Goal: Information Seeking & Learning: Learn about a topic

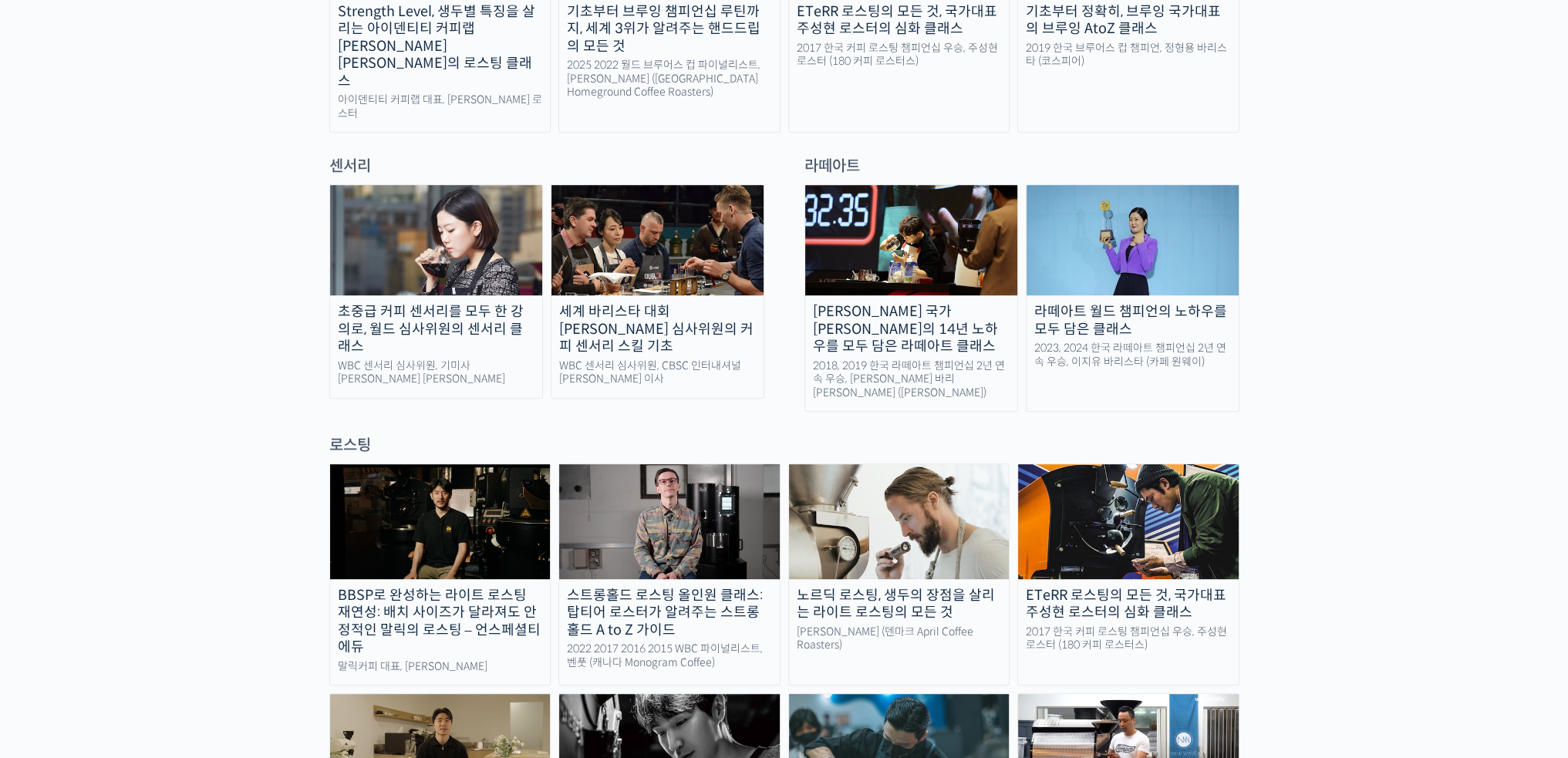
scroll to position [1002, 0]
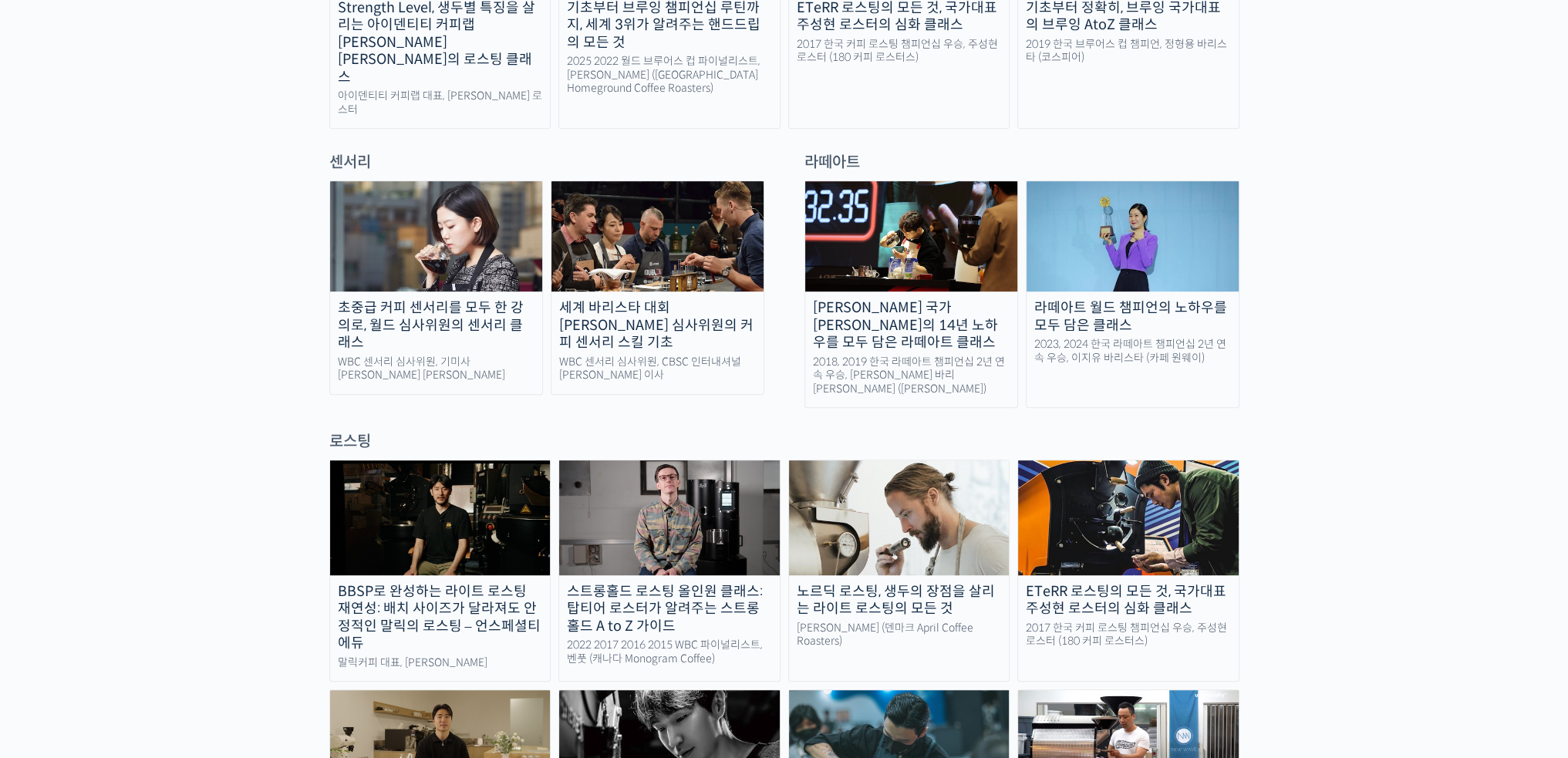
click at [364, 152] on div "센서리" at bounding box center [546, 162] width 450 height 21
click at [357, 152] on div "센서리" at bounding box center [546, 162] width 450 height 21
click at [469, 222] on link "초중급 커피 센서리를 모두 한 강의로, 월드 심사위원의 센서리 클래스 WBC 센서리 심사위원, 기미사 송인영 대표" at bounding box center [436, 287] width 213 height 214
click at [616, 227] on img at bounding box center [657, 236] width 212 height 111
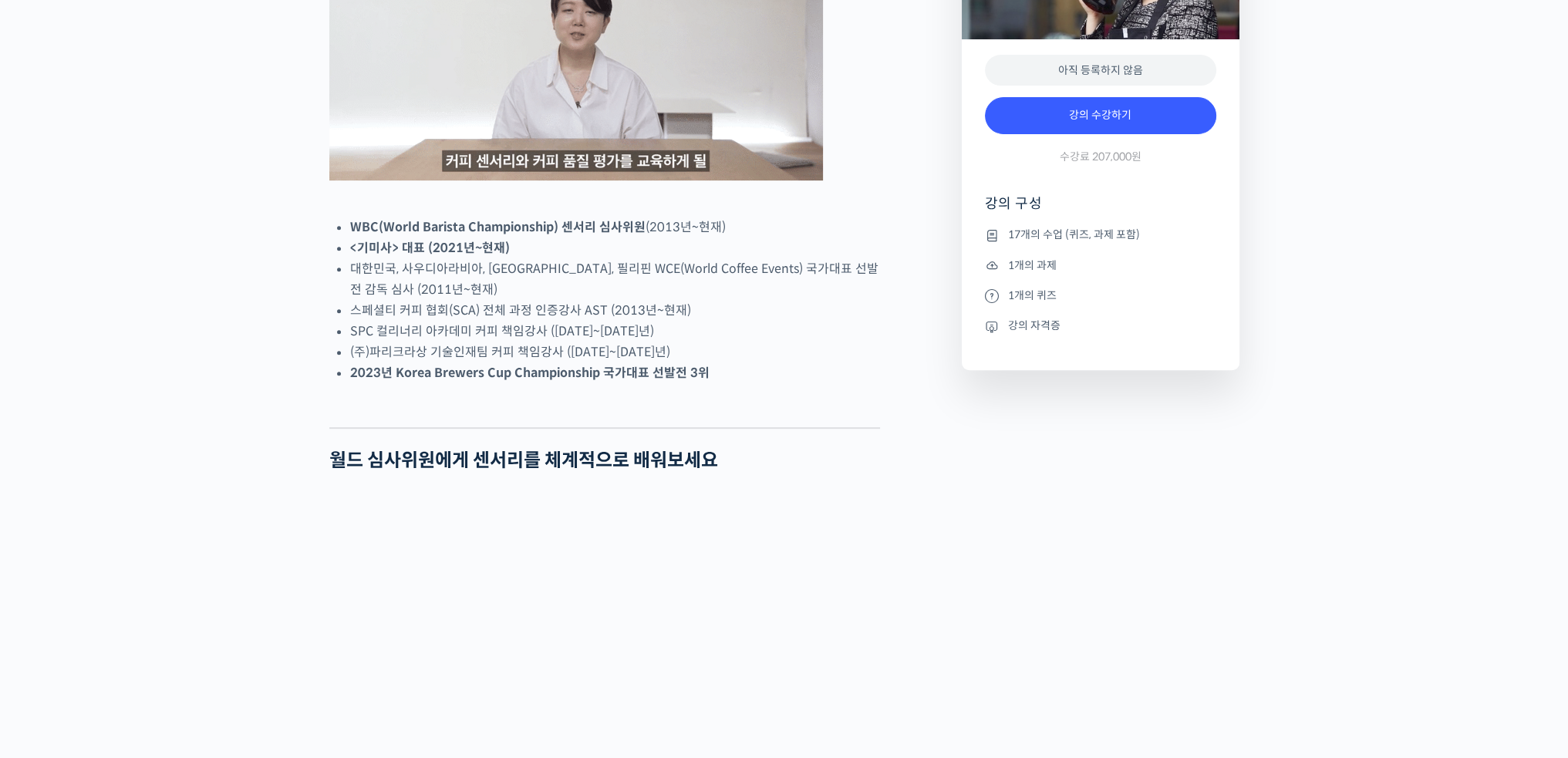
scroll to position [849, 0]
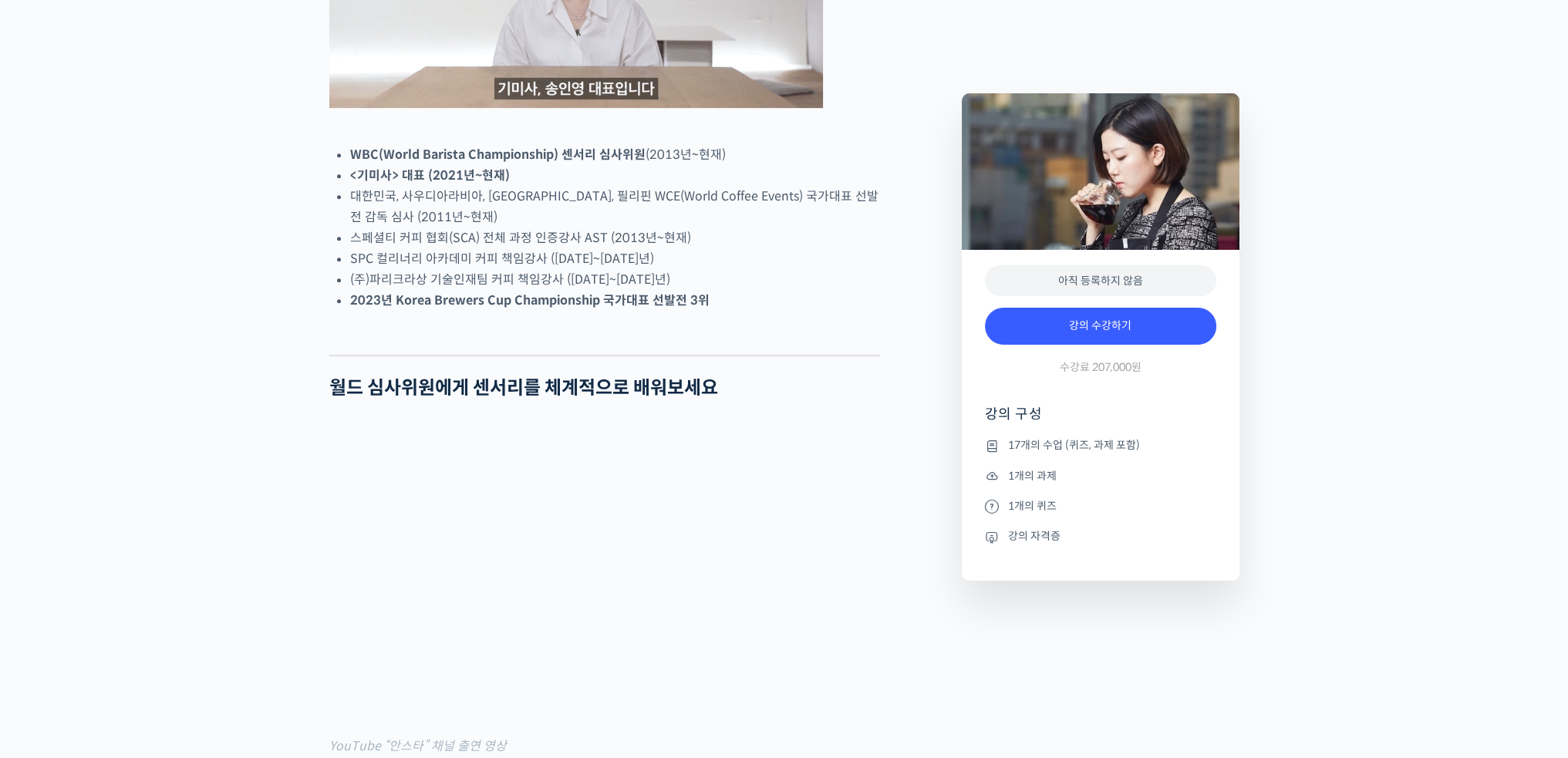
drag, startPoint x: 519, startPoint y: 283, endPoint x: 554, endPoint y: 333, distance: 61.0
click at [547, 311] on ul "WBC(World Barista Championship) 센서리 심사위원 (2013년~현재) <기미사> 대표 (2021년~현재) 대한민국, 사…" at bounding box center [615, 227] width 530 height 166
click at [583, 290] on li "(주)파리크라상 기술인재팀 커피 책임강사 (2013~2021년)" at bounding box center [615, 280] width 530 height 21
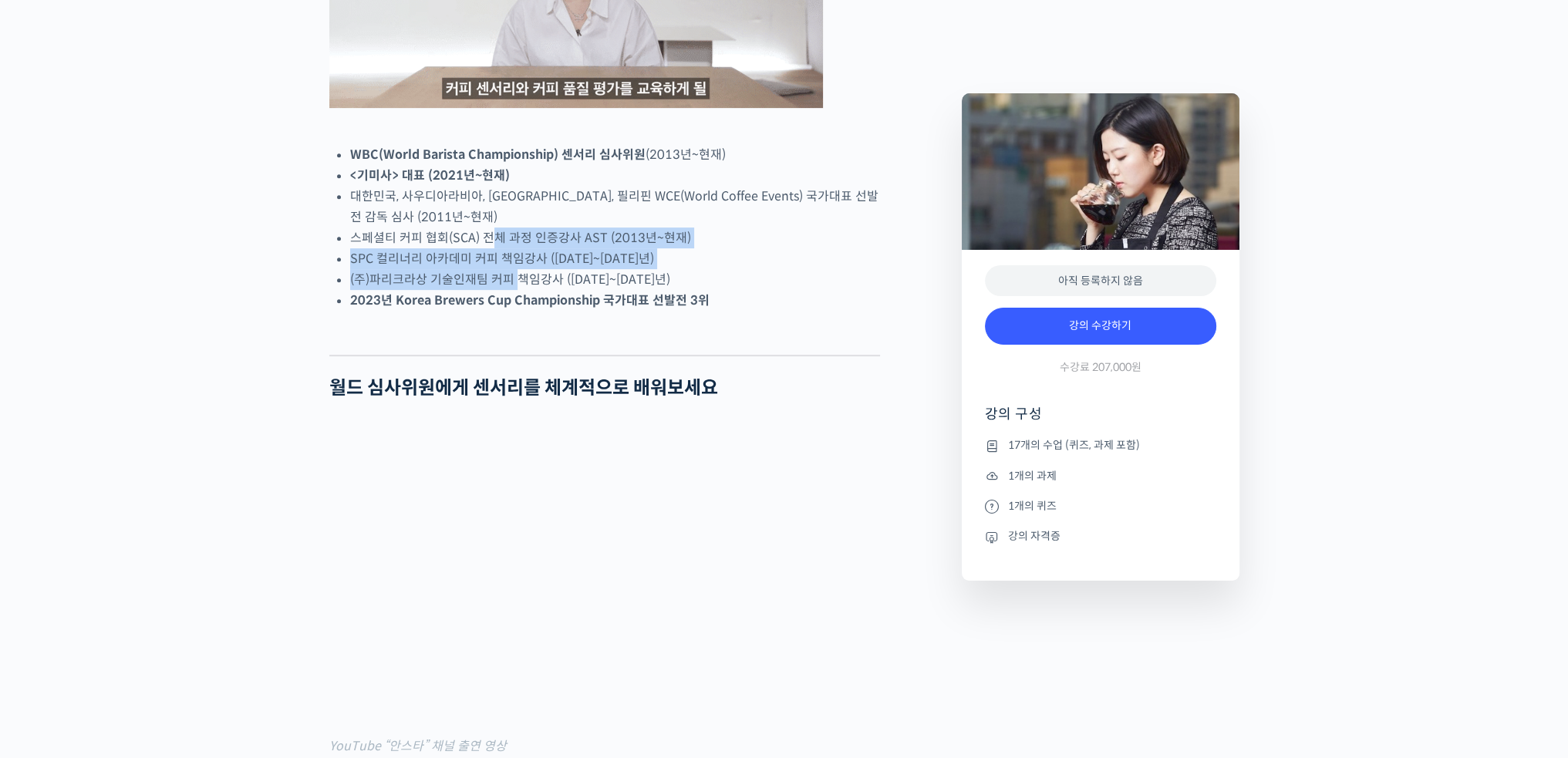
drag, startPoint x: 489, startPoint y: 298, endPoint x: 533, endPoint y: 349, distance: 67.4
click at [514, 311] on ul "WBC(World Barista Championship) 센서리 심사위원 (2013년~현재) <기미사> 대표 (2021년~현재) 대한민국, 사…" at bounding box center [615, 227] width 530 height 166
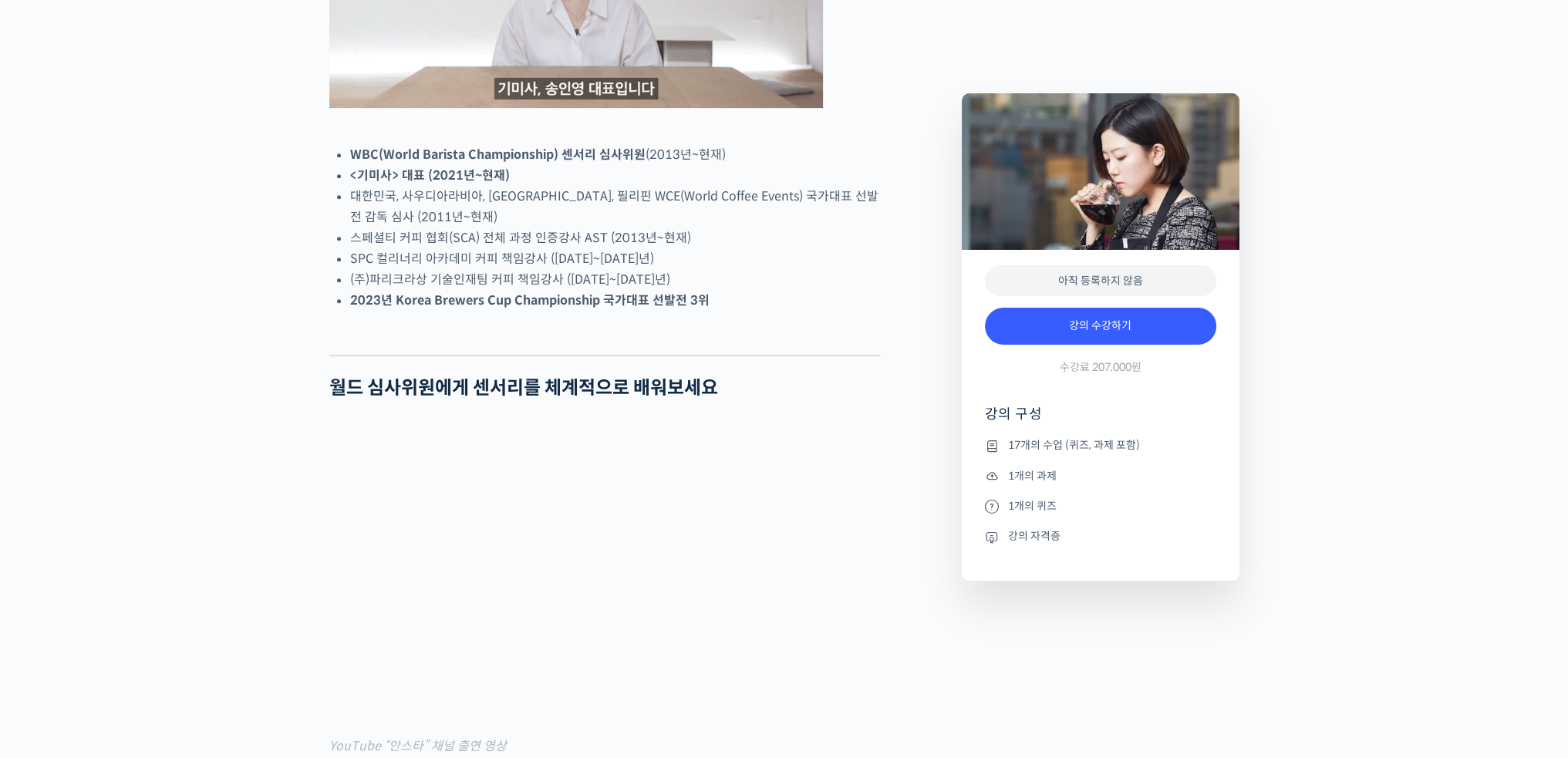
click at [579, 309] on strong "2023년 Korea Brewers Cup Championship 국가대표 선발전 3위" at bounding box center [529, 300] width 359 height 16
click at [538, 269] on li "SPC 컬리너리 아카데미 커피 책임강사 (2013~2021년)" at bounding box center [615, 259] width 530 height 21
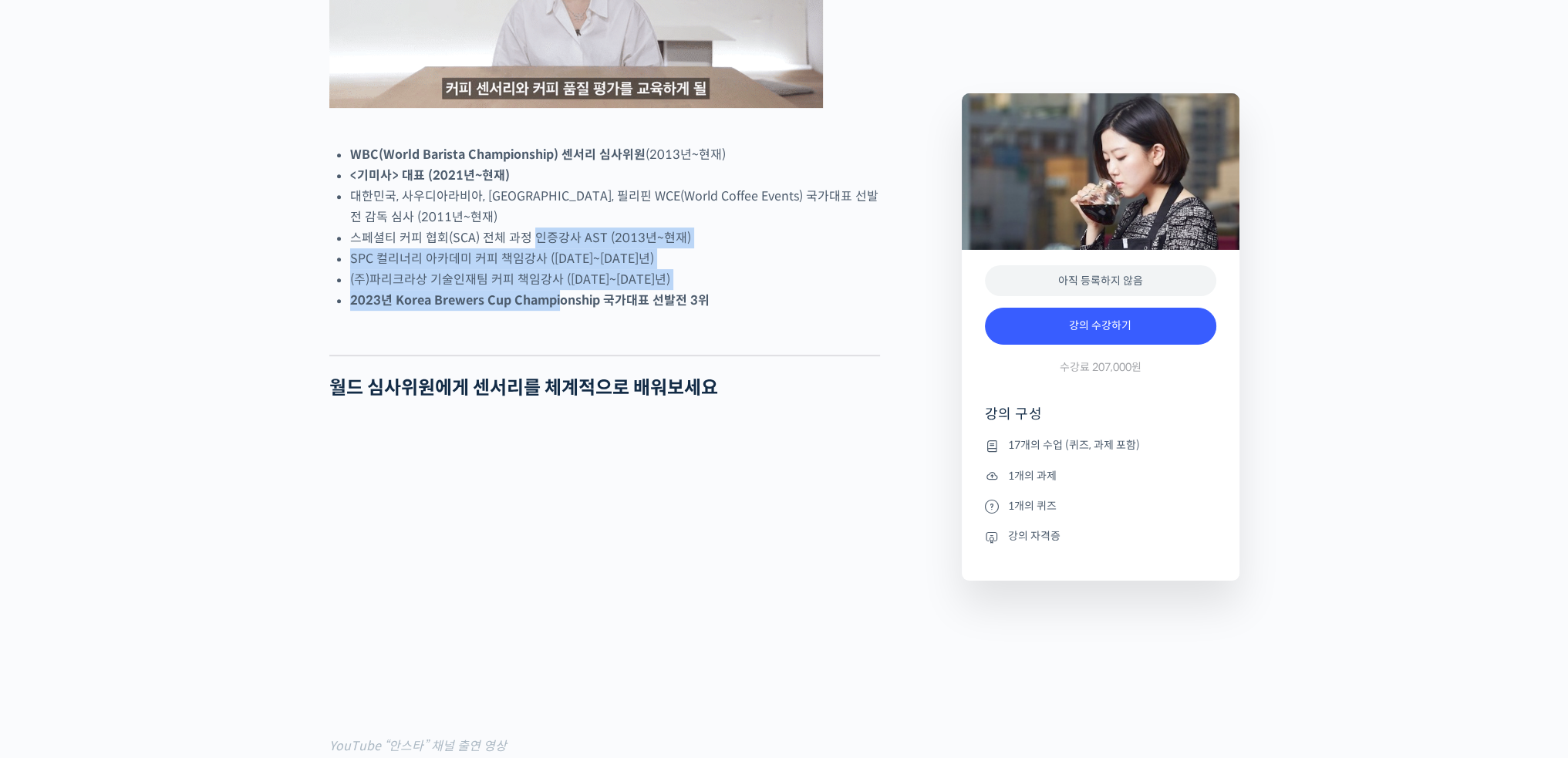
drag, startPoint x: 537, startPoint y: 315, endPoint x: 562, endPoint y: 364, distance: 55.0
click at [562, 311] on ul "WBC(World Barista Championship) 센서리 심사위원 (2013년~현재) <기미사> 대표 (2021년~현재) 대한민국, 사…" at bounding box center [615, 227] width 530 height 166
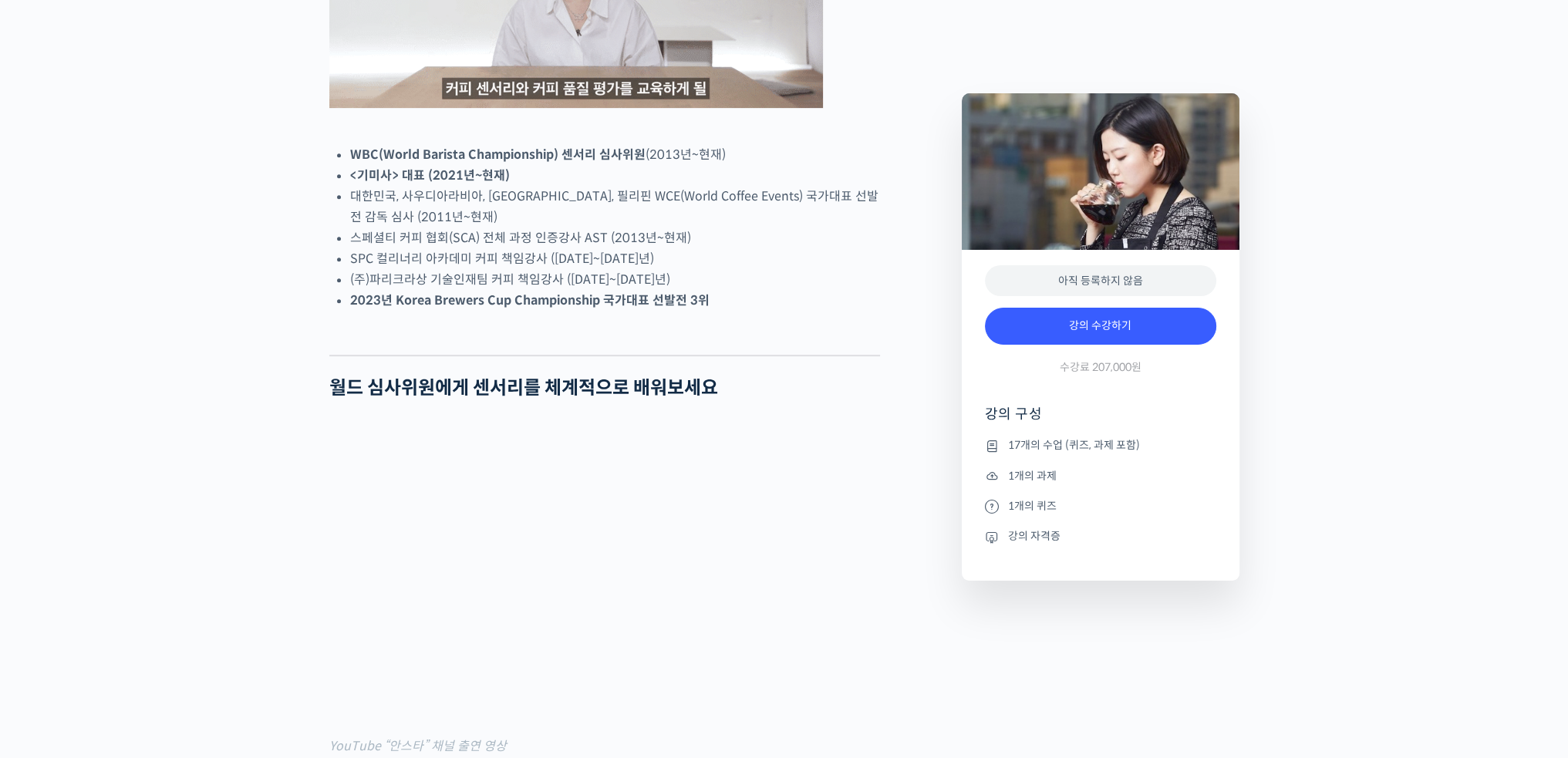
click at [639, 309] on strong "2023년 Korea Brewers Cup Championship 국가대표 선발전 3위" at bounding box center [529, 300] width 359 height 16
click at [764, 311] on li "2023년 Korea Brewers Cup Championship 국가대표 선발전 3위" at bounding box center [615, 300] width 530 height 21
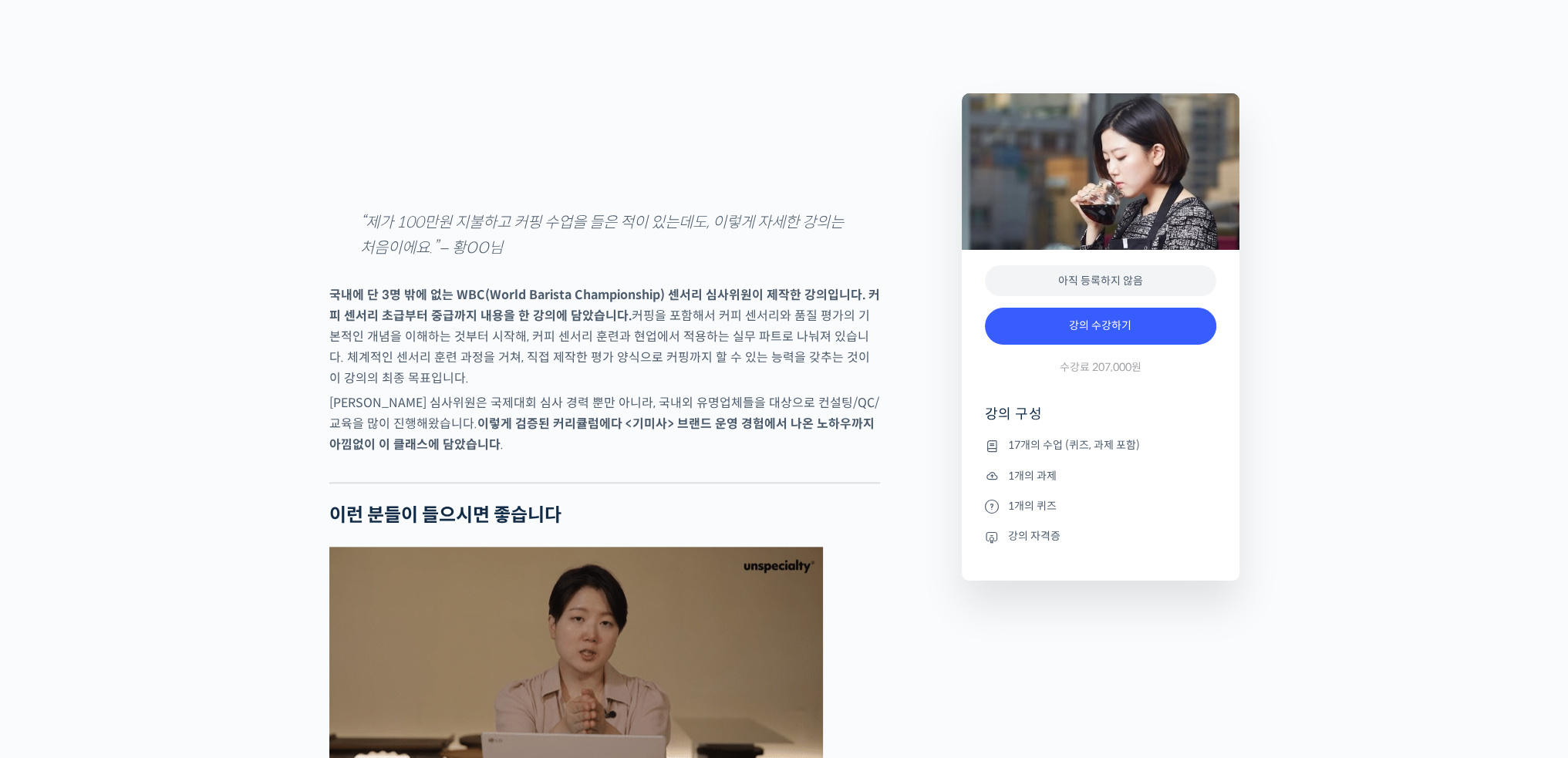
scroll to position [2314, 0]
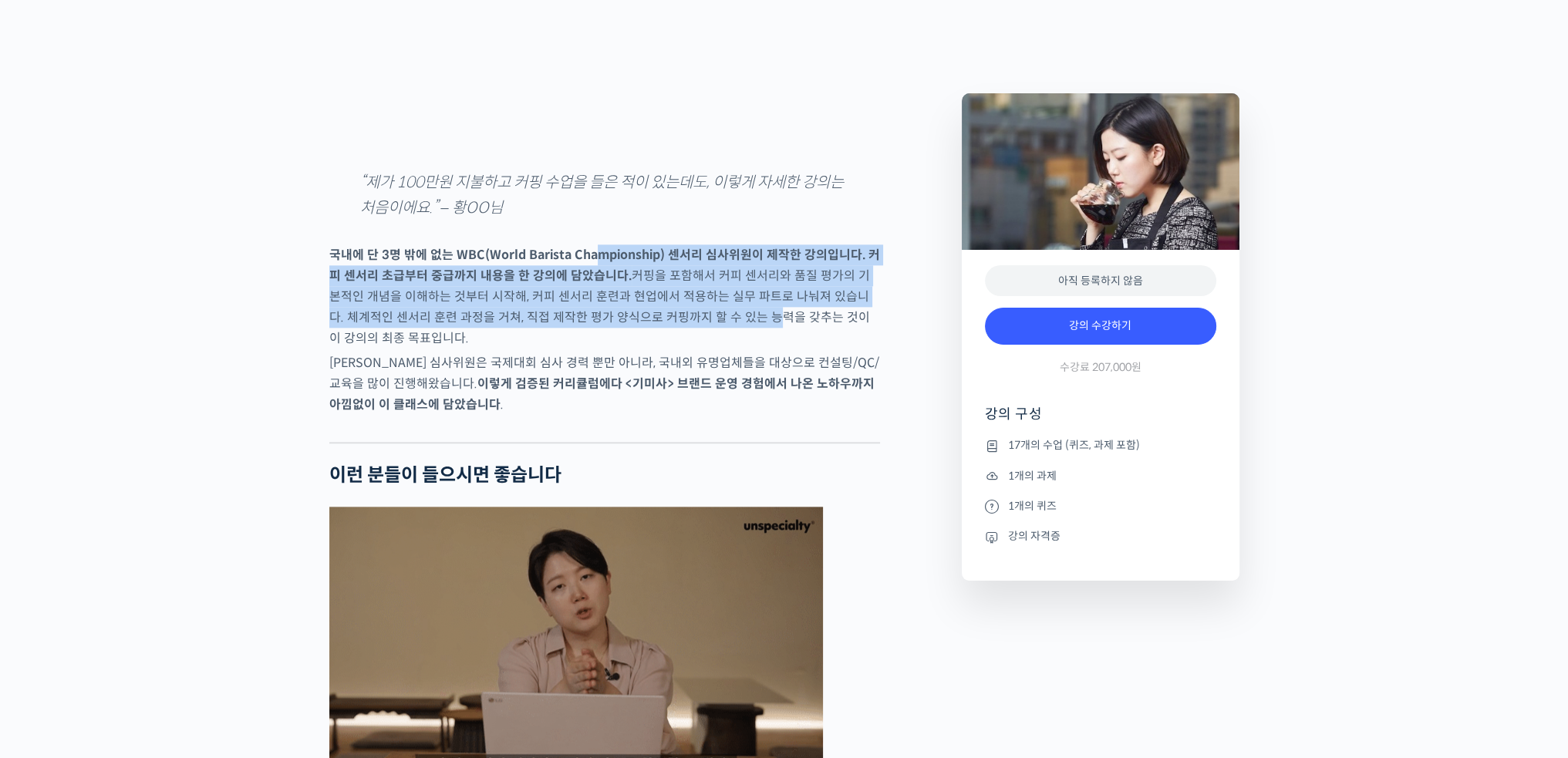
drag, startPoint x: 598, startPoint y: 311, endPoint x: 732, endPoint y: 381, distance: 151.2
click at [732, 349] on p "국내에 단 3명 밖에 없는 WBC(World Barista Championship) 센서리 심사위원이 제작한 강의입니다. 커피 센서리 초급부터…" at bounding box center [604, 296] width 550 height 104
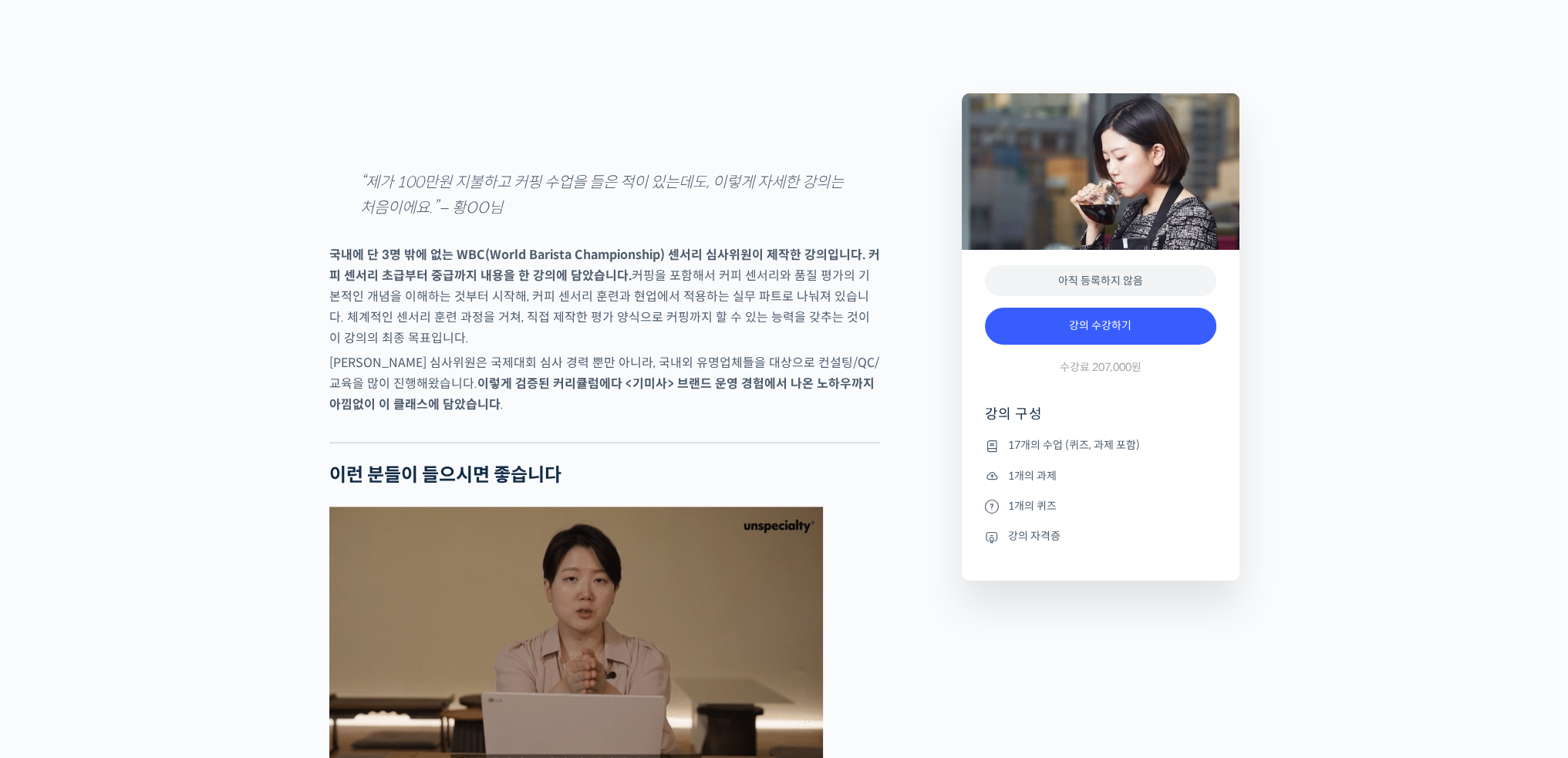
click at [773, 349] on p "국내에 단 3명 밖에 없는 WBC(World Barista Championship) 센서리 심사위원이 제작한 강의입니다. 커피 센서리 초급부터…" at bounding box center [604, 296] width 550 height 104
click at [774, 349] on p "국내에 단 3명 밖에 없는 WBC(World Barista Championship) 센서리 심사위원이 제작한 강의입니다. 커피 센서리 초급부터…" at bounding box center [604, 296] width 550 height 104
click at [741, 349] on p "국내에 단 3명 밖에 없는 WBC(World Barista Championship) 센서리 심사위원이 제작한 강의입니다. 커피 센서리 초급부터…" at bounding box center [604, 296] width 550 height 104
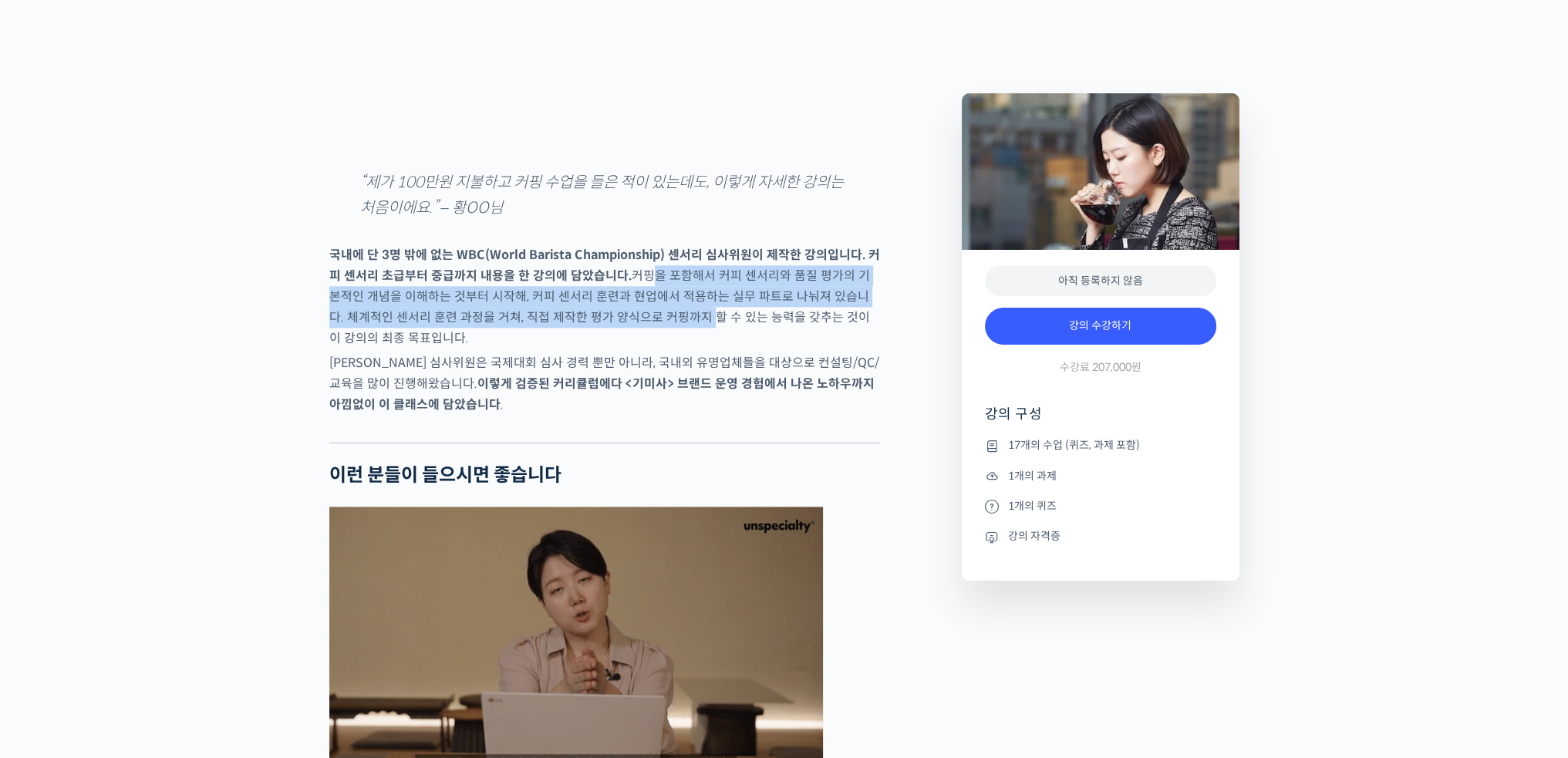
drag, startPoint x: 640, startPoint y: 340, endPoint x: 670, endPoint y: 372, distance: 43.9
click at [670, 349] on p "국내에 단 3명 밖에 없는 WBC(World Barista Championship) 센서리 심사위원이 제작한 강의입니다. 커피 센서리 초급부터…" at bounding box center [604, 296] width 550 height 104
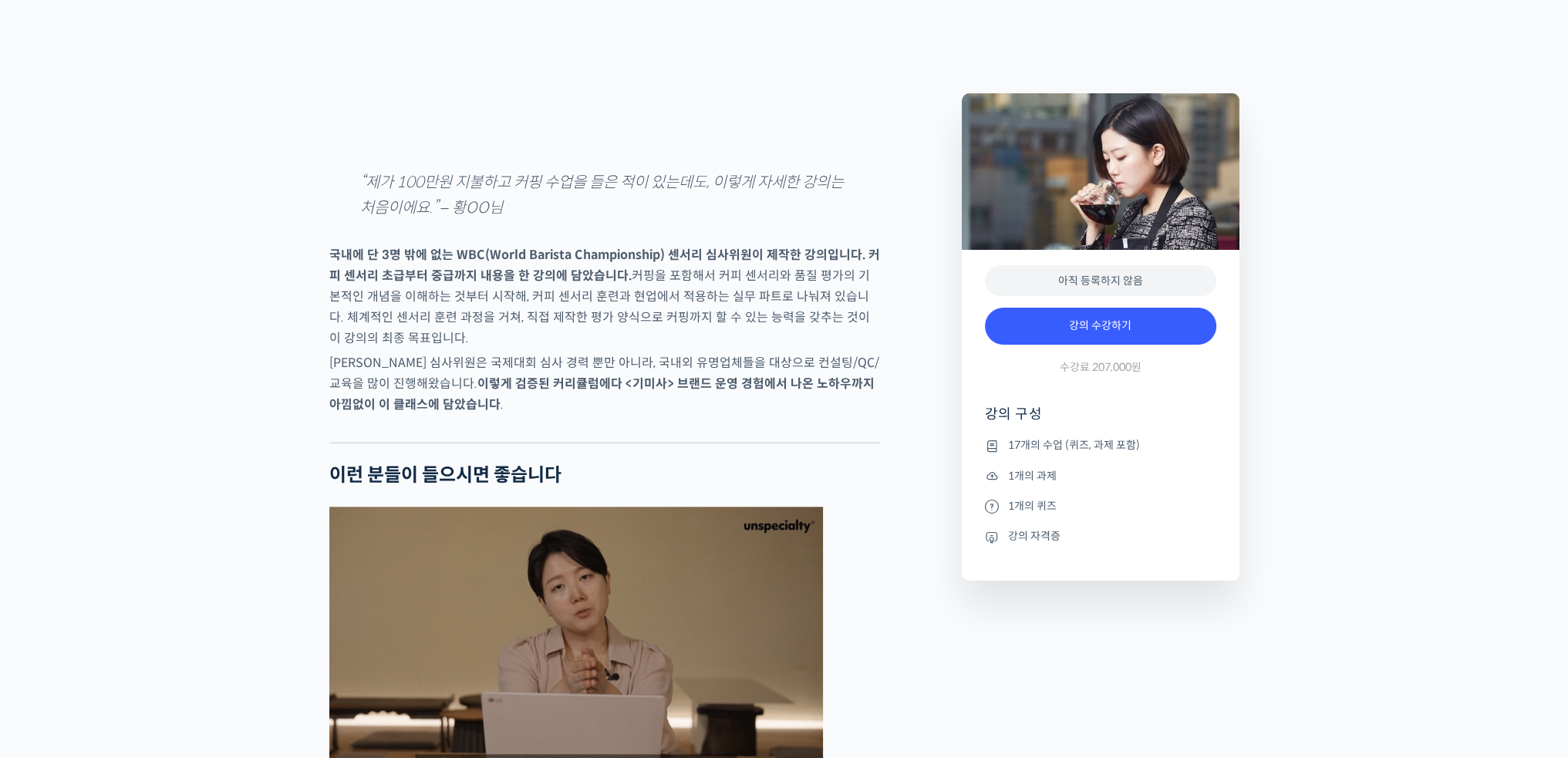
click at [706, 349] on p "국내에 단 3명 밖에 없는 WBC(World Barista Championship) 센서리 심사위원이 제작한 강의입니다. 커피 센서리 초급부터…" at bounding box center [604, 296] width 550 height 104
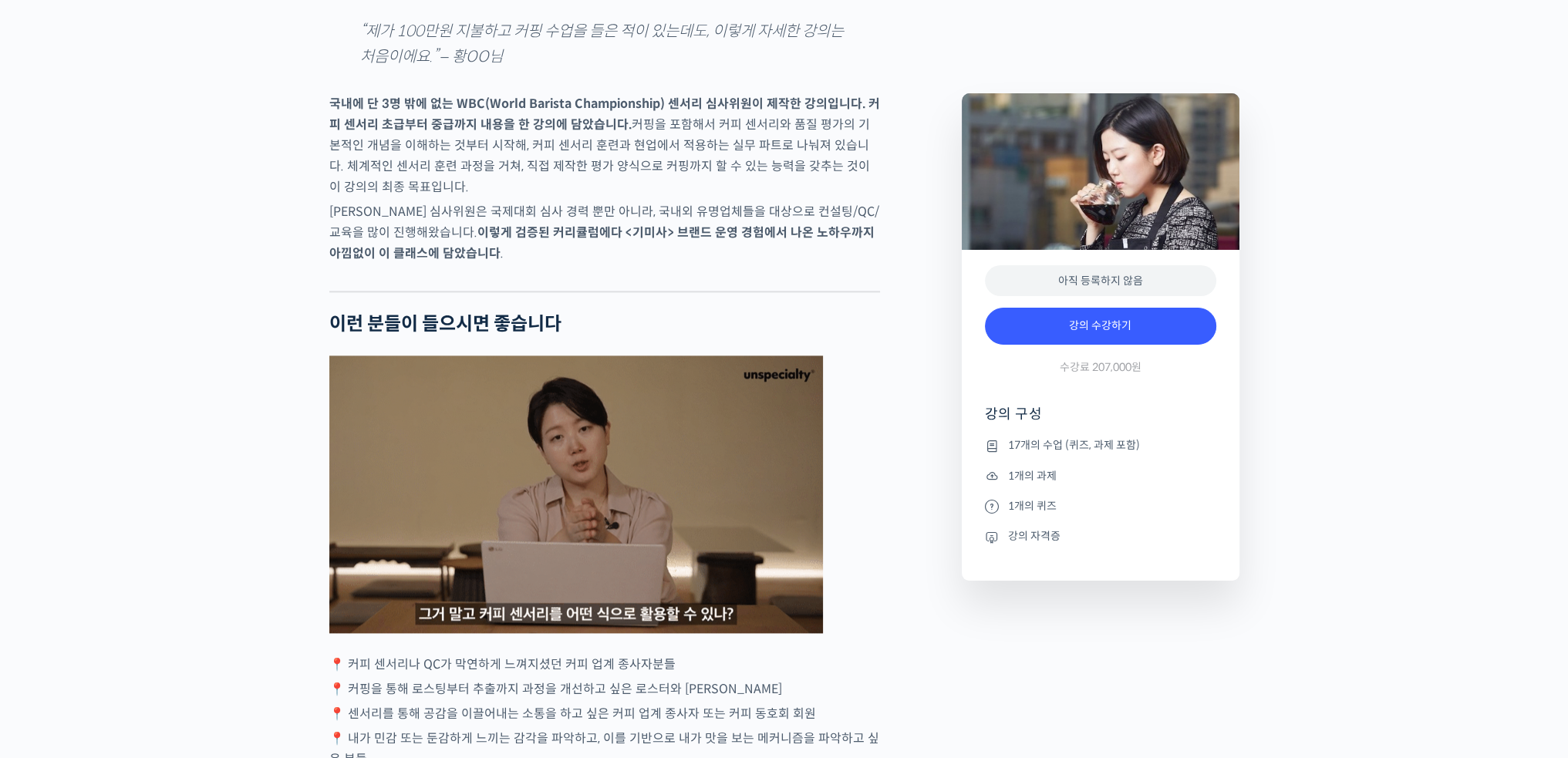
scroll to position [2469, 0]
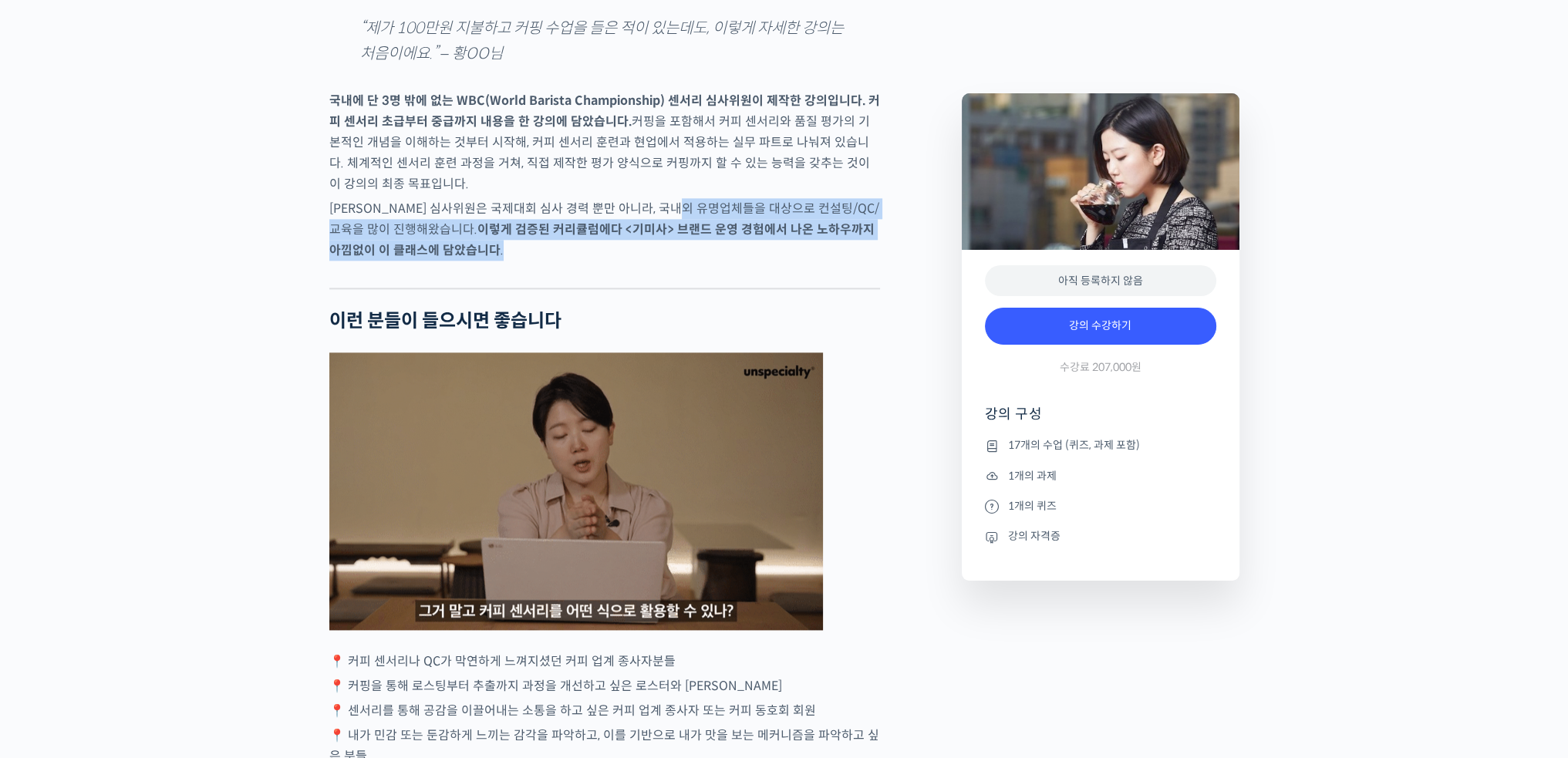
drag, startPoint x: 710, startPoint y: 268, endPoint x: 728, endPoint y: 304, distance: 40.2
click at [728, 261] on p "송인영 심사위원은 국제대회 심사 경력 뿐만 아니라, 국내외 유명업체들을 대상으로 컨설팅/QC/교육을 많이 진행해왔습니다. 이렇게 검증된 커리큘…" at bounding box center [604, 229] width 550 height 63
click at [767, 261] on p "송인영 심사위원은 국제대회 심사 경력 뿐만 아니라, 국내외 유명업체들을 대상으로 컨설팅/QC/교육을 많이 진행해왔습니다. 이렇게 검증된 커리큘…" at bounding box center [604, 229] width 550 height 63
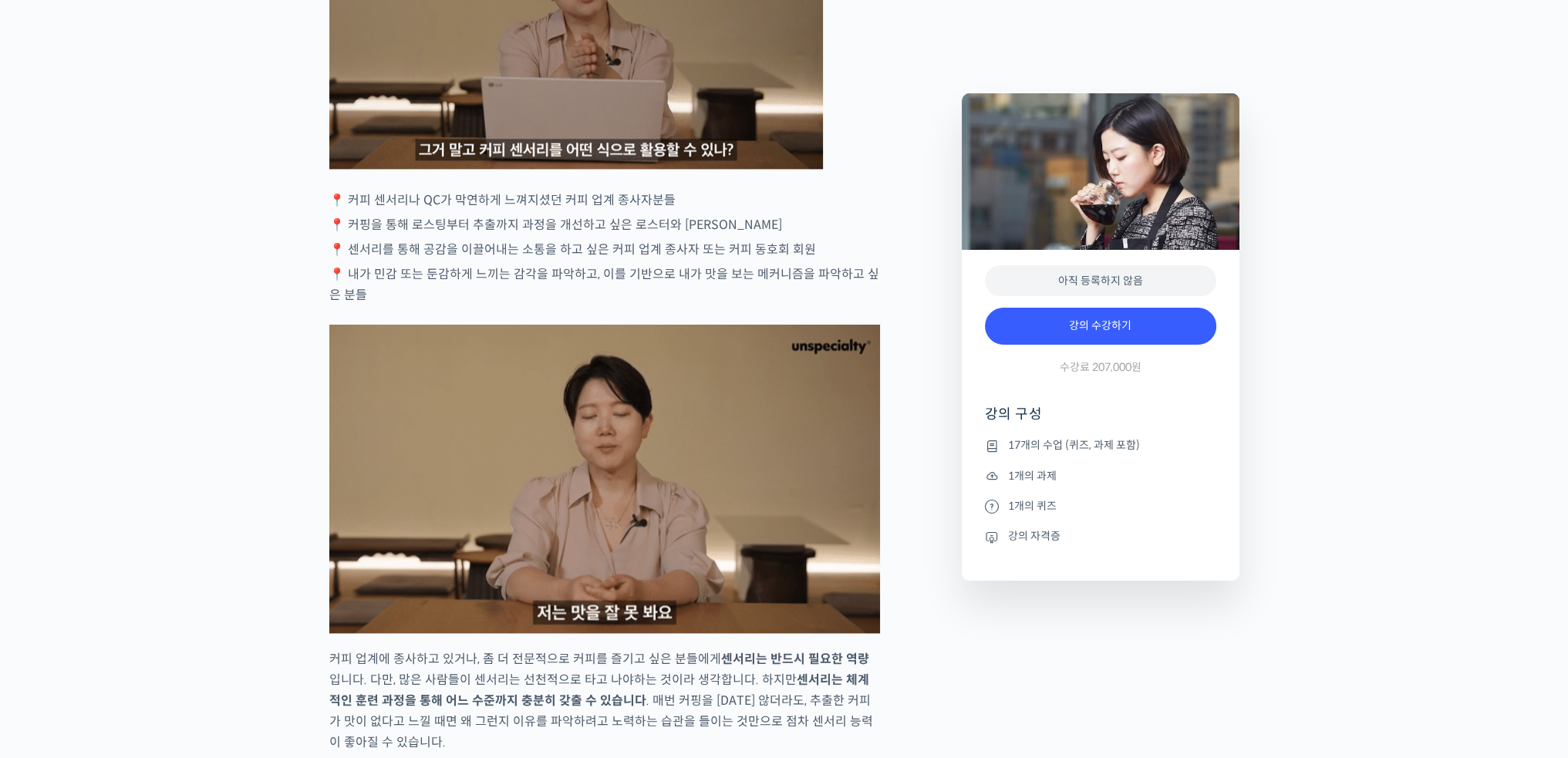
scroll to position [2931, 0]
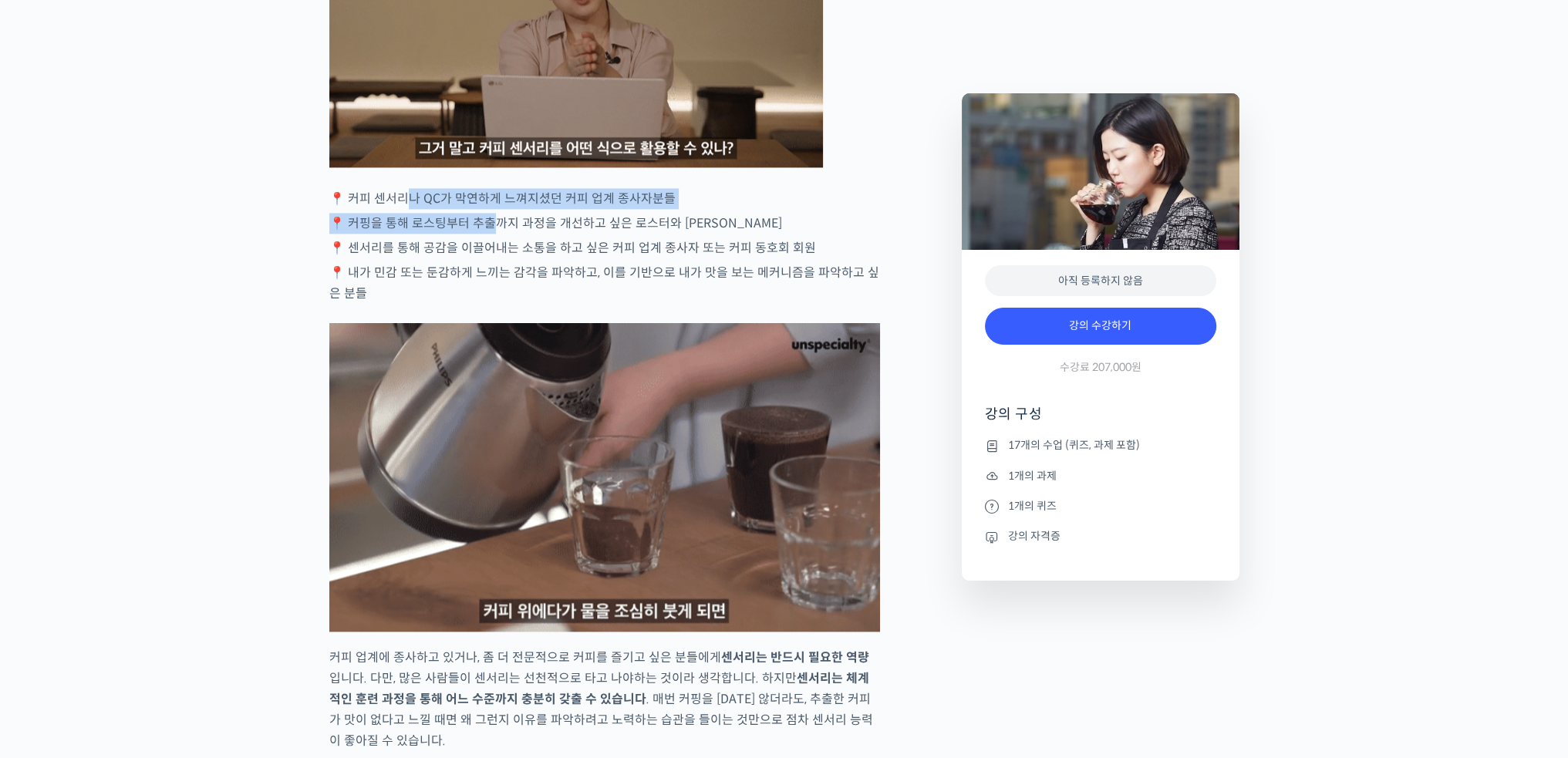
drag, startPoint x: 426, startPoint y: 262, endPoint x: 489, endPoint y: 286, distance: 67.4
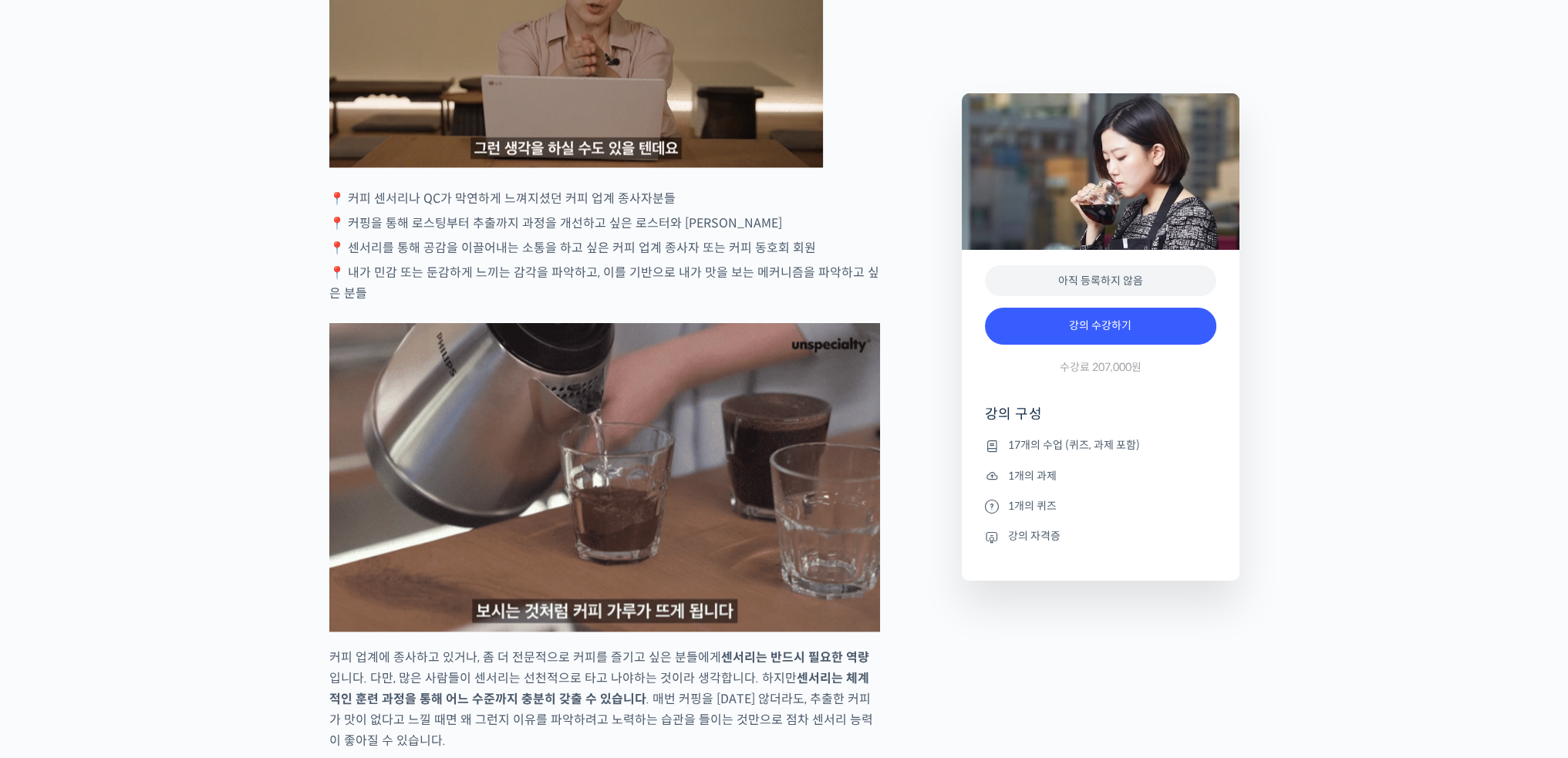
click at [507, 258] on p "📍 센서리를 통해 공감을 이끌어내는 소통을 하고 싶은 커피 업계 종사자 또는 커피 동호회 회원" at bounding box center [604, 248] width 550 height 21
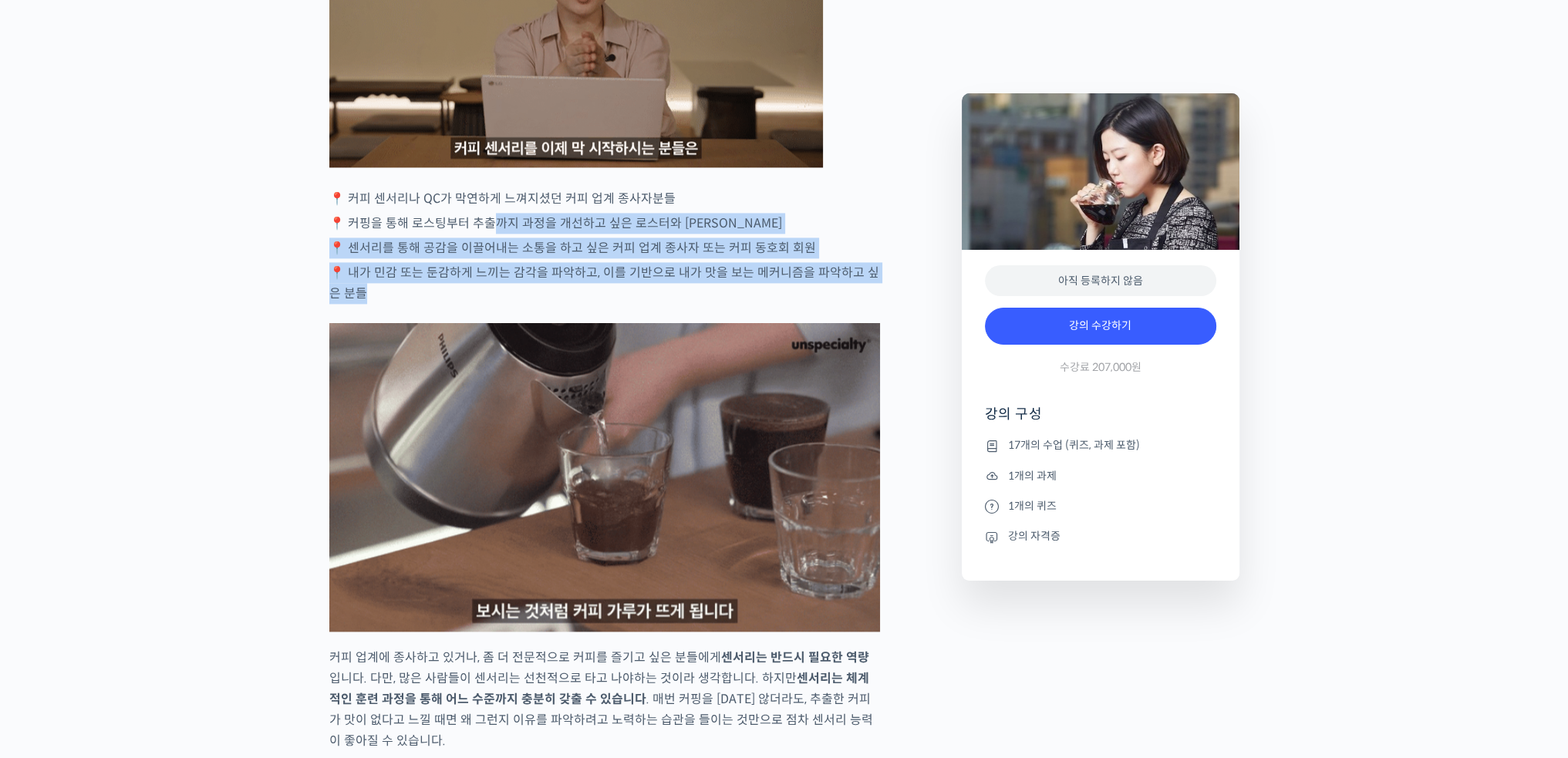
drag, startPoint x: 490, startPoint y: 284, endPoint x: 532, endPoint y: 345, distance: 74.1
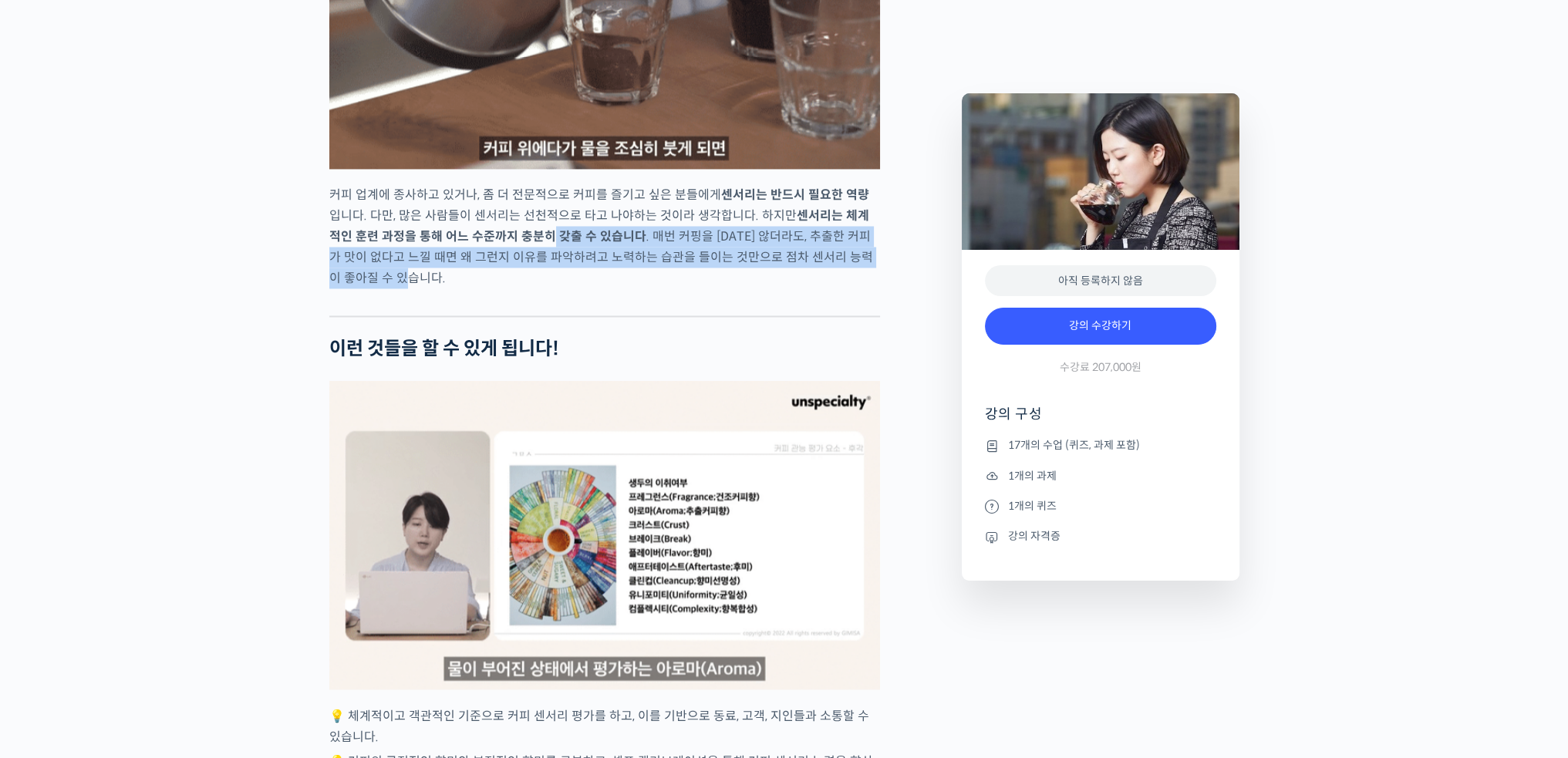
drag, startPoint x: 527, startPoint y: 303, endPoint x: 541, endPoint y: 334, distance: 34.0
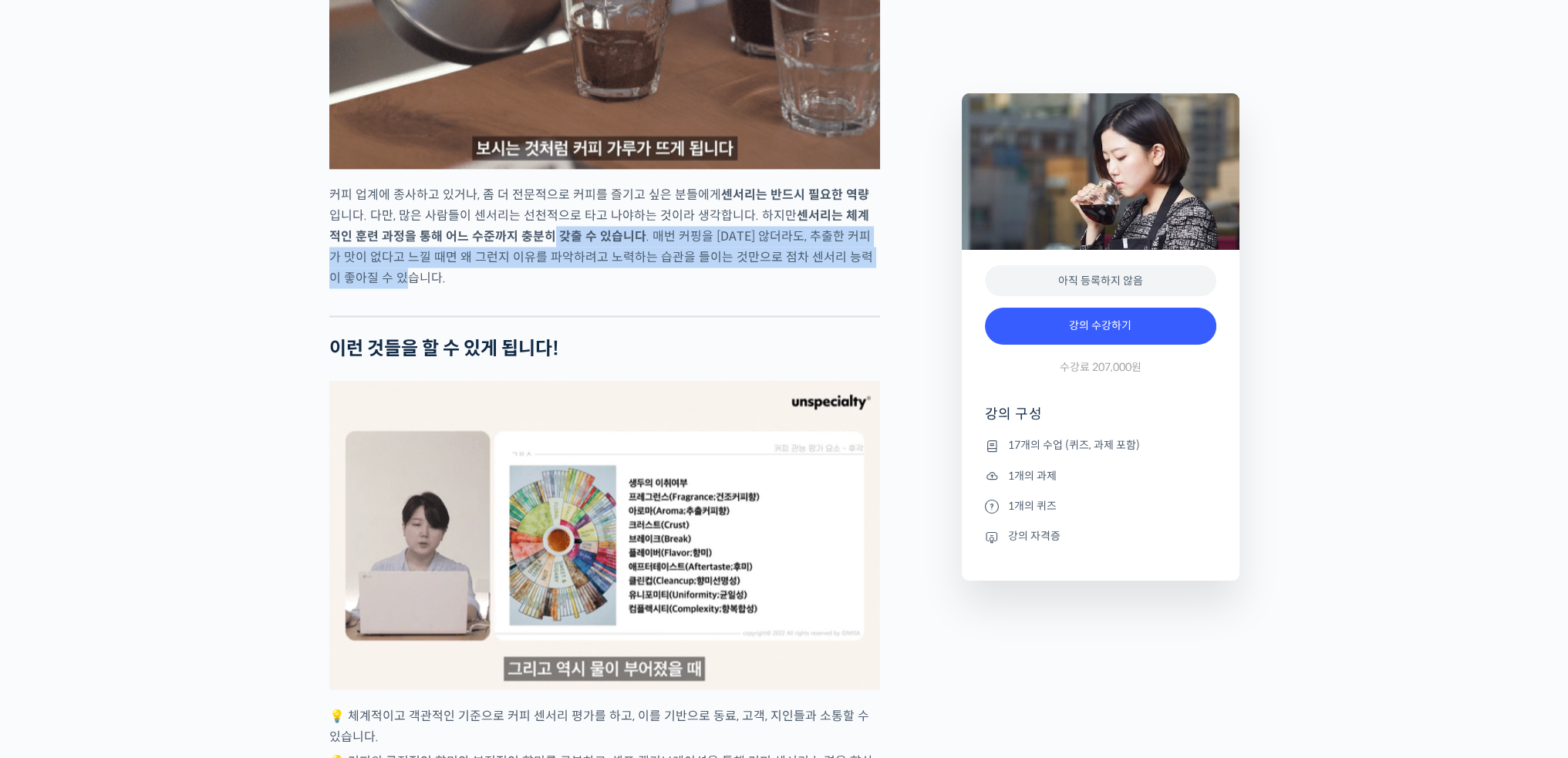
click at [541, 288] on p "커피 업계에 종사하고 있거나, 좀 더 전문적으로 커피를 즐기고 싶은 분들에게 센서리는 반드시 필요한 역량 입니다. 다만, 많은 사람들이 센서리…" at bounding box center [604, 236] width 550 height 104
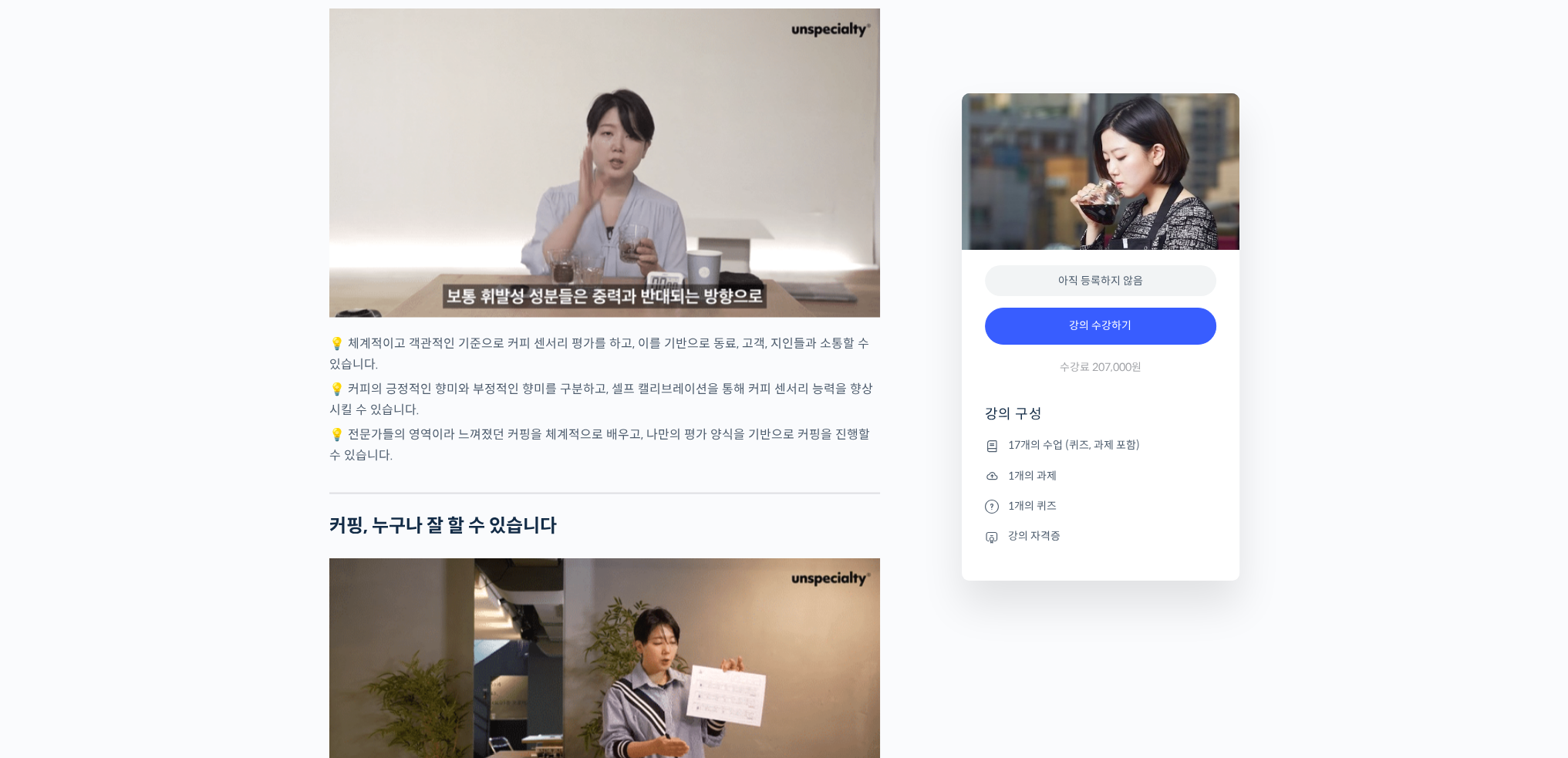
scroll to position [3780, 0]
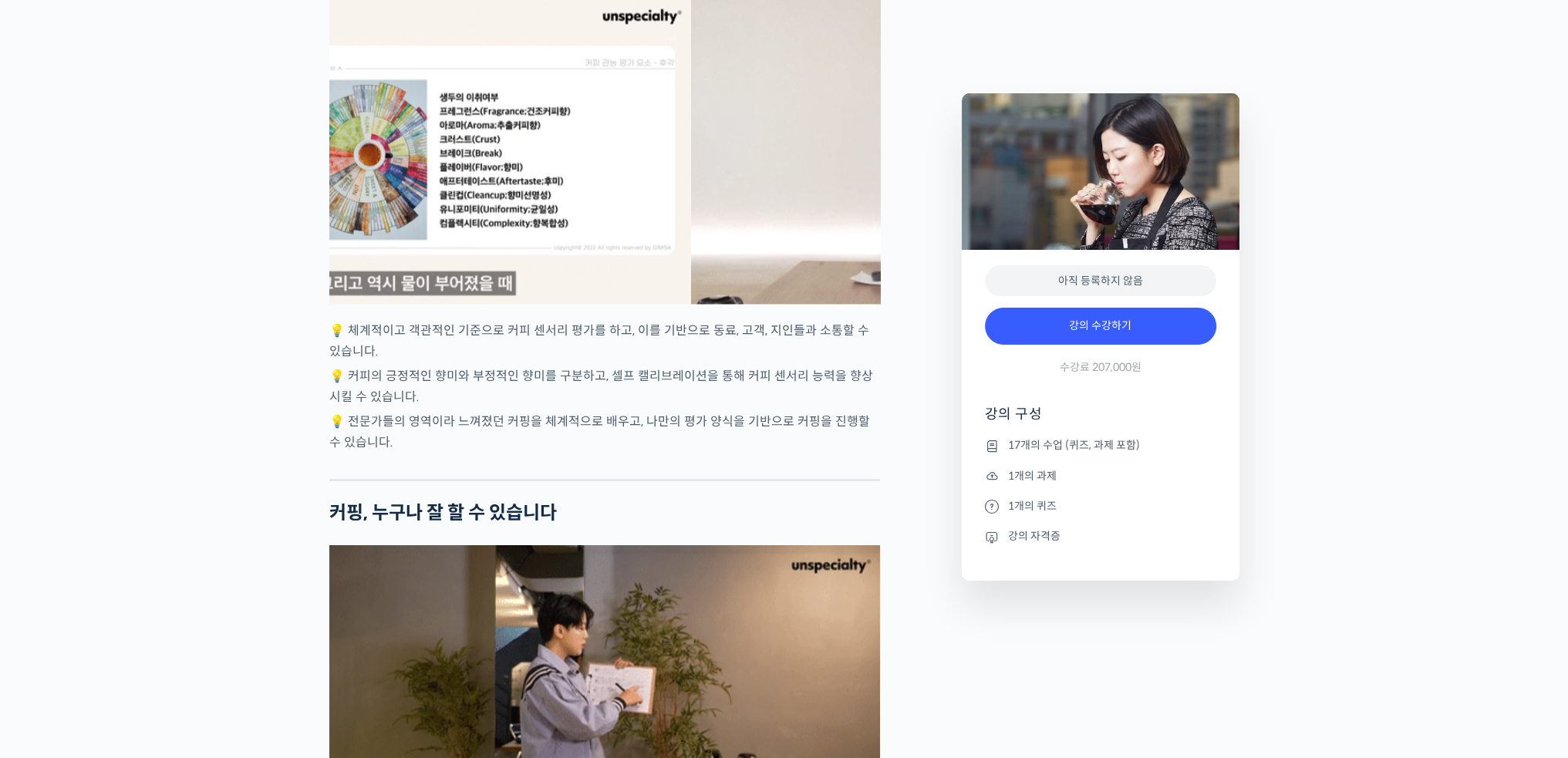
click at [870, 226] on div "3 / 4" at bounding box center [965, 150] width 550 height 309
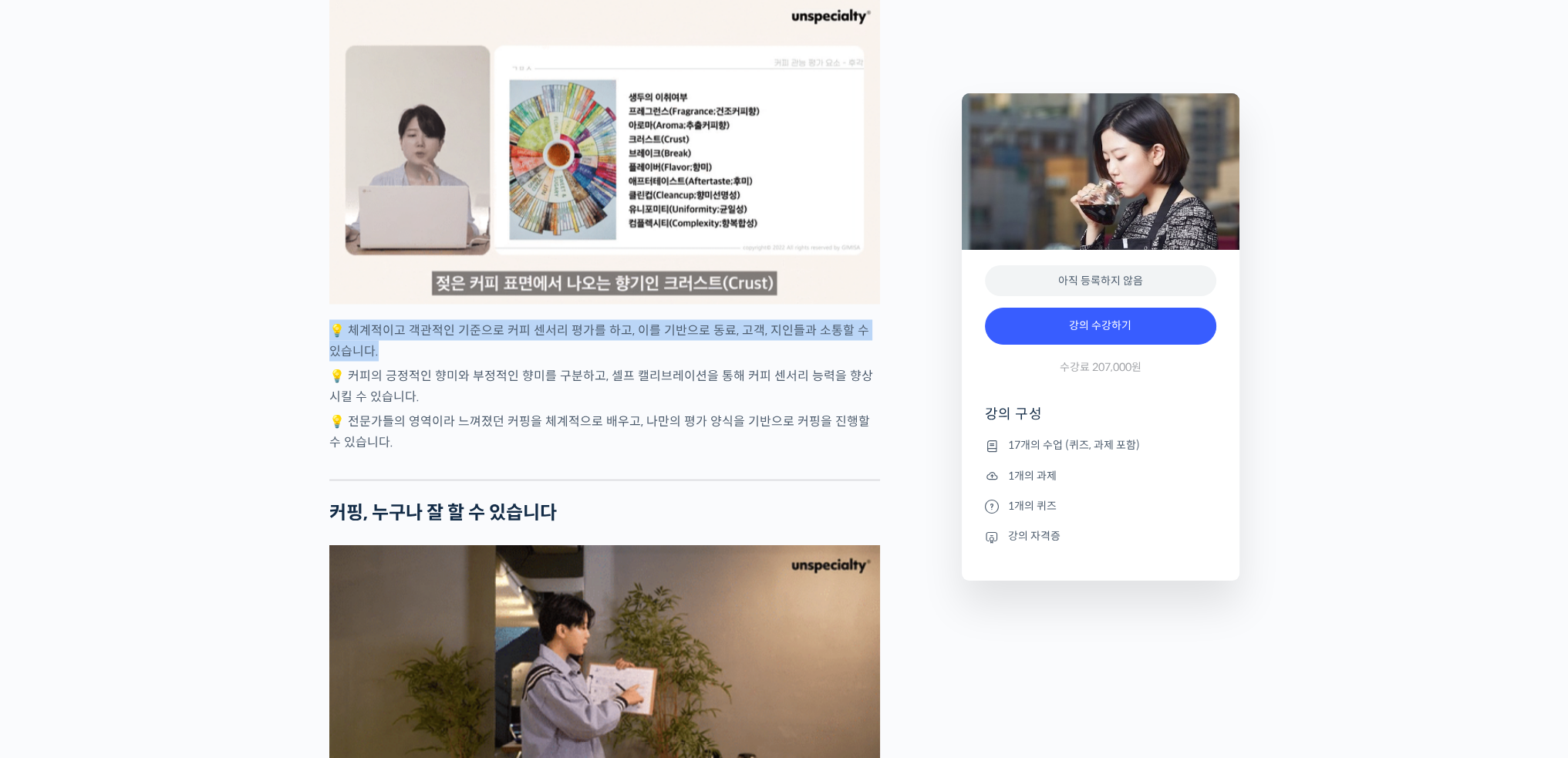
drag, startPoint x: 576, startPoint y: 364, endPoint x: 582, endPoint y: 404, distance: 40.4
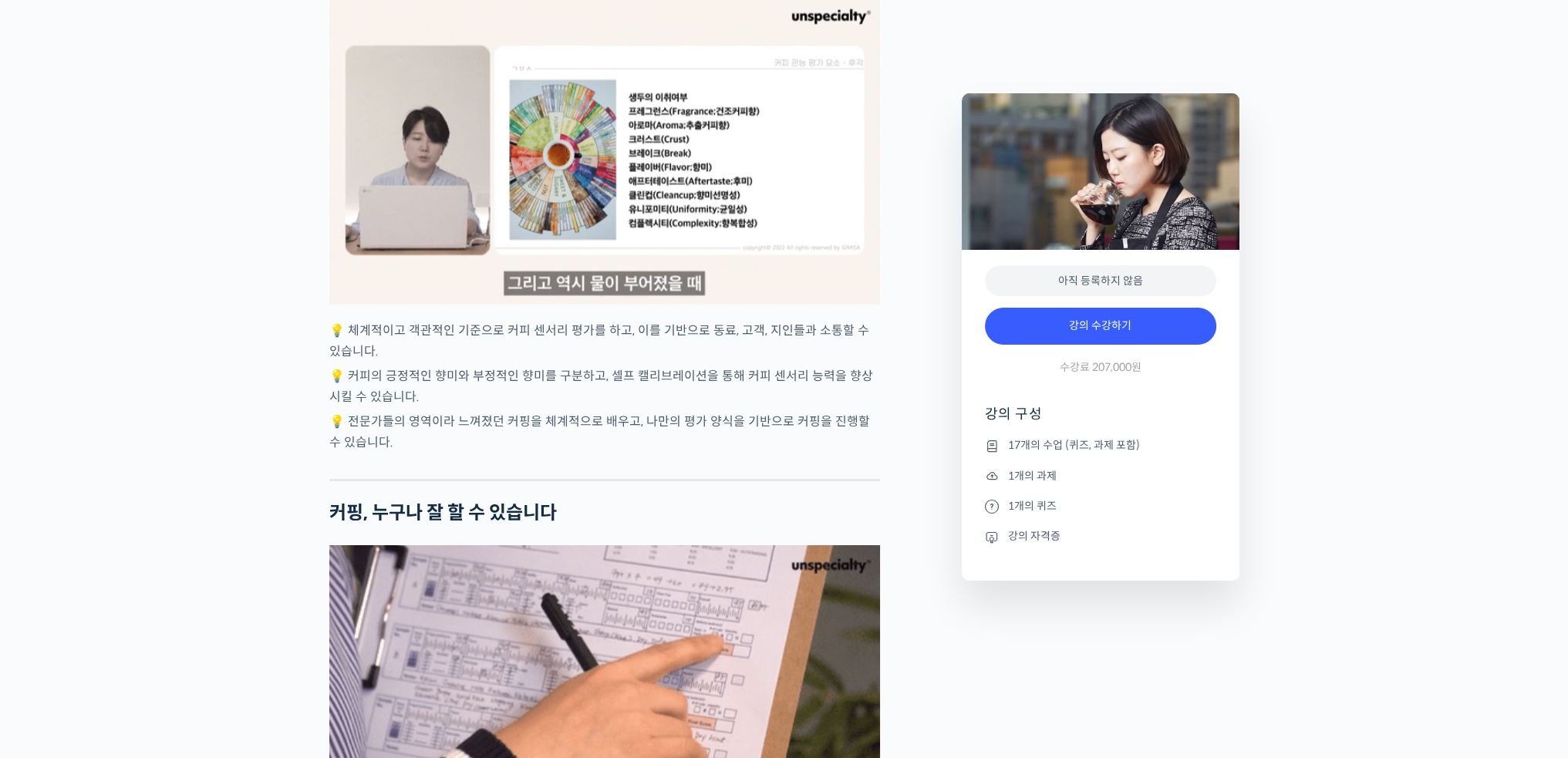
click at [634, 406] on p "💡 커피의 긍정적인 향미와 부정적인 향미를 구분하고, 셀프 캘리브레이션을 통해 커피 센서리 능력을 향상시킬 수 있습니다." at bounding box center [604, 385] width 550 height 42
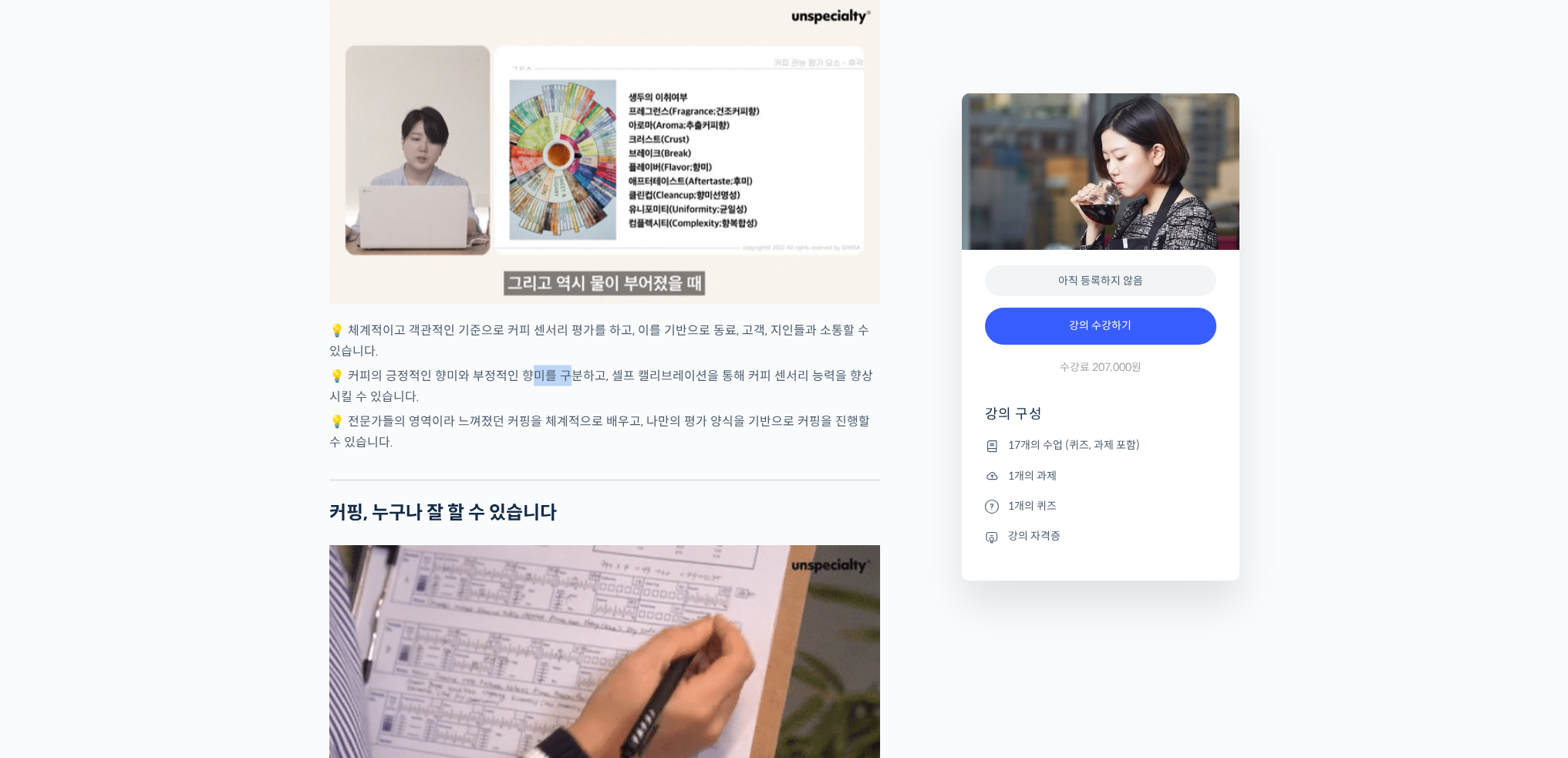
drag, startPoint x: 546, startPoint y: 421, endPoint x: 567, endPoint y: 428, distance: 22.1
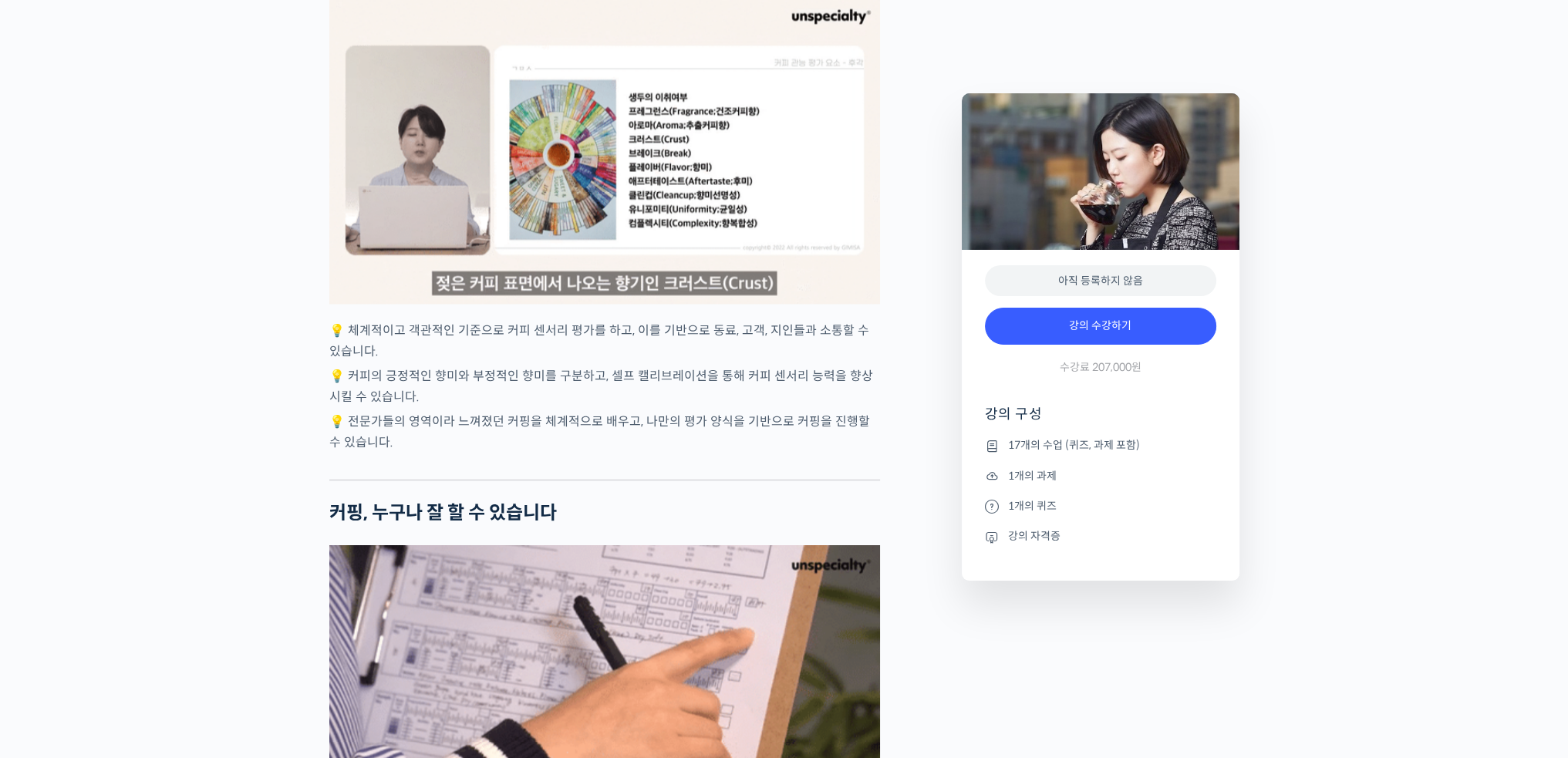
click at [593, 406] on p "💡 커피의 긍정적인 향미와 부정적인 향미를 구분하고, 셀프 캘리브레이션을 통해 커피 센서리 능력을 향상시킬 수 있습니다." at bounding box center [604, 385] width 550 height 42
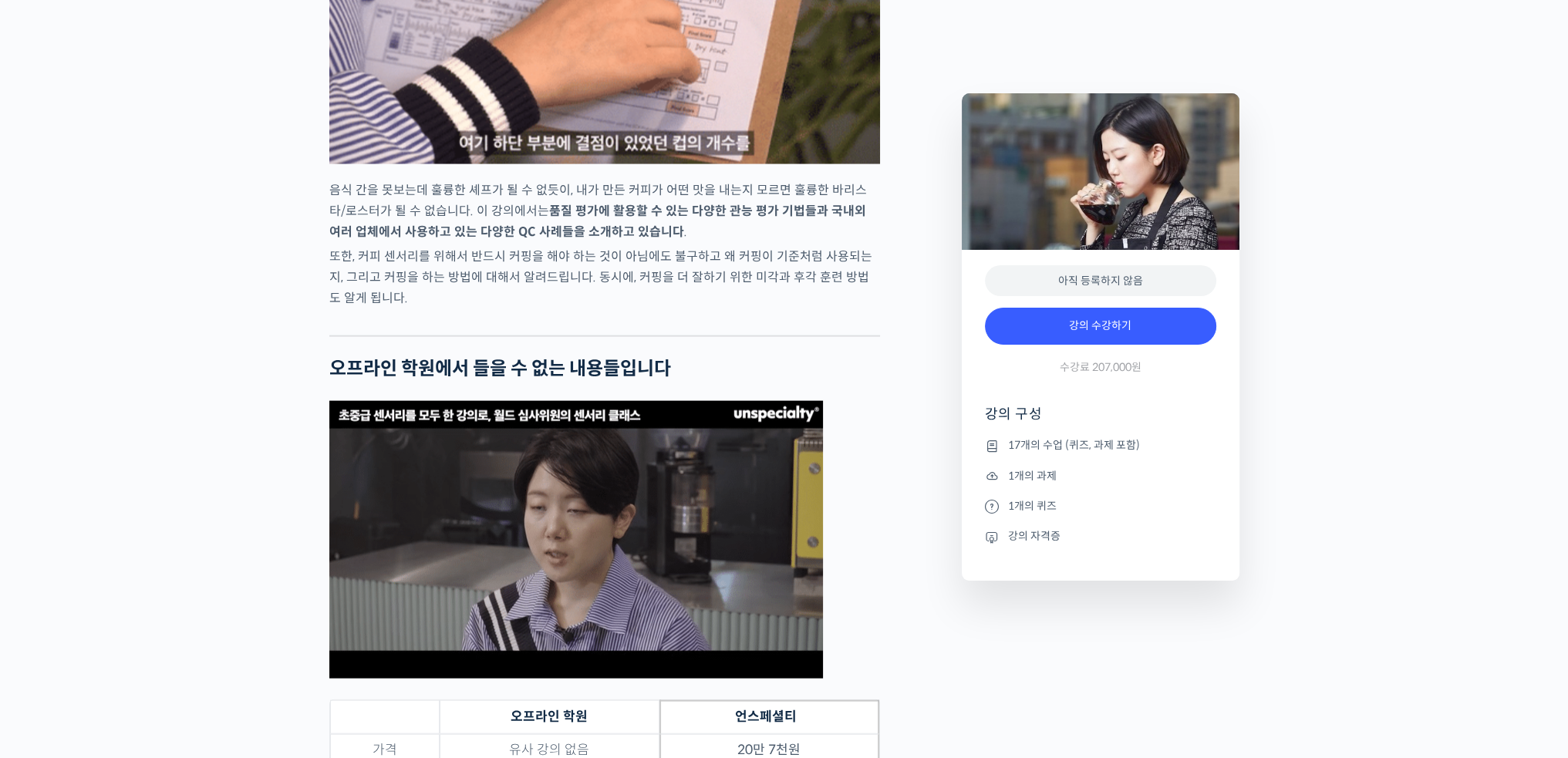
scroll to position [4473, 0]
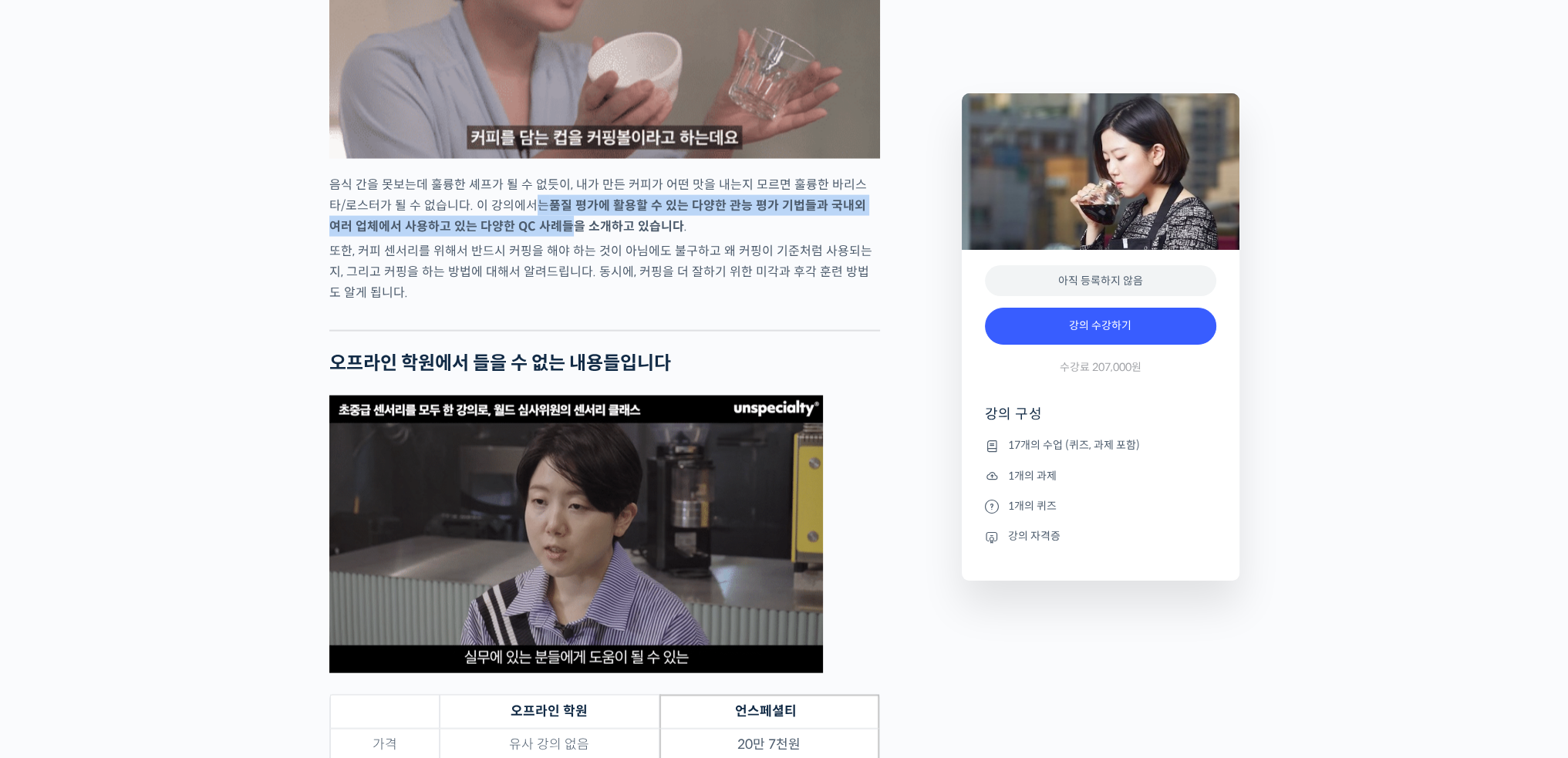
drag, startPoint x: 517, startPoint y: 268, endPoint x: 538, endPoint y: 292, distance: 31.9
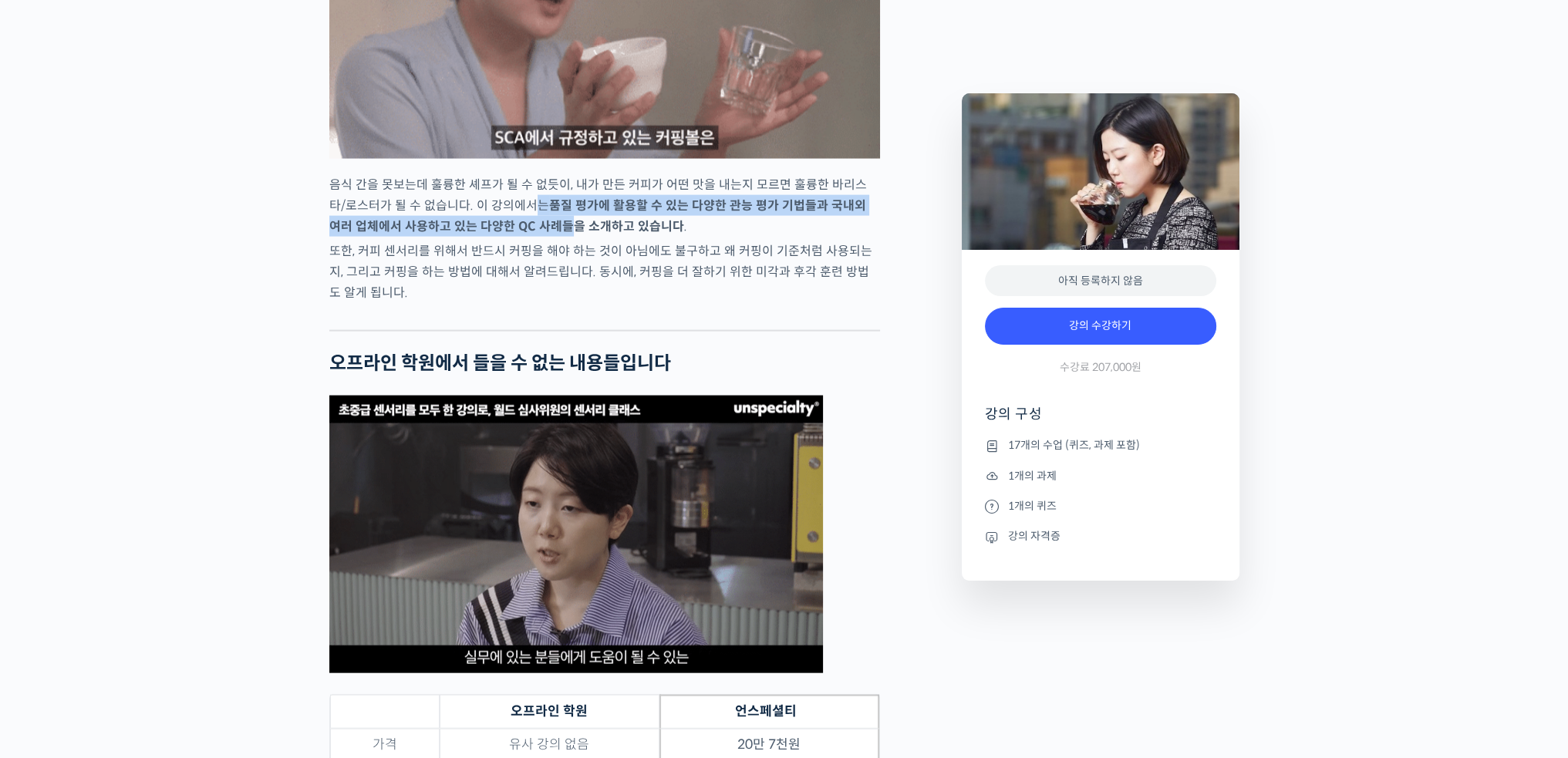
click at [533, 237] on p "음식 간을 못보는데 훌륭한 셰프가 될 수 없듯이, 내가 만든 커피가 어떤 맛을 내는지 모르면 훌륭한 바리스타/로스터가 될 수 없습니다. 이 강…" at bounding box center [604, 205] width 550 height 63
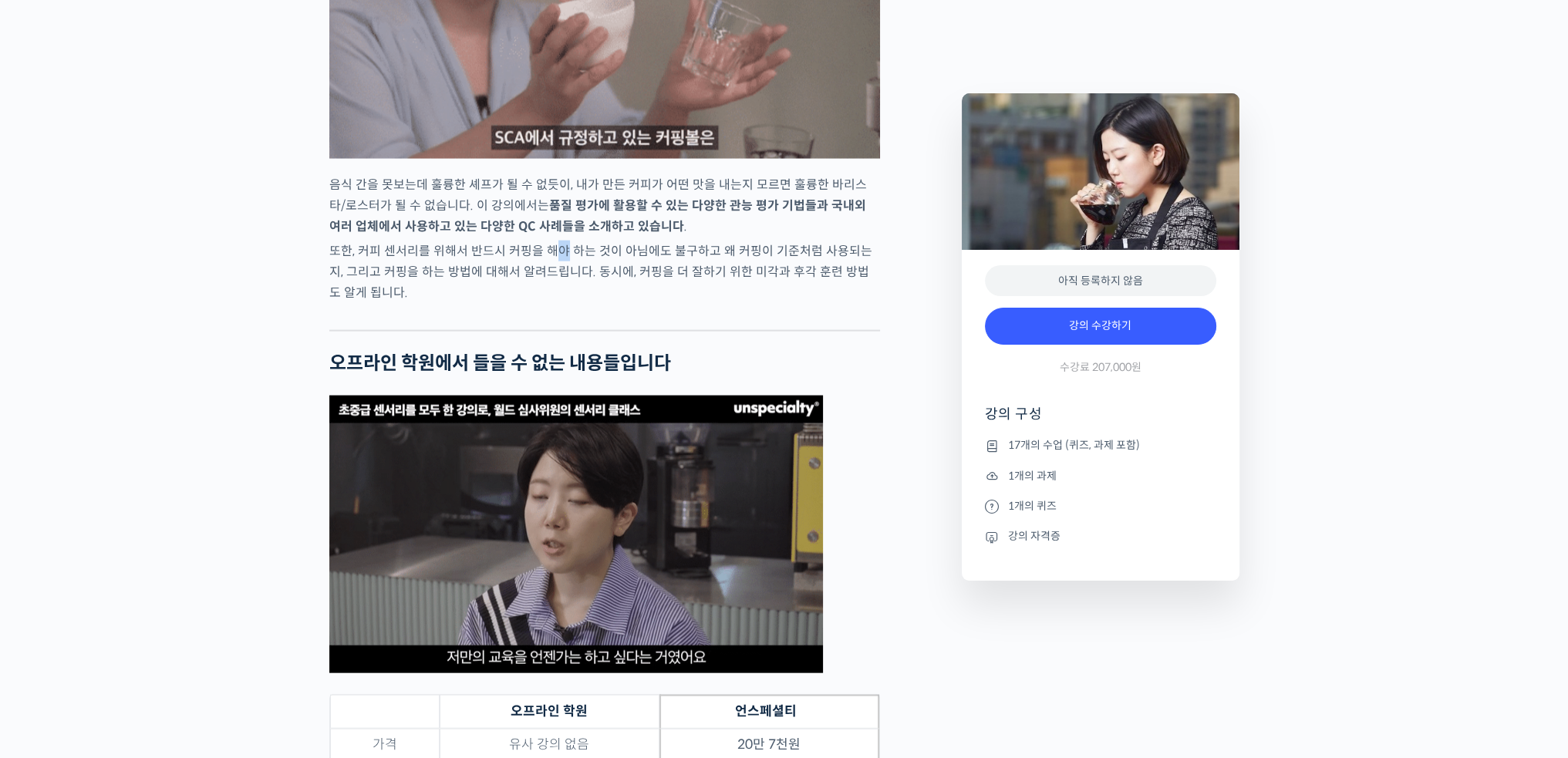
click at [564, 304] on p "또한, 커피 센서리를 위해서 반드시 커핑을 해야 하는 것이 아님에도 불구하고 왜 커핑이 기준처럼 사용되는지, 그리고 커핑을 하는 방법에 대해서…" at bounding box center [604, 272] width 550 height 63
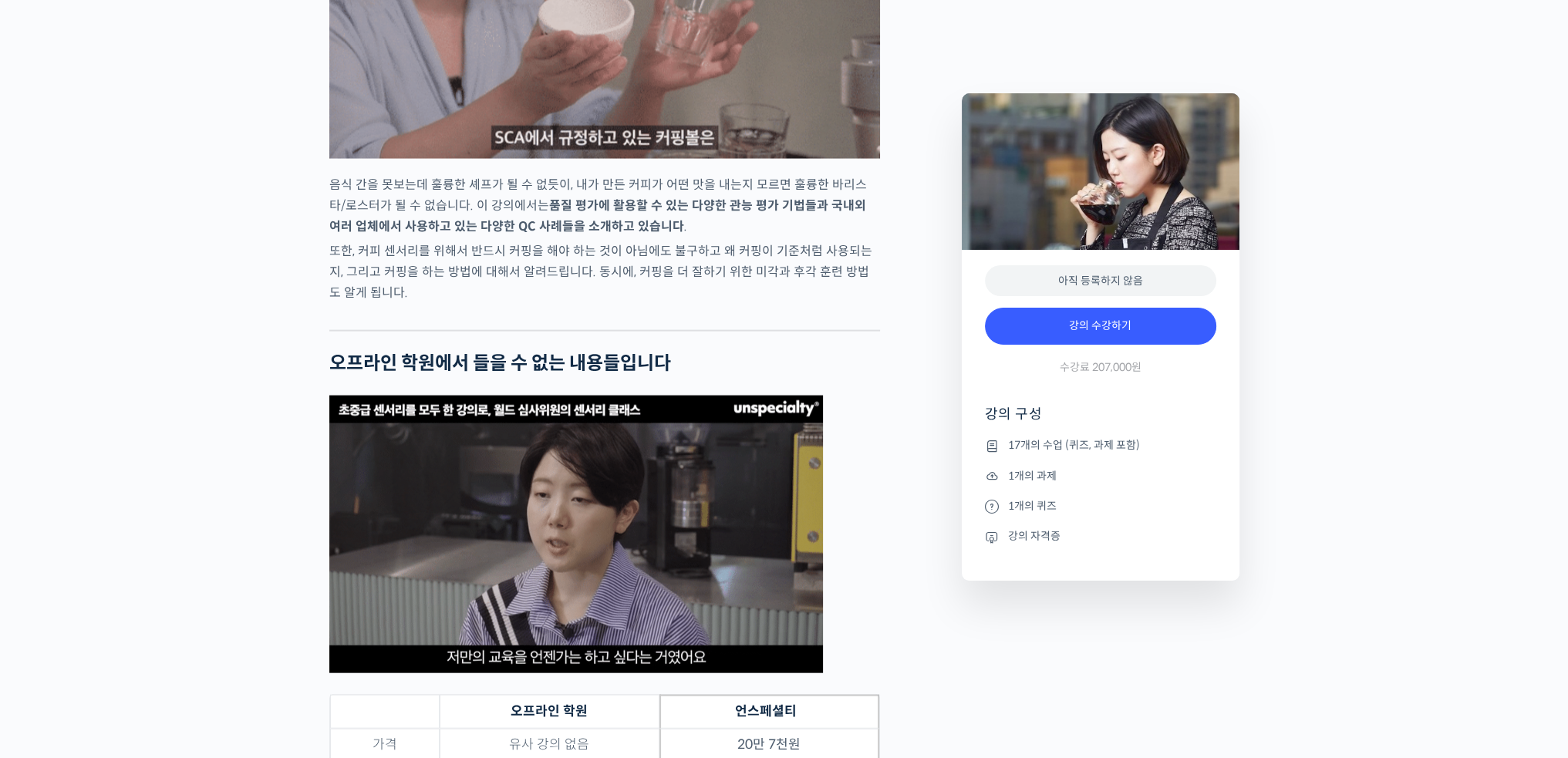
click at [607, 304] on p "또한, 커피 센서리를 위해서 반드시 커핑을 해야 하는 것이 아님에도 불구하고 왜 커핑이 기준처럼 사용되는지, 그리고 커핑을 하는 방법에 대해서…" at bounding box center [604, 272] width 550 height 63
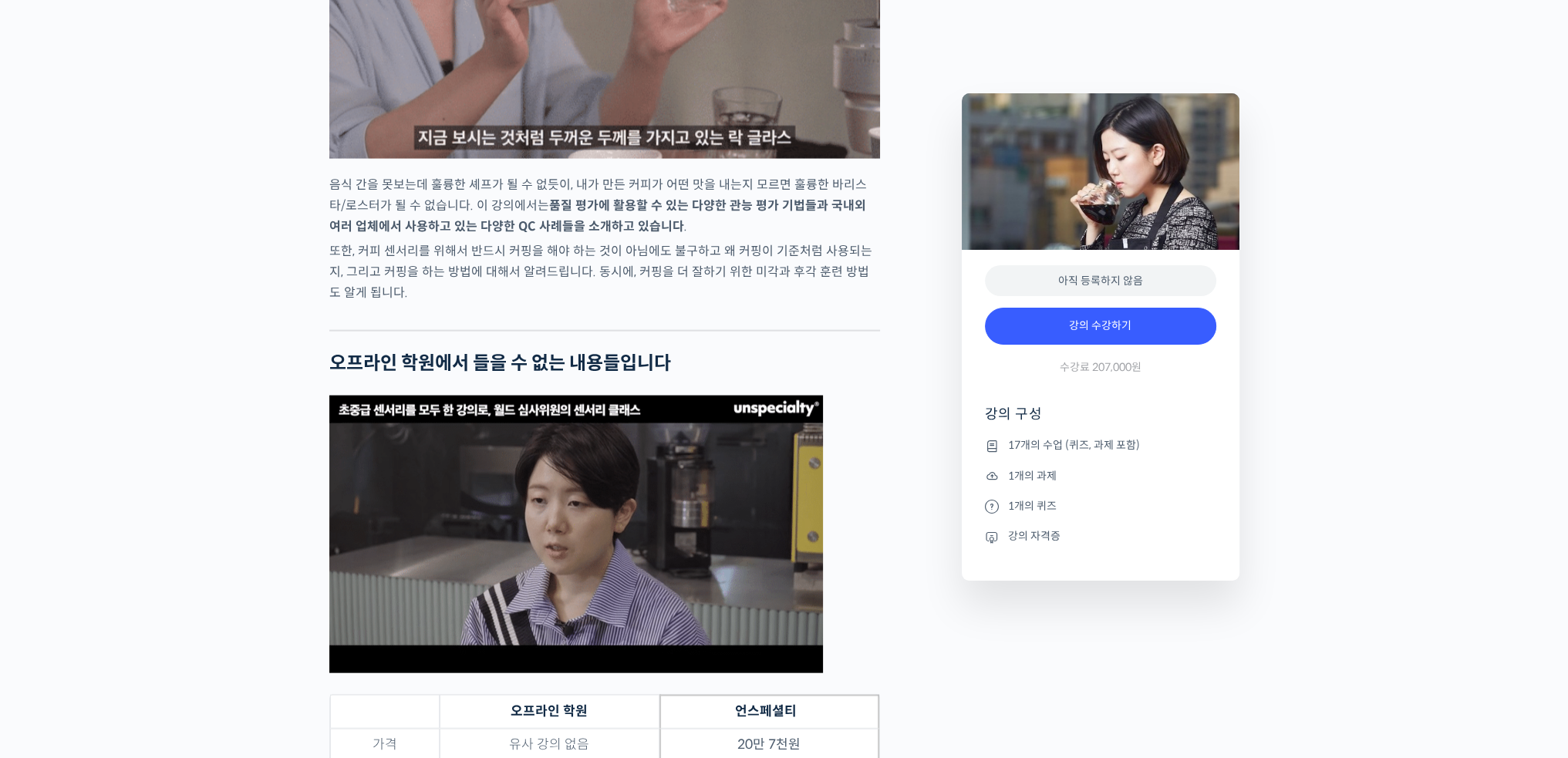
click at [606, 304] on p "또한, 커피 센서리를 위해서 반드시 커핑을 해야 하는 것이 아님에도 불구하고 왜 커핑이 기준처럼 사용되는지, 그리고 커핑을 하는 방법에 대해서…" at bounding box center [604, 272] width 550 height 63
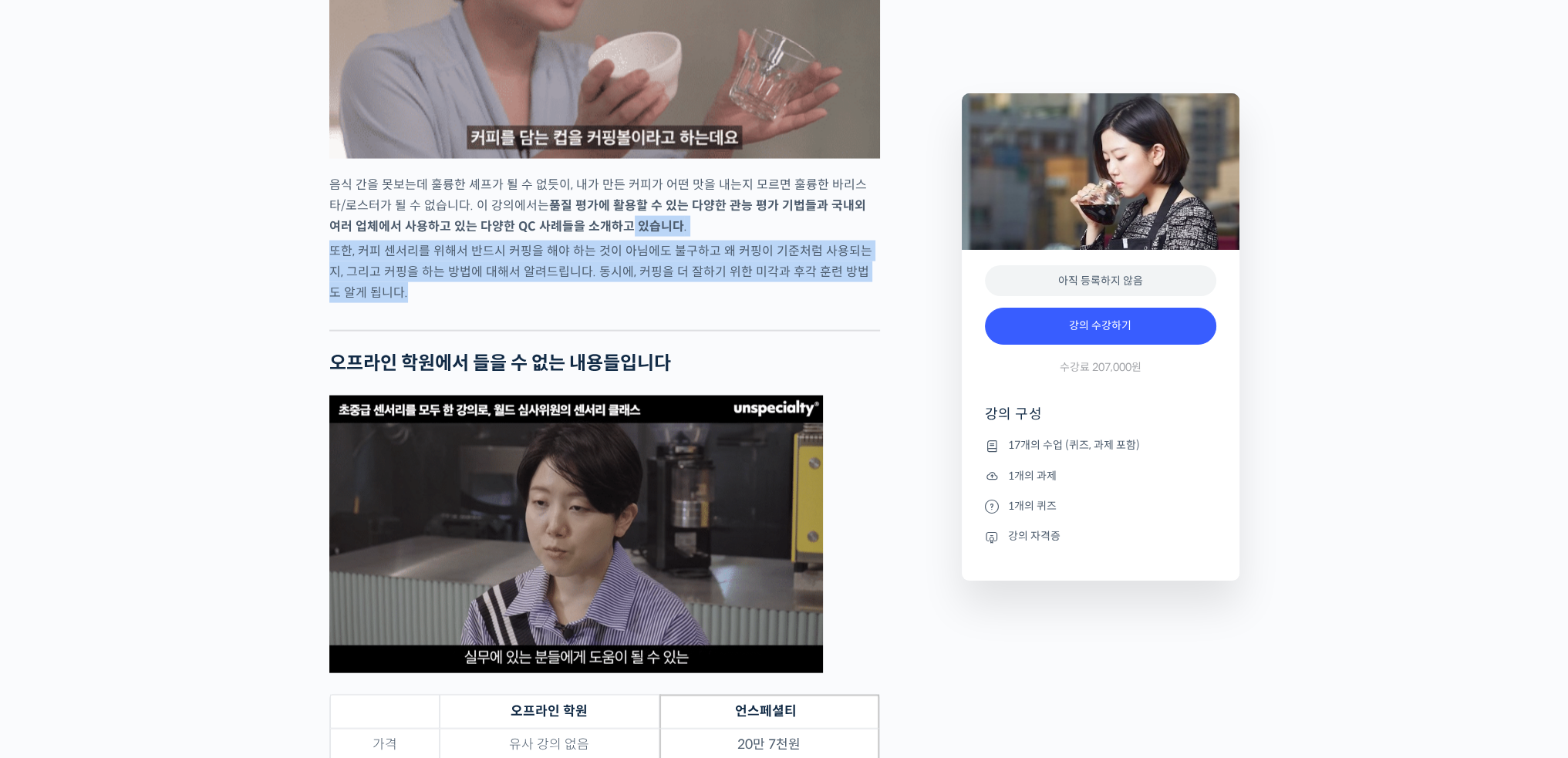
drag, startPoint x: 591, startPoint y: 279, endPoint x: 609, endPoint y: 343, distance: 66.5
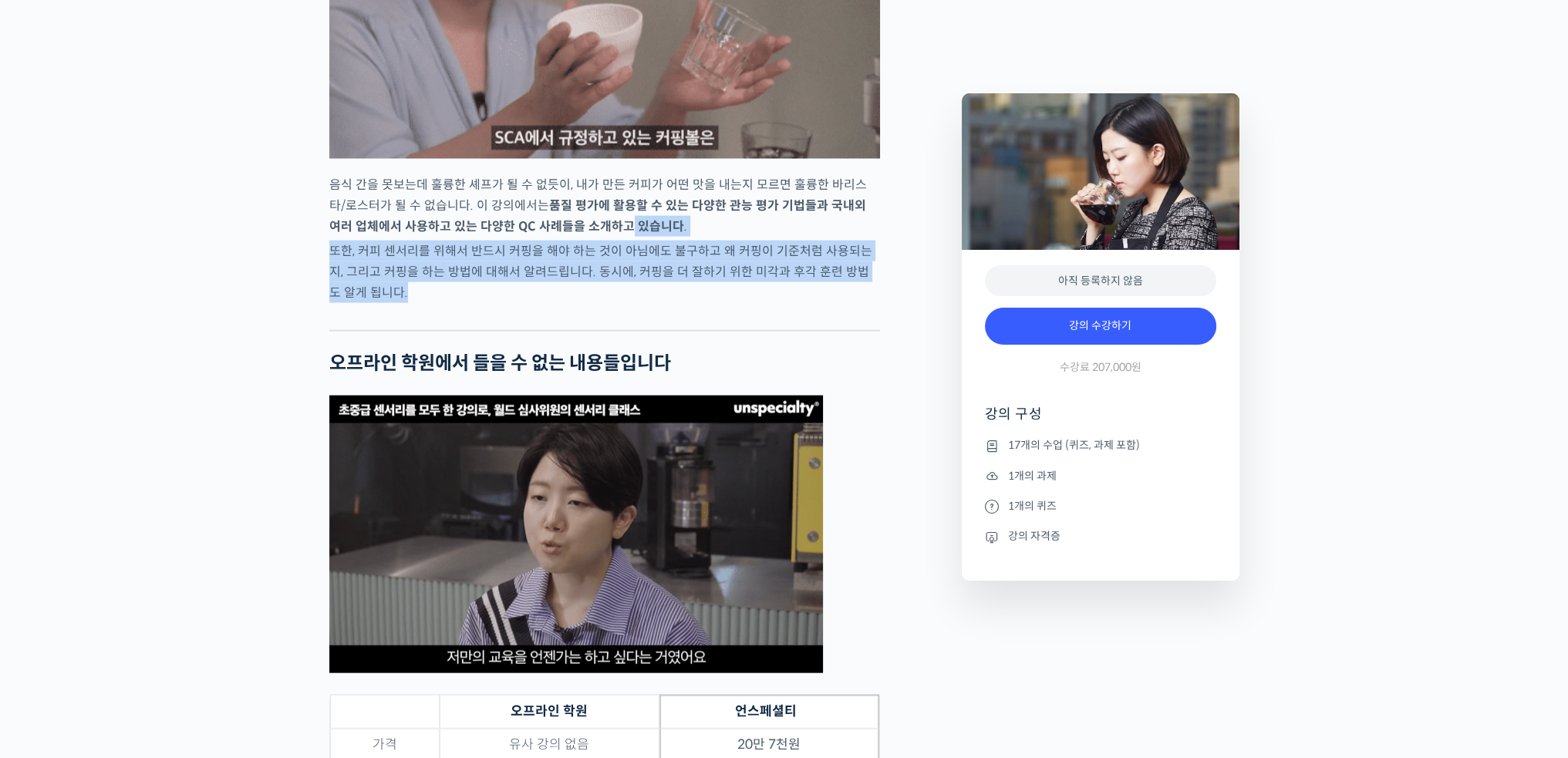
click at [631, 304] on p "또한, 커피 센서리를 위해서 반드시 커핑을 해야 하는 것이 아님에도 불구하고 왜 커핑이 기준처럼 사용되는지, 그리고 커핑을 하는 방법에 대해서…" at bounding box center [604, 272] width 550 height 63
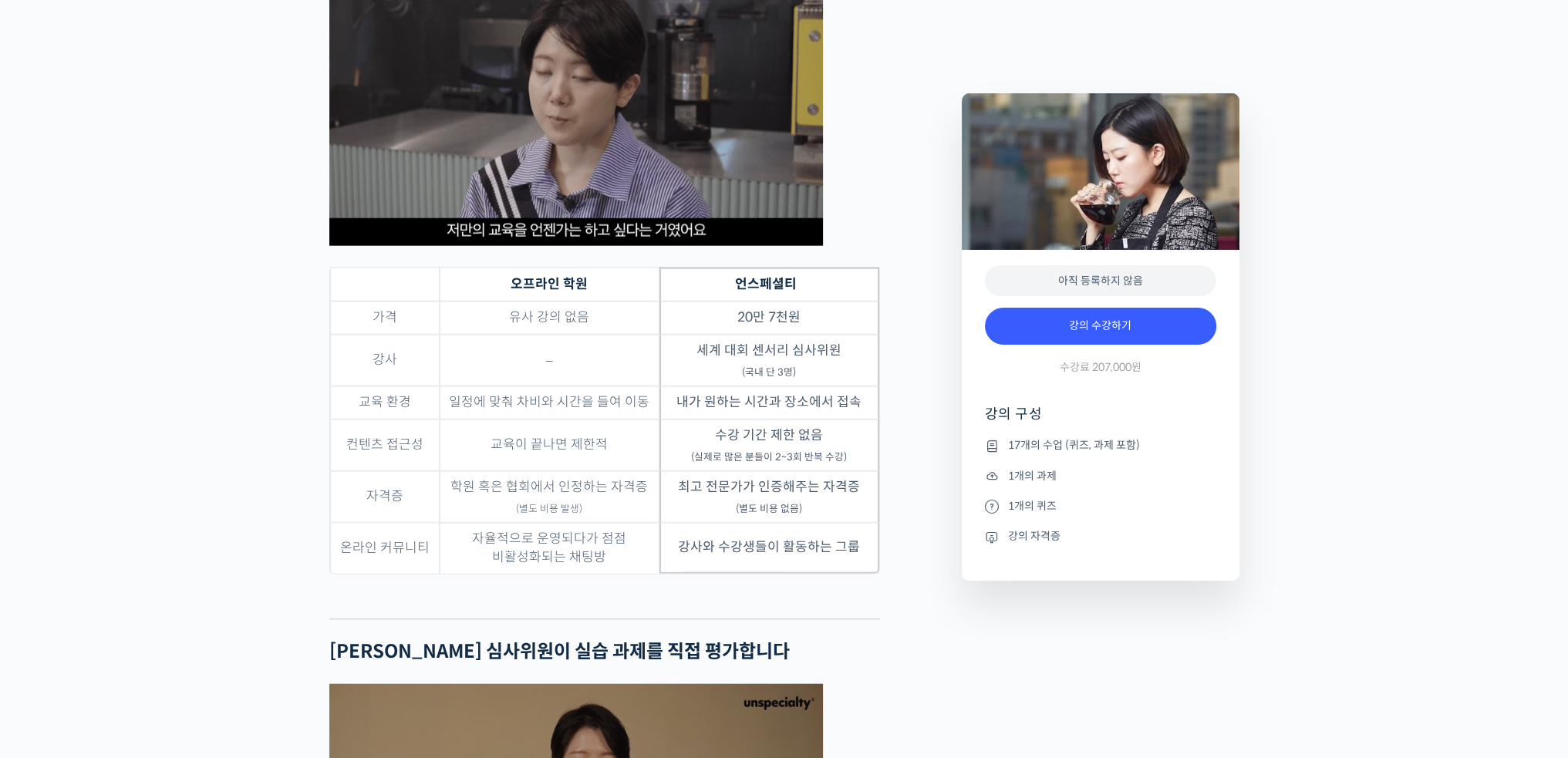
scroll to position [4936, 0]
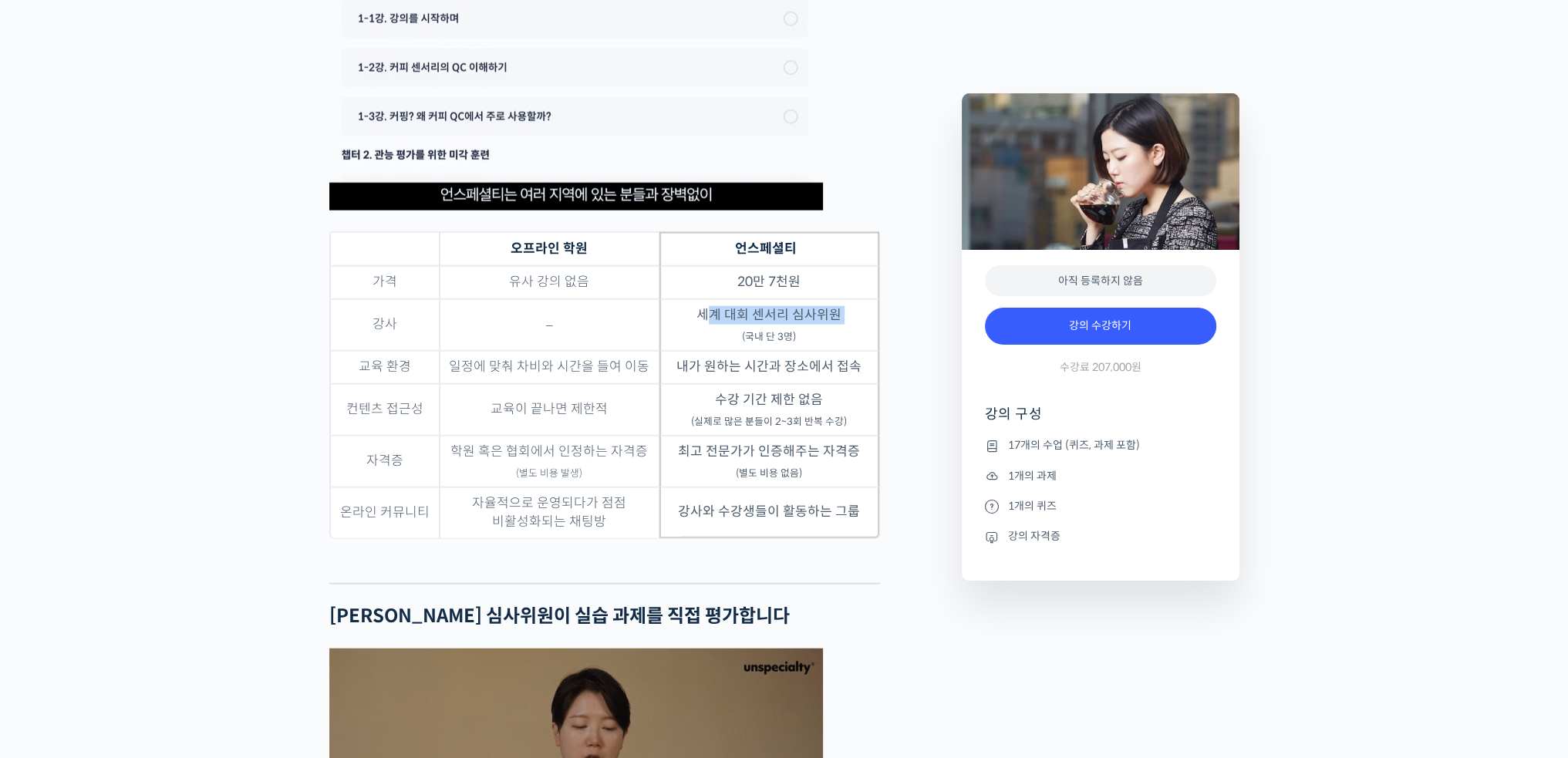
drag, startPoint x: 711, startPoint y: 376, endPoint x: 736, endPoint y: 387, distance: 27.3
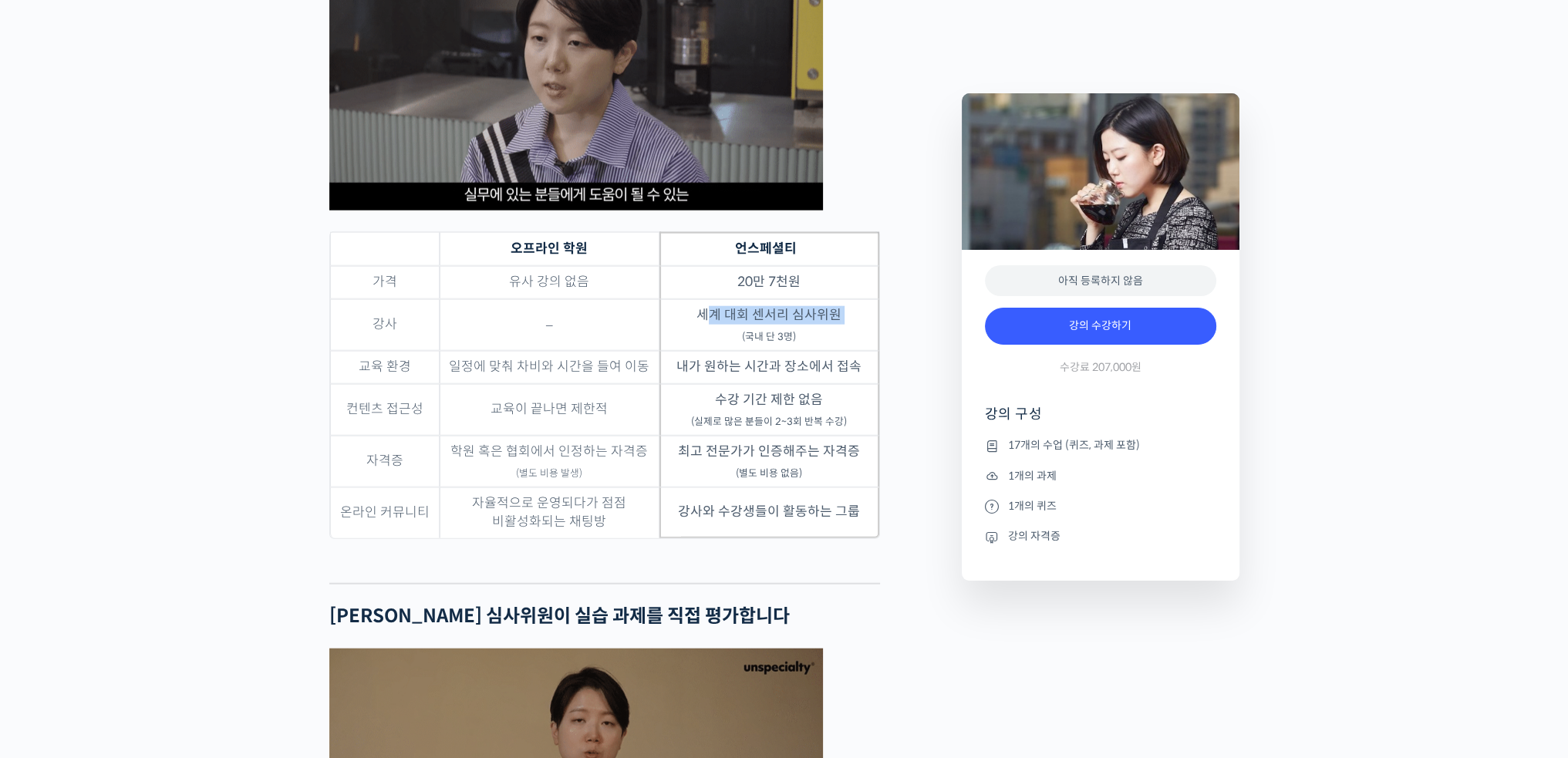
click at [734, 351] on td "세계 대회 센서리 심사위원 (국내 단 3명)" at bounding box center [769, 325] width 219 height 51
click at [772, 343] on sub "(국내 단 3명)" at bounding box center [768, 337] width 54 height 12
drag, startPoint x: 749, startPoint y: 334, endPoint x: 772, endPoint y: 382, distance: 53.2
click at [772, 382] on tbody "가격 유사 강의 없음 20만 7천원 강사 – 세계 대회 센서리 심사위원 (국내 단 3명) 교육 환경 일정에 맞춰 차비와 시간을 들여 이동 내가…" at bounding box center [604, 402] width 549 height 273
click at [784, 343] on sub "(국내 단 3명)" at bounding box center [768, 337] width 54 height 12
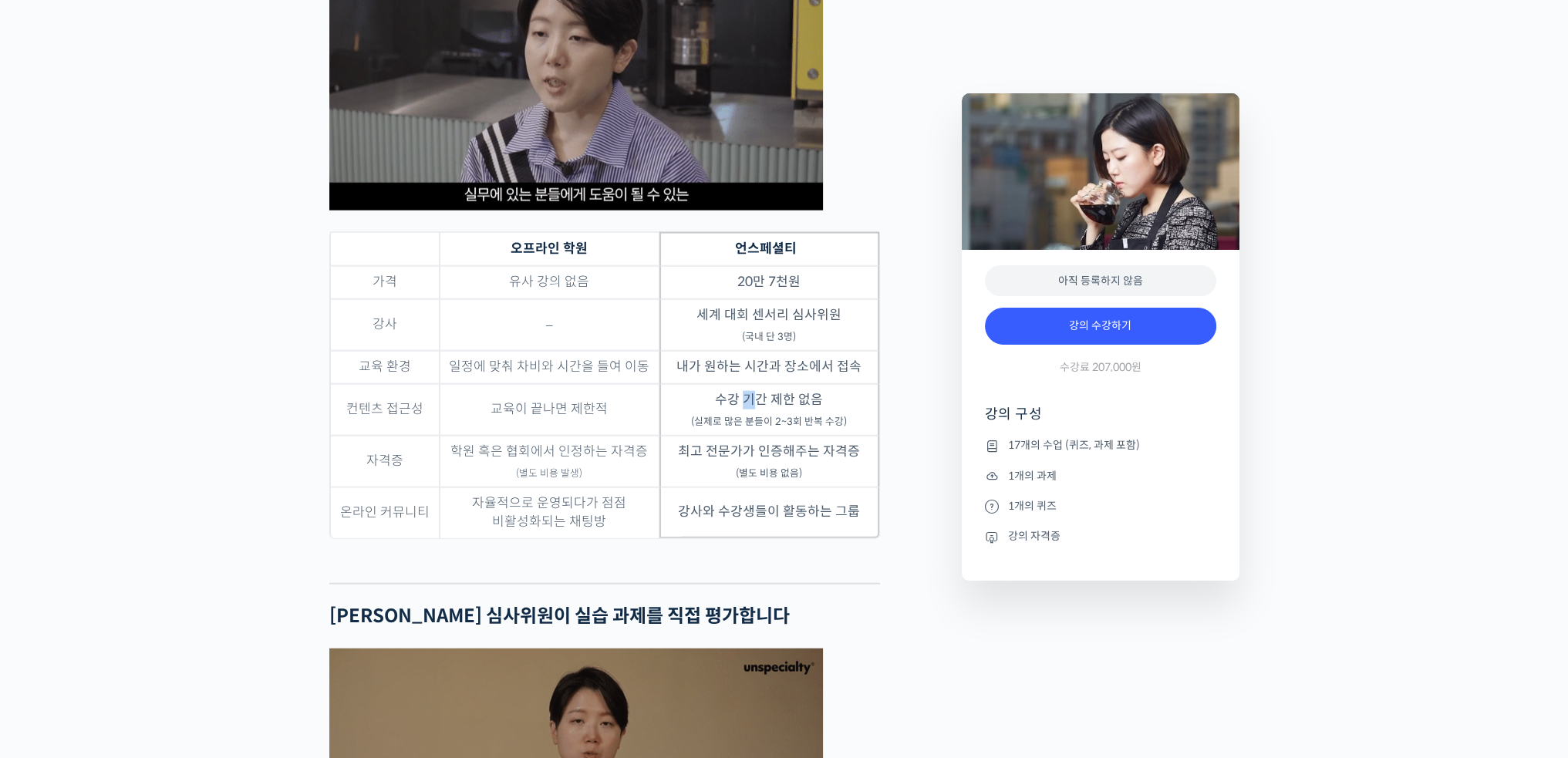
drag, startPoint x: 746, startPoint y: 453, endPoint x: 755, endPoint y: 460, distance: 11.4
click at [755, 436] on td "수강 기간 제한 없음 (실제로 많은 분들이 2~3회 반복 수강)" at bounding box center [769, 410] width 219 height 51
click at [788, 488] on td "최고 전문가가 인증해주는 자격증 (별도 비용 없음)" at bounding box center [769, 461] width 219 height 51
drag, startPoint x: 758, startPoint y: 496, endPoint x: 794, endPoint y: 524, distance: 45.6
click at [772, 488] on td "최고 전문가가 인증해주는 자격증 (별도 비용 없음)" at bounding box center [769, 461] width 219 height 51
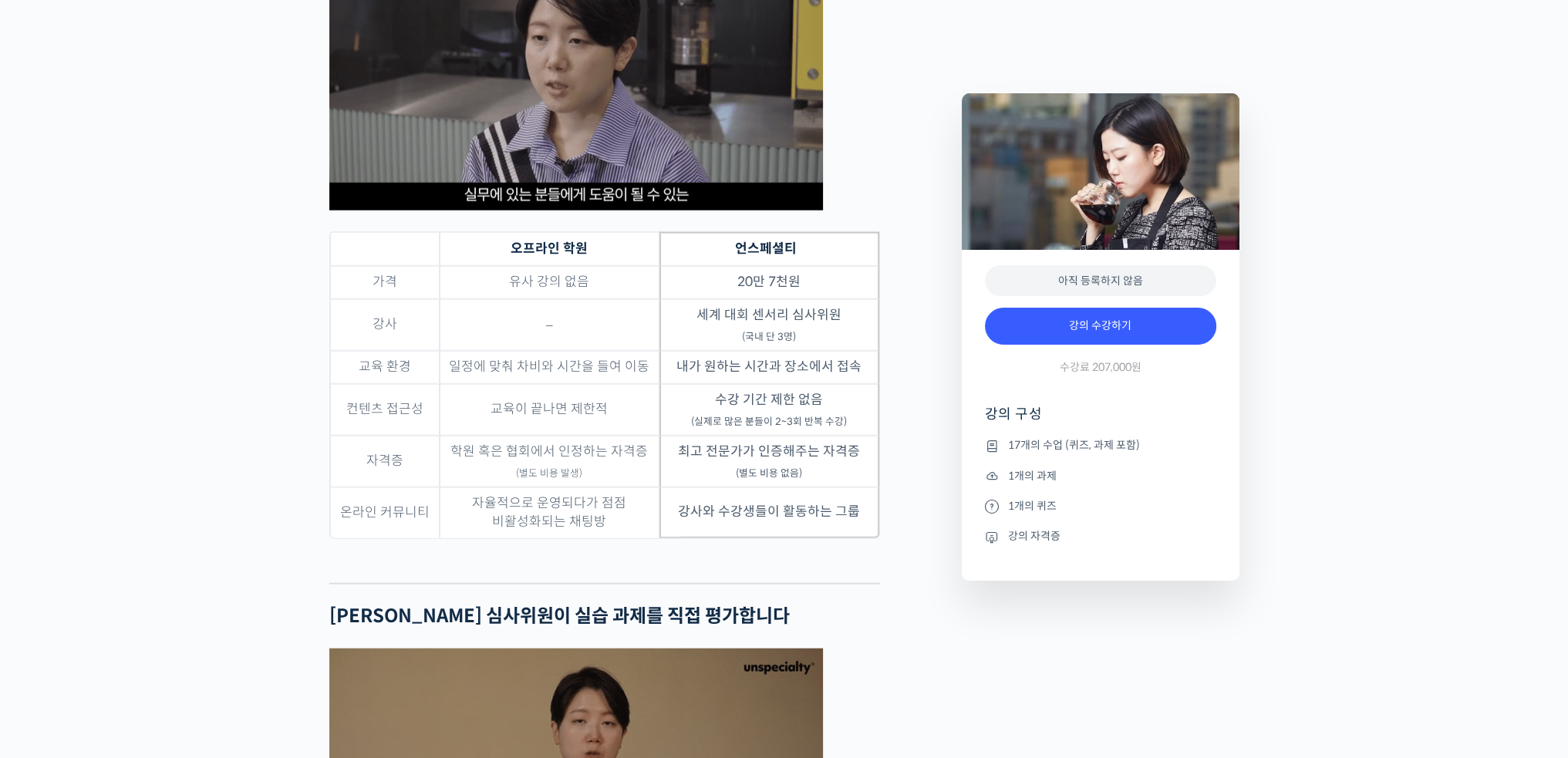
click at [795, 480] on sub "(별도 비용 없음)" at bounding box center [768, 473] width 66 height 12
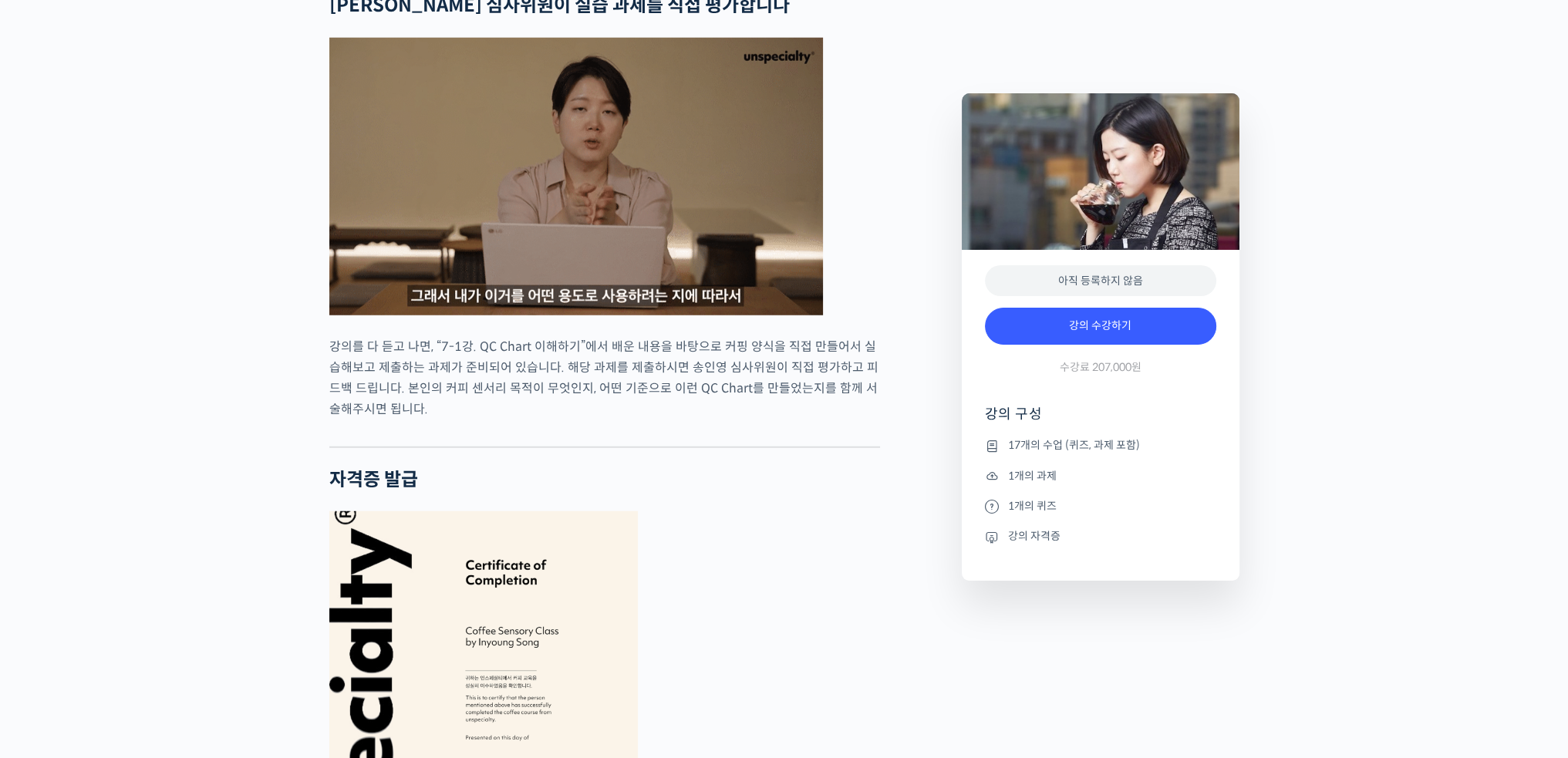
scroll to position [5554, 0]
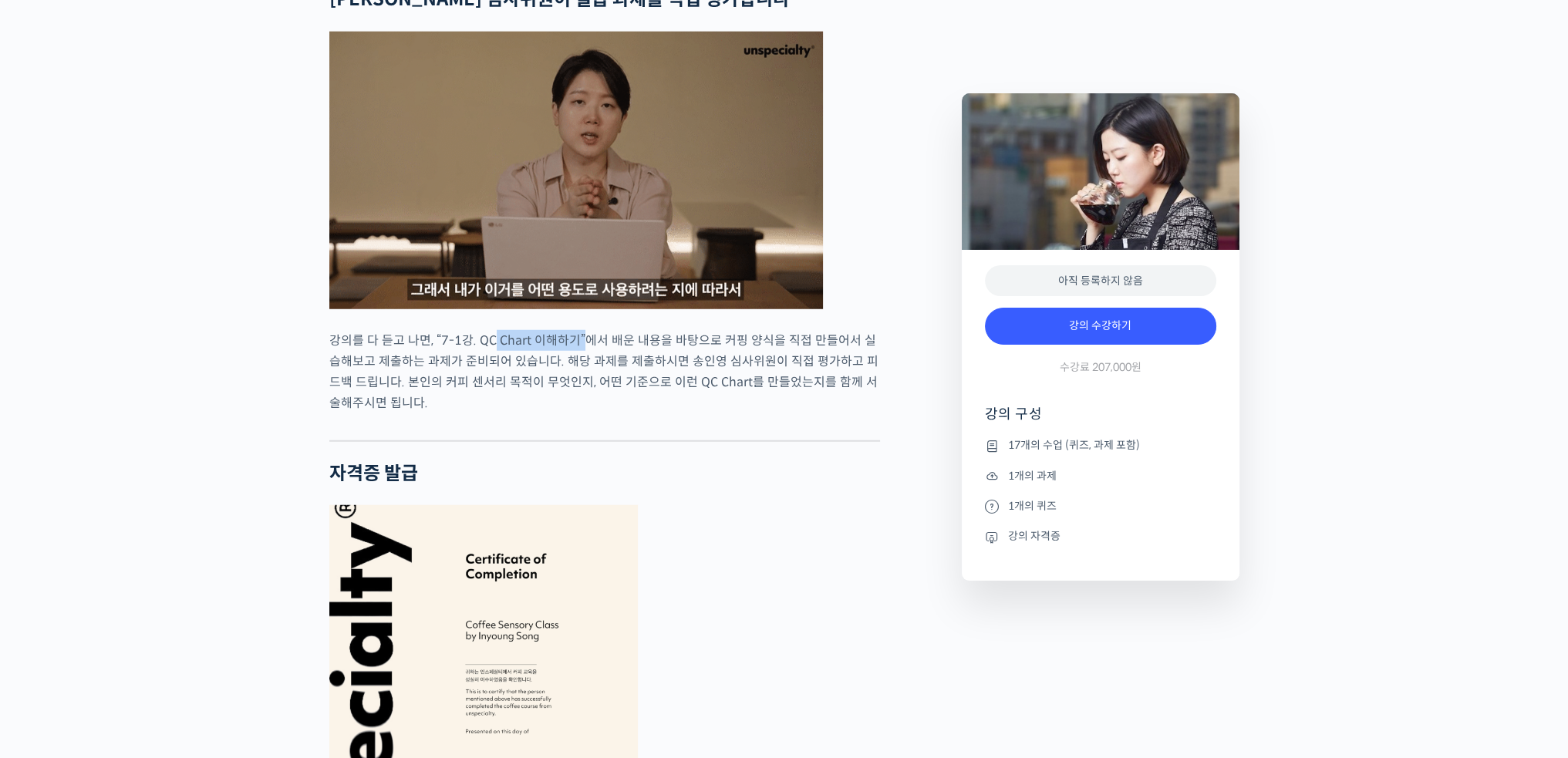
drag, startPoint x: 490, startPoint y: 385, endPoint x: 583, endPoint y: 388, distance: 93.0
click at [583, 388] on p "강의를 다 듣고 나면, “7-1강. QC Chart 이해하기”에서 배운 내용을 바탕으로 커핑 양식을 직접 만들어서 실습해보고 제출하는 과제가 …" at bounding box center [604, 371] width 550 height 83
click at [650, 400] on p "강의를 다 듣고 나면, “7-1강. QC Chart 이해하기”에서 배운 내용을 바탕으로 커핑 양식을 직접 만들어서 실습해보고 제출하는 과제가 …" at bounding box center [604, 371] width 550 height 83
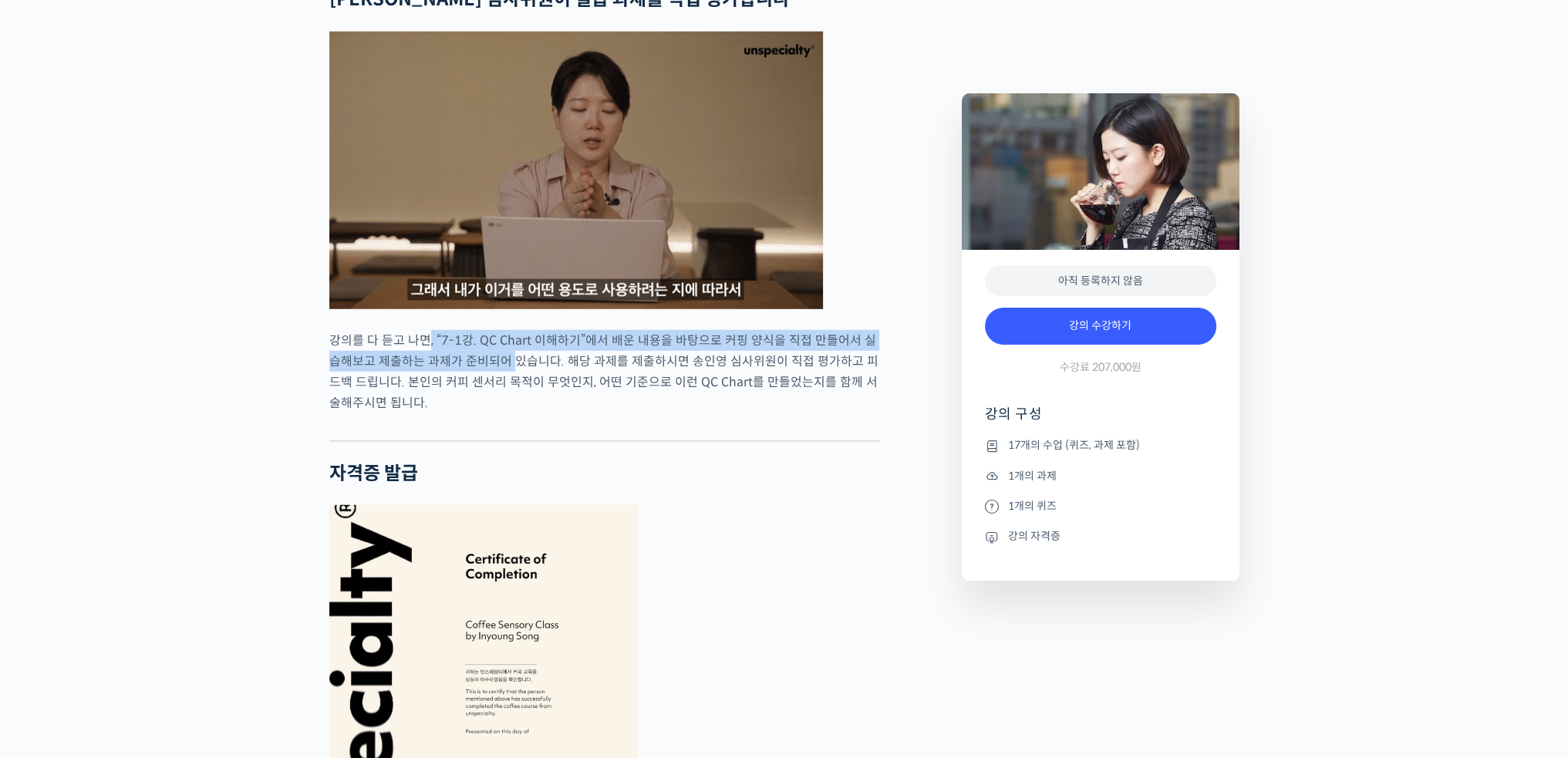
drag, startPoint x: 424, startPoint y: 388, endPoint x: 499, endPoint y: 410, distance: 78.2
click at [499, 410] on p "강의를 다 듣고 나면, “7-1강. QC Chart 이해하기”에서 배운 내용을 바탕으로 커핑 양식을 직접 만들어서 실습해보고 제출하는 과제가 …" at bounding box center [604, 371] width 550 height 83
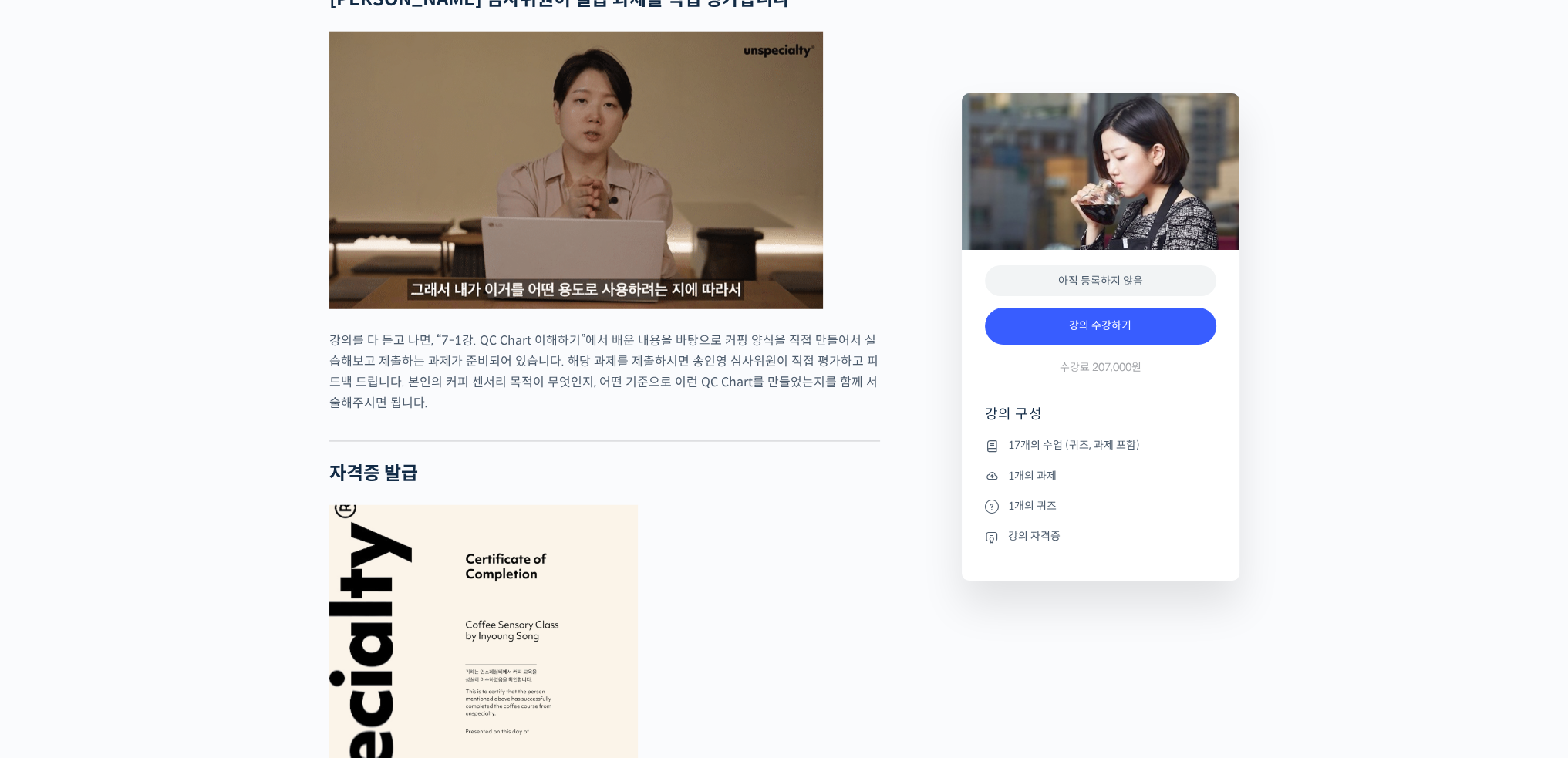
click at [577, 413] on p "강의를 다 듣고 나면, “7-1강. QC Chart 이해하기”에서 배운 내용을 바탕으로 커핑 양식을 직접 만들어서 실습해보고 제출하는 과제가 …" at bounding box center [604, 371] width 550 height 83
click at [638, 407] on p "강의를 다 듣고 나면, “7-1강. QC Chart 이해하기”에서 배운 내용을 바탕으로 커핑 양식을 직접 만들어서 실습해보고 제출하는 과제가 …" at bounding box center [604, 371] width 550 height 83
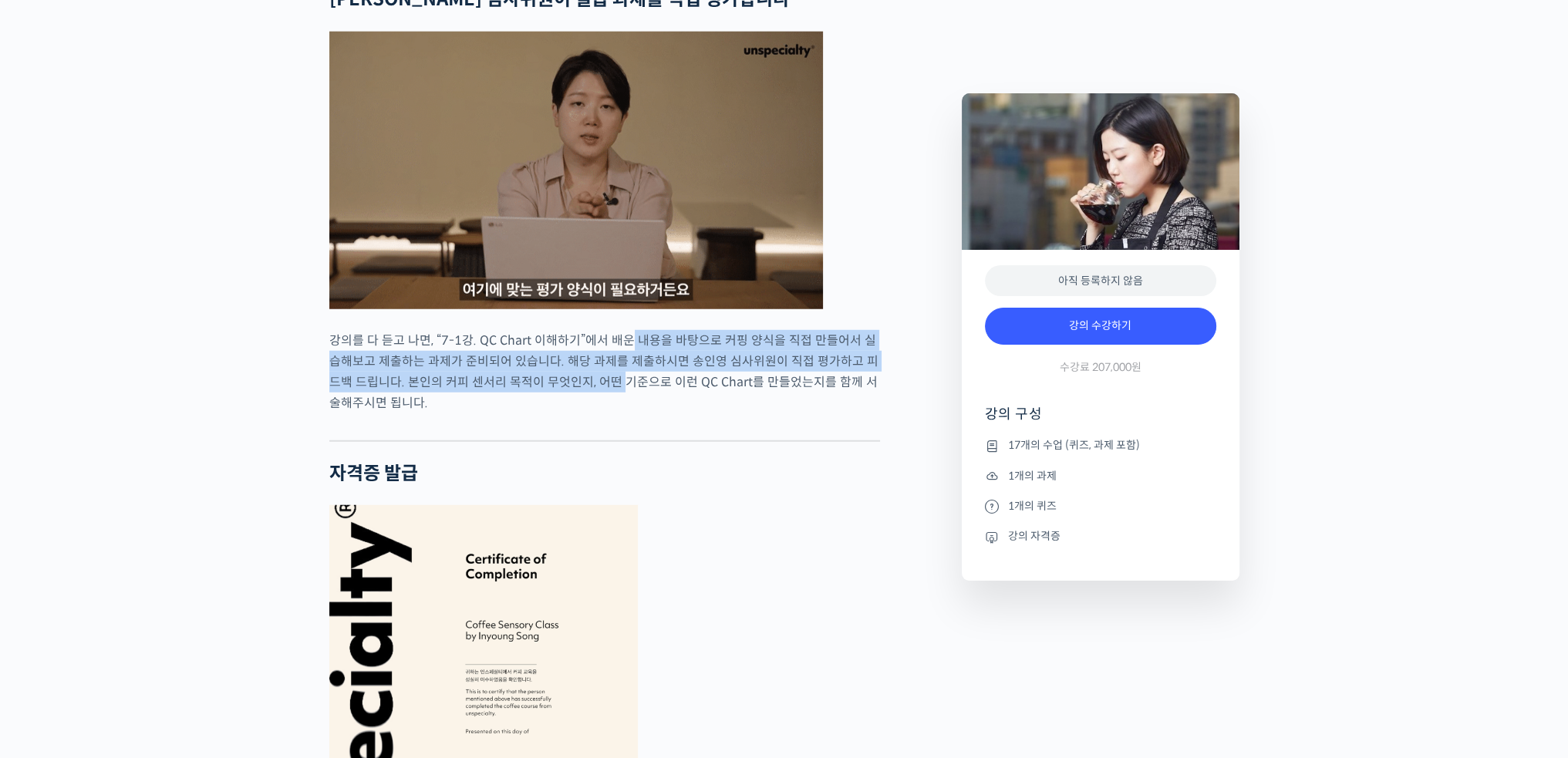
drag, startPoint x: 626, startPoint y: 381, endPoint x: 604, endPoint y: 429, distance: 52.8
click at [604, 413] on p "강의를 다 듣고 나면, “7-1강. QC Chart 이해하기”에서 배운 내용을 바탕으로 커핑 양식을 직접 만들어서 실습해보고 제출하는 과제가 …" at bounding box center [604, 371] width 550 height 83
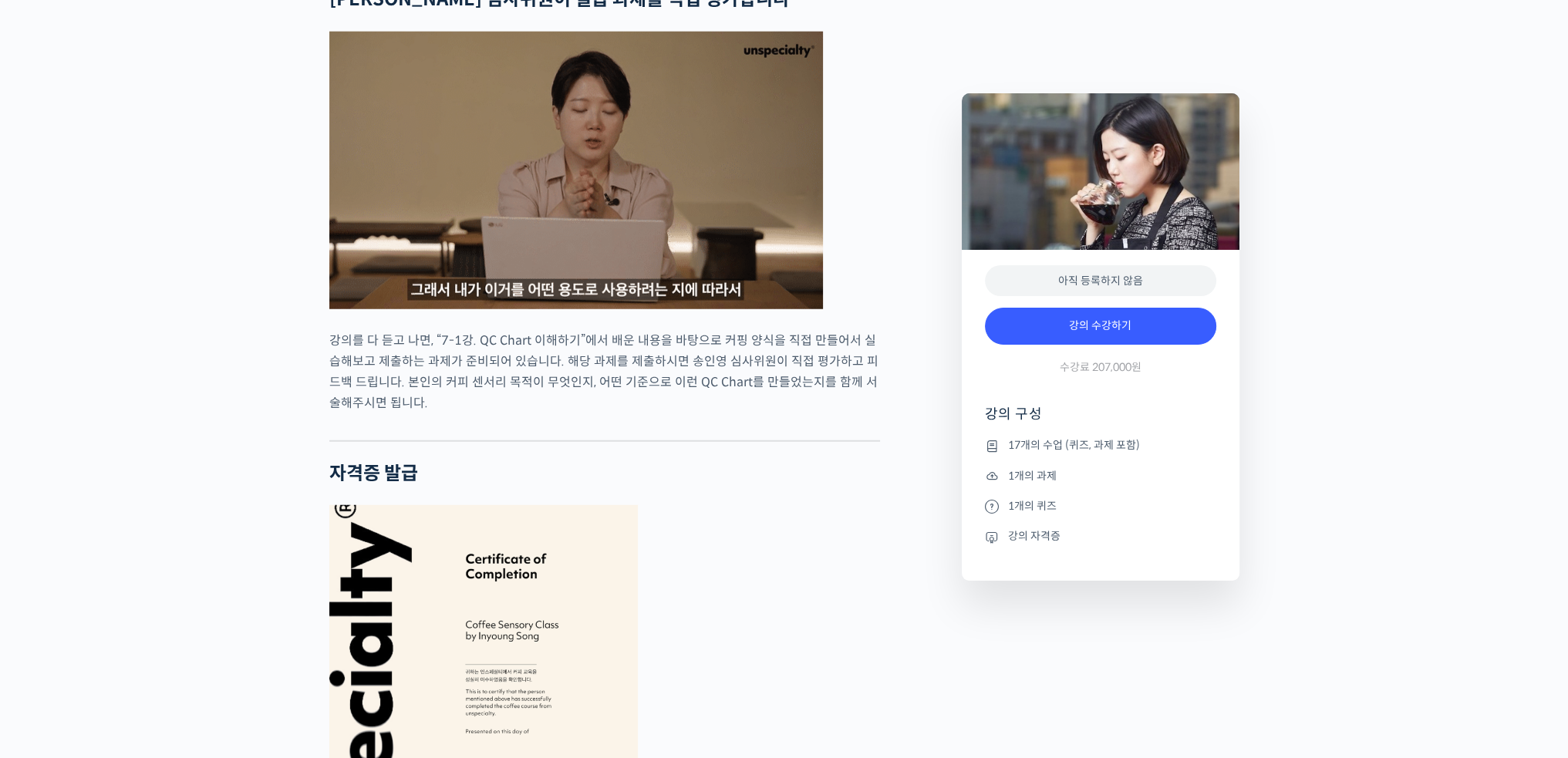
click at [708, 413] on p "강의를 다 듣고 나면, “7-1강. QC Chart 이해하기”에서 배운 내용을 바탕으로 커핑 양식을 직접 만들어서 실습해보고 제출하는 과제가 …" at bounding box center [604, 371] width 550 height 83
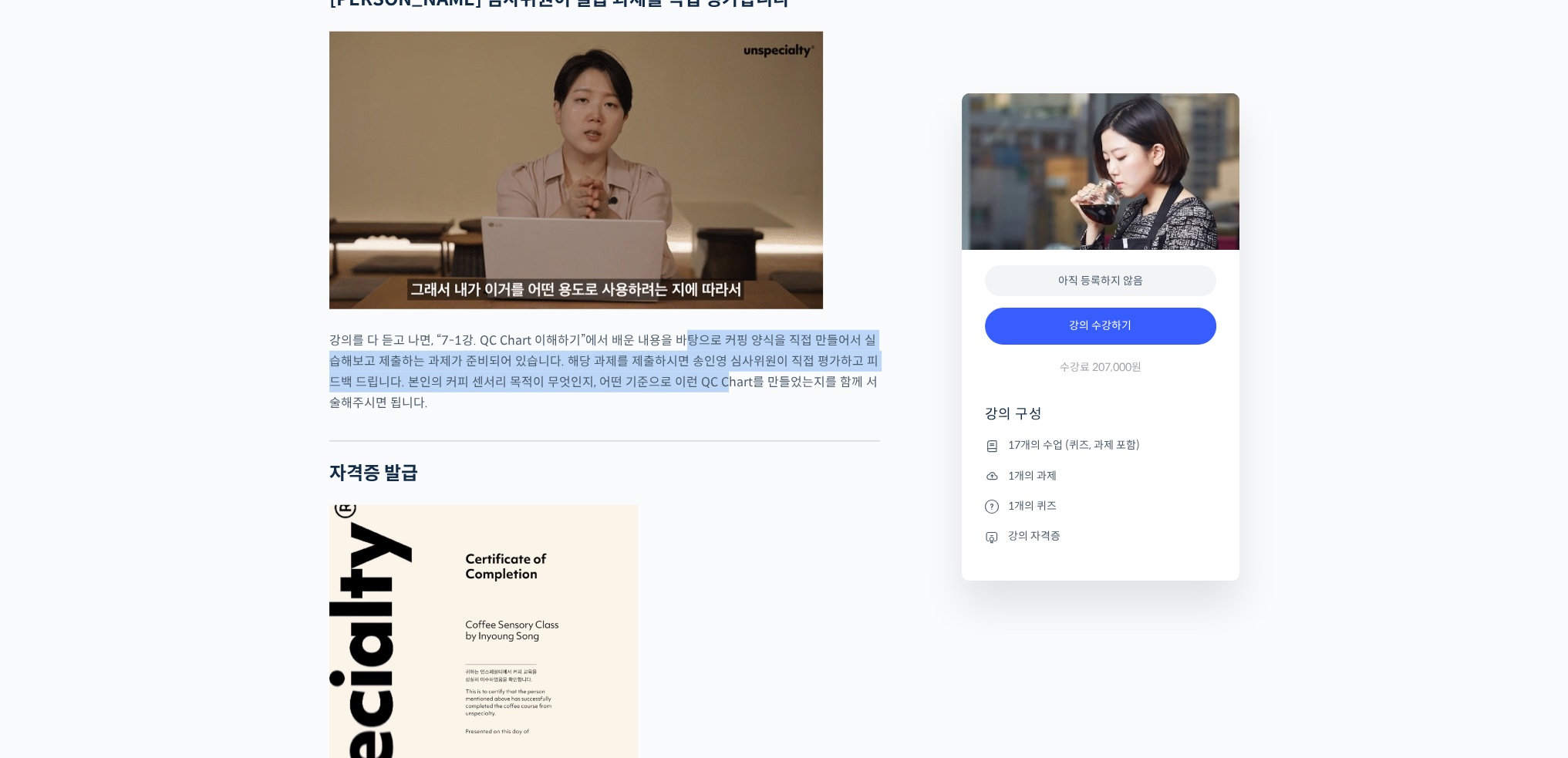
drag, startPoint x: 682, startPoint y: 400, endPoint x: 715, endPoint y: 434, distance: 47.4
click at [703, 413] on p "강의를 다 듣고 나면, “7-1강. QC Chart 이해하기”에서 배운 내용을 바탕으로 커핑 양식을 직접 만들어서 실습해보고 제출하는 과제가 …" at bounding box center [604, 371] width 550 height 83
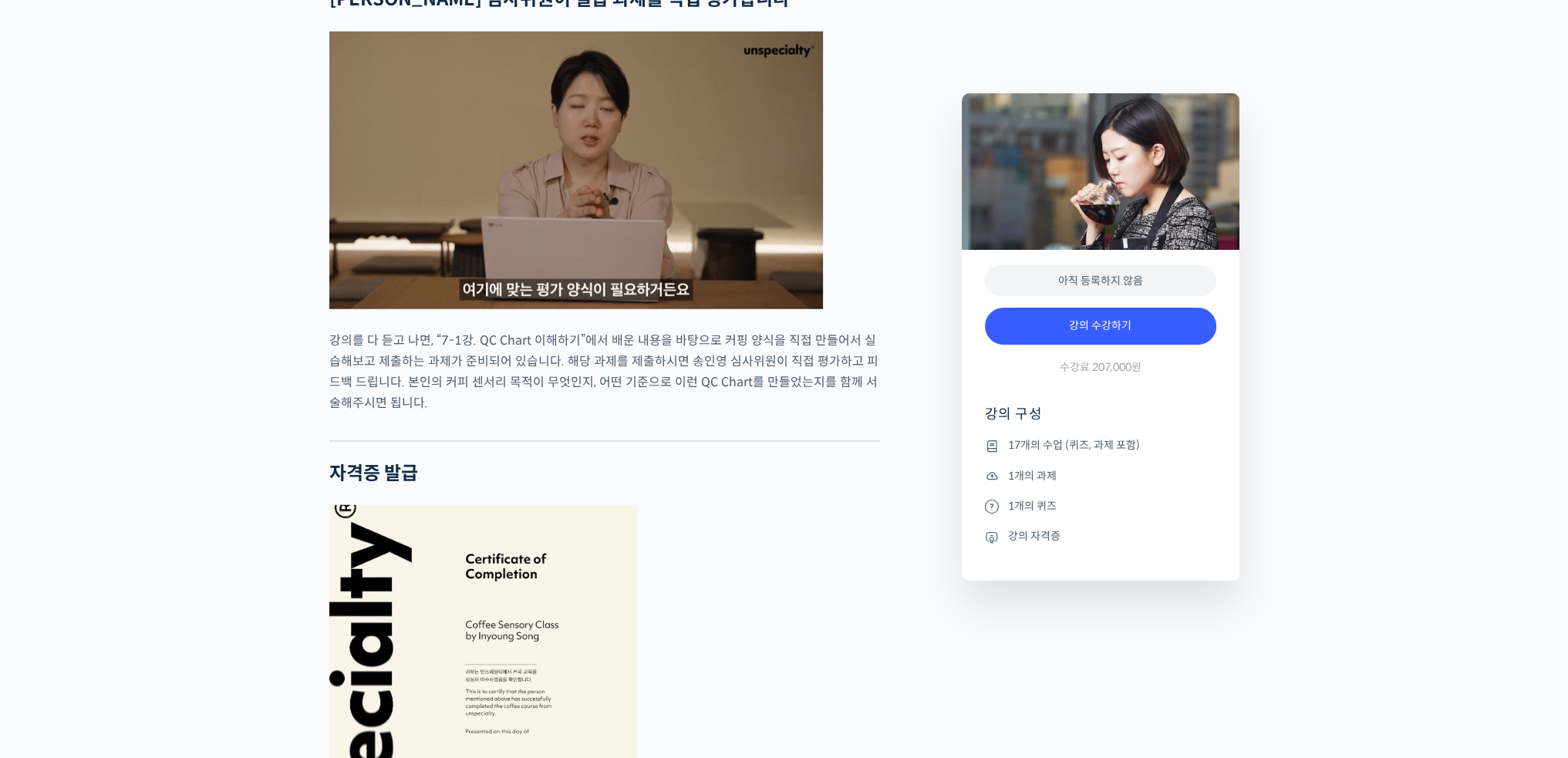
click at [754, 413] on p "강의를 다 듣고 나면, “7-1강. QC Chart 이해하기”에서 배운 내용을 바탕으로 커핑 양식을 직접 만들어서 실습해보고 제출하는 과제가 …" at bounding box center [604, 371] width 550 height 83
click at [760, 413] on p "강의를 다 듣고 나면, “7-1강. QC Chart 이해하기”에서 배운 내용을 바탕으로 커핑 양식을 직접 만들어서 실습해보고 제출하는 과제가 …" at bounding box center [604, 371] width 550 height 83
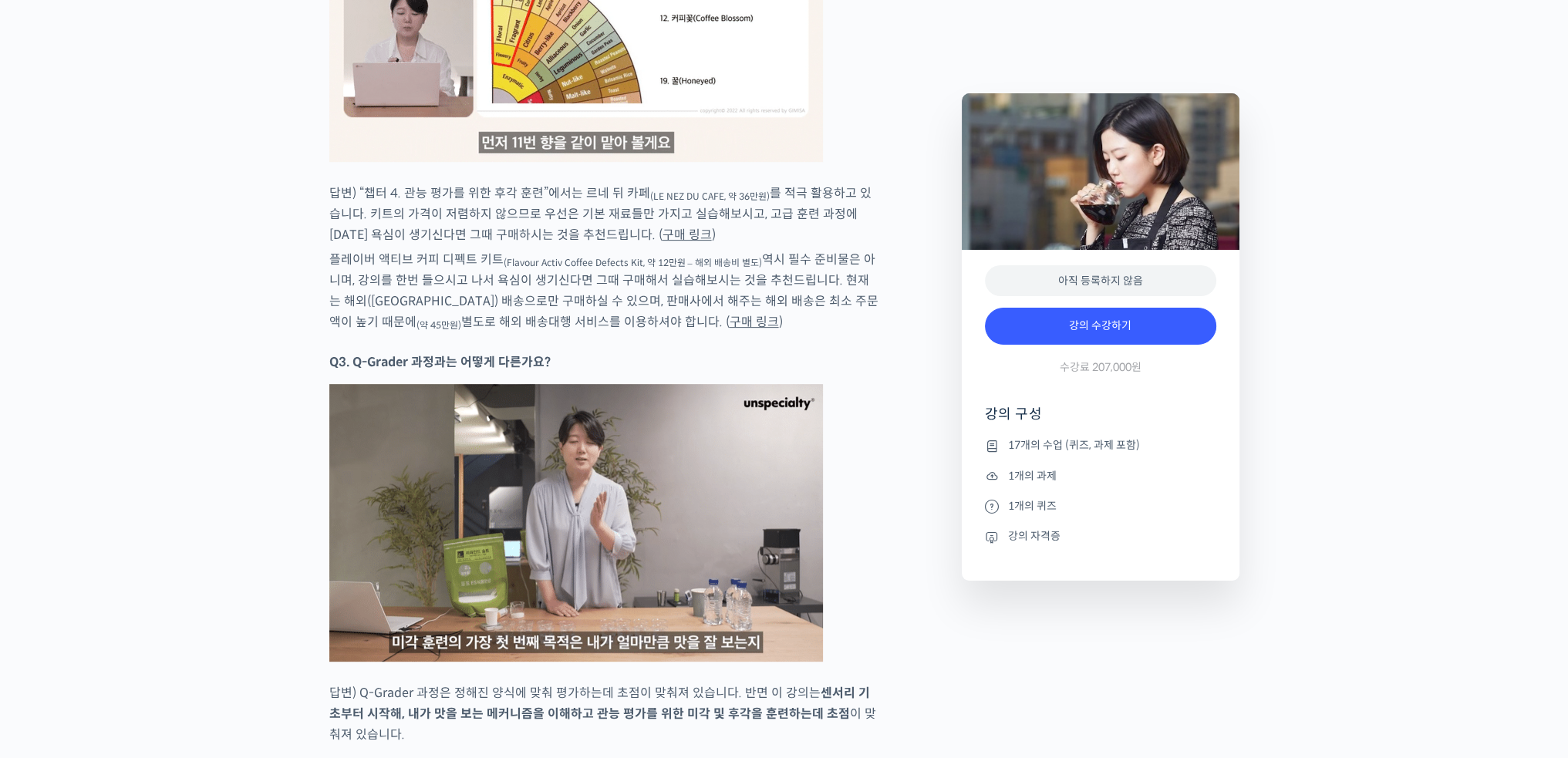
scroll to position [8639, 0]
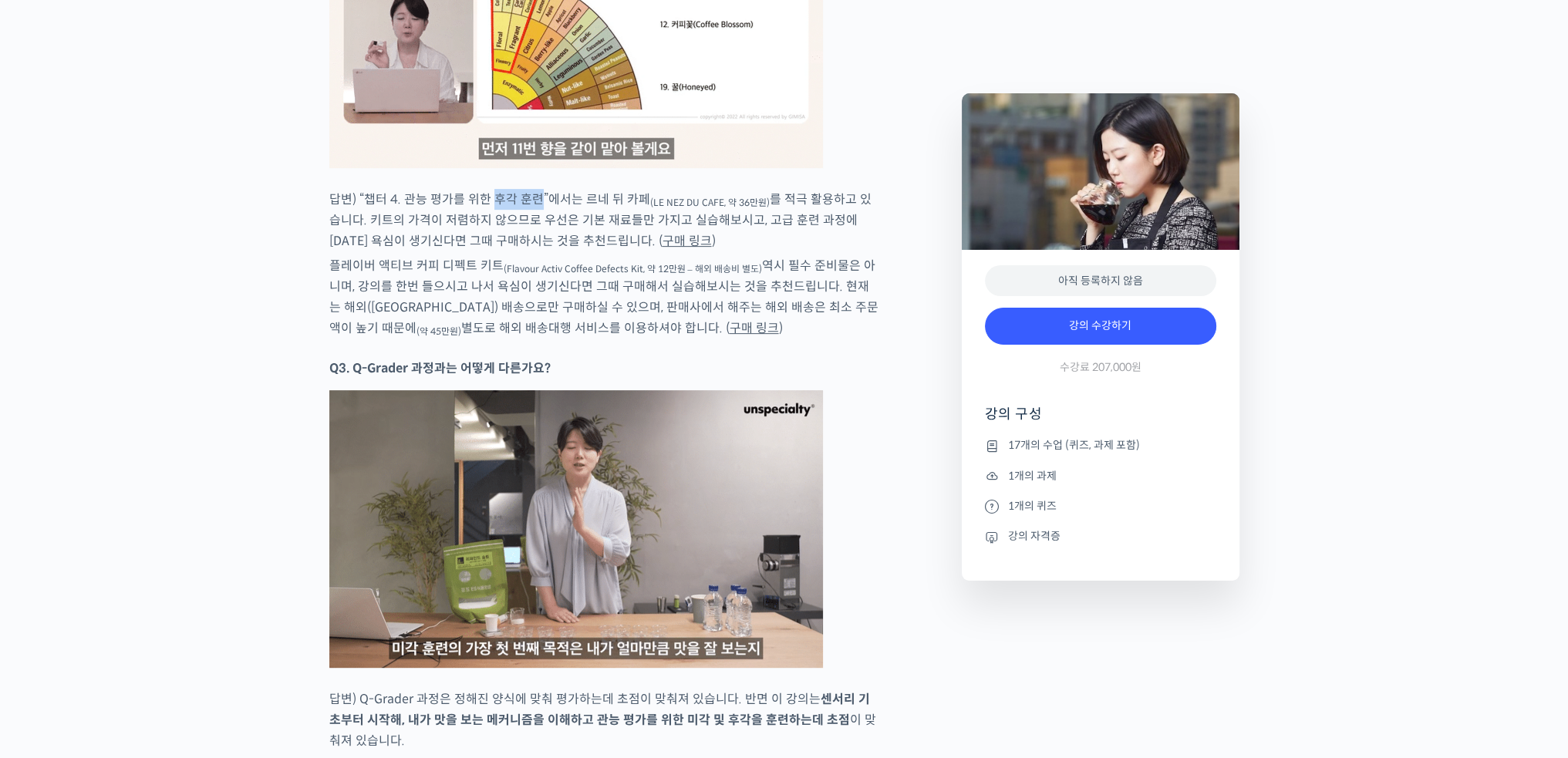
drag, startPoint x: 504, startPoint y: 179, endPoint x: 534, endPoint y: 180, distance: 30.0
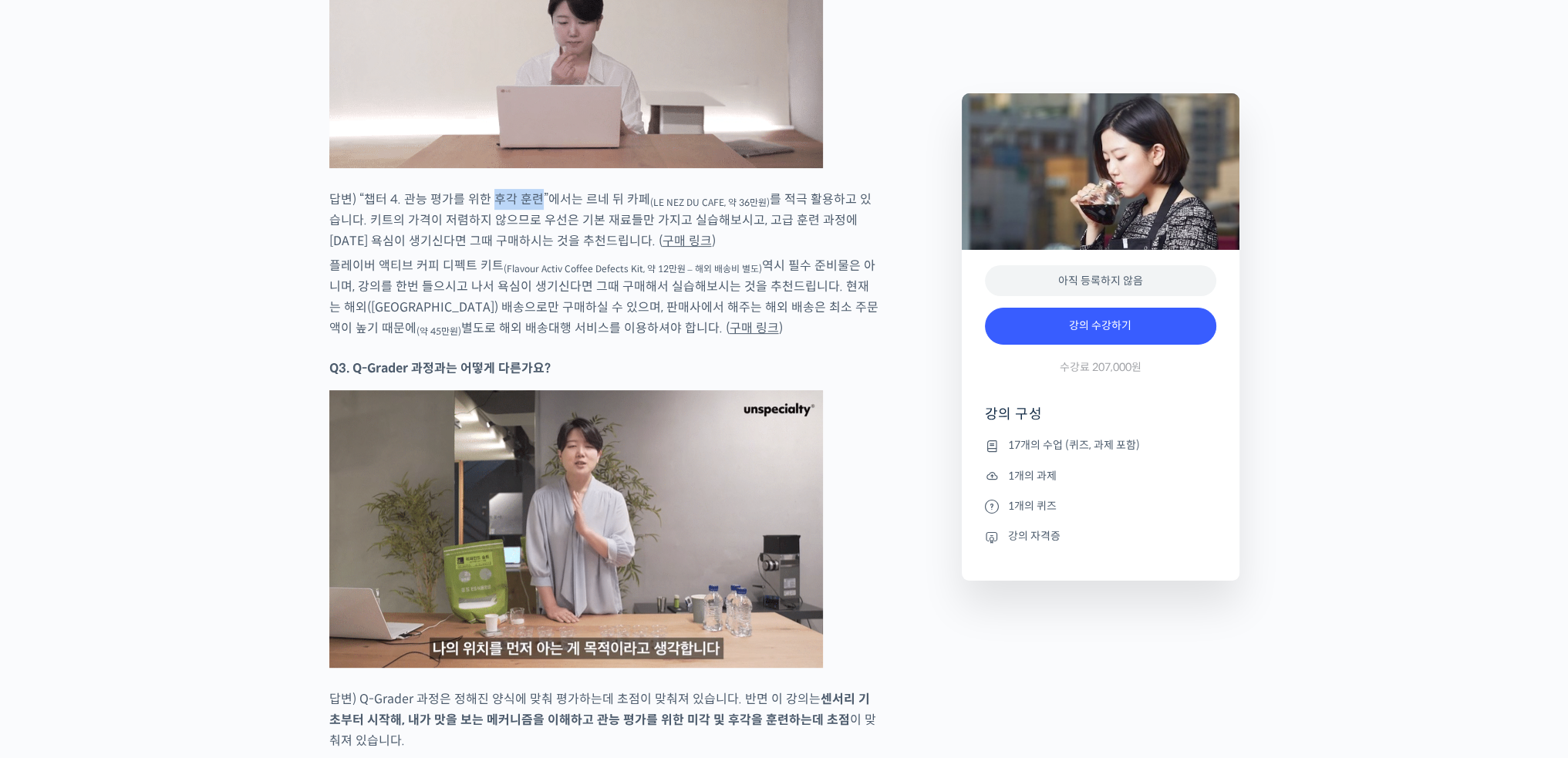
click at [534, 189] on p "답변) “챕터 4. 관능 평가를 위한 후각 훈련”에서는 르네 뒤 카페 (LE NEZ DU CAFE, 약 36만원) 를 적극 활용하고 있습니다.…" at bounding box center [604, 220] width 550 height 63
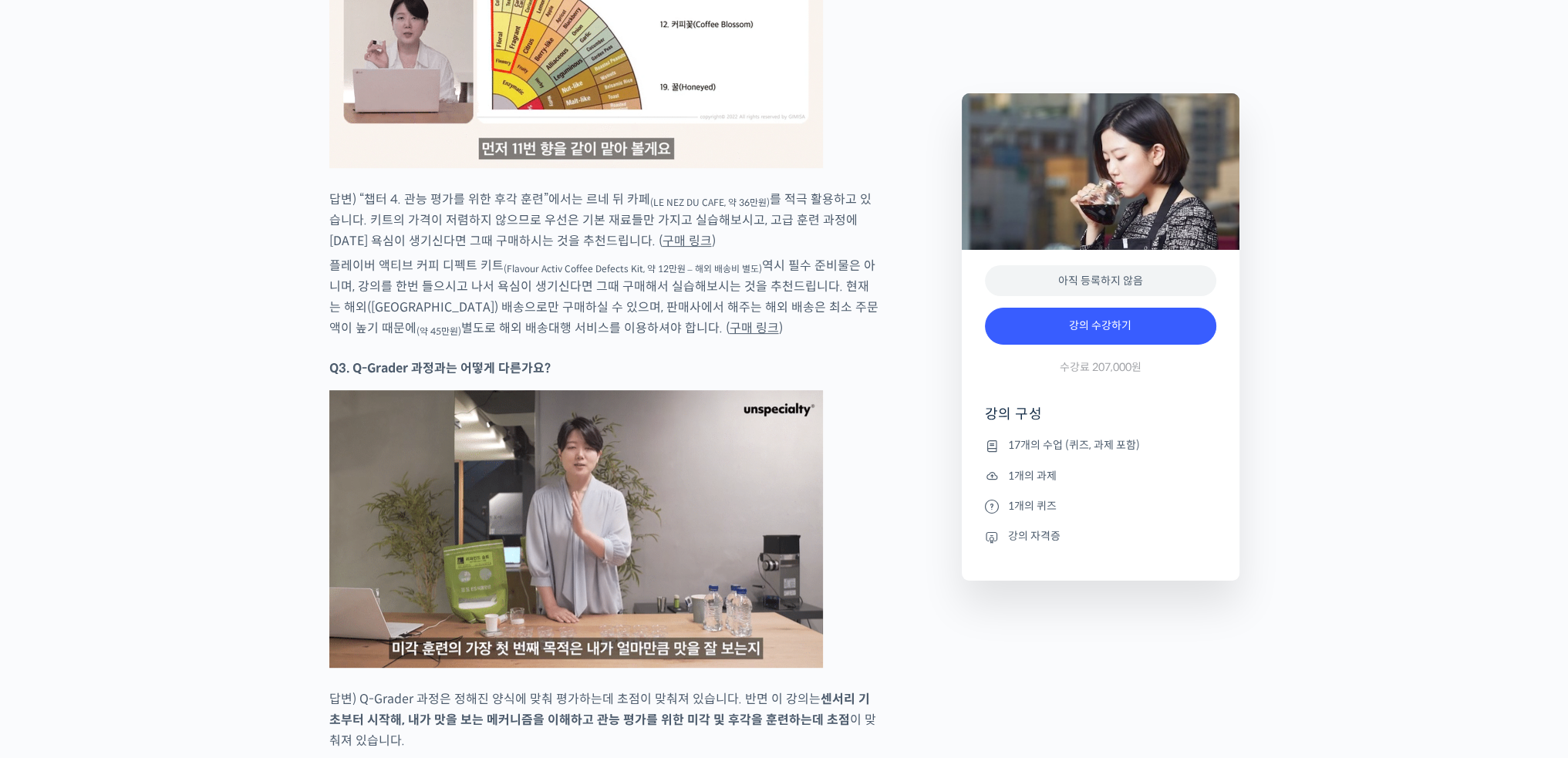
click at [558, 189] on p "답변) “챕터 4. 관능 평가를 위한 후각 훈련”에서는 르네 뒤 카페 (LE NEZ DU CAFE, 약 36만원) 를 적극 활용하고 있습니다.…" at bounding box center [604, 220] width 550 height 63
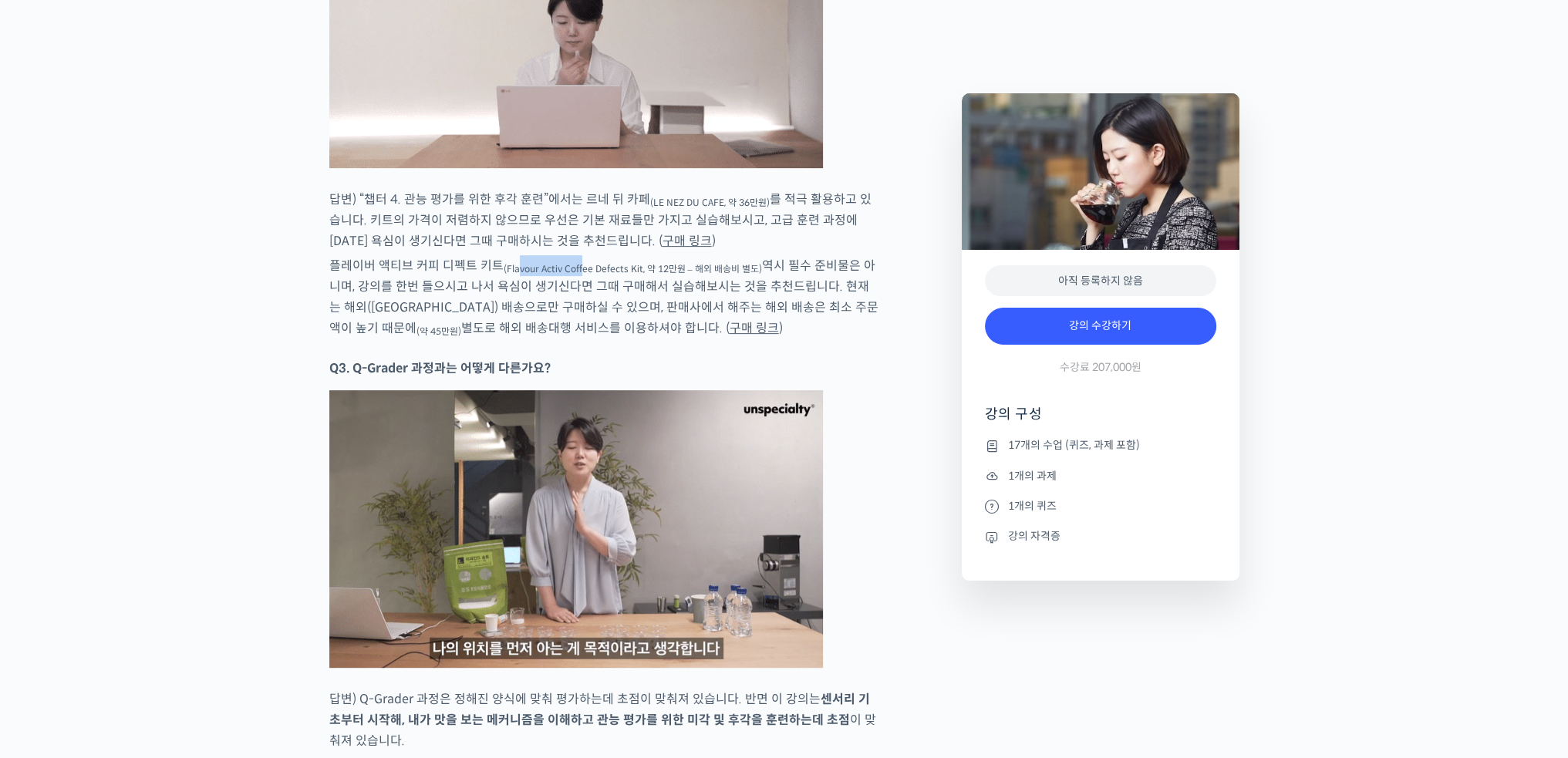
drag, startPoint x: 517, startPoint y: 254, endPoint x: 600, endPoint y: 255, distance: 83.0
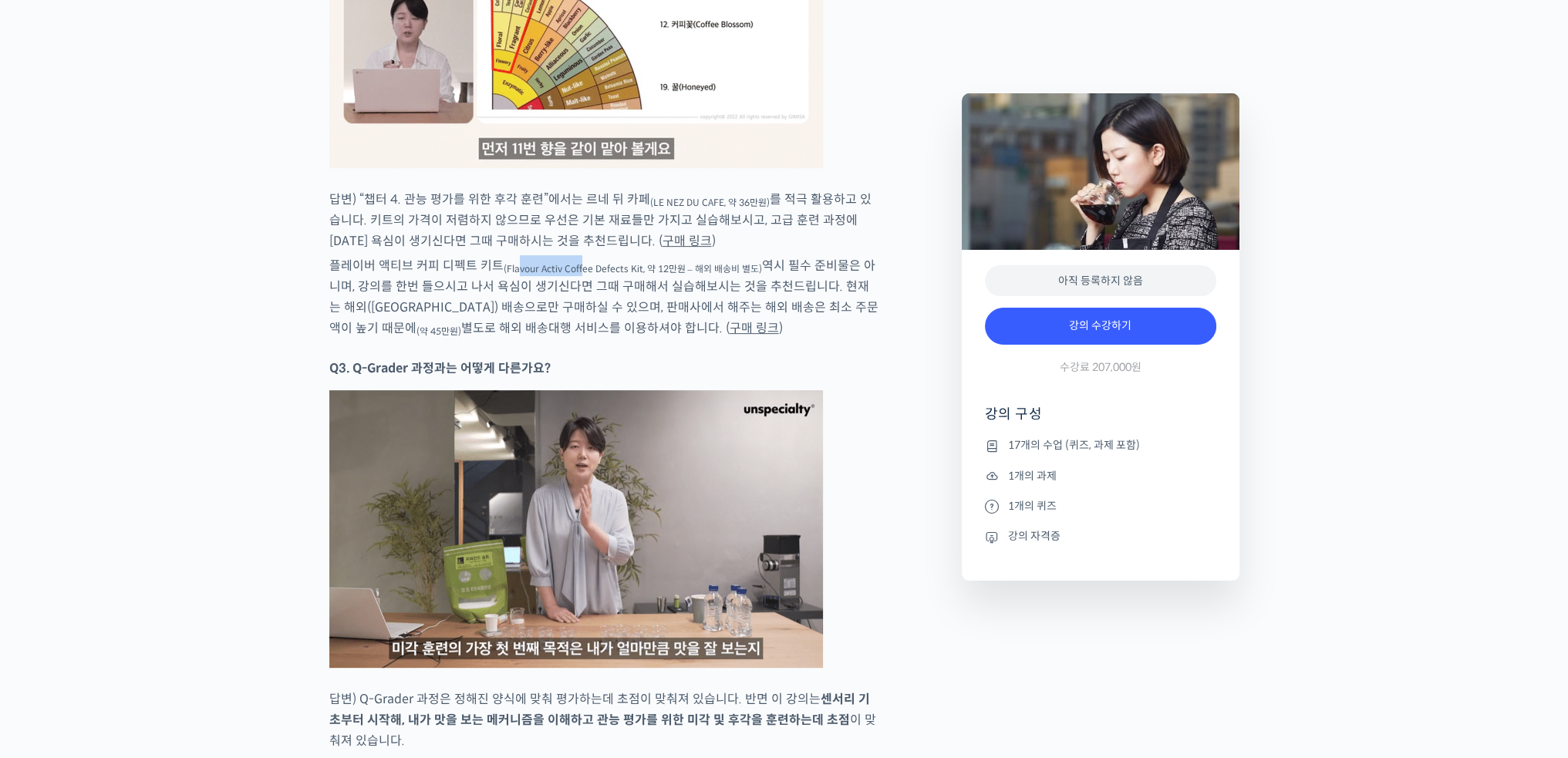
click at [580, 263] on sub "(Flavour Activ Coffee Defects Kit, 약 12만원 – 해외 배송비 별도)" at bounding box center [632, 268] width 258 height 11
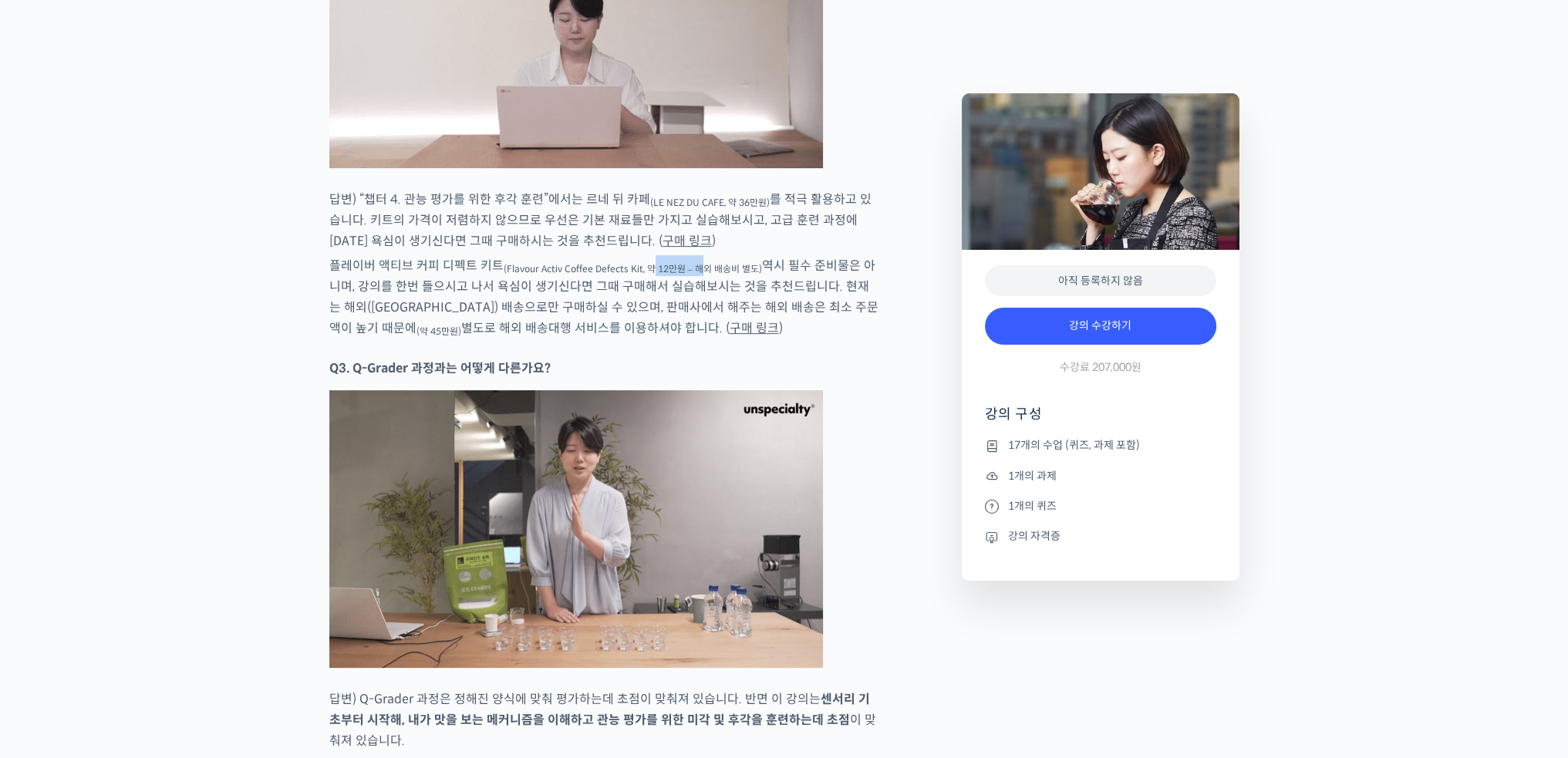
drag, startPoint x: 650, startPoint y: 255, endPoint x: 712, endPoint y: 252, distance: 62.1
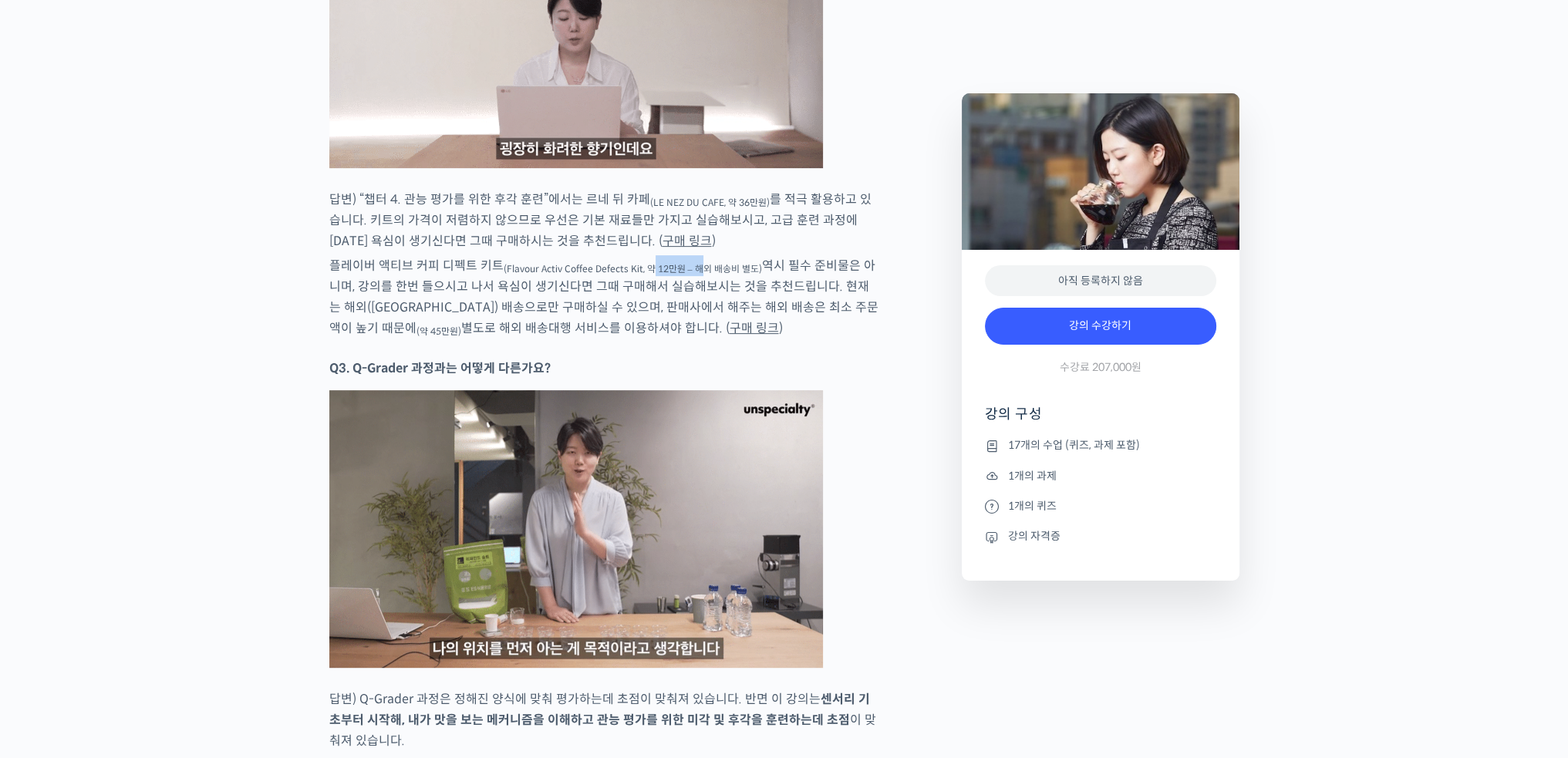
click at [696, 263] on sub "(Flavour Activ Coffee Defects Kit, 약 12만원 – 해외 배송비 별도)" at bounding box center [632, 268] width 258 height 11
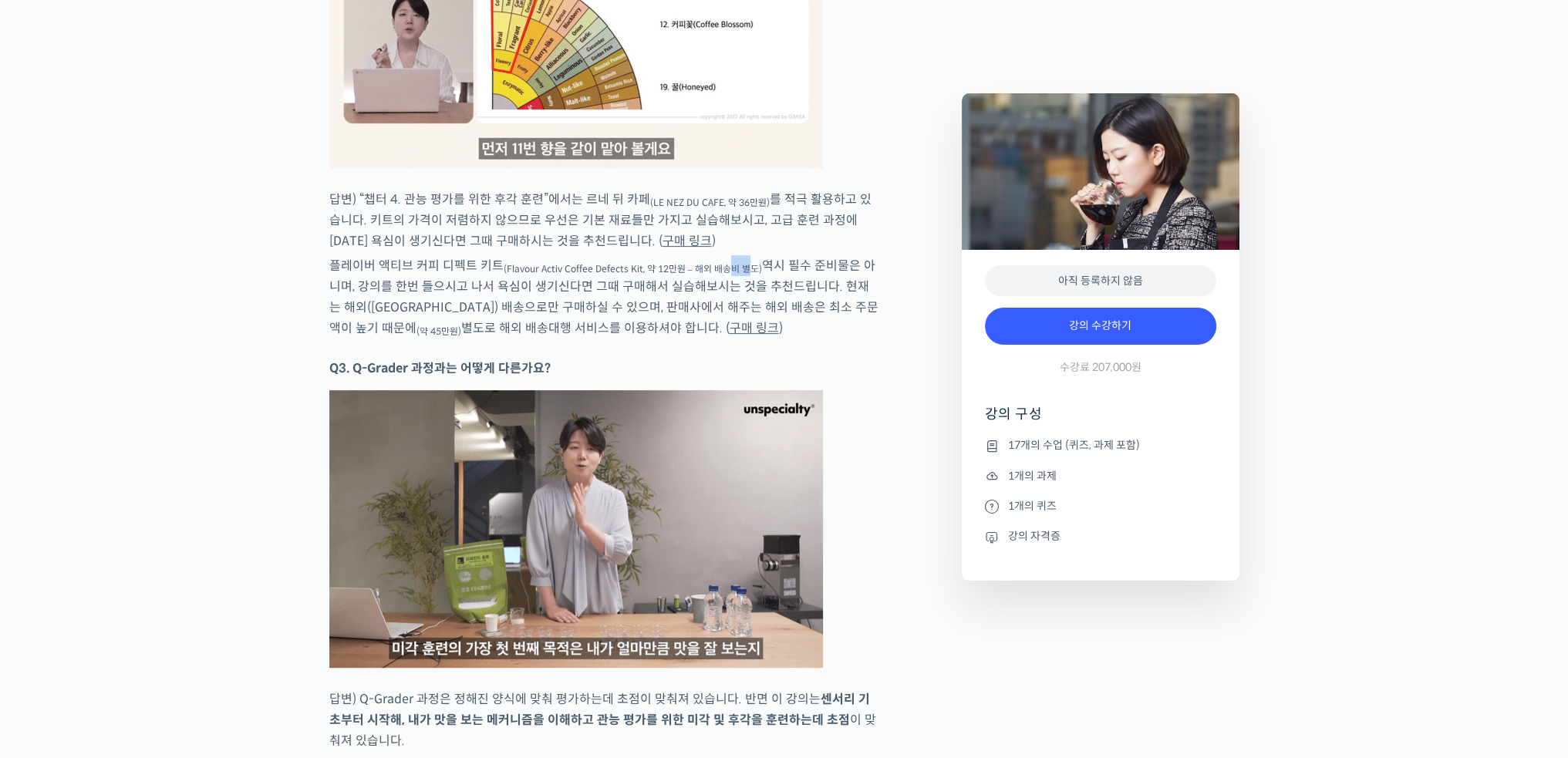
drag, startPoint x: 731, startPoint y: 253, endPoint x: 741, endPoint y: 254, distance: 10.0
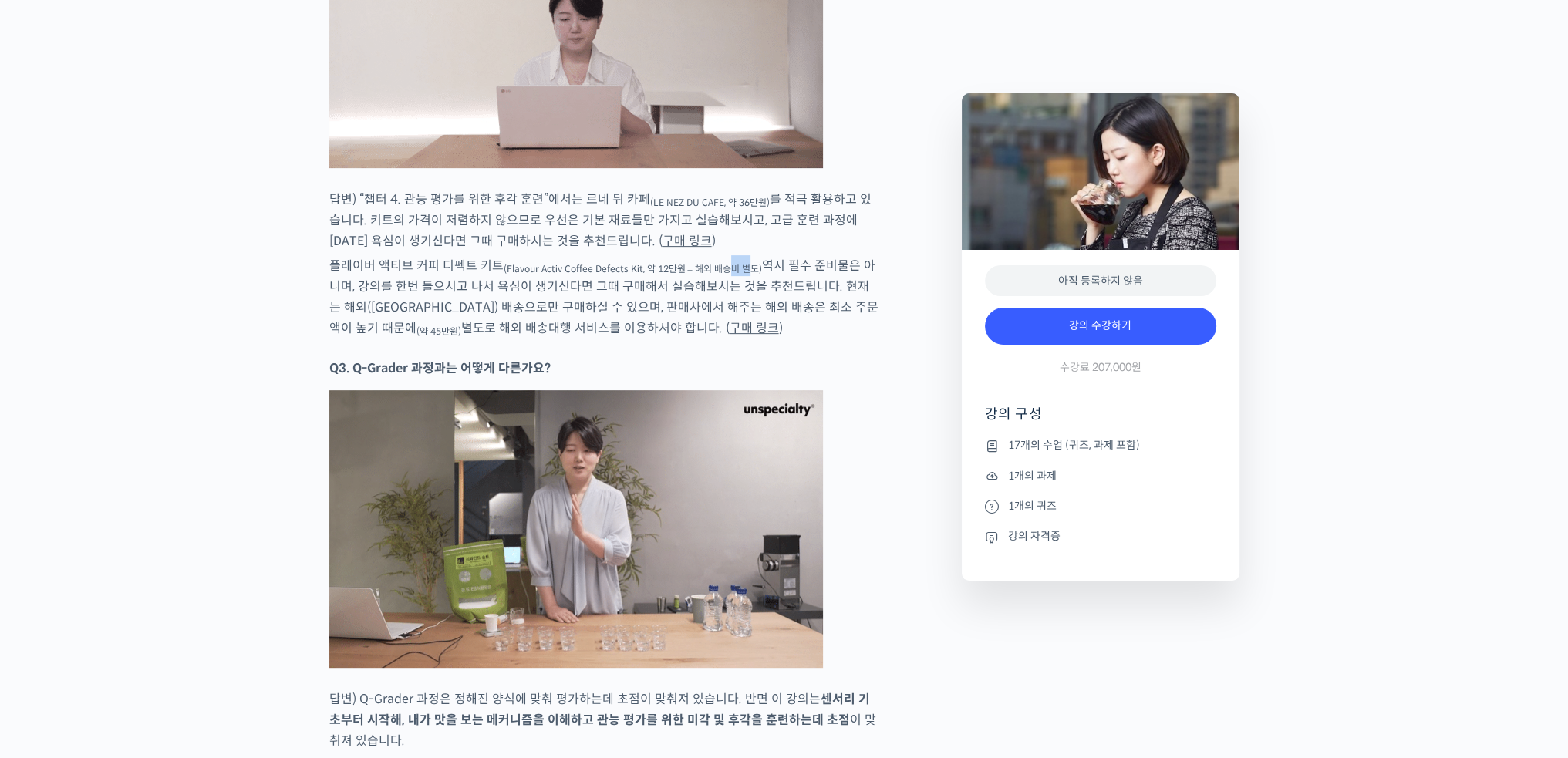
click at [740, 263] on sub "(Flavour Activ Coffee Defects Kit, 약 12만원 – 해외 배송비 별도)" at bounding box center [632, 268] width 258 height 11
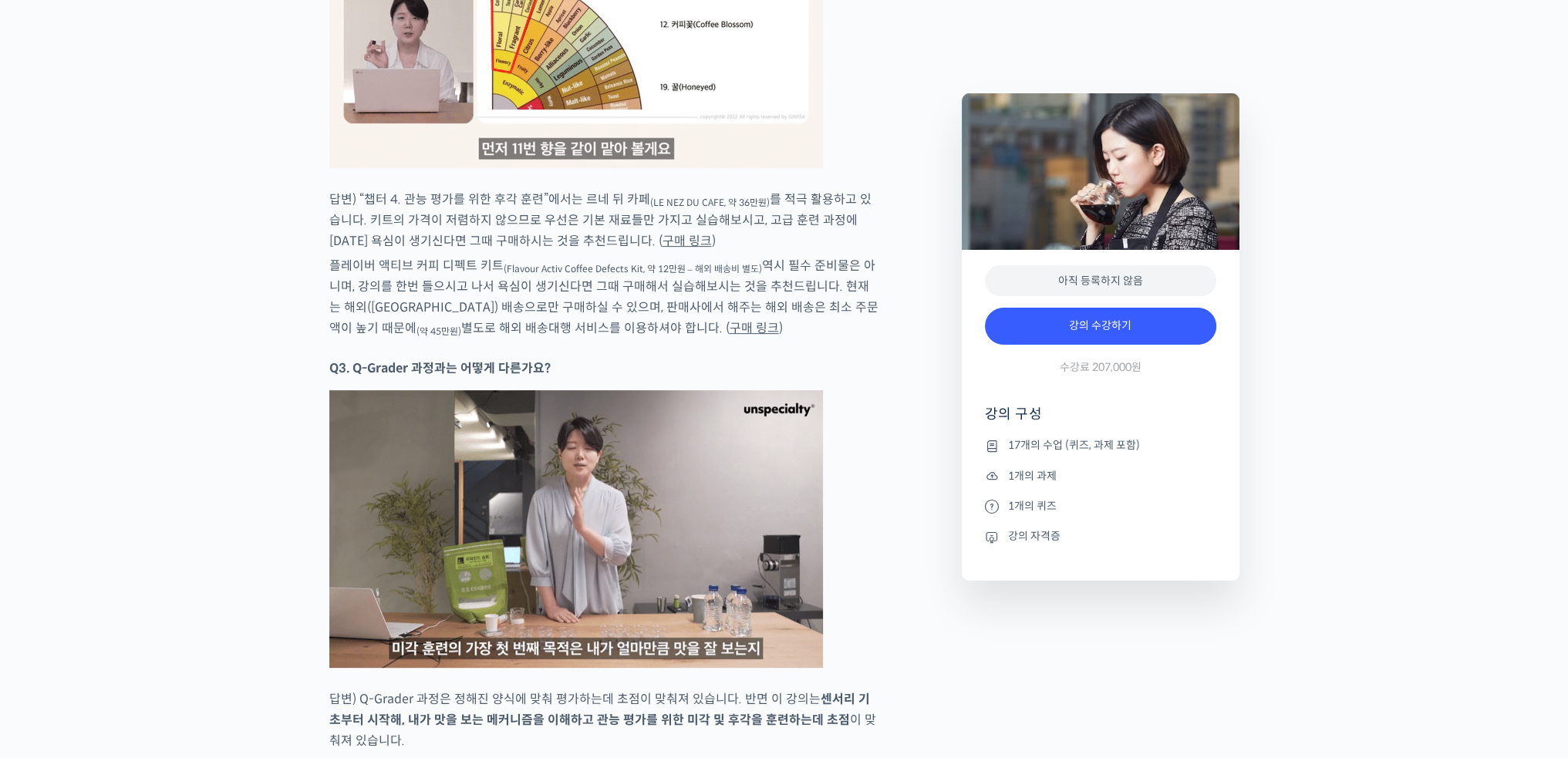
click at [544, 267] on p "플레이버 액티브 커피 디펙트 키트 (Flavour Activ Coffee Defects Kit, 약 12만원 – 해외 배송비 별도) 역시 필수…" at bounding box center [604, 297] width 550 height 83
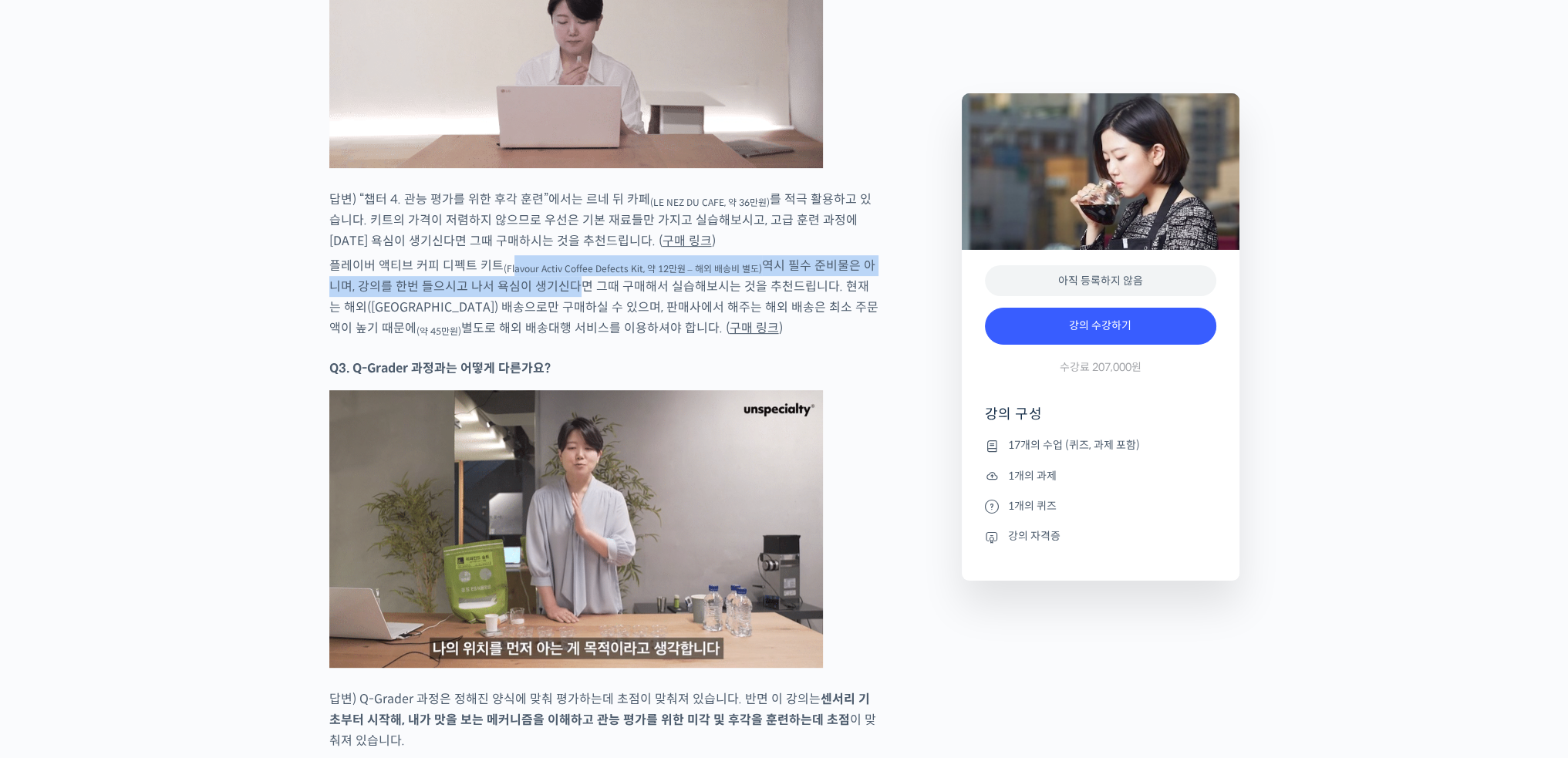
drag, startPoint x: 512, startPoint y: 258, endPoint x: 557, endPoint y: 278, distance: 49.2
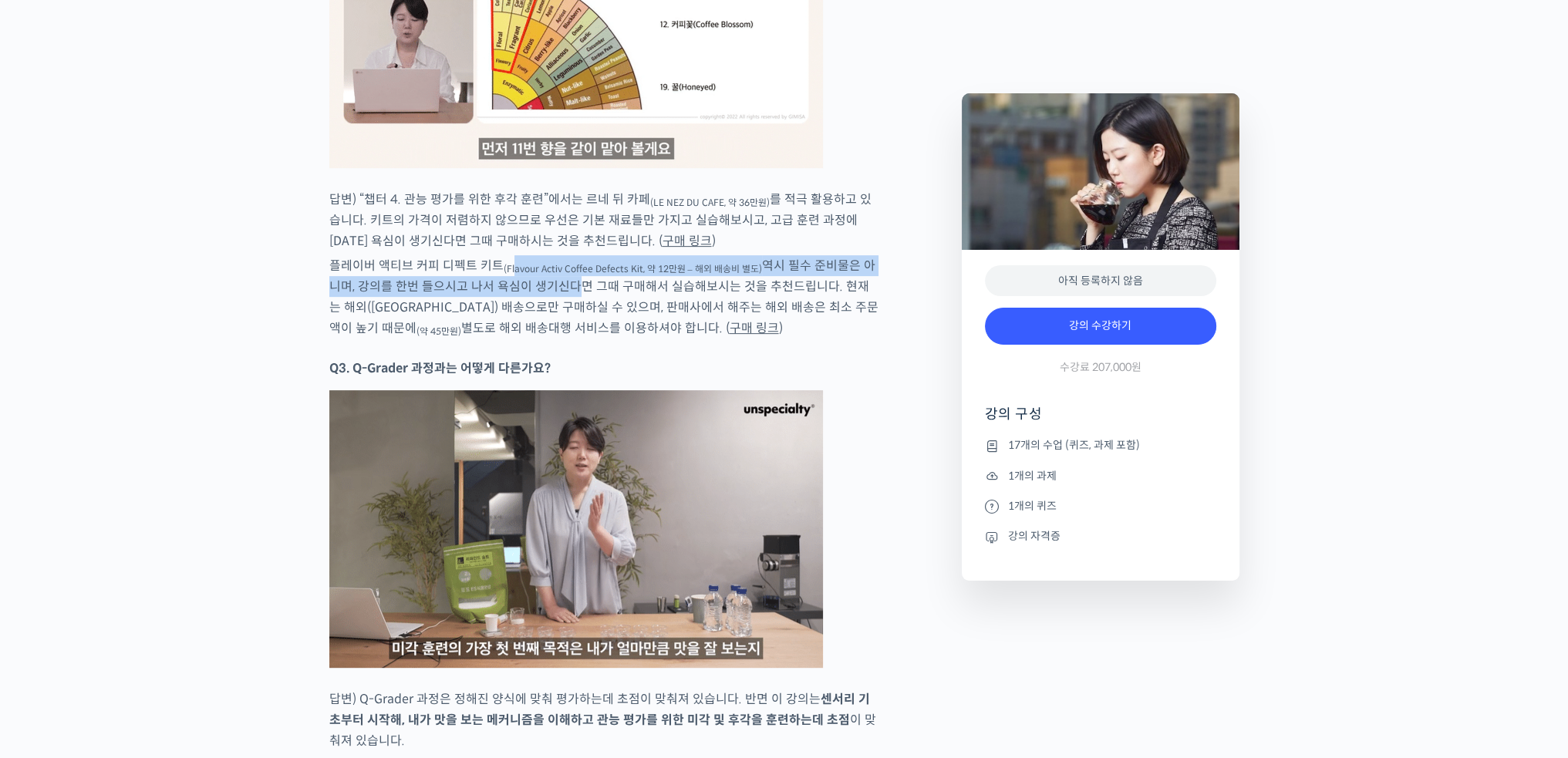
click at [557, 278] on p "플레이버 액티브 커피 디펙트 키트 (Flavour Activ Coffee Defects Kit, 약 12만원 – 해외 배송비 별도) 역시 필수…" at bounding box center [604, 297] width 550 height 83
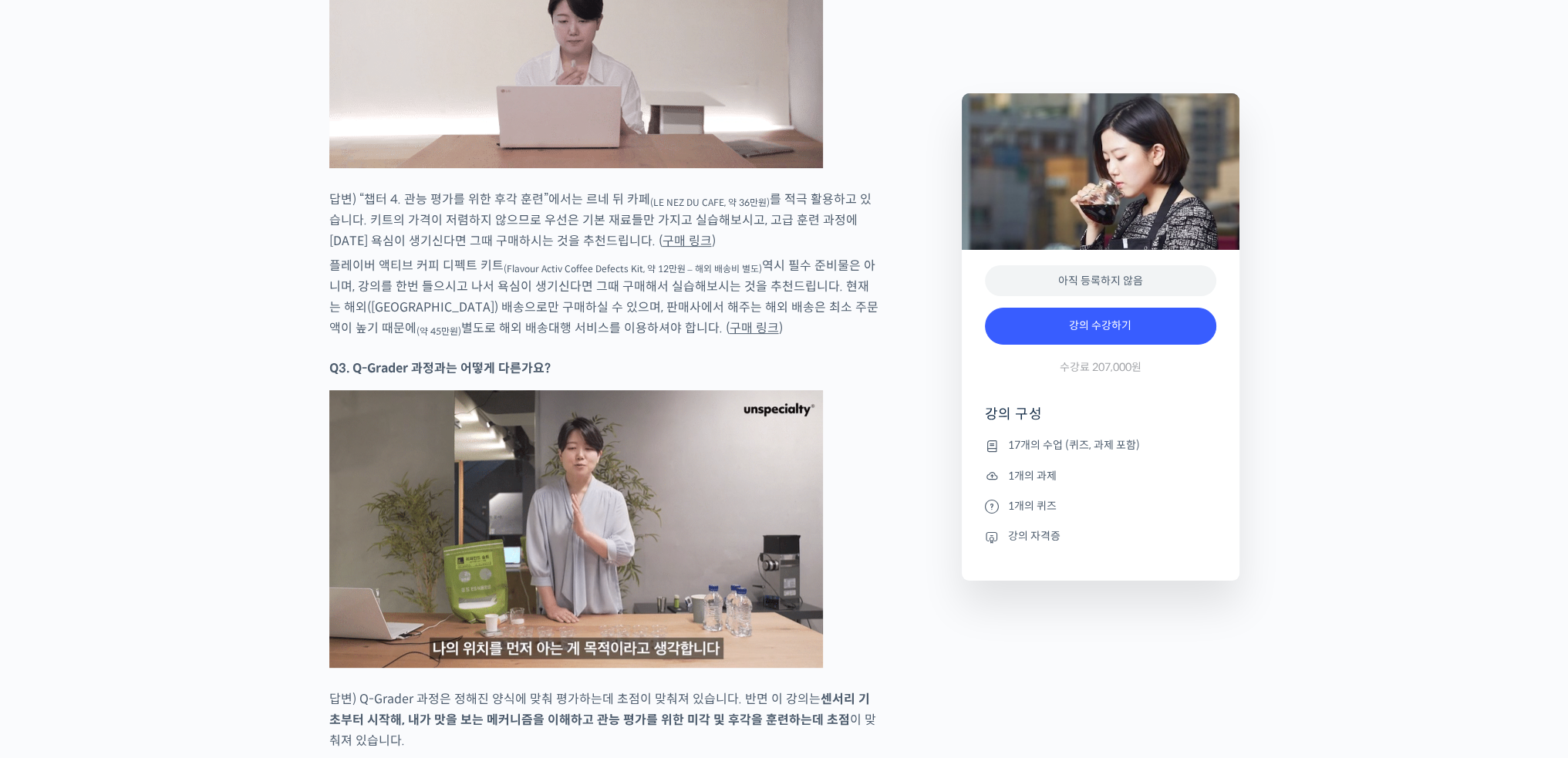
click at [637, 284] on p "플레이버 액티브 커피 디펙트 키트 (Flavour Activ Coffee Defects Kit, 약 12만원 – 해외 배송비 별도) 역시 필수…" at bounding box center [604, 297] width 550 height 83
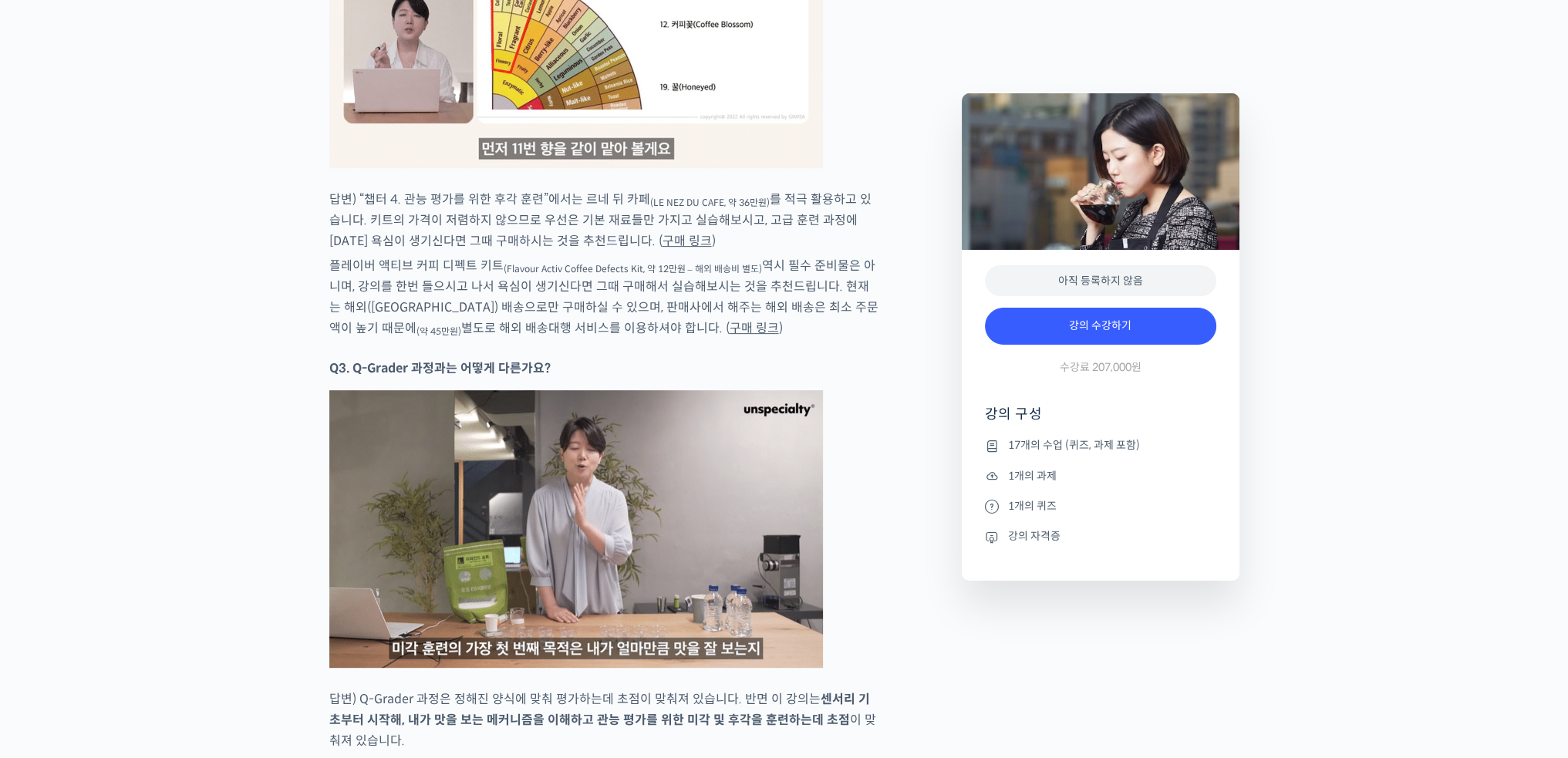
click at [518, 277] on p "플레이버 액티브 커피 디펙트 키트 (Flavour Activ Coffee Defects Kit, 약 12만원 – 해외 배송비 별도) 역시 필수…" at bounding box center [604, 297] width 550 height 83
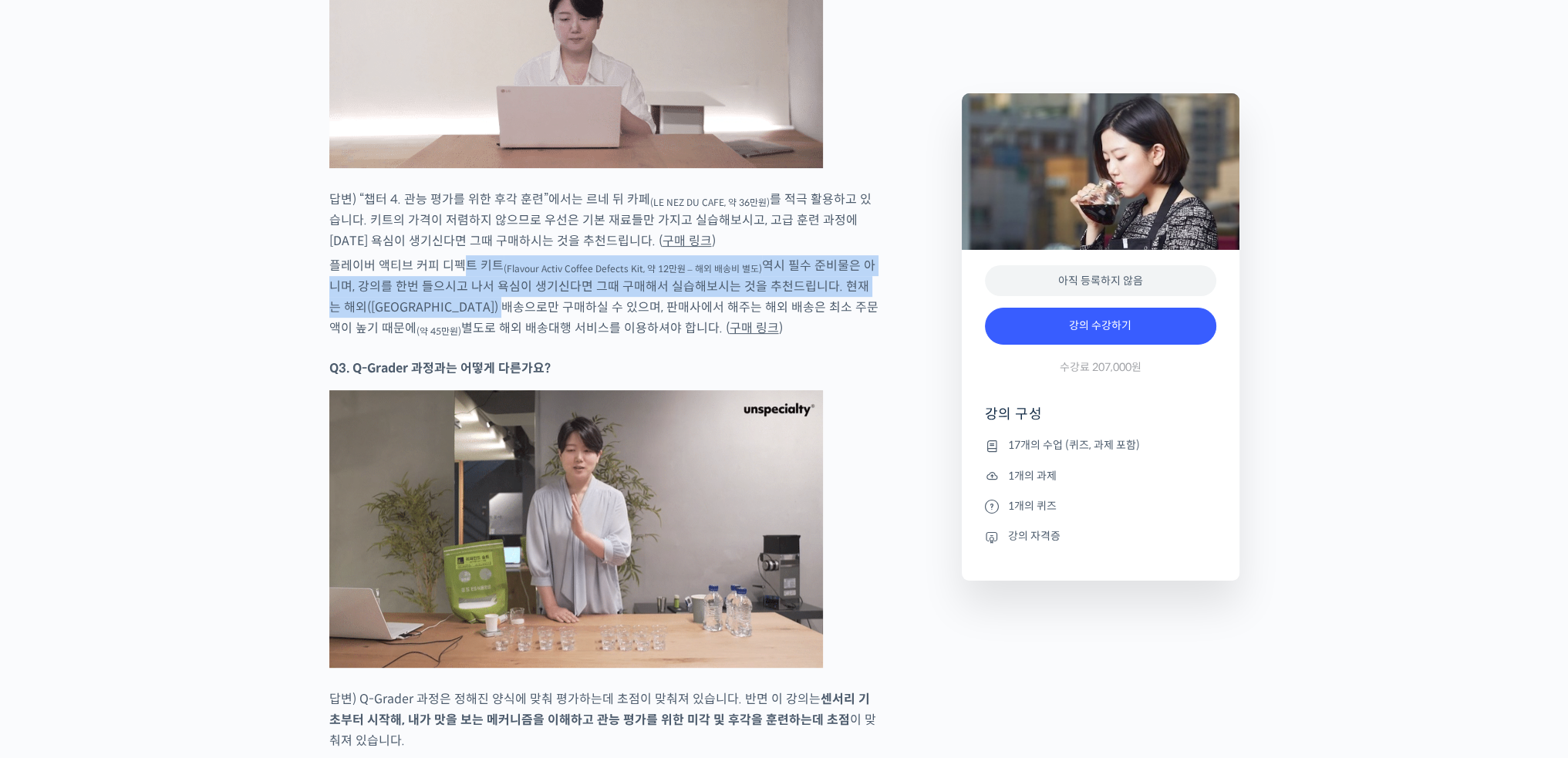
drag, startPoint x: 464, startPoint y: 260, endPoint x: 506, endPoint y: 290, distance: 51.6
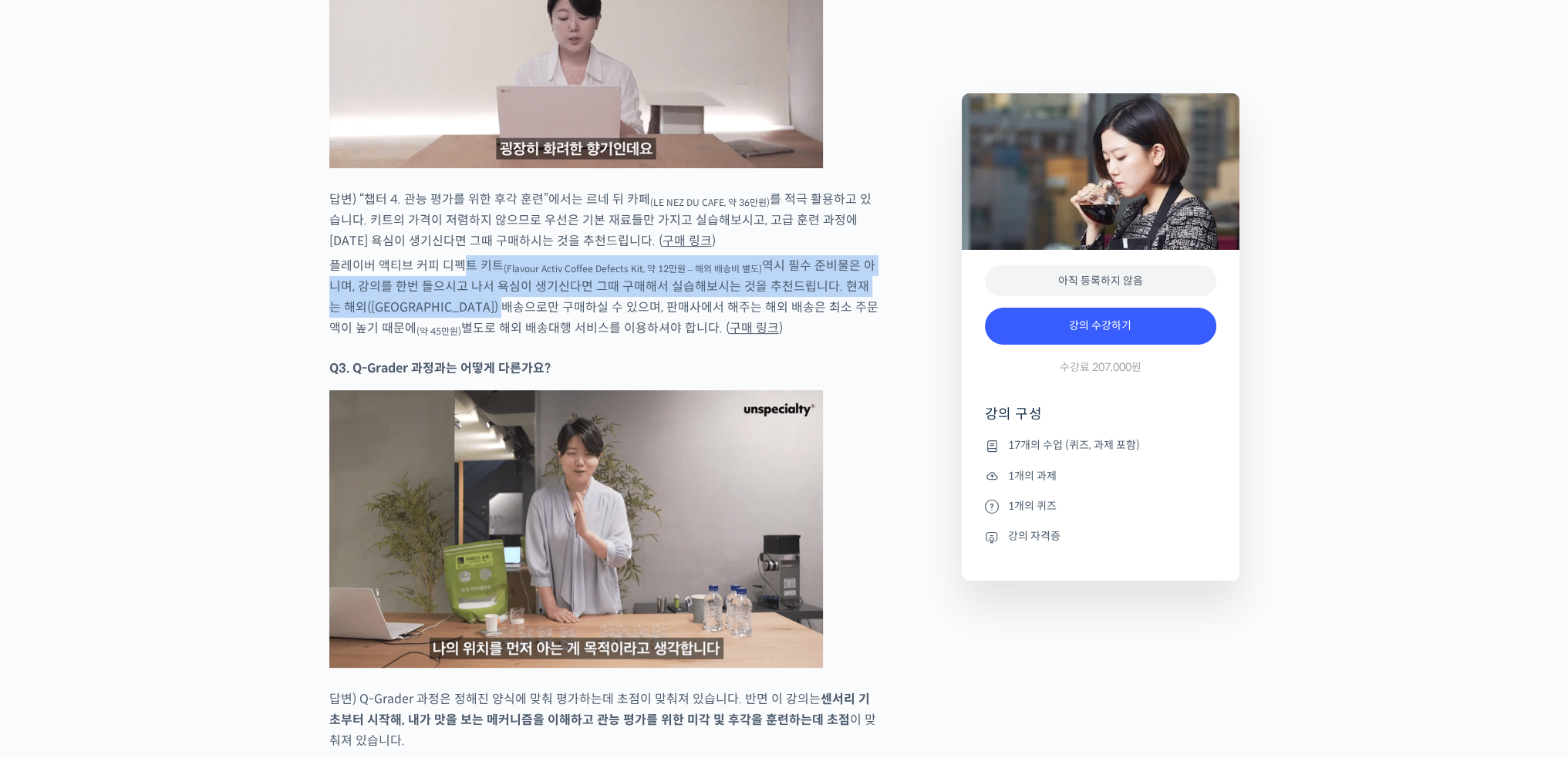
click at [506, 290] on p "플레이버 액티브 커피 디펙트 키트 (Flavour Activ Coffee Defects Kit, 약 12만원 – 해외 배송비 별도) 역시 필수…" at bounding box center [604, 297] width 550 height 83
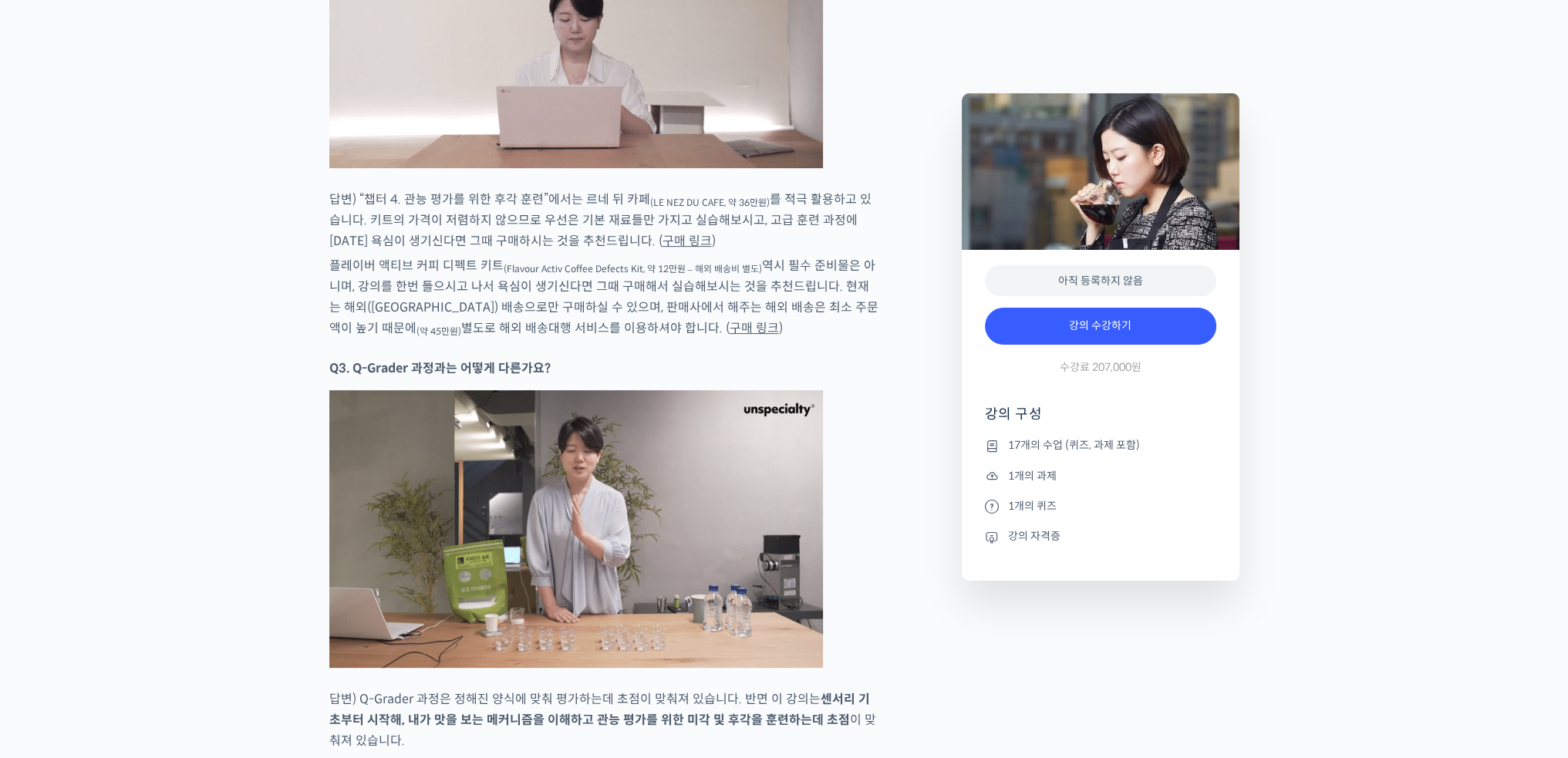
click at [560, 301] on p "플레이버 액티브 커피 디펙트 키트 (Flavour Activ Coffee Defects Kit, 약 12만원 – 해외 배송비 별도) 역시 필수…" at bounding box center [604, 297] width 550 height 83
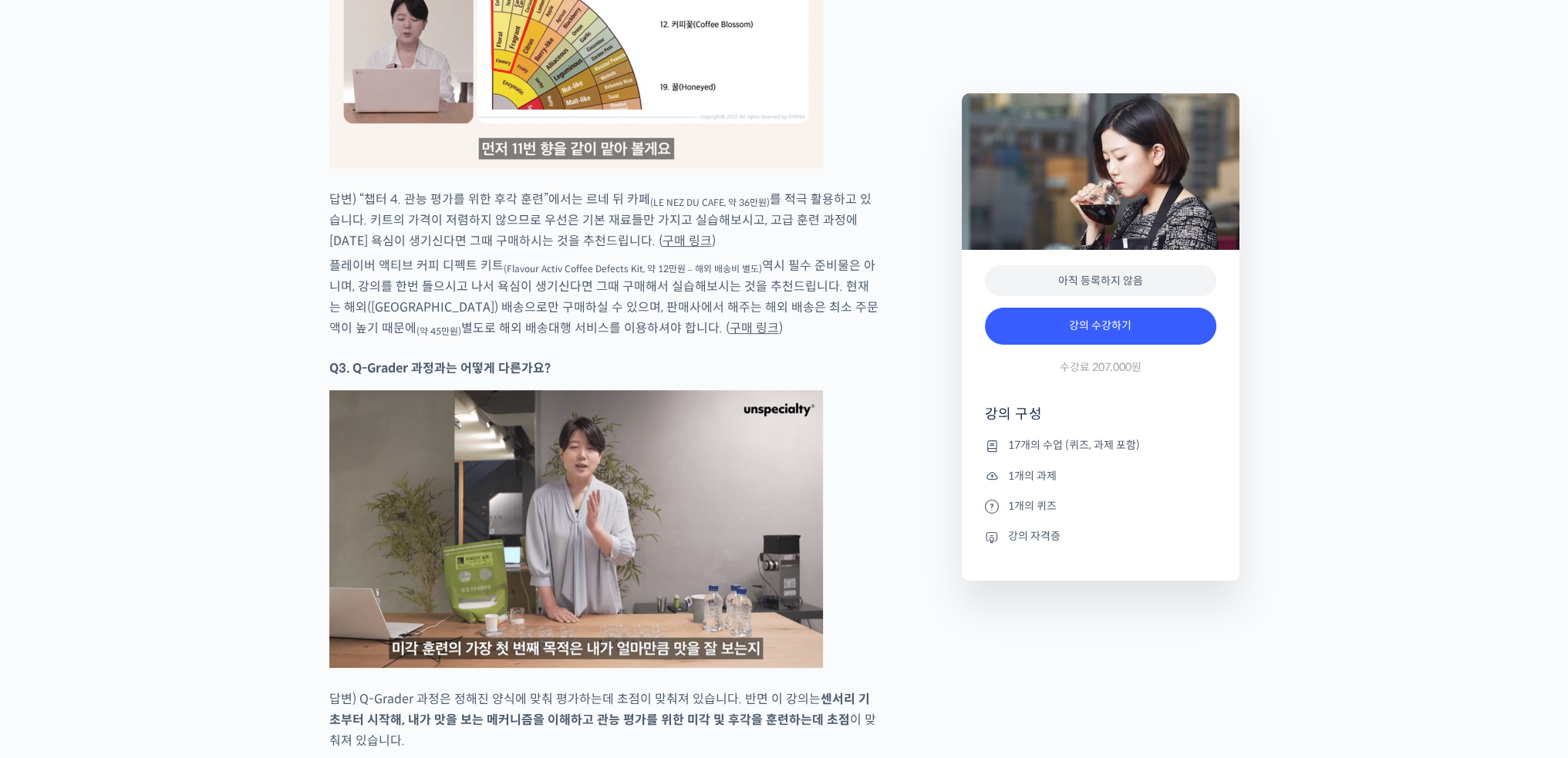
click at [526, 283] on p "플레이버 액티브 커피 디펙트 키트 (Flavour Activ Coffee Defects Kit, 약 12만원 – 해외 배송비 별도) 역시 필수…" at bounding box center [604, 297] width 550 height 83
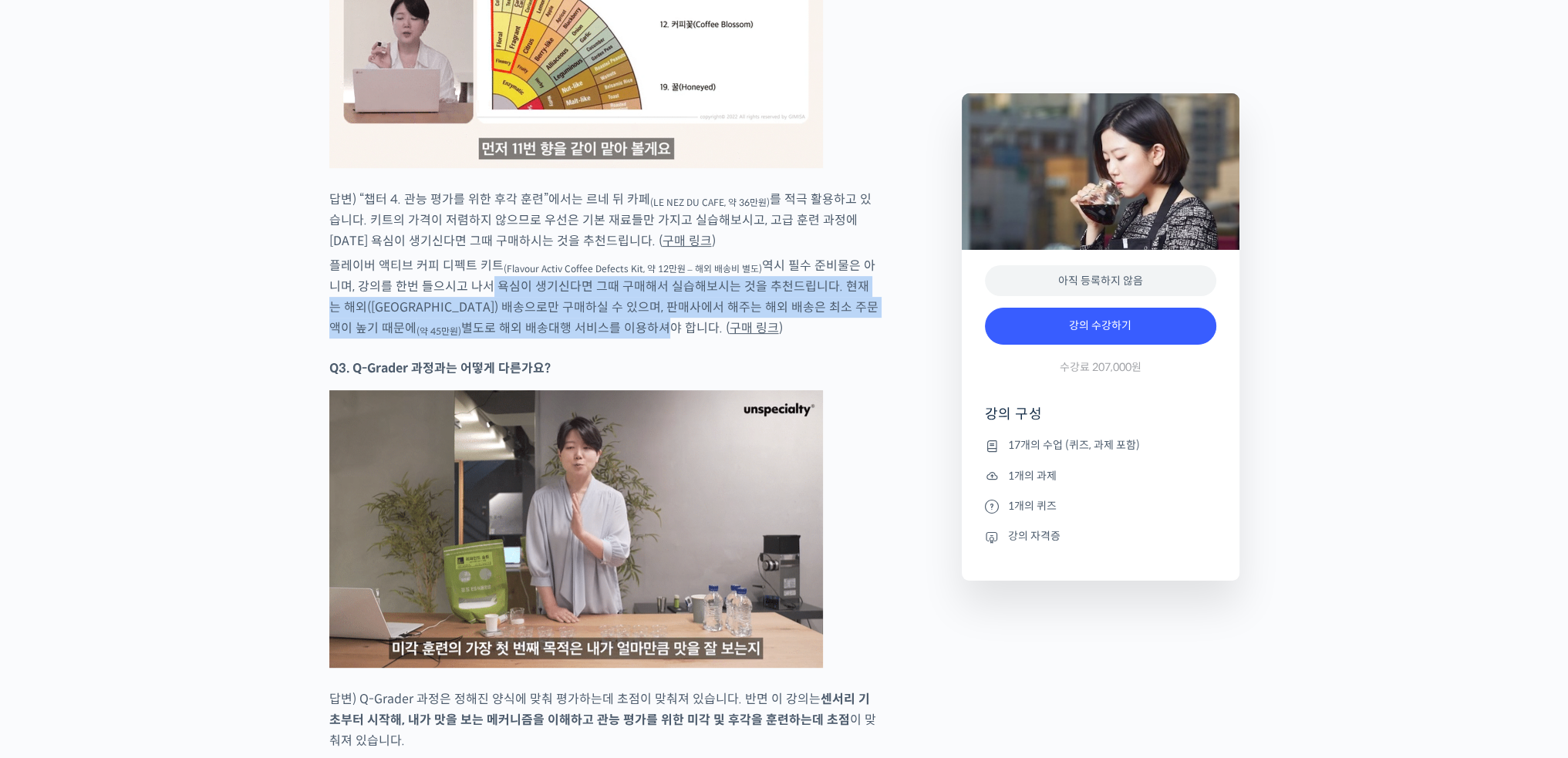
drag, startPoint x: 470, startPoint y: 270, endPoint x: 525, endPoint y: 311, distance: 68.6
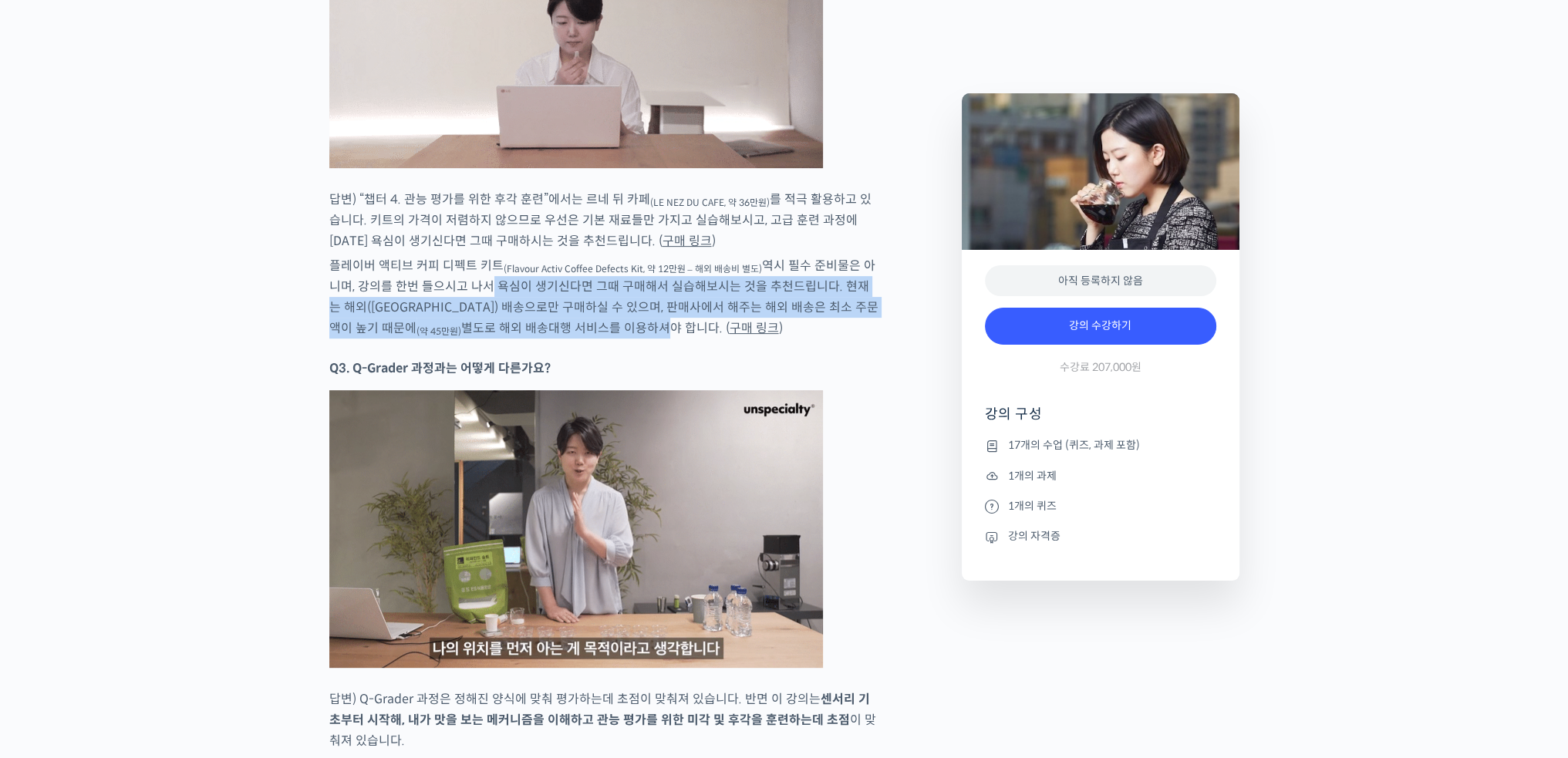
click at [525, 311] on p "플레이버 액티브 커피 디펙트 키트 (Flavour Activ Coffee Defects Kit, 약 12만원 – 해외 배송비 별도) 역시 필수…" at bounding box center [604, 297] width 550 height 83
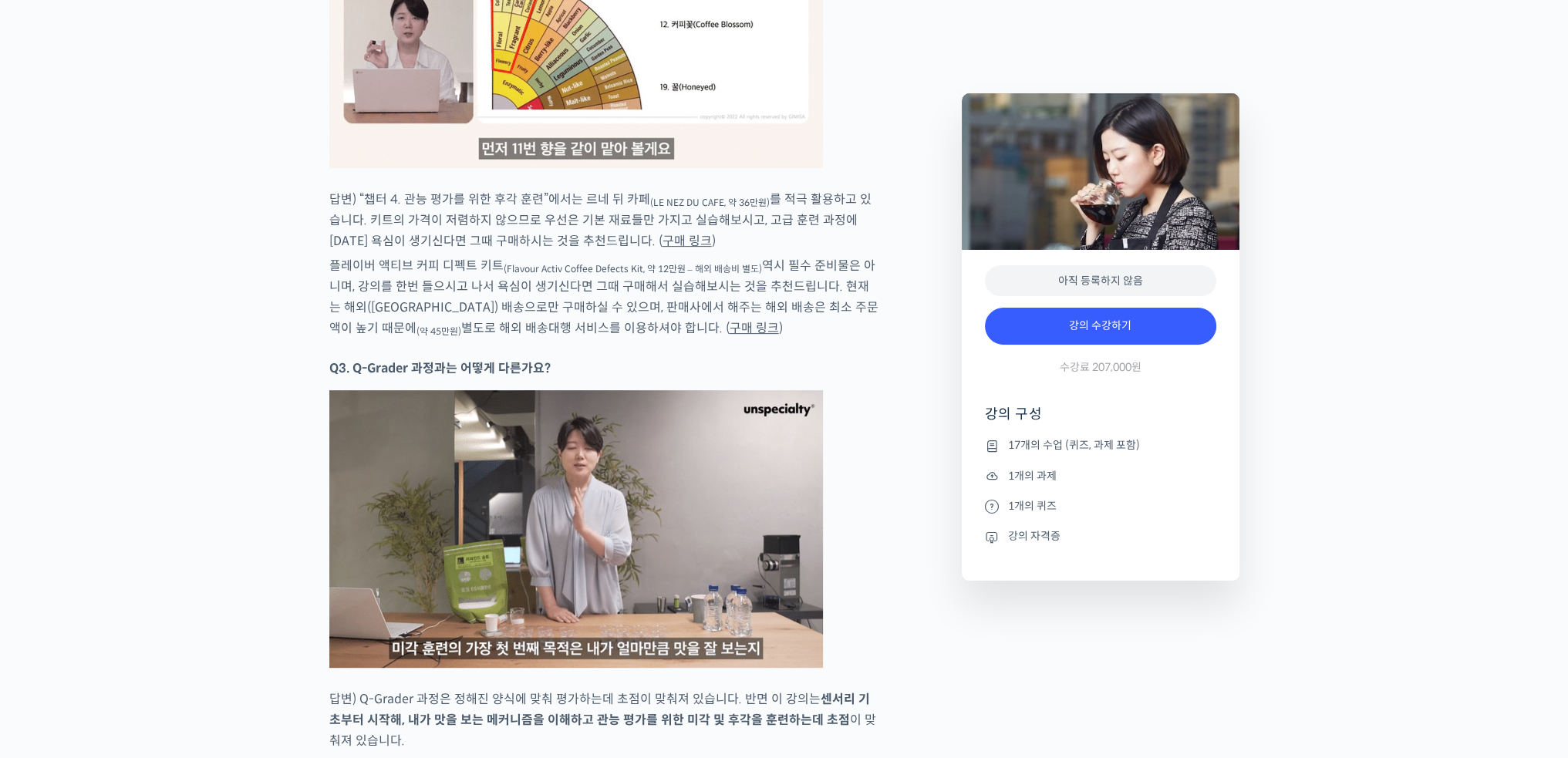
click at [544, 313] on p "플레이버 액티브 커피 디펙트 키트 (Flavour Activ Coffee Defects Kit, 약 12만원 – 해외 배송비 별도) 역시 필수…" at bounding box center [604, 297] width 550 height 83
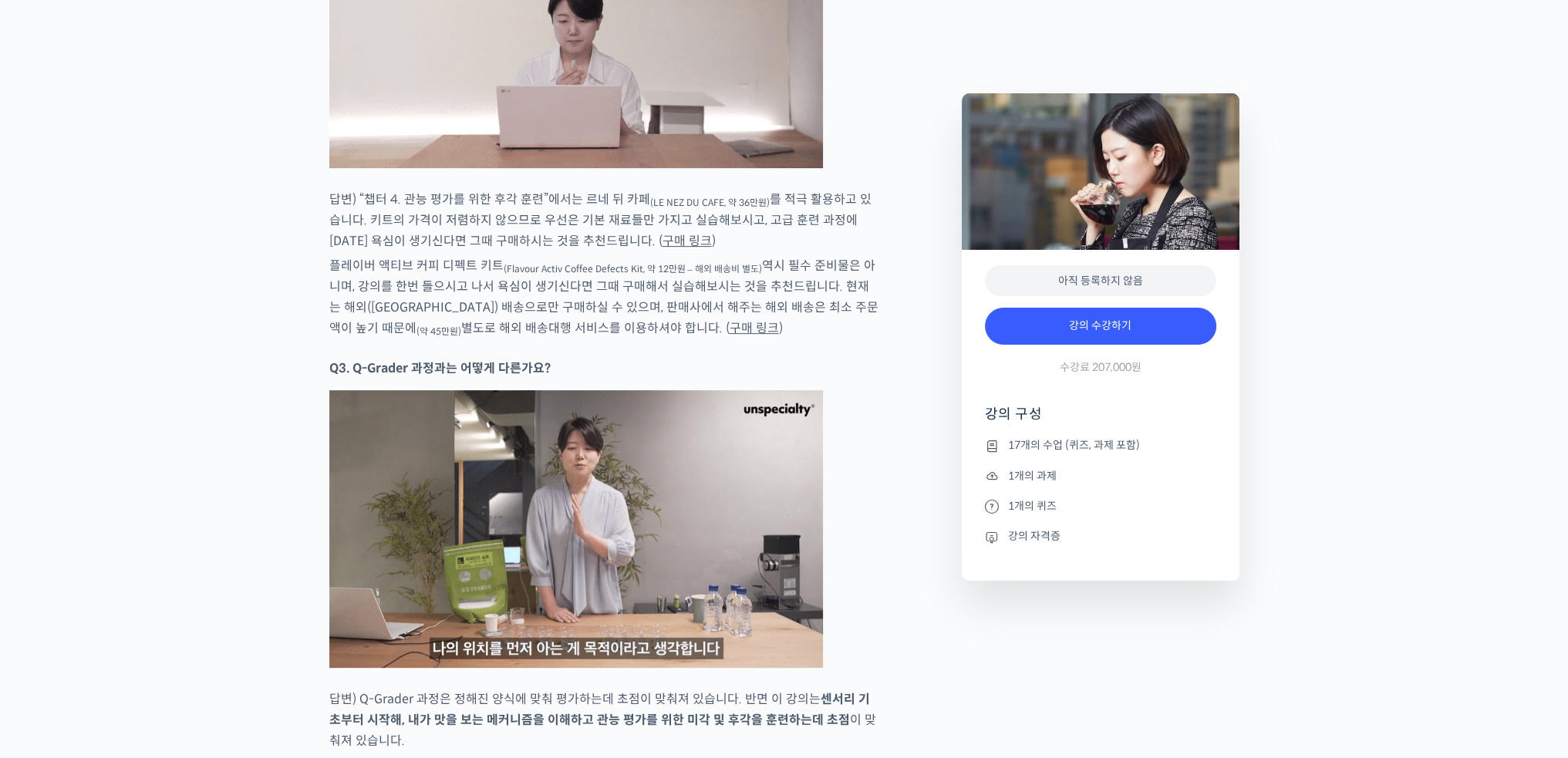
click at [517, 292] on p "플레이버 액티브 커피 디펙트 키트 (Flavour Activ Coffee Defects Kit, 약 12만원 – 해외 배송비 별도) 역시 필수…" at bounding box center [604, 297] width 550 height 83
drag, startPoint x: 472, startPoint y: 199, endPoint x: 506, endPoint y: 218, distance: 38.9
click at [500, 217] on p "답변) “챕터 4. 관능 평가를 위한 후각 훈련”에서는 르네 뒤 카페 (LE NEZ DU CAFE, 약 36만원) 를 적극 활용하고 있습니다.…" at bounding box center [604, 220] width 550 height 63
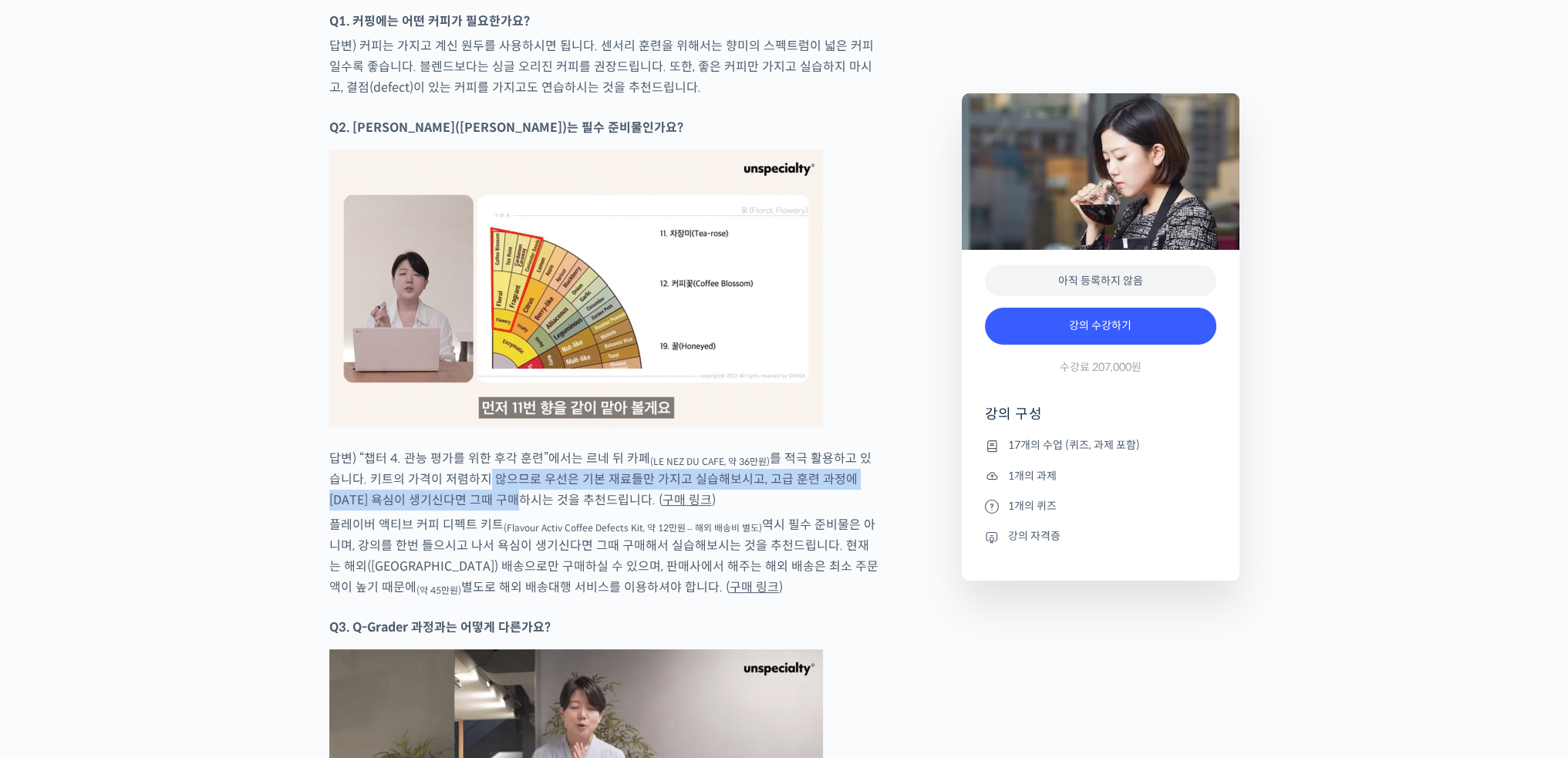
scroll to position [8330, 0]
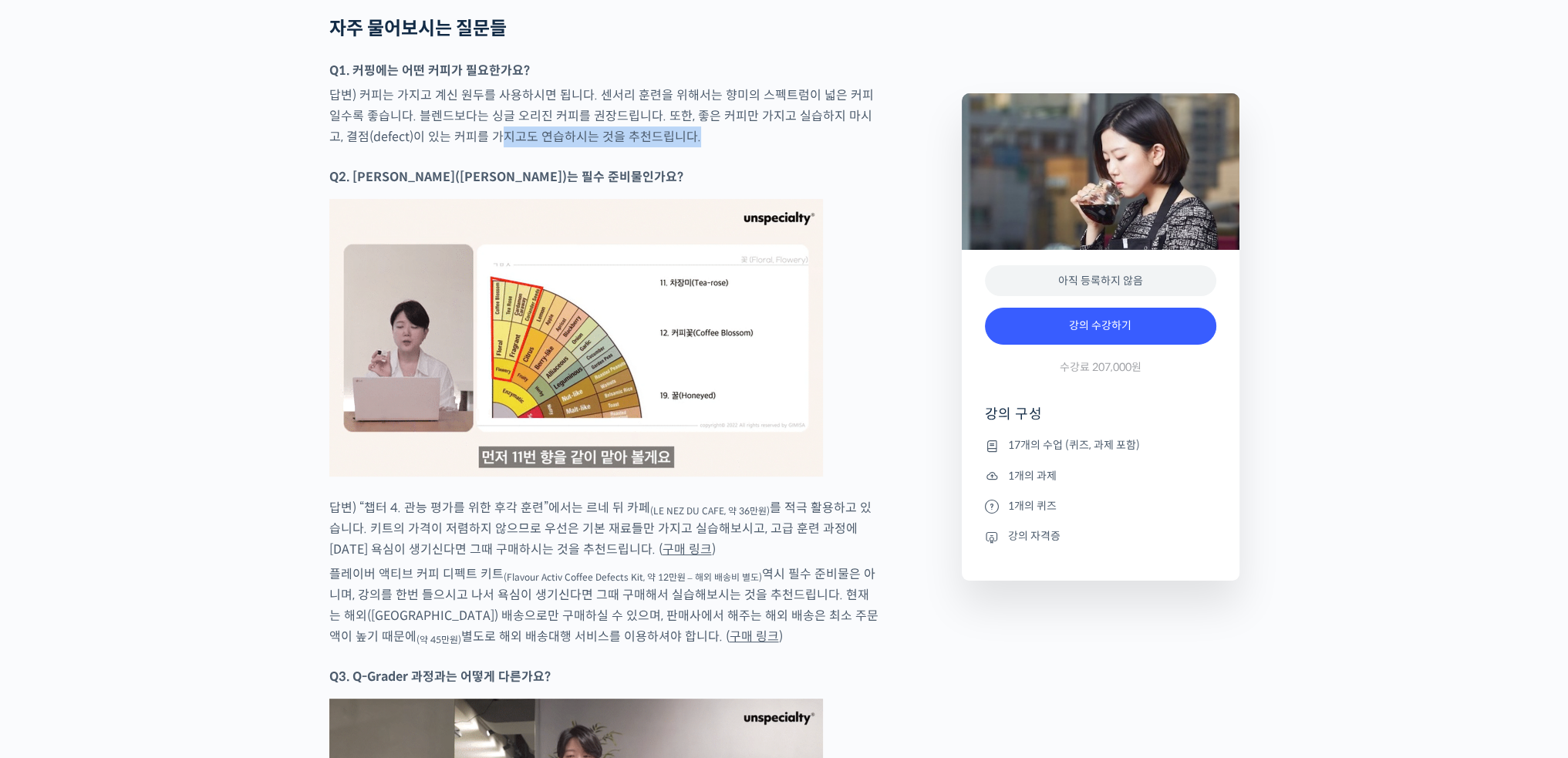
drag, startPoint x: 469, startPoint y: 115, endPoint x: 496, endPoint y: 149, distance: 43.4
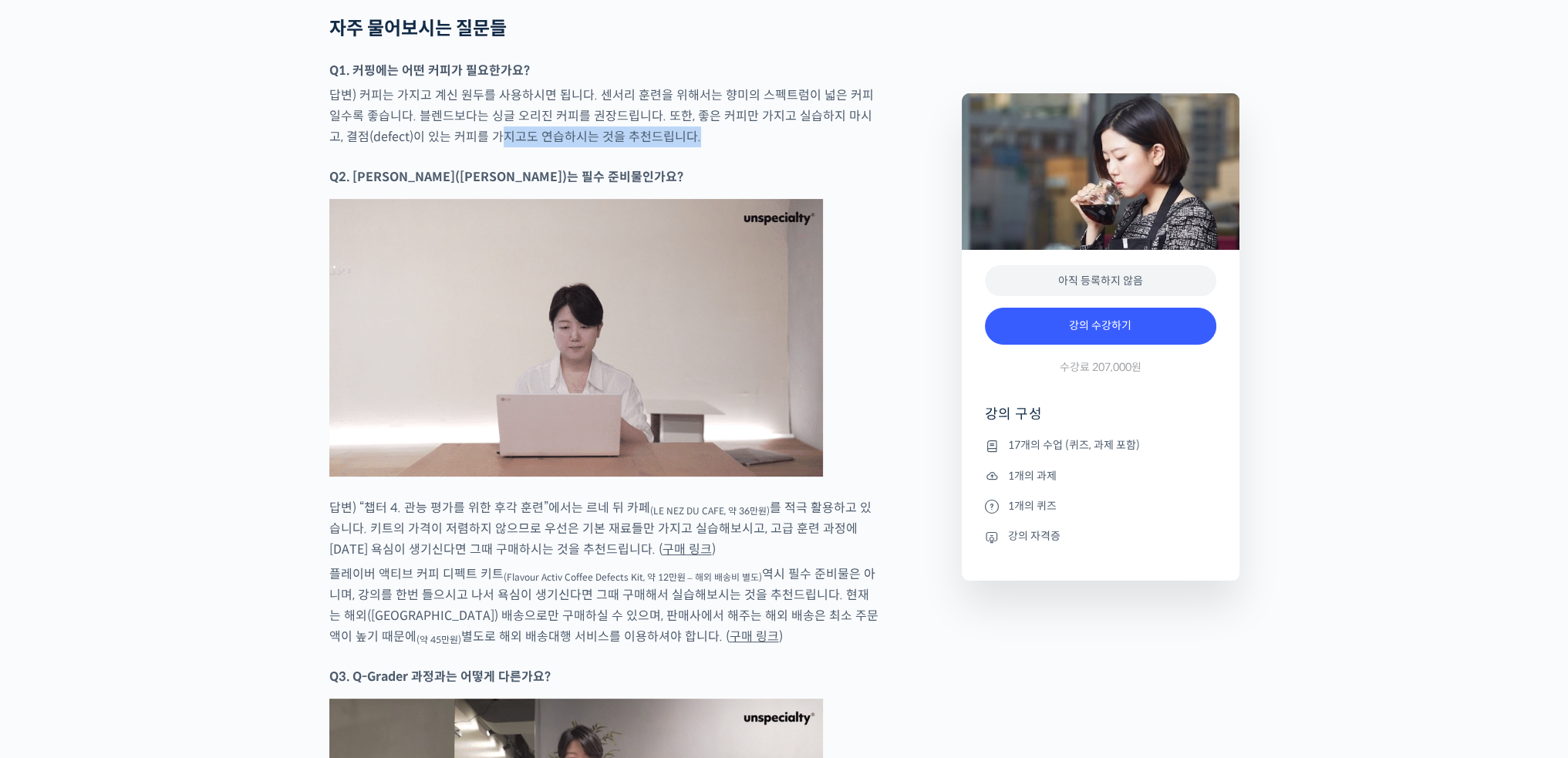
click at [504, 166] on p "Q2. 아로마 키트(르네 뒤 카페)는 필수 준비물인가요?" at bounding box center [604, 177] width 550 height 21
click at [521, 169] on strong "Q2. 아로마 키트(르네 뒤 카페)는 필수 준비물인가요?" at bounding box center [506, 177] width 354 height 16
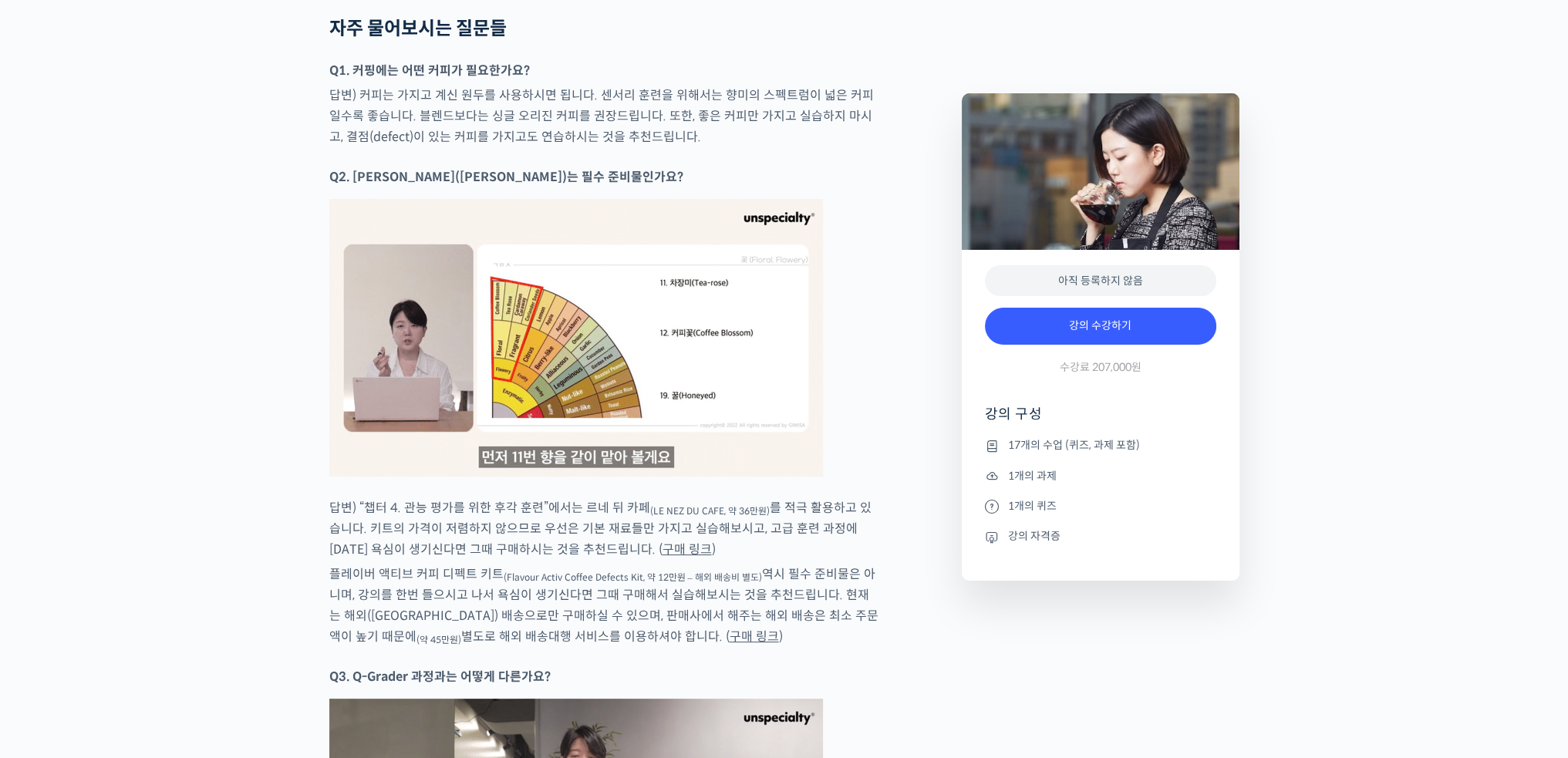
click at [462, 169] on strong "Q2. 아로마 키트(르네 뒤 카페)는 필수 준비물인가요?" at bounding box center [506, 177] width 354 height 16
drag, startPoint x: 430, startPoint y: 154, endPoint x: 496, endPoint y: 154, distance: 66.0
click at [488, 169] on strong "Q2. 아로마 키트(르네 뒤 카페)는 필수 준비물인가요?" at bounding box center [506, 177] width 354 height 16
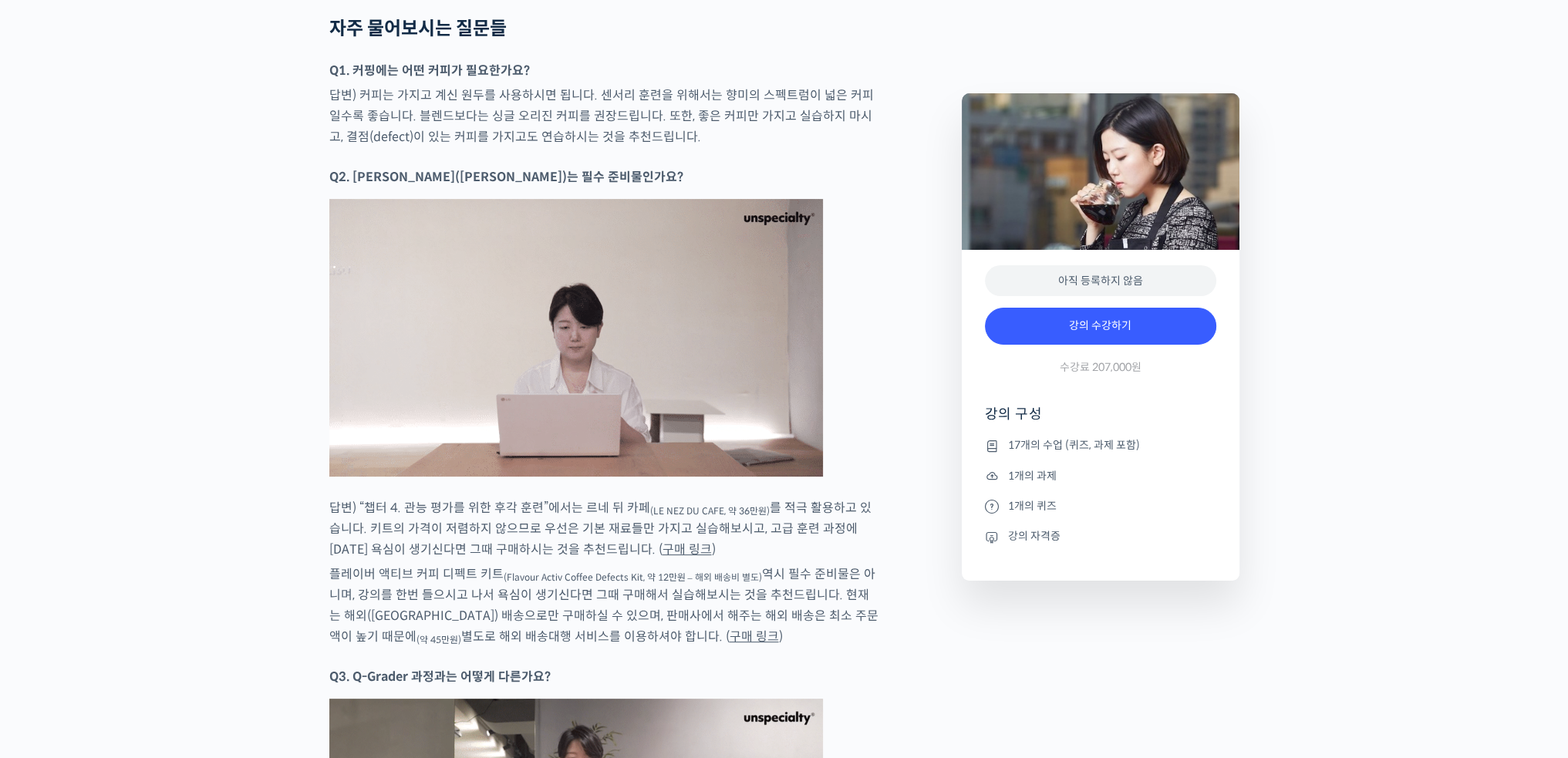
click at [496, 169] on strong "Q2. 아로마 키트(르네 뒤 카페)는 필수 준비물인가요?" at bounding box center [506, 177] width 354 height 16
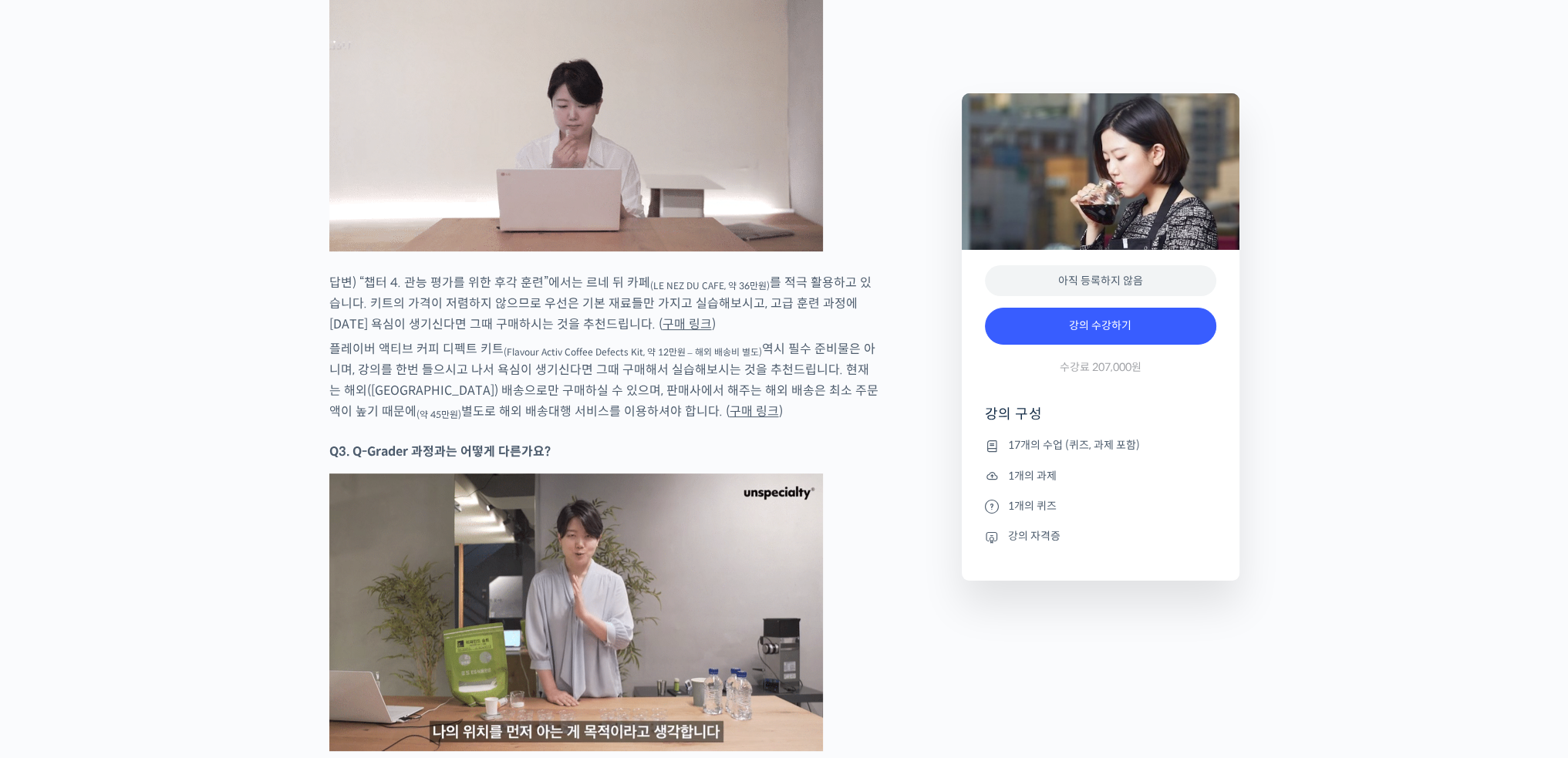
scroll to position [8562, 0]
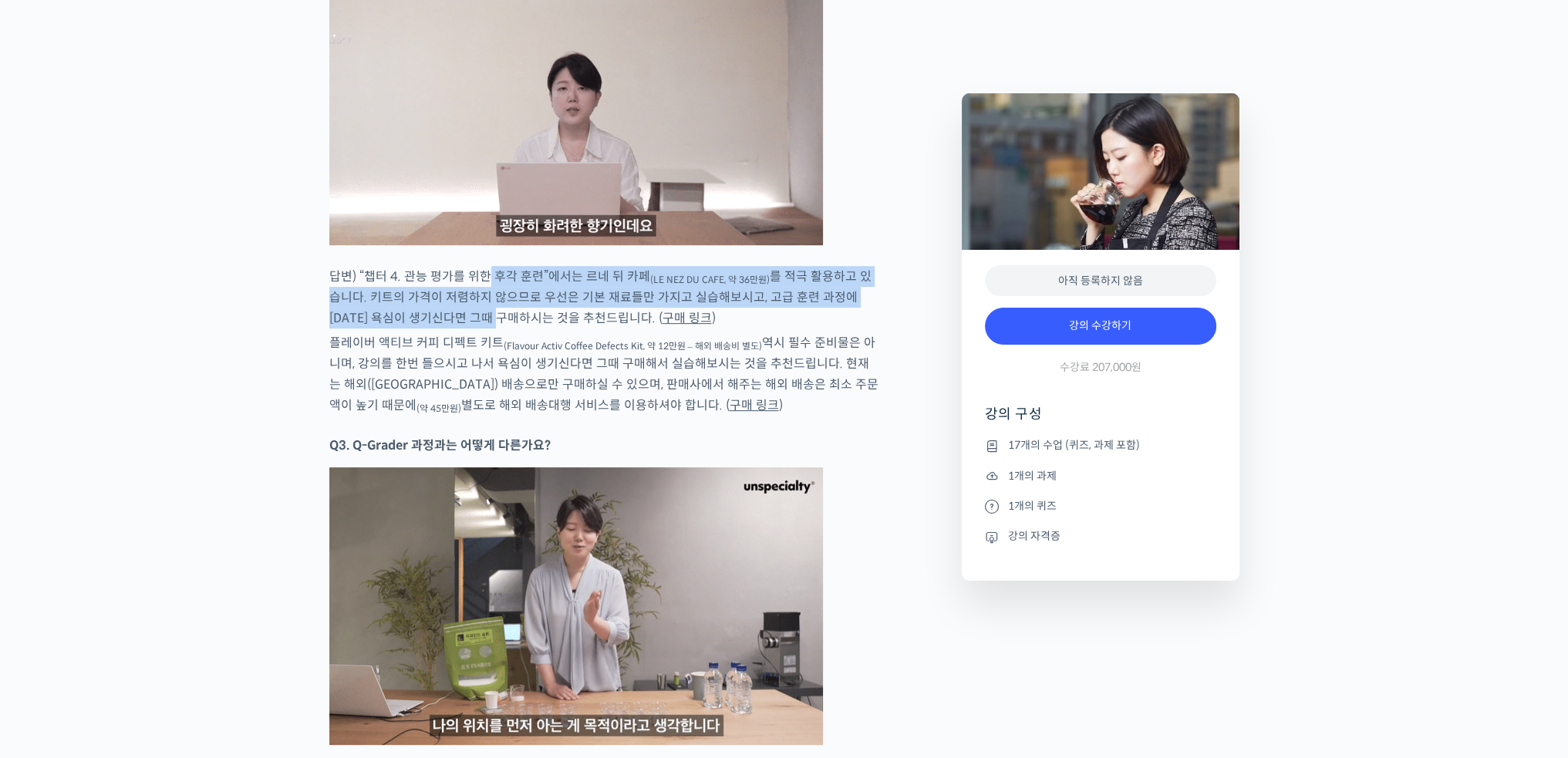
drag, startPoint x: 481, startPoint y: 262, endPoint x: 482, endPoint y: 308, distance: 46.0
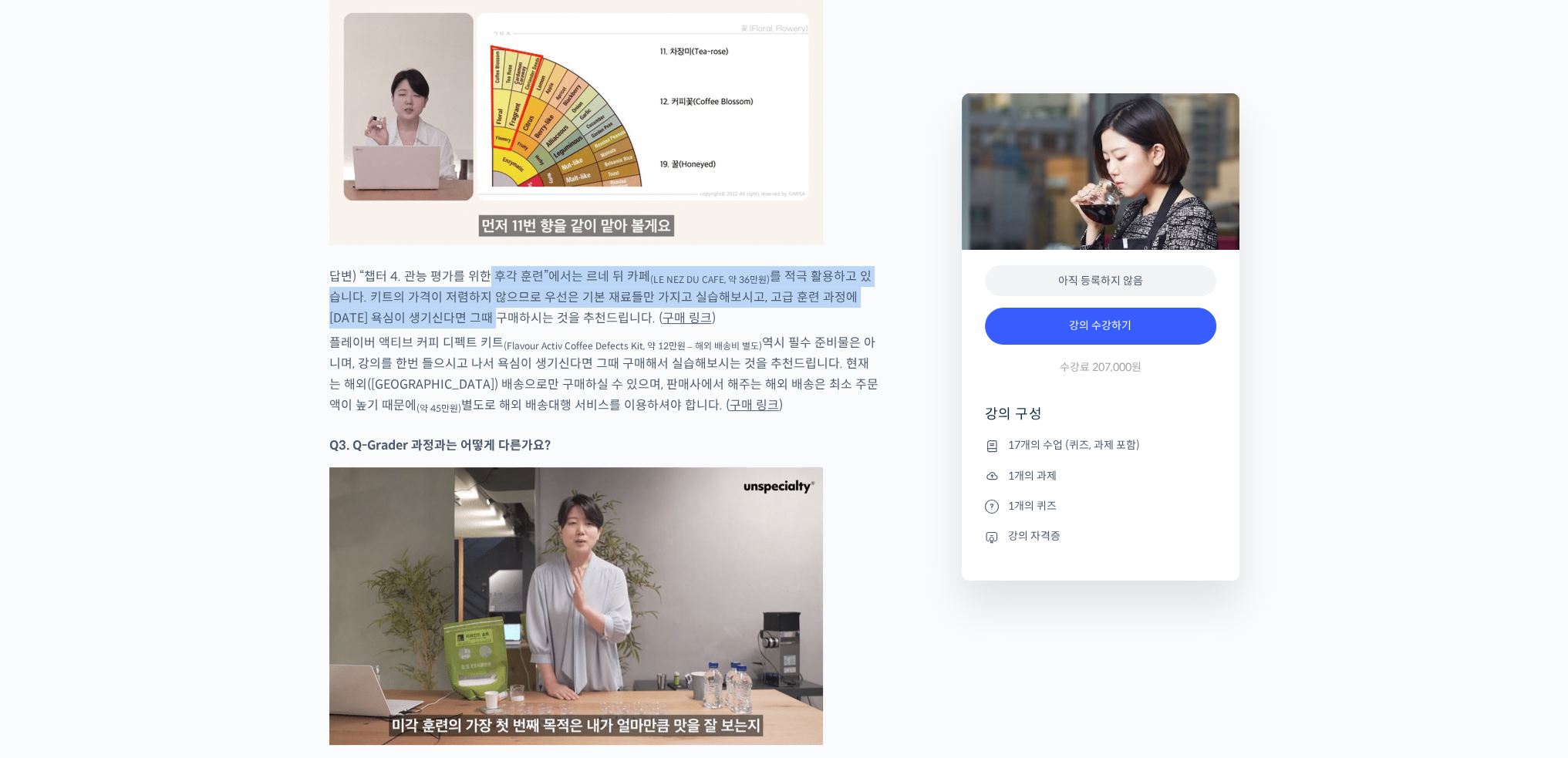
click at [482, 308] on p "답변) “챕터 4. 관능 평가를 위한 후각 훈련”에서는 르네 뒤 카페 (LE NEZ DU CAFE, 약 36만원) 를 적극 활용하고 있습니다.…" at bounding box center [604, 297] width 550 height 63
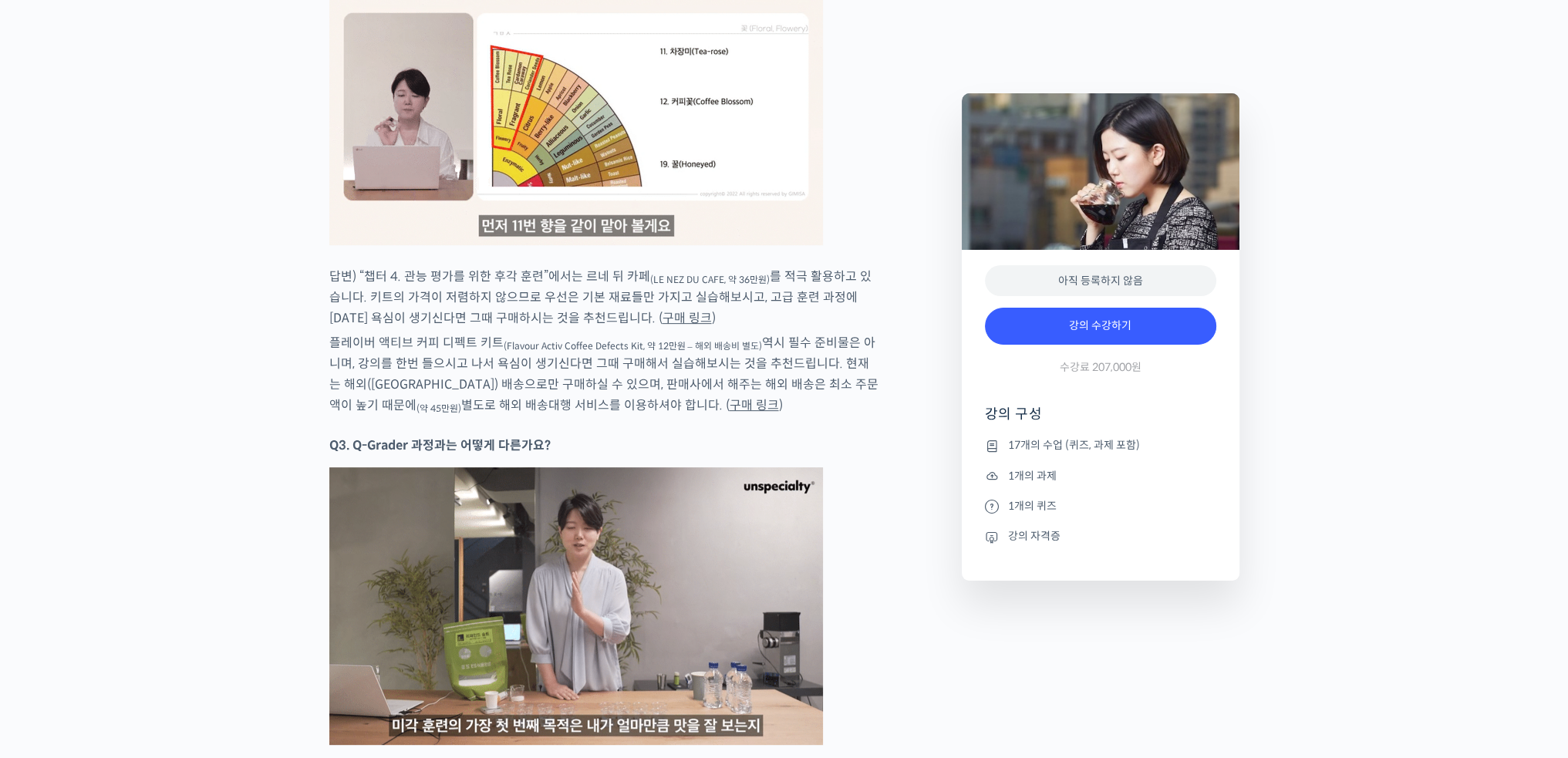
click at [517, 310] on p "답변) “챕터 4. 관능 평가를 위한 후각 훈련”에서는 르네 뒤 카페 (LE NEZ DU CAFE, 약 36만원) 를 적극 활용하고 있습니다.…" at bounding box center [604, 297] width 550 height 63
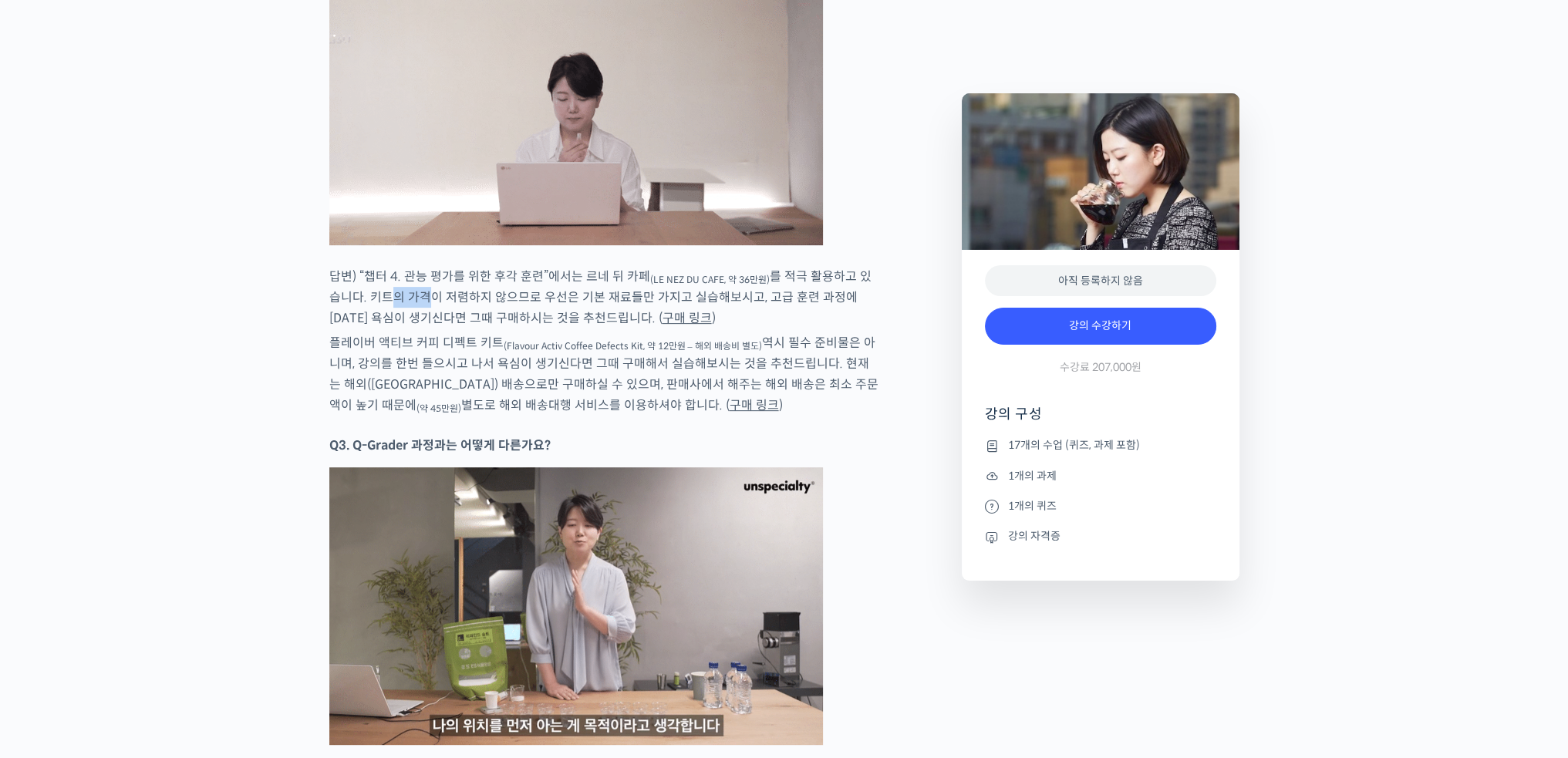
drag, startPoint x: 374, startPoint y: 278, endPoint x: 421, endPoint y: 280, distance: 47.0
click at [412, 280] on p "답변) “챕터 4. 관능 평가를 위한 후각 훈련”에서는 르네 뒤 카페 (LE NEZ DU CAFE, 약 36만원) 를 적극 활용하고 있습니다.…" at bounding box center [604, 297] width 550 height 63
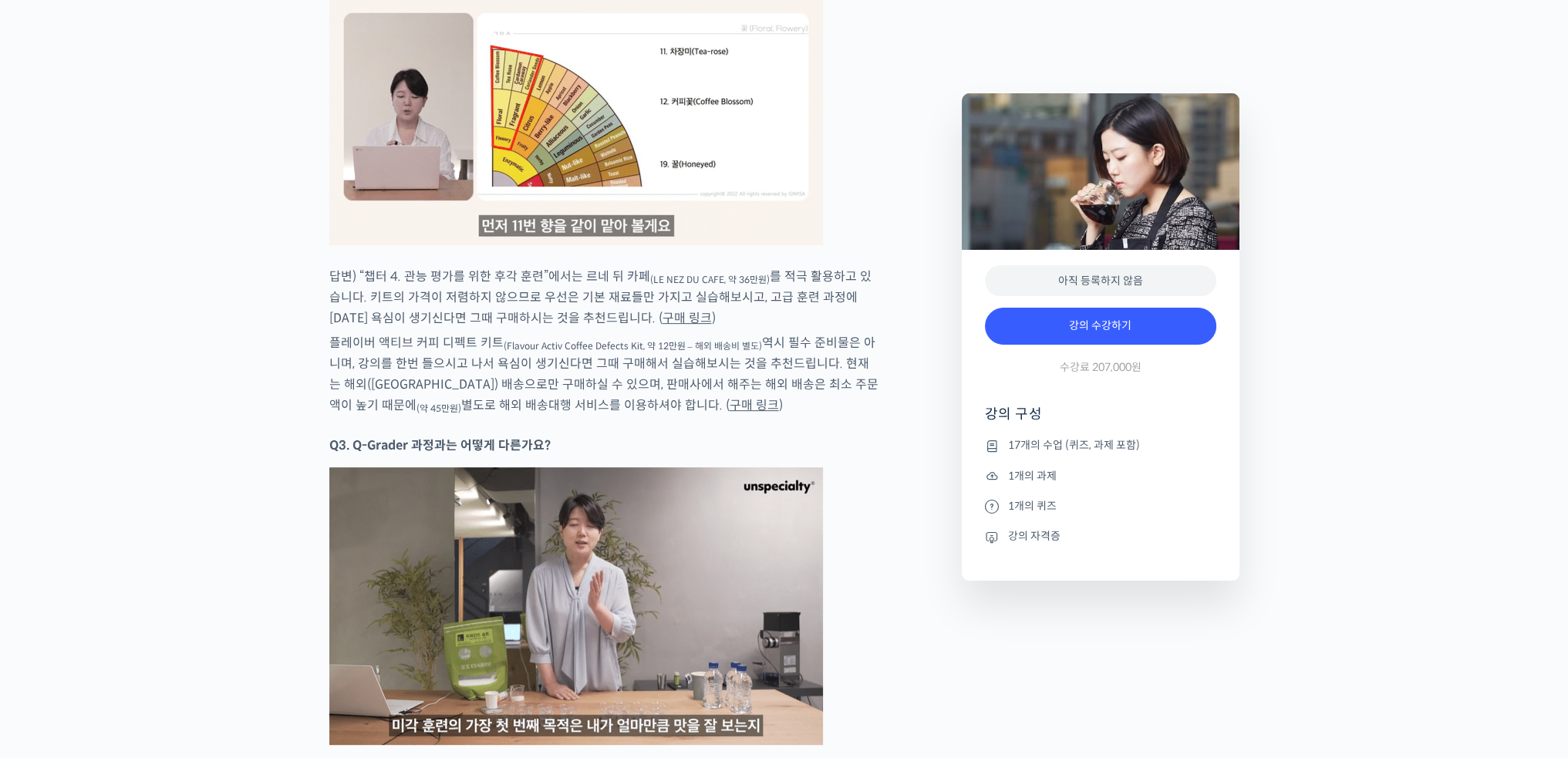
click at [454, 288] on p "답변) “챕터 4. 관능 평가를 위한 후각 훈련”에서는 르네 뒤 카페 (LE NEZ DU CAFE, 약 36만원) 를 적극 활용하고 있습니다.…" at bounding box center [604, 297] width 550 height 63
click at [663, 310] on link "구매 링크" at bounding box center [688, 318] width 50 height 16
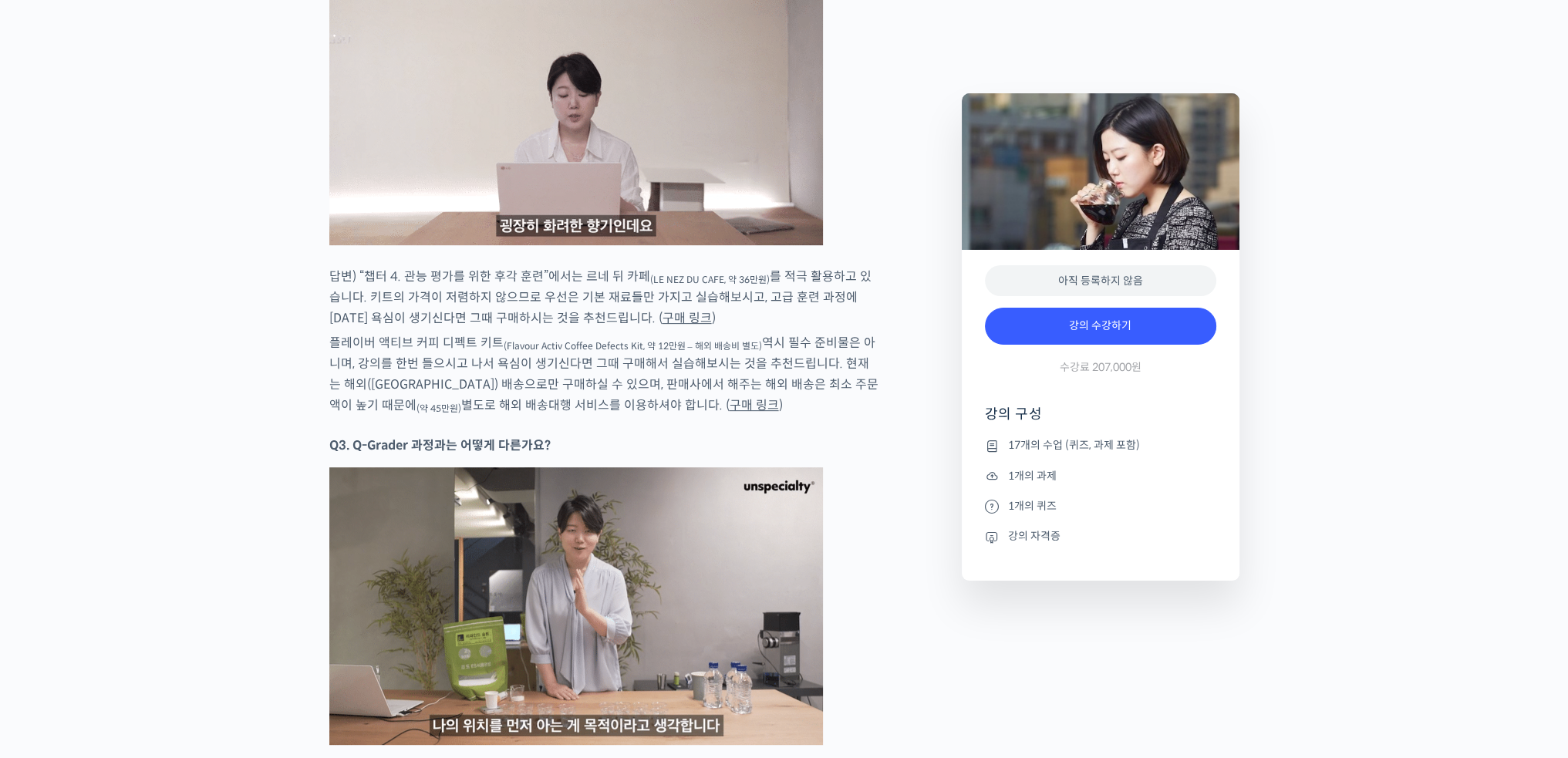
click at [522, 266] on p "답변) “챕터 4. 관능 평가를 위한 후각 훈련”에서는 르네 뒤 카페 (LE NEZ DU CAFE, 약 36만원) 를 적극 활용하고 있습니다.…" at bounding box center [604, 297] width 550 height 63
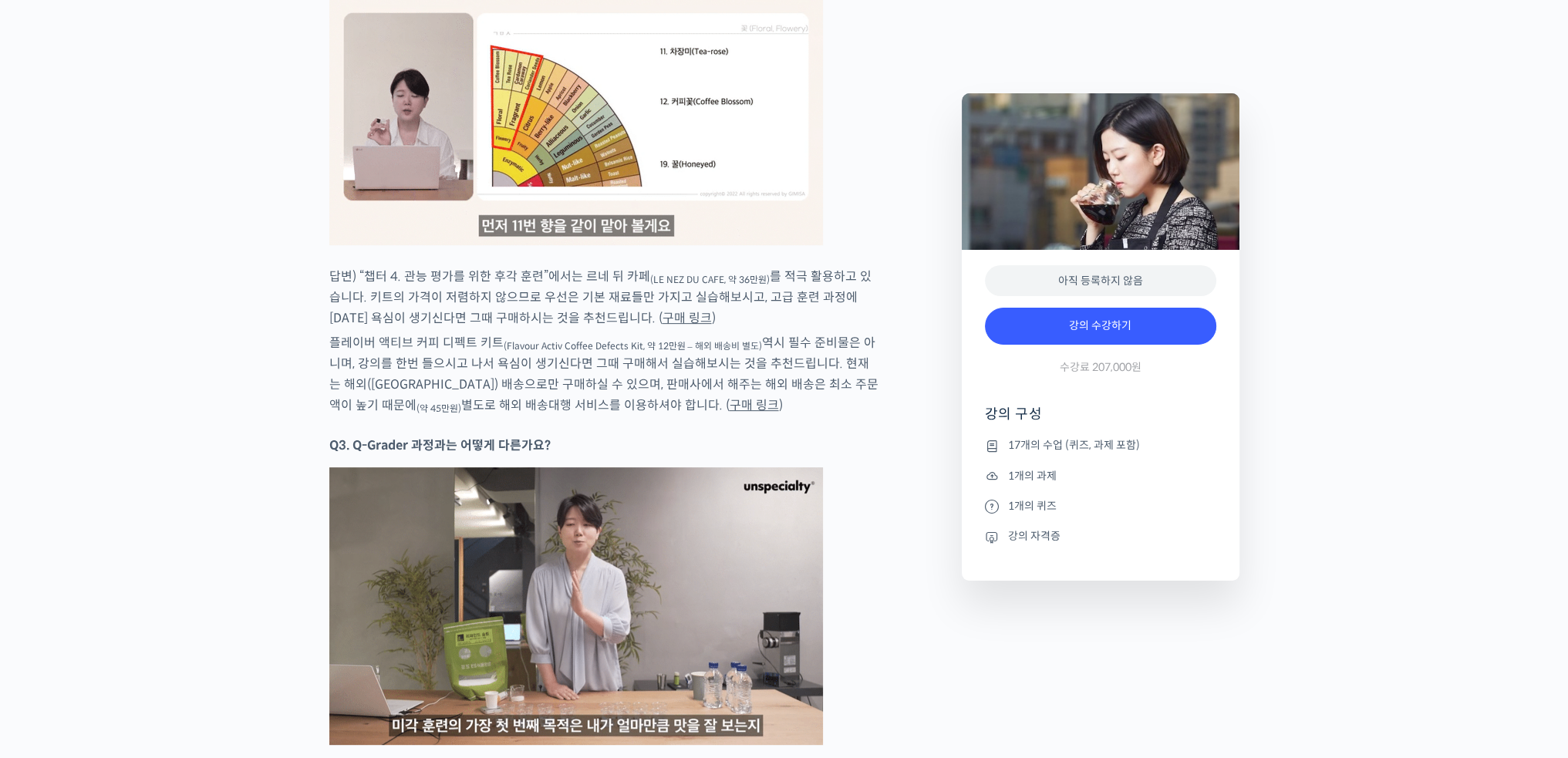
click at [730, 397] on link "구매 링크" at bounding box center [754, 405] width 50 height 16
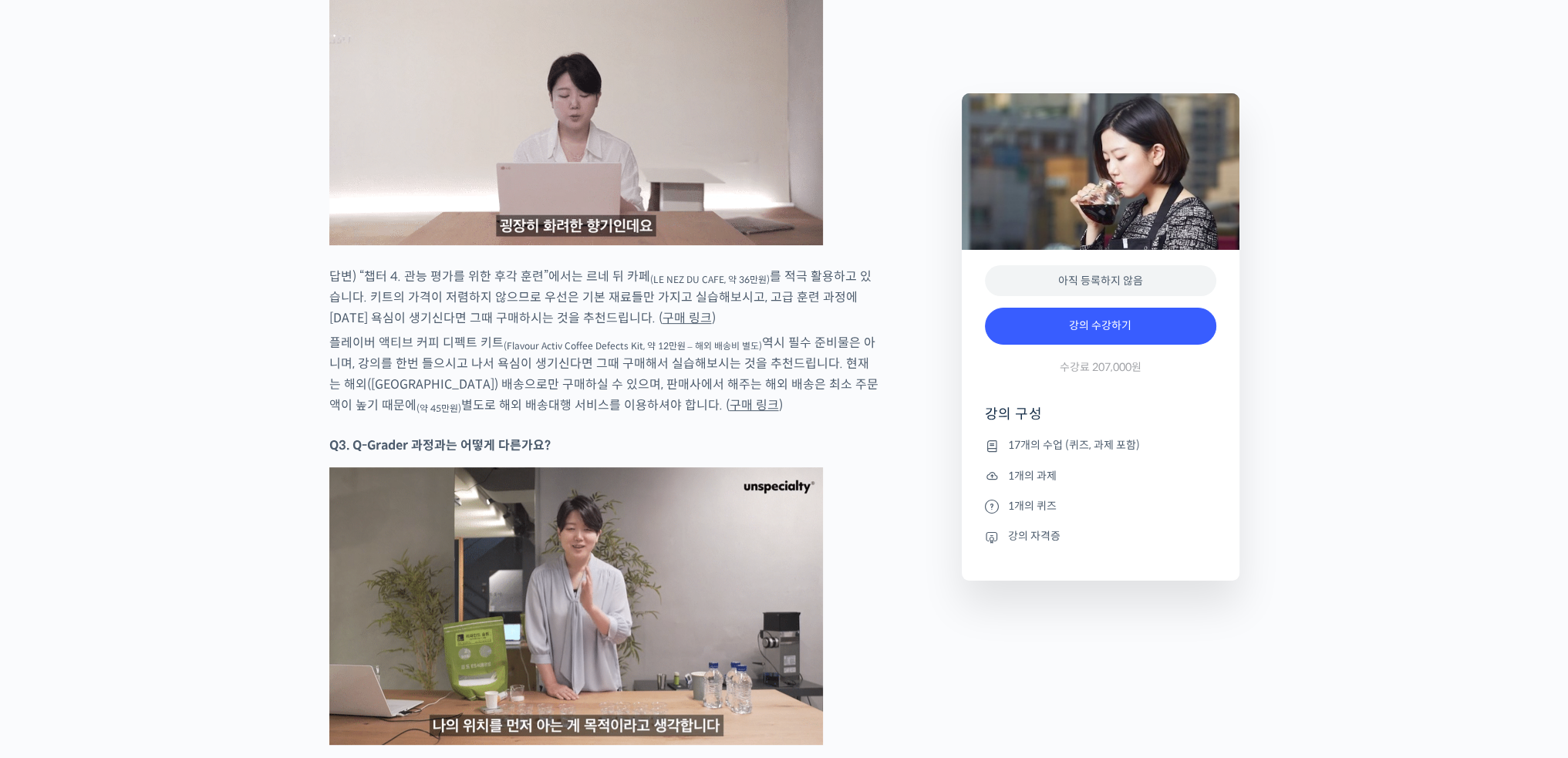
drag, startPoint x: 518, startPoint y: 365, endPoint x: 512, endPoint y: 334, distance: 31.6
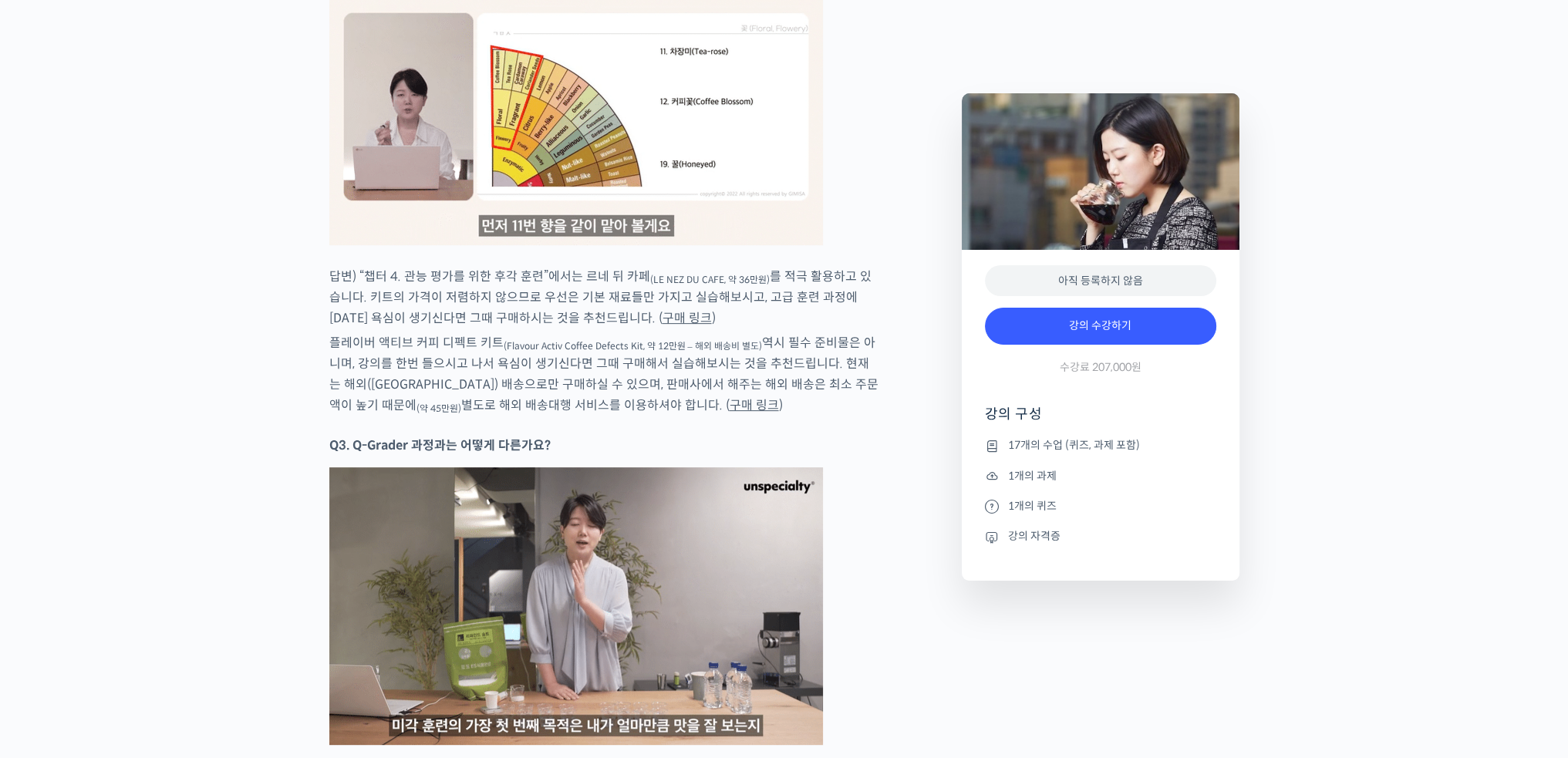
click at [518, 360] on p "플레이버 액티브 커피 디펙트 키트 (Flavour Activ Coffee Defects Kit, 약 12만원 – 해외 배송비 별도) 역시 필수…" at bounding box center [604, 374] width 550 height 83
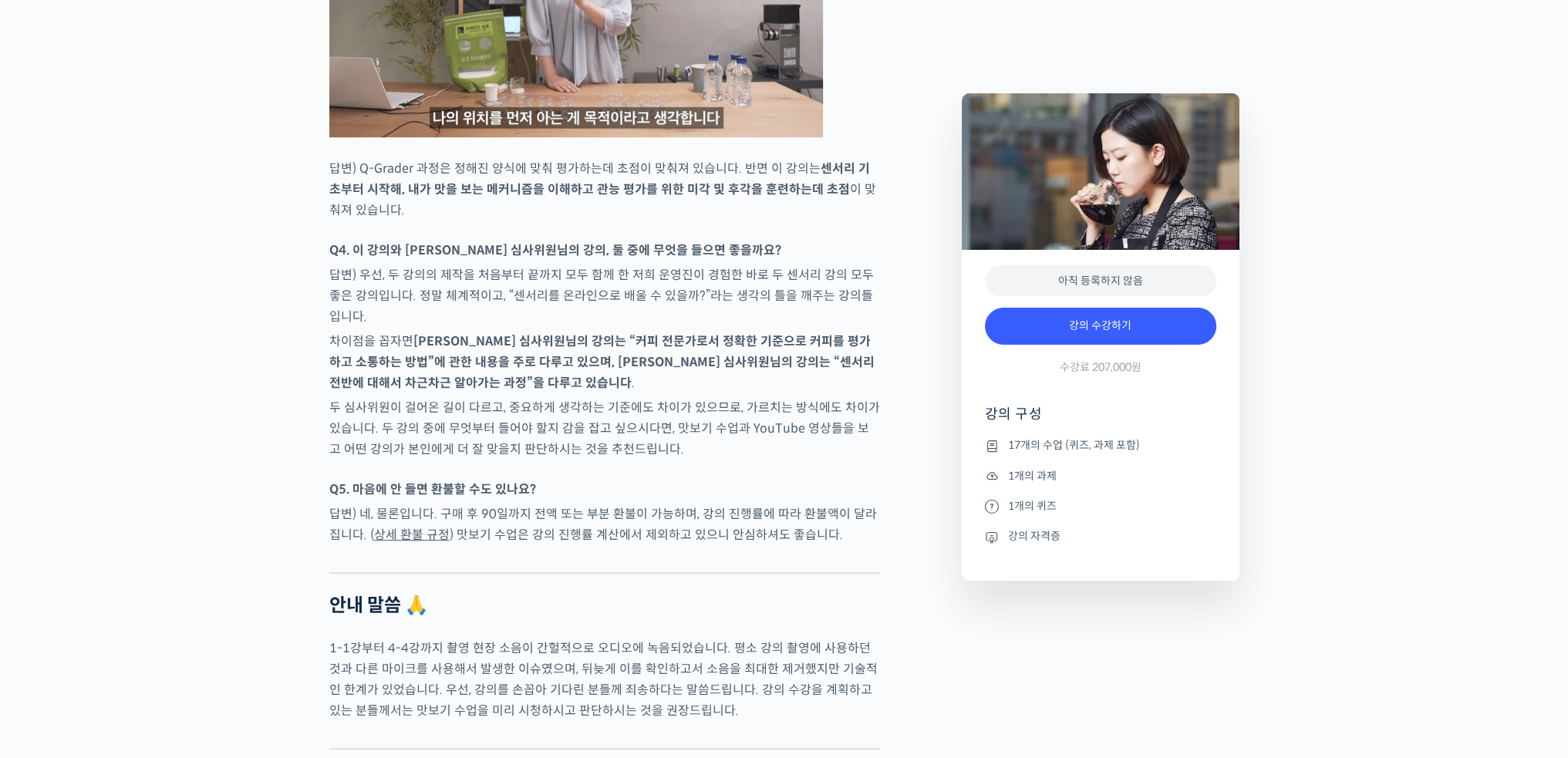
scroll to position [9179, 0]
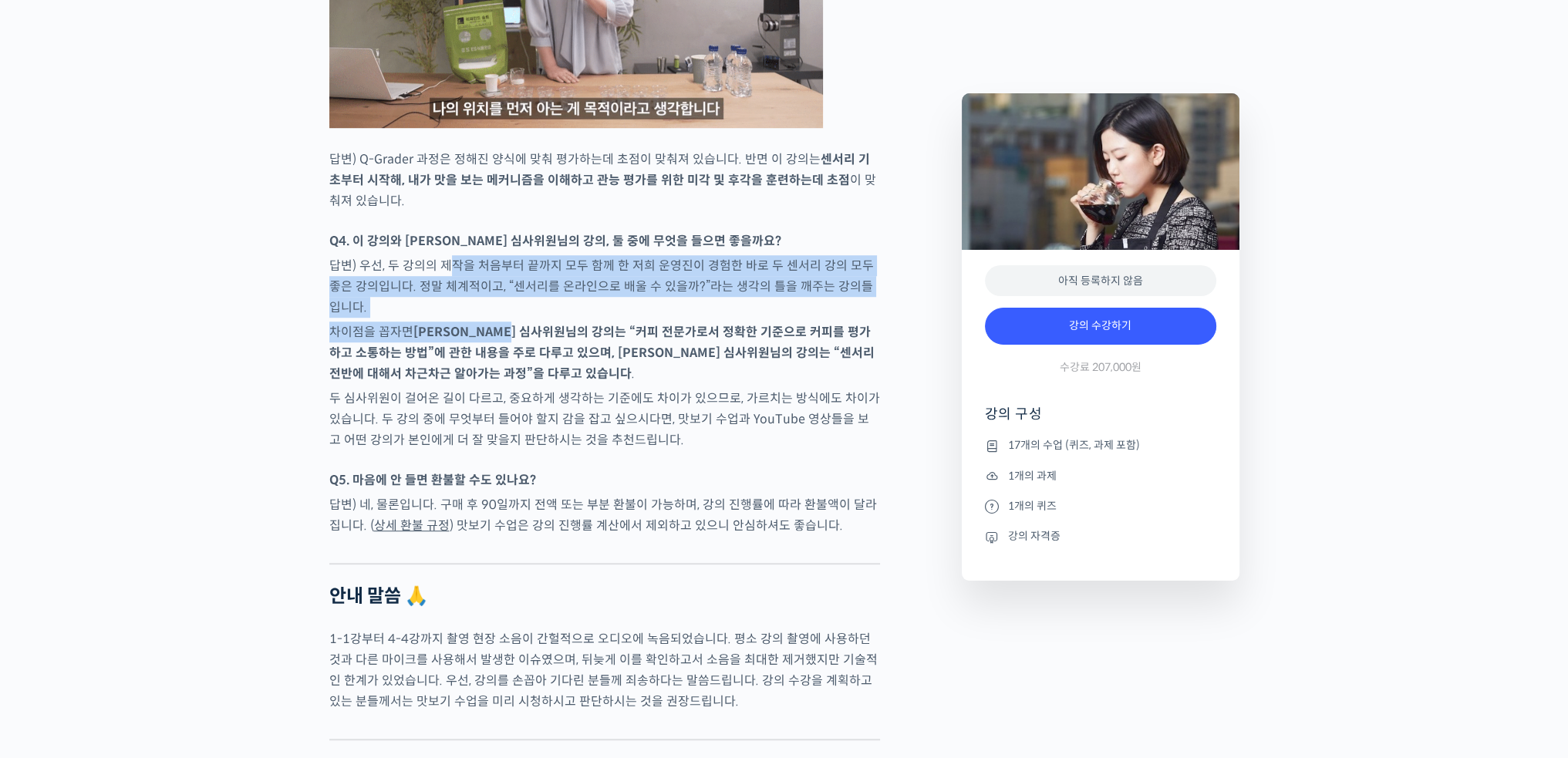
drag, startPoint x: 448, startPoint y: 247, endPoint x: 538, endPoint y: 321, distance: 116.5
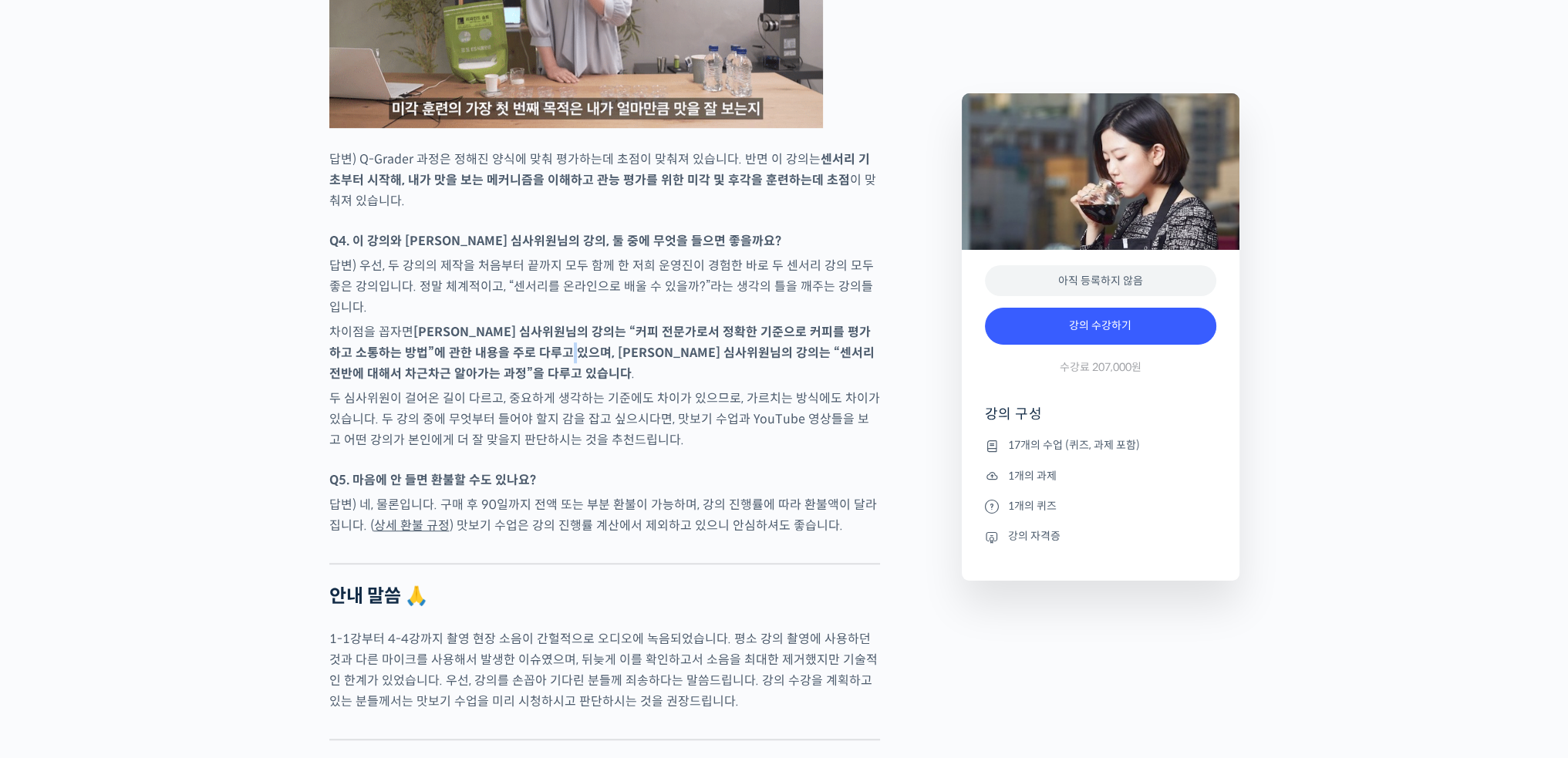
click at [580, 342] on strong "송인영 심사위원님의 강의는 “커피 전문가로서 정확한 기준으로 커피를 평가하고 소통하는 방법”에 관한 내용을 주로 다루고 있으며, 윤선희 심사위…" at bounding box center [602, 352] width 545 height 57
drag, startPoint x: 537, startPoint y: 319, endPoint x: 620, endPoint y: 322, distance: 83.1
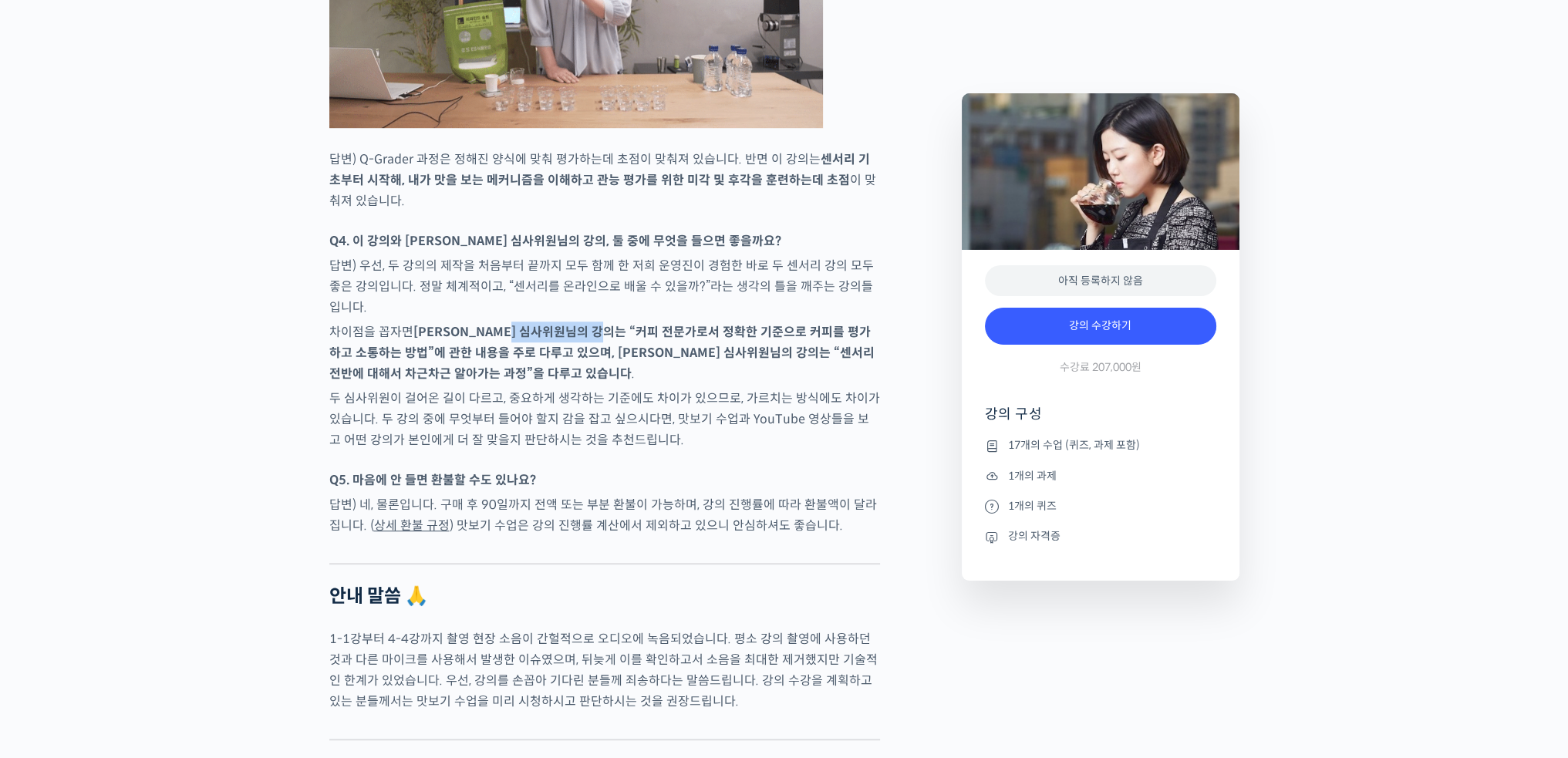
click at [620, 324] on strong "송인영 심사위원님의 강의는 “커피 전문가로서 정확한 기준으로 커피를 평가하고 소통하는 방법”에 관한 내용을 주로 다루고 있으며, 윤선희 심사위…" at bounding box center [602, 352] width 545 height 57
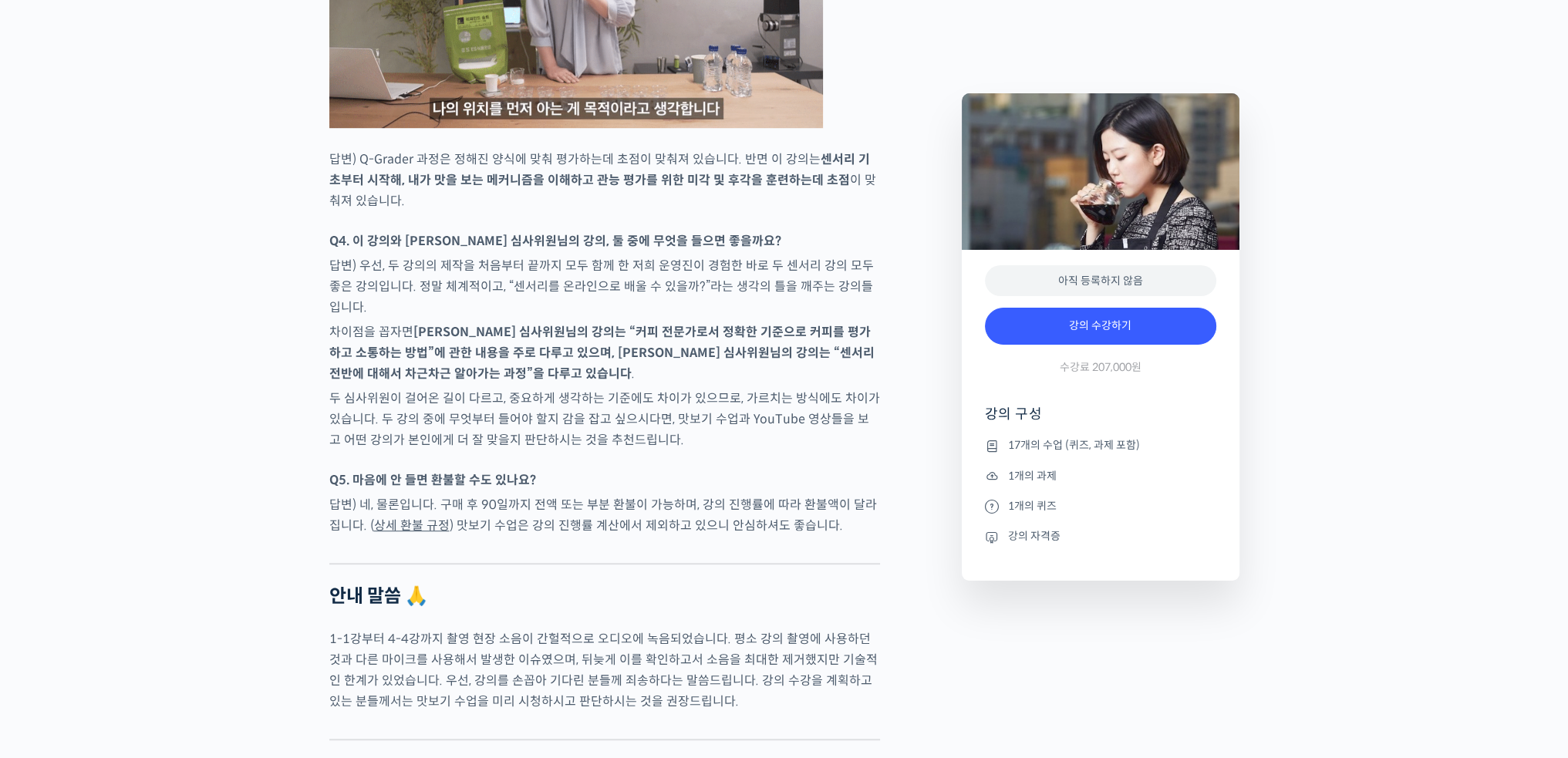
click at [640, 343] on strong "송인영 심사위원님의 강의는 “커피 전문가로서 정확한 기준으로 커피를 평가하고 소통하는 방법”에 관한 내용을 주로 다루고 있으며, 윤선희 심사위…" at bounding box center [602, 352] width 545 height 57
drag, startPoint x: 640, startPoint y: 343, endPoint x: 628, endPoint y: 343, distance: 12.0
click at [639, 343] on strong "송인영 심사위원님의 강의는 “커피 전문가로서 정확한 기준으로 커피를 평가하고 소통하는 방법”에 관한 내용을 주로 다루고 있으며, 윤선희 심사위…" at bounding box center [602, 352] width 545 height 57
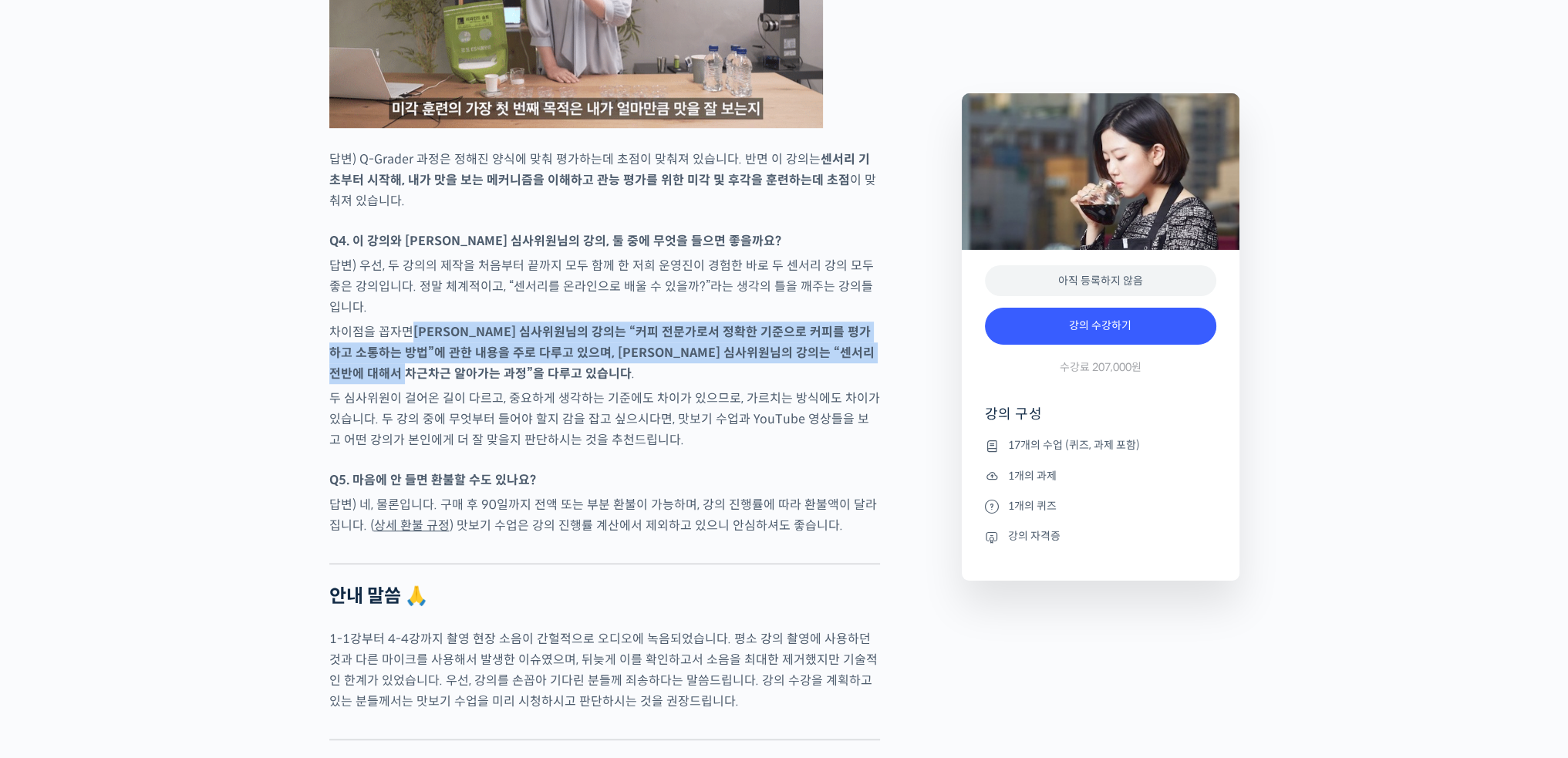
drag, startPoint x: 415, startPoint y: 325, endPoint x: 445, endPoint y: 354, distance: 41.7
click at [444, 354] on p "차이점을 꼽자면 송인영 심사위원님의 강의는 “커피 전문가로서 정확한 기준으로 커피를 평가하고 소통하는 방법”에 관한 내용을 주로 다루고 있으며…" at bounding box center [604, 352] width 550 height 63
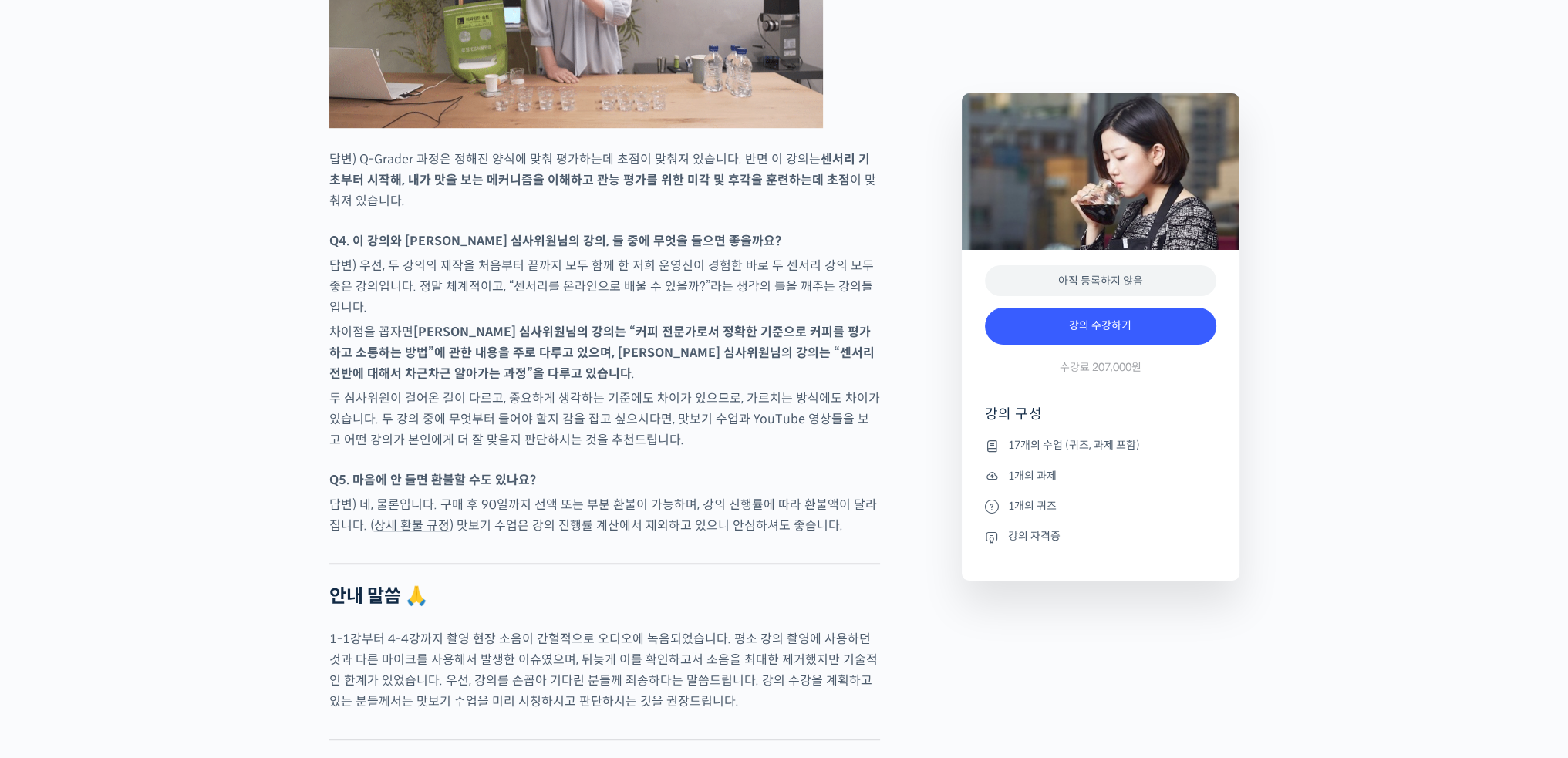
click at [510, 388] on p "두 심사위원이 걸어온 길이 다르고, 중요하게 생각하는 기준에도 차이가 있으므로, 가르치는 방식에도 차이가 있습니다. 두 강의 중에 무엇부터 들…" at bounding box center [604, 418] width 550 height 63
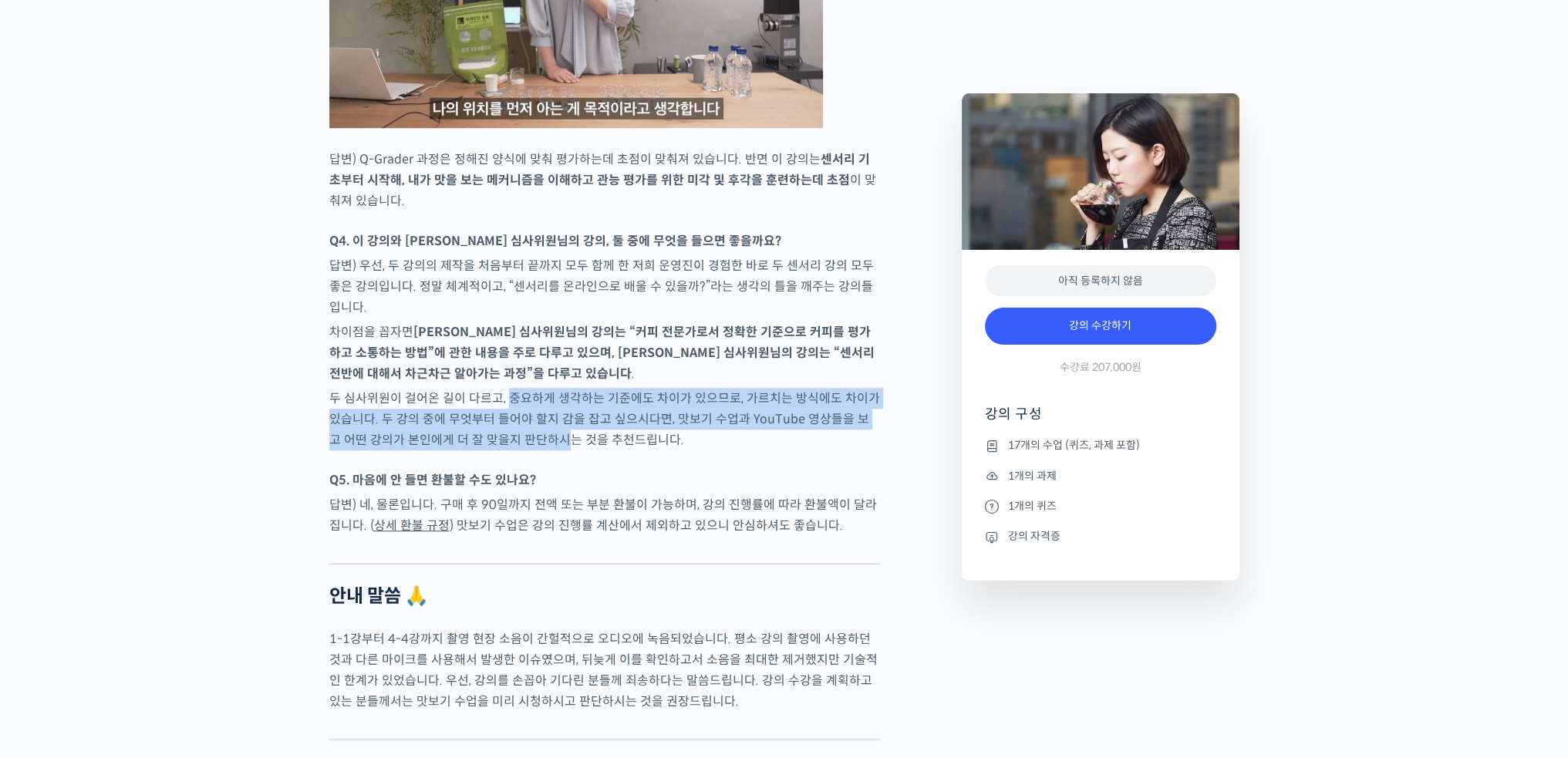
drag, startPoint x: 503, startPoint y: 382, endPoint x: 554, endPoint y: 422, distance: 64.8
click at [554, 422] on p "두 심사위원이 걸어온 길이 다르고, 중요하게 생각하는 기준에도 차이가 있으므로, 가르치는 방식에도 차이가 있습니다. 두 강의 중에 무엇부터 들…" at bounding box center [604, 418] width 550 height 63
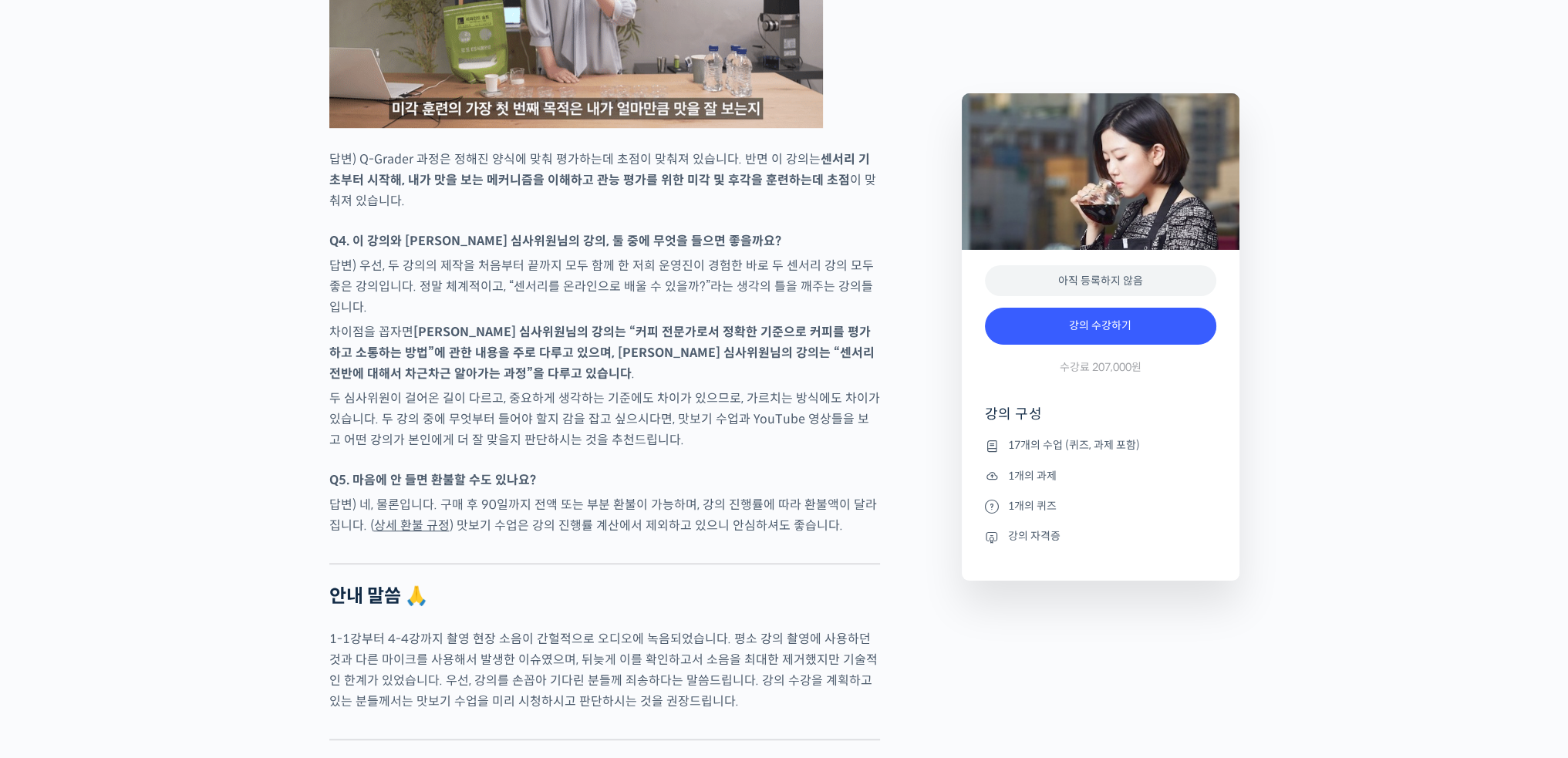
click at [586, 426] on p "두 심사위원이 걸어온 길이 다르고, 중요하게 생각하는 기준에도 차이가 있으므로, 가르치는 방식에도 차이가 있습니다. 두 강의 중에 무엇부터 들…" at bounding box center [604, 418] width 550 height 63
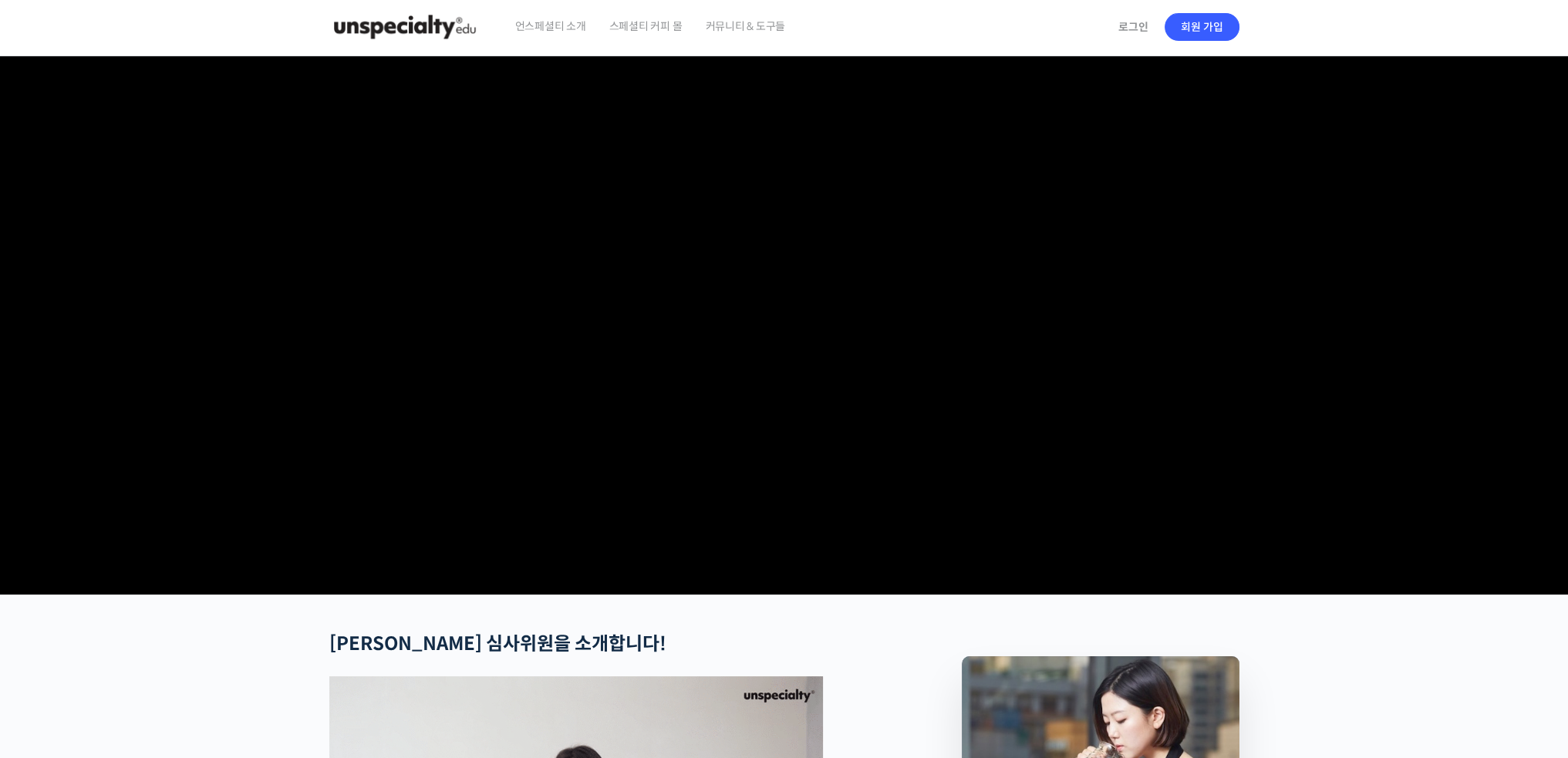
scroll to position [0, 0]
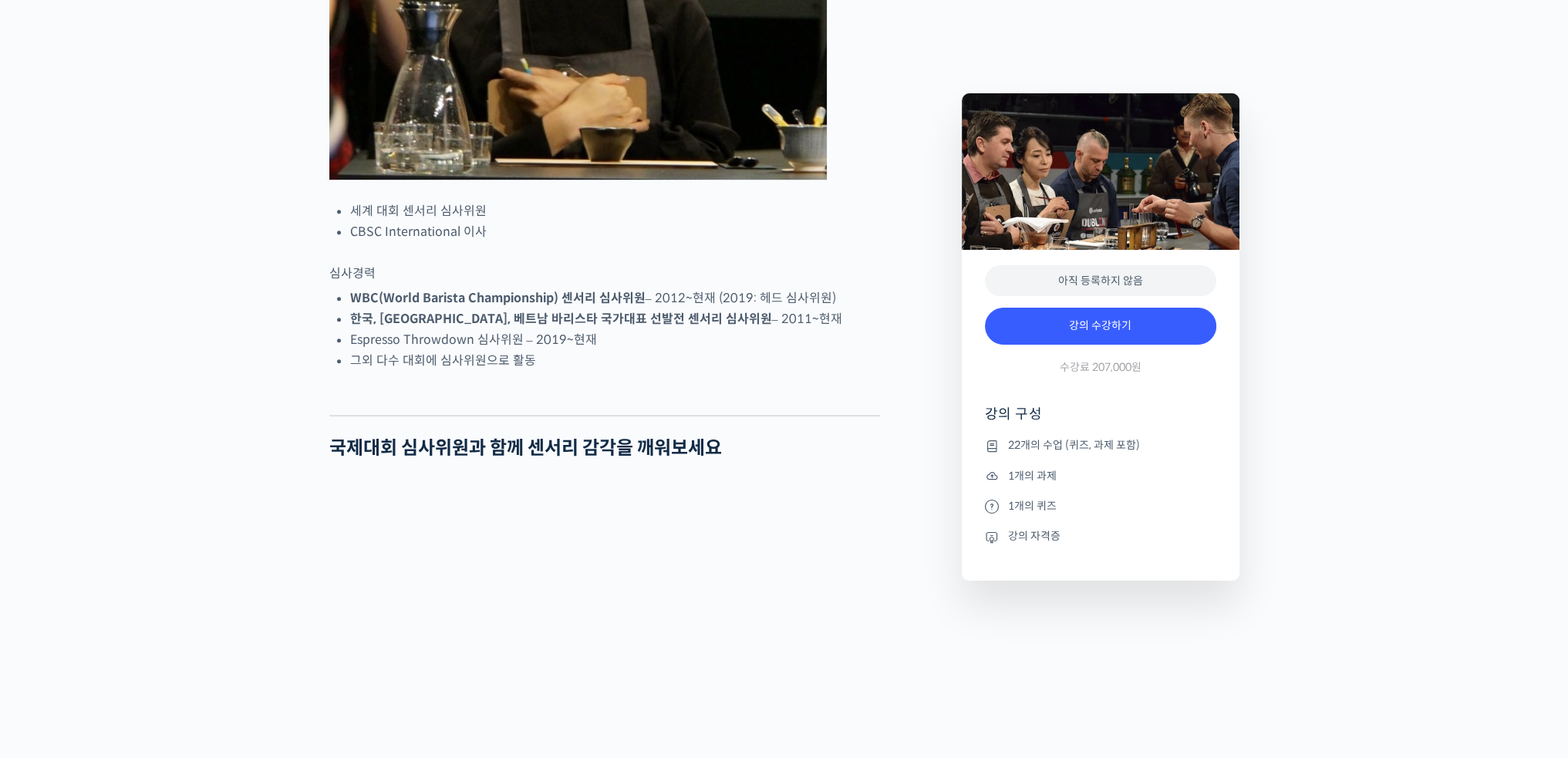
scroll to position [1002, 0]
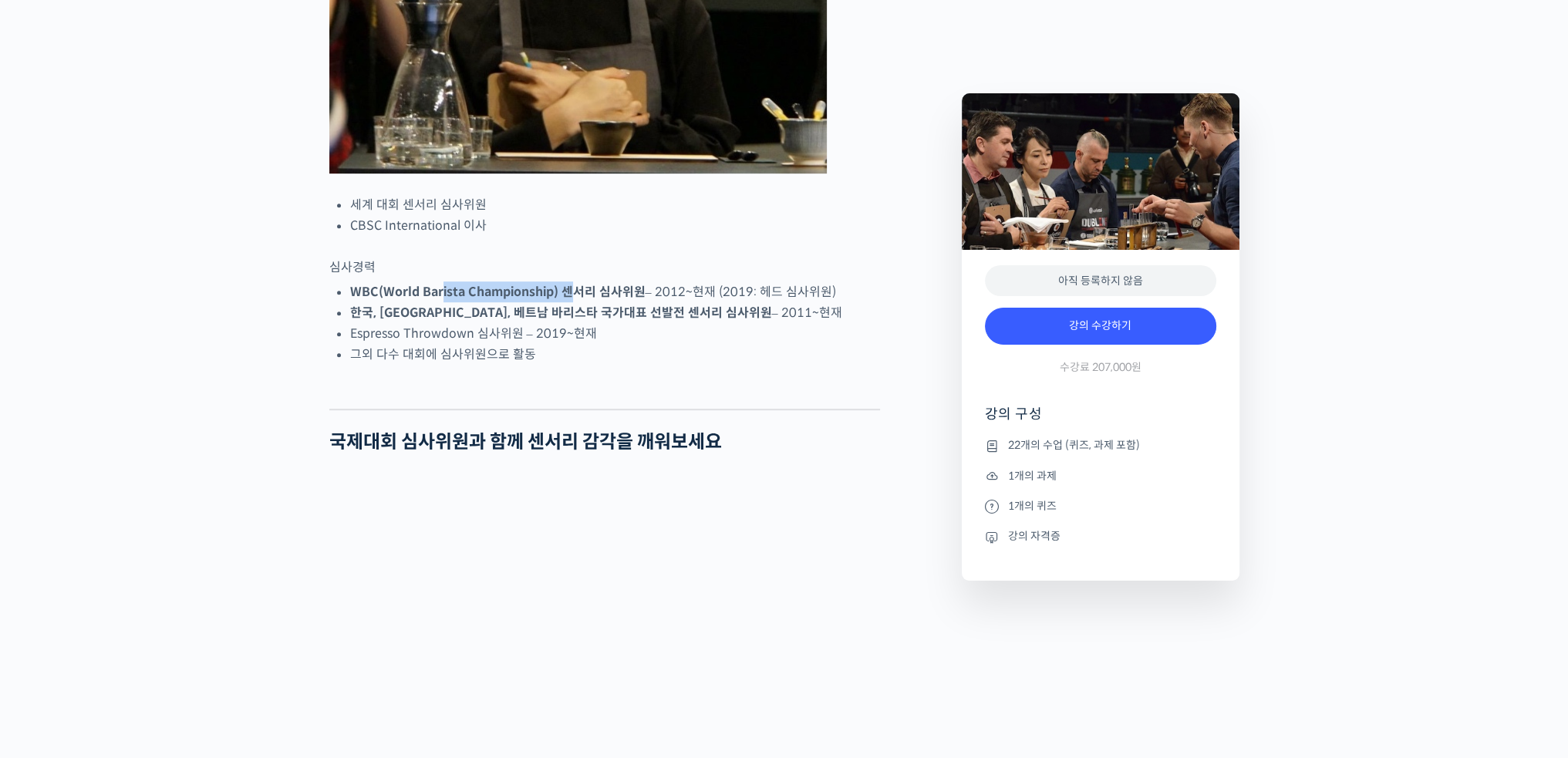
drag, startPoint x: 442, startPoint y: 347, endPoint x: 592, endPoint y: 348, distance: 150.0
click at [572, 300] on strong "WBC(World Barista Championship) 센서리 심사위원" at bounding box center [497, 292] width 296 height 16
click at [624, 300] on strong "WBC(World Barista Championship) 센서리 심사위원" at bounding box center [497, 292] width 296 height 16
click at [669, 303] on li "WBC(World Barista Championship) 센서리 심사위원 – 2012~현재 (2019: 헤드 심사위원)" at bounding box center [615, 292] width 530 height 21
click at [699, 303] on li "WBC(World Barista Championship) 센서리 심사위원 – 2012~현재 (2019: 헤드 심사위원)" at bounding box center [615, 292] width 530 height 21
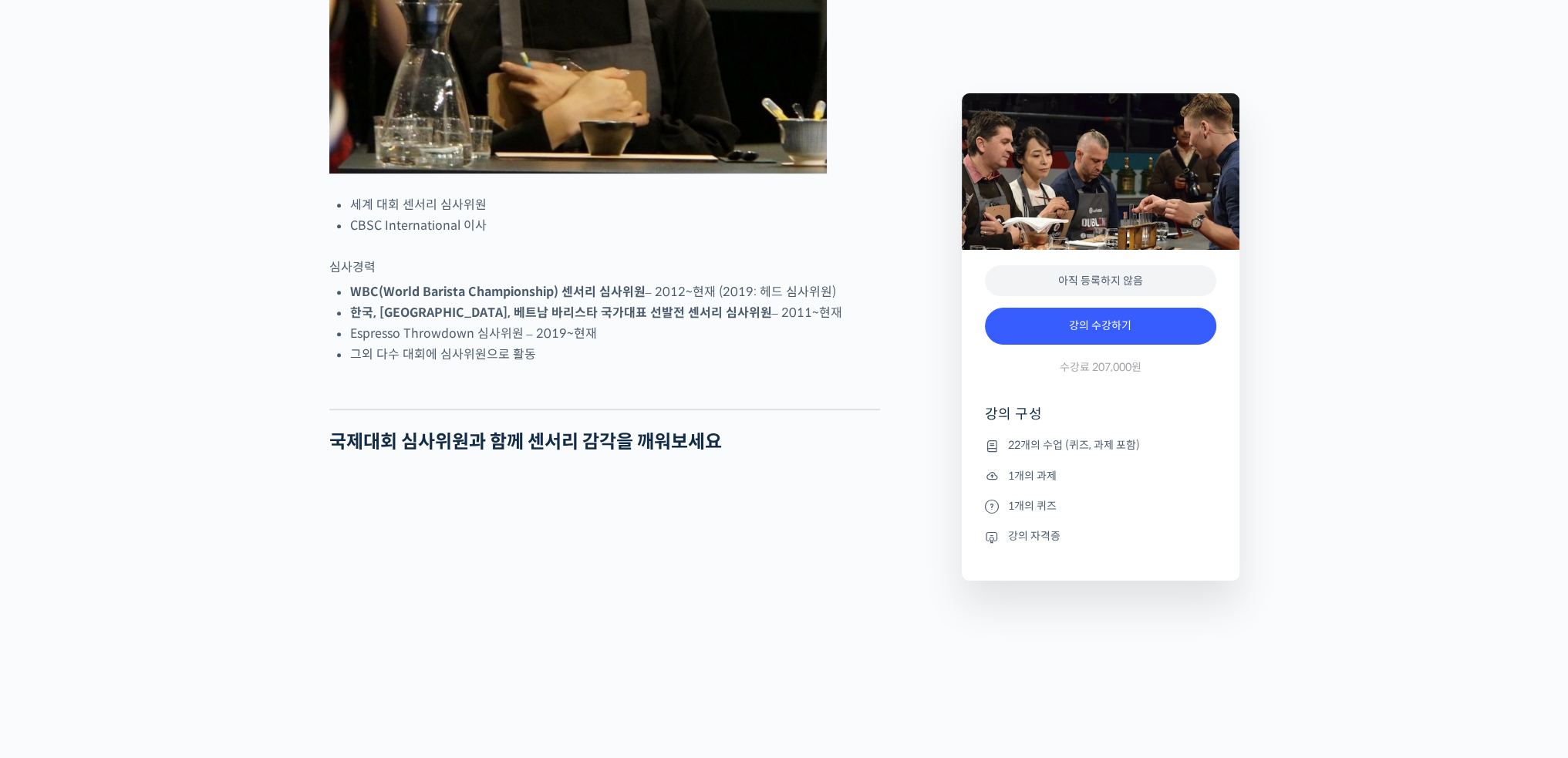
click at [823, 303] on li "WBC(World Barista Championship) 센서리 심사위원 – 2012~현재 (2019: 헤드 심사위원)" at bounding box center [615, 292] width 530 height 21
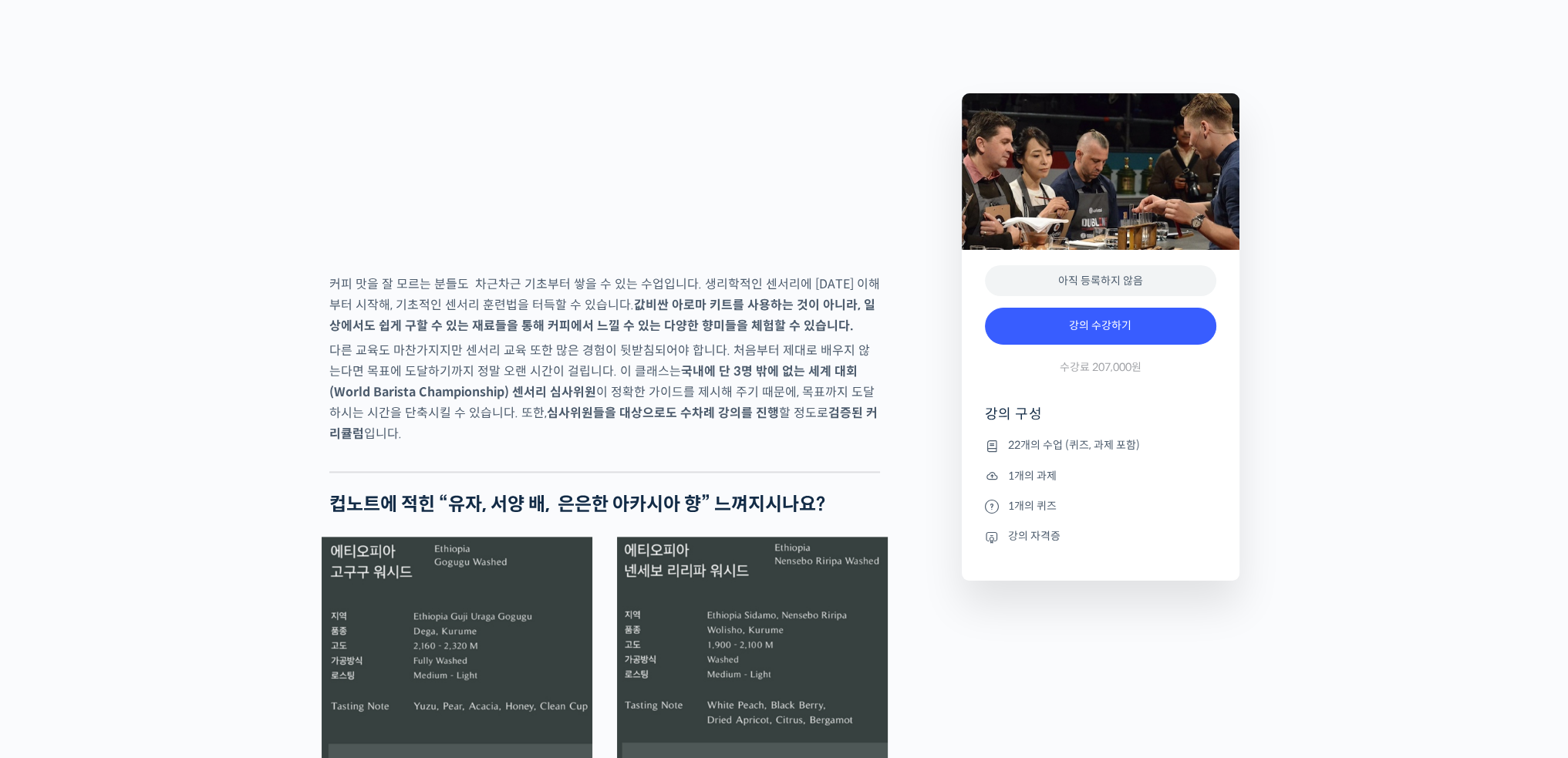
scroll to position [2469, 0]
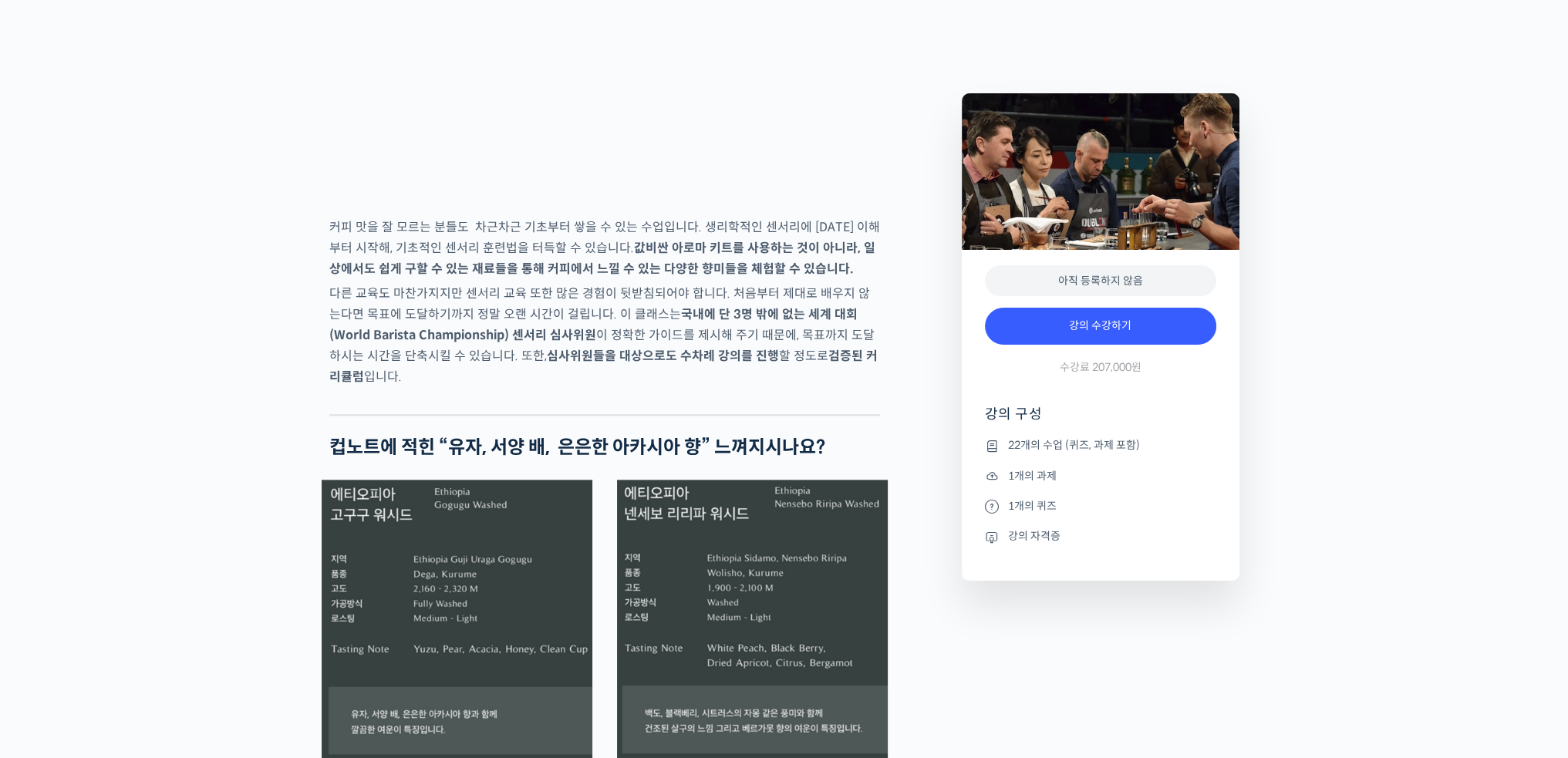
drag, startPoint x: 616, startPoint y: 293, endPoint x: 637, endPoint y: 326, distance: 39.1
click at [637, 280] on p "커피 맛을 잘 모르는 분들도 차근차근 기초부터 쌓을 수 있는 수업입니다. 생리학적인 센서리에 [DATE] 이해부터 시작해, 기초적인 센서리 …" at bounding box center [604, 248] width 550 height 63
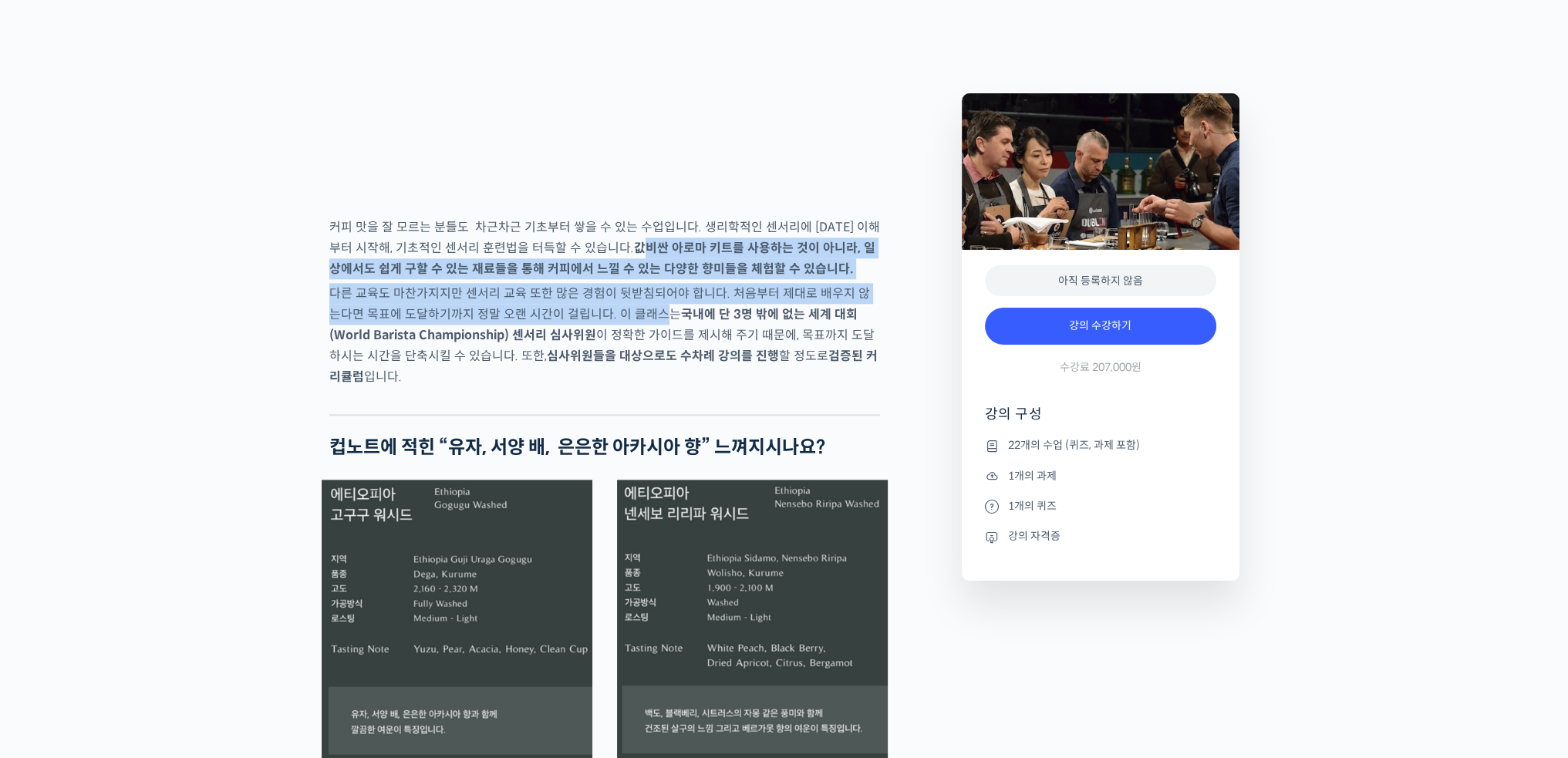
drag, startPoint x: 614, startPoint y: 313, endPoint x: 732, endPoint y: 387, distance: 139.3
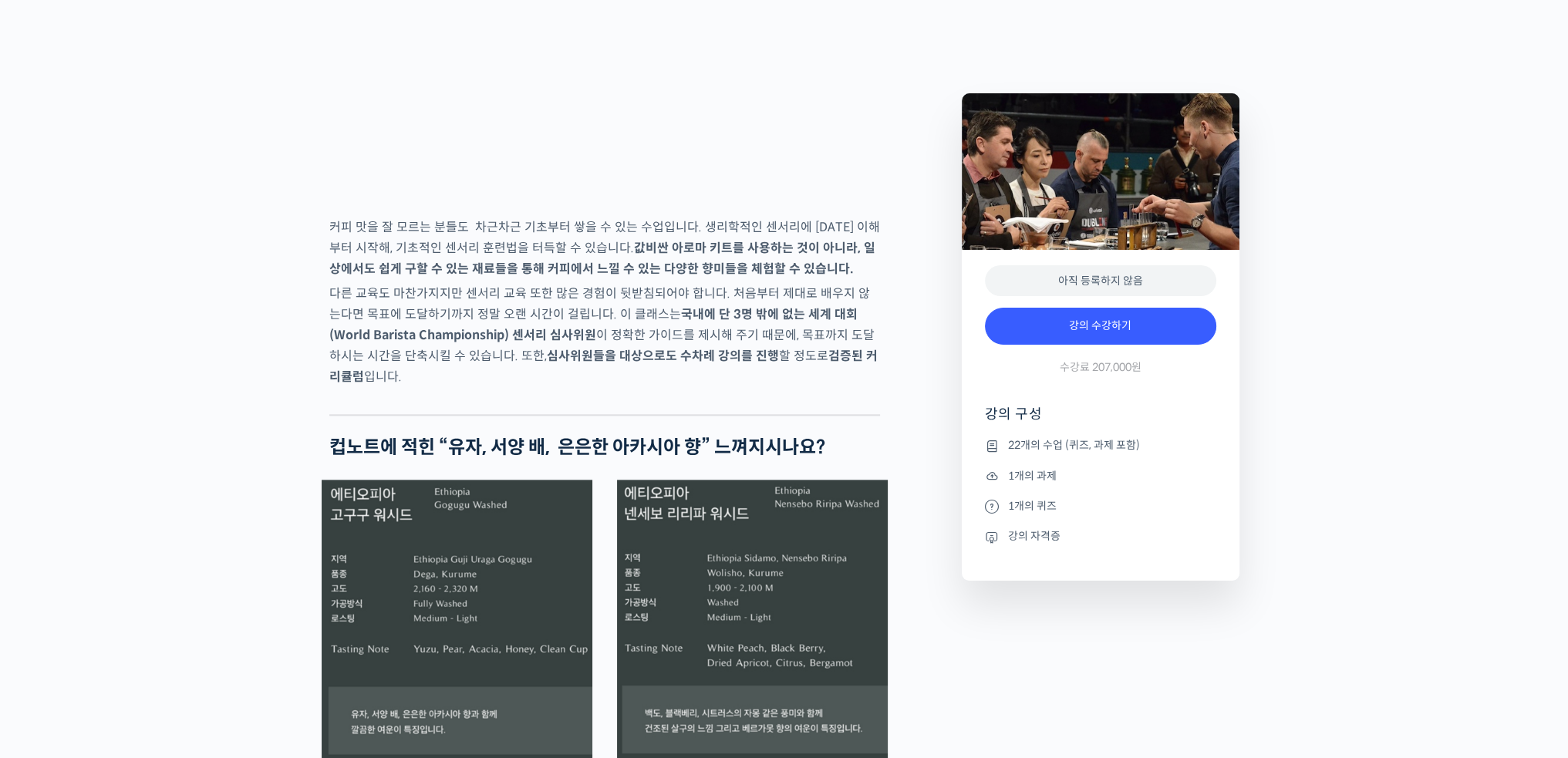
click at [747, 388] on p "다른 교육도 마찬가지지만 센서리 교육 또한 많은 경험이 뒷받침되어야 합니다. 처음부터 제대로 배우지 않는다면 목표에 도달하기까지 정말 오랜 시…" at bounding box center [604, 334] width 550 height 104
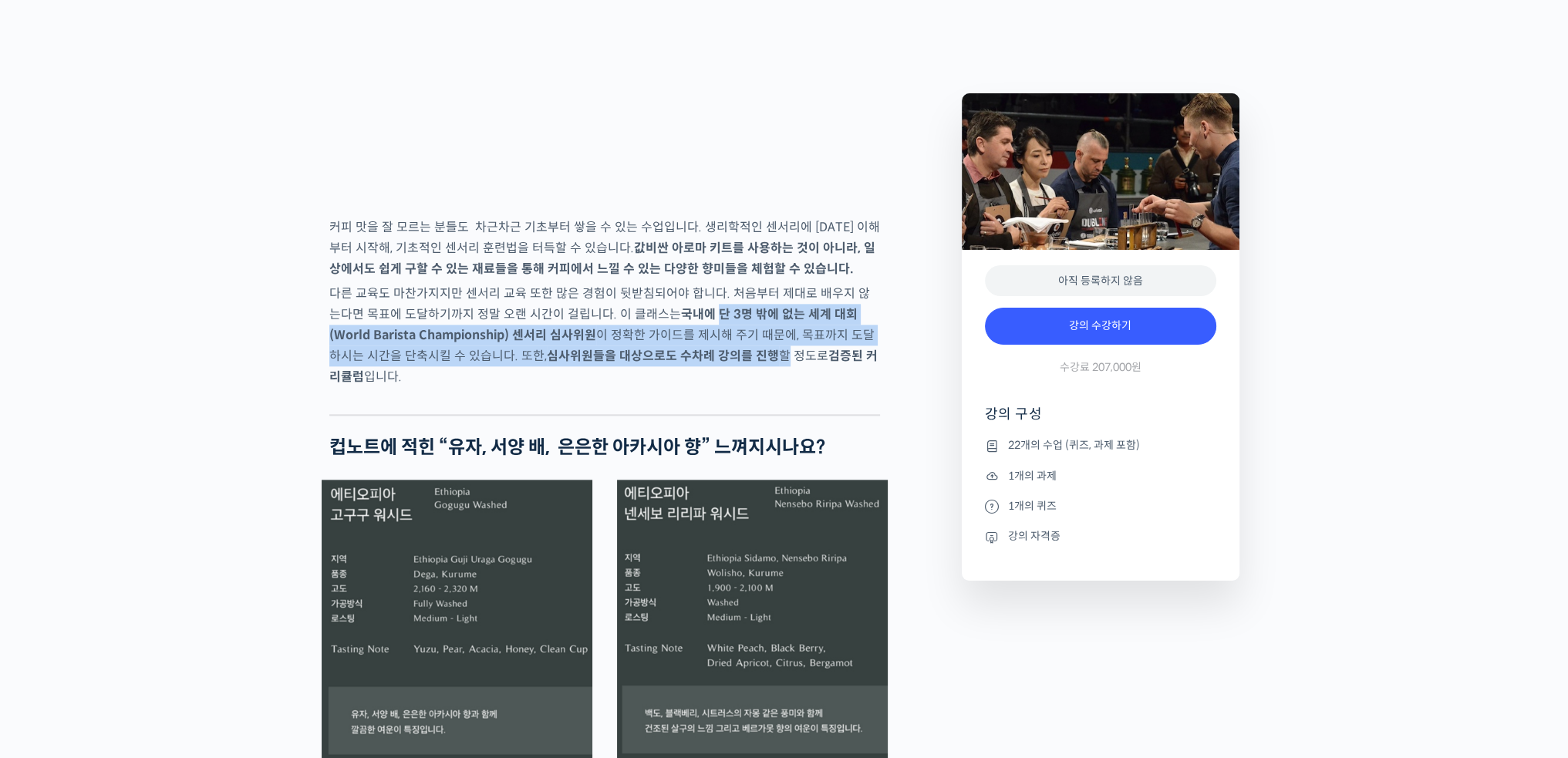
drag, startPoint x: 690, startPoint y: 364, endPoint x: 734, endPoint y: 411, distance: 64.4
click at [734, 388] on p "다른 교육도 마찬가지지만 센서리 교육 또한 많은 경험이 뒷받침되어야 합니다. 처음부터 제대로 배우지 않는다면 목표에 도달하기까지 정말 오랜 시…" at bounding box center [604, 334] width 550 height 104
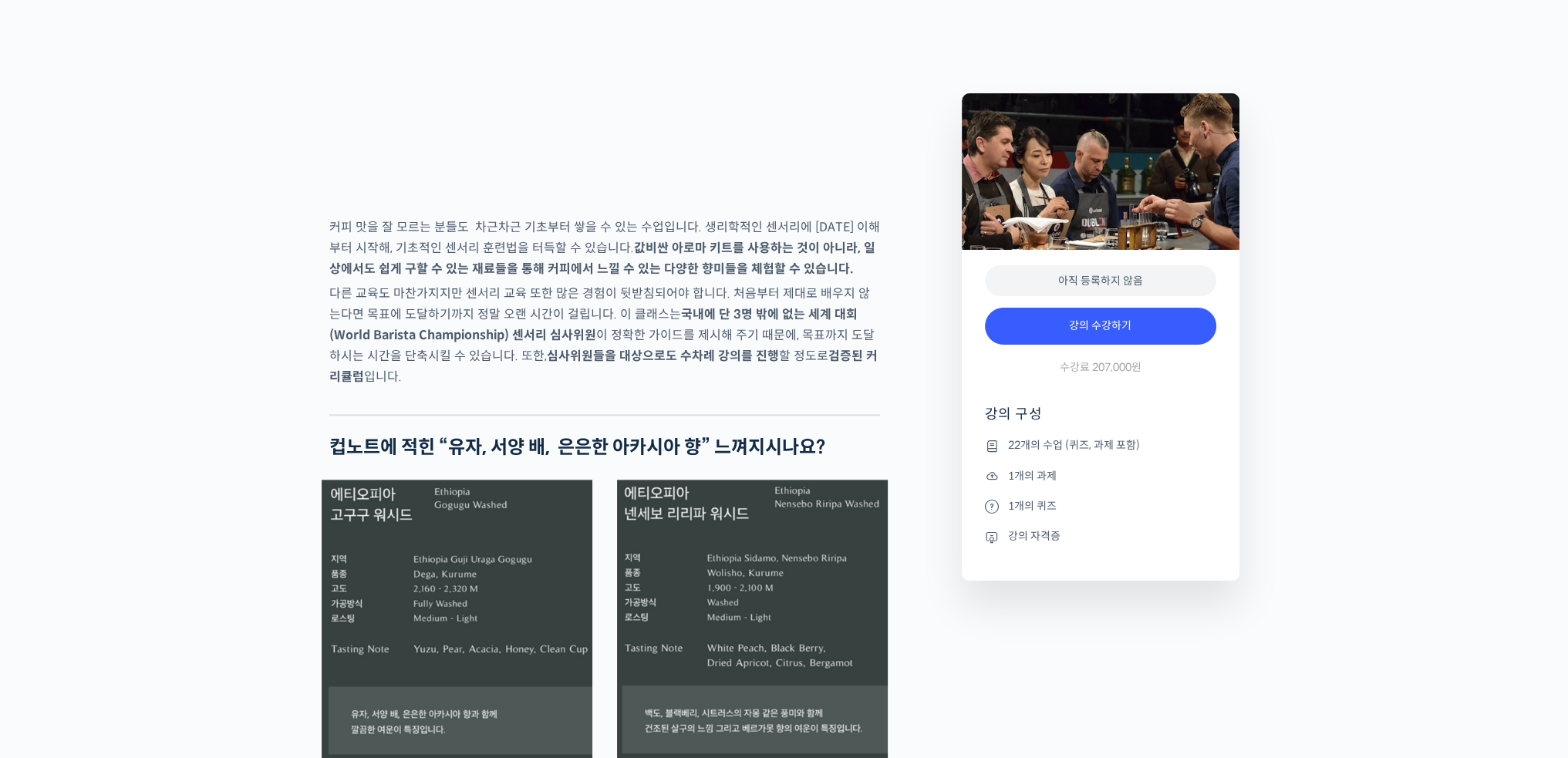
drag, startPoint x: 759, startPoint y: 418, endPoint x: 774, endPoint y: 421, distance: 15.3
click at [762, 388] on p "다른 교육도 마찬가지지만 센서리 교육 또한 많은 경험이 뒷받침되어야 합니다. 처음부터 제대로 배우지 않는다면 목표에 도달하기까지 정말 오랜 시…" at bounding box center [604, 334] width 550 height 104
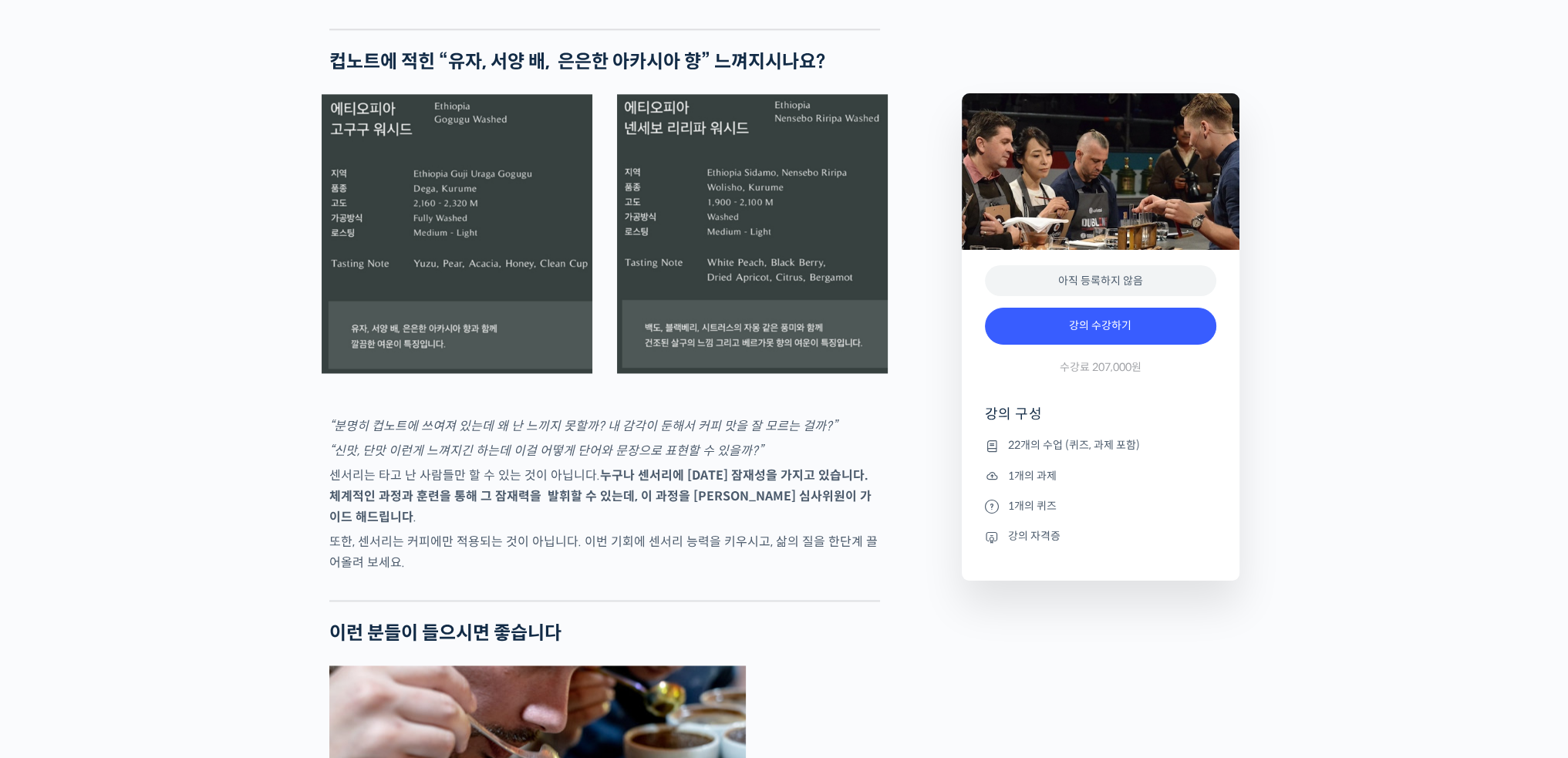
scroll to position [2931, 0]
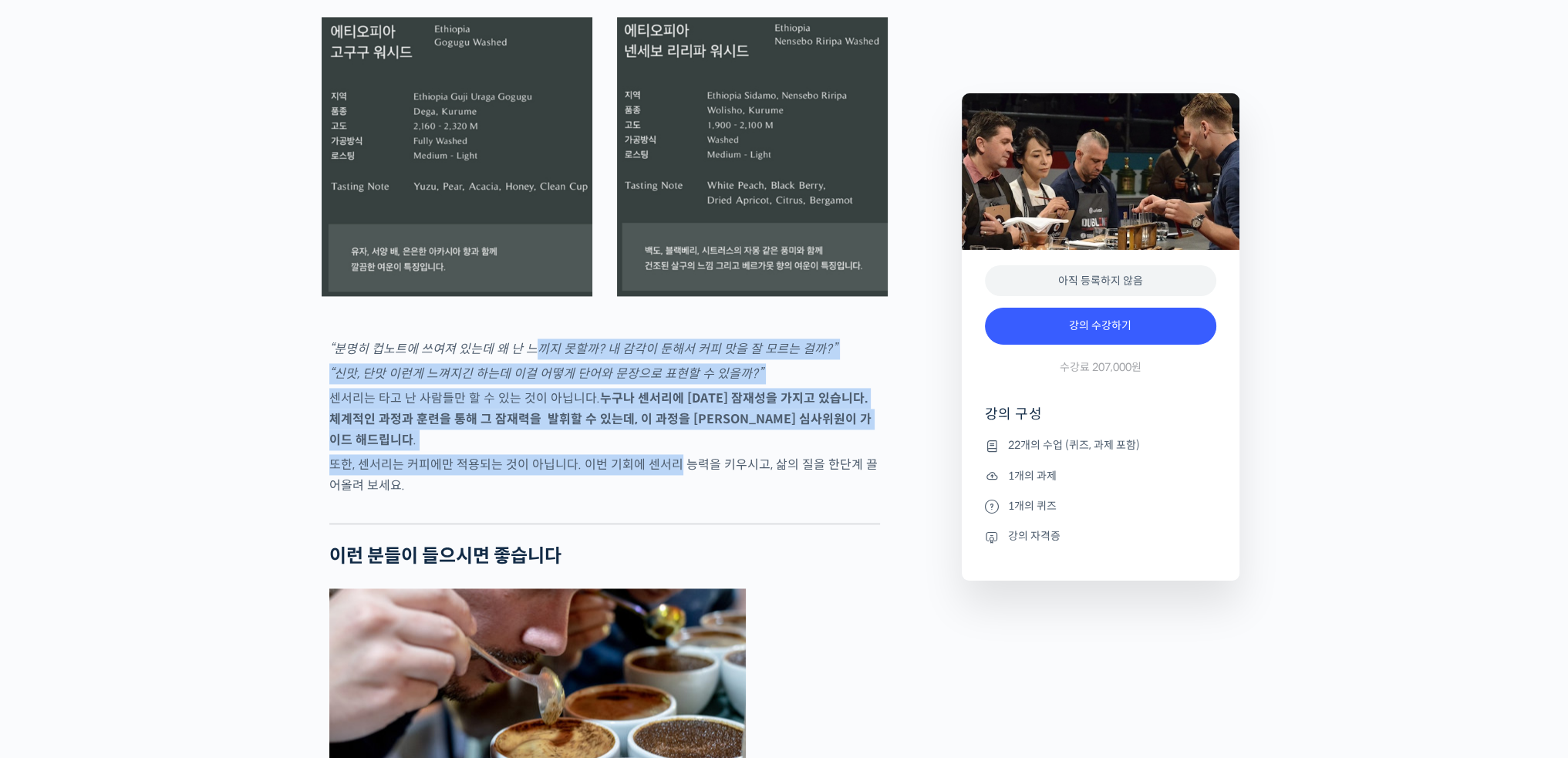
drag, startPoint x: 527, startPoint y: 412, endPoint x: 673, endPoint y: 499, distance: 170.0
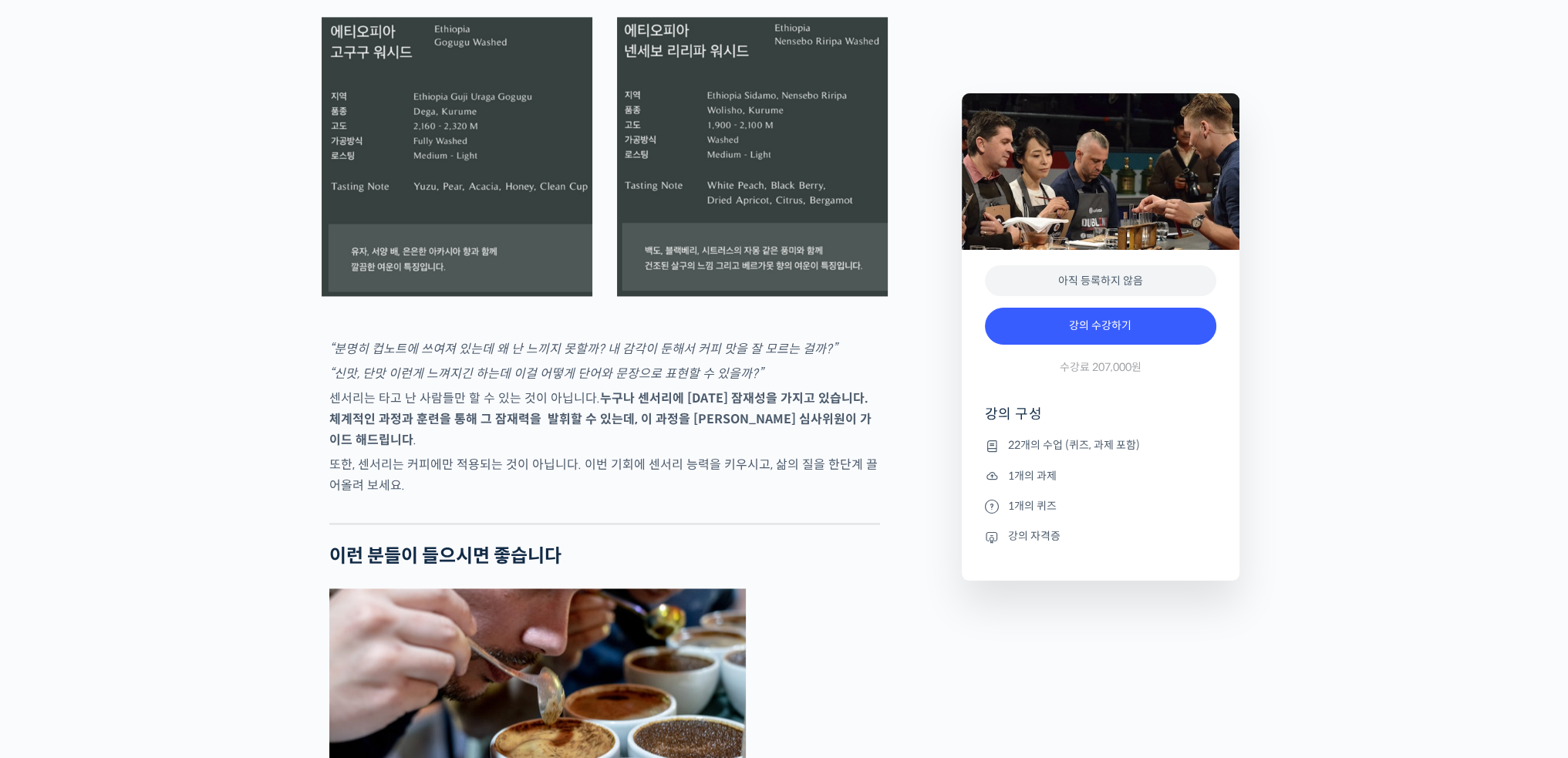
click at [726, 496] on p "또한, 센서리는 커피에만 적용되는 것이 아닙니다. 이번 기회에 센서리 능력을 키우시고, 삶의 질을 한단계 끌어올려 보세요." at bounding box center [604, 475] width 550 height 42
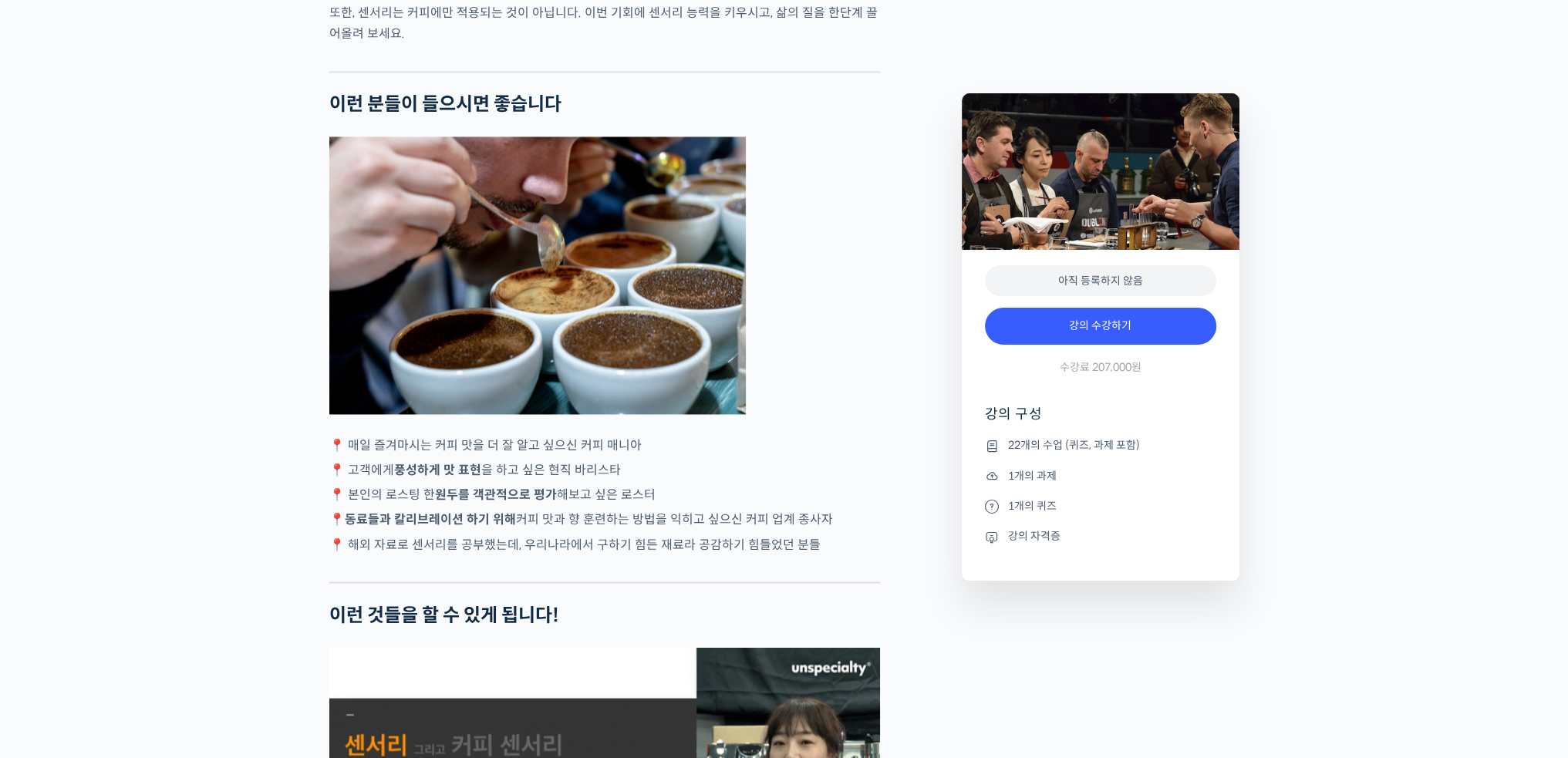
scroll to position [3471, 0]
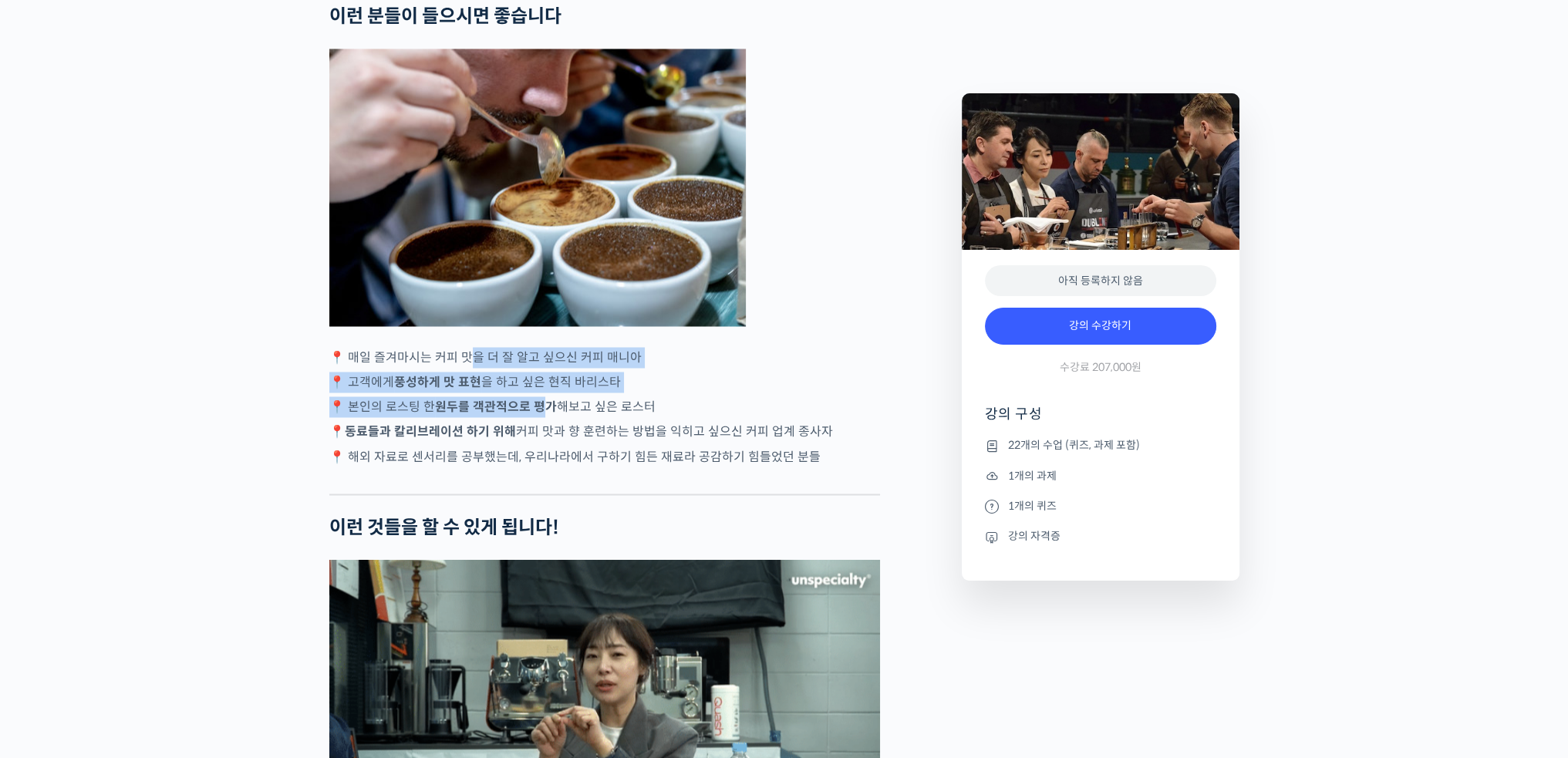
drag, startPoint x: 475, startPoint y: 388, endPoint x: 548, endPoint y: 447, distance: 93.9
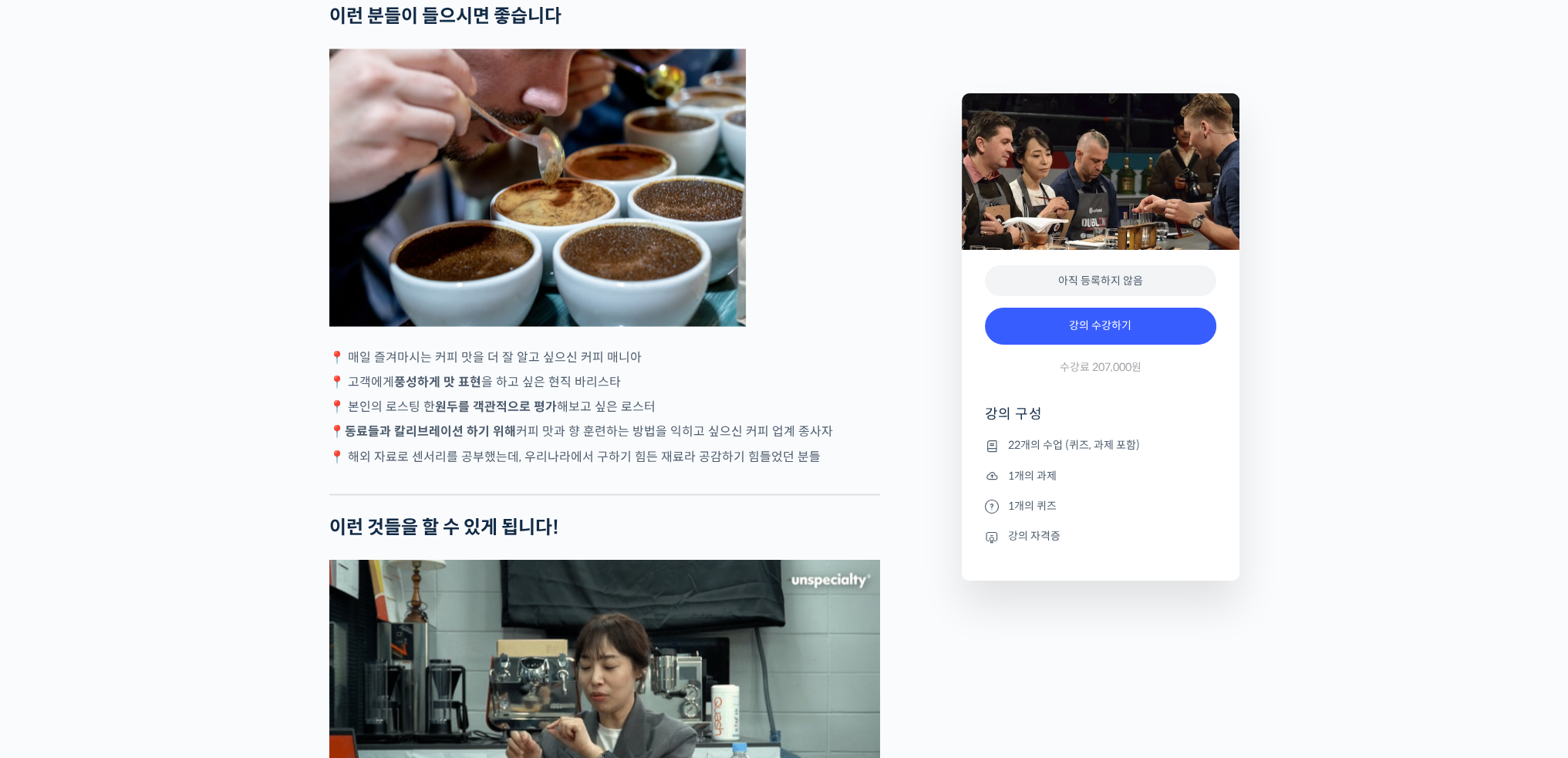
click at [580, 442] on p "📍 동료들과 칼리브레이션 하기 위해 커피 맛과 향 훈련하는 방법을 익히고 싶으신 커피 업계 종사자" at bounding box center [604, 431] width 550 height 21
drag, startPoint x: 501, startPoint y: 403, endPoint x: 568, endPoint y: 476, distance: 99.1
click at [597, 466] on p "📍 해외 자료로 센서리를 공부했는데, 우리나라에서 구하기 힘든 재료라 공감하기 힘들었던 분들" at bounding box center [604, 456] width 550 height 21
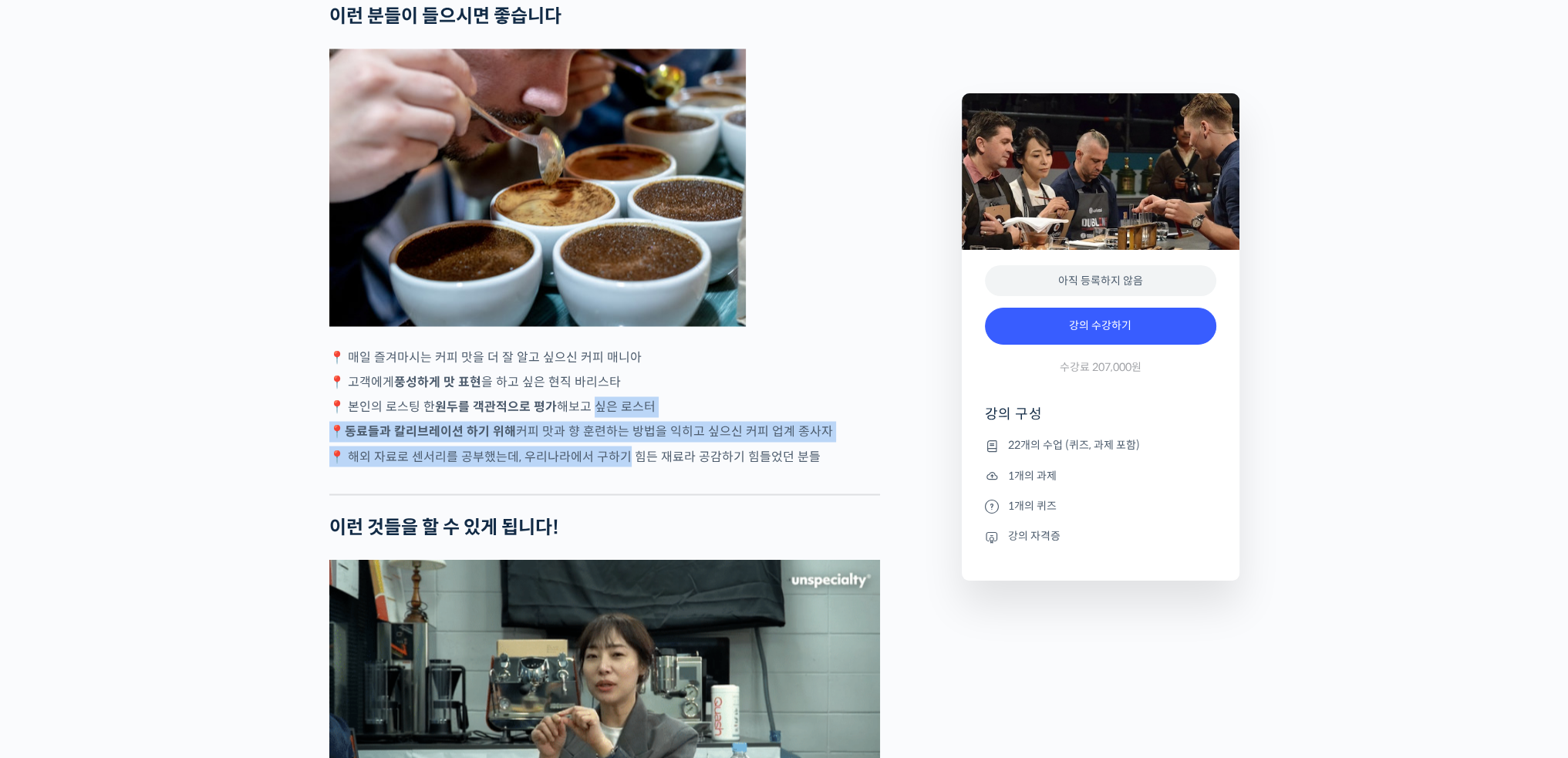
drag, startPoint x: 591, startPoint y: 448, endPoint x: 623, endPoint y: 487, distance: 50.4
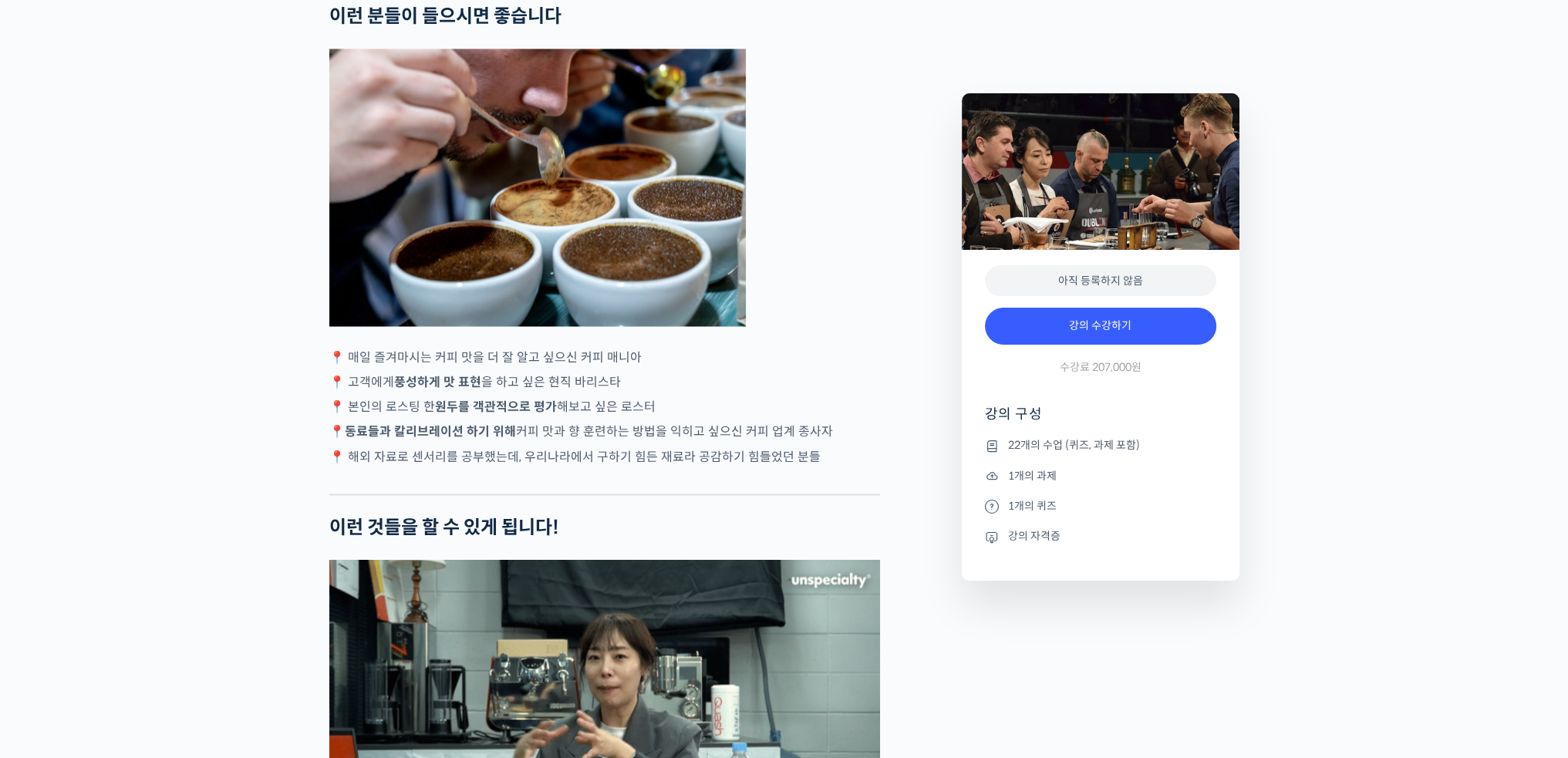
click at [710, 466] on p "📍 해외 자료로 센서리를 공부했는데, 우리나라에서 구하기 힘든 재료라 공감하기 힘들었던 분들" at bounding box center [604, 456] width 550 height 21
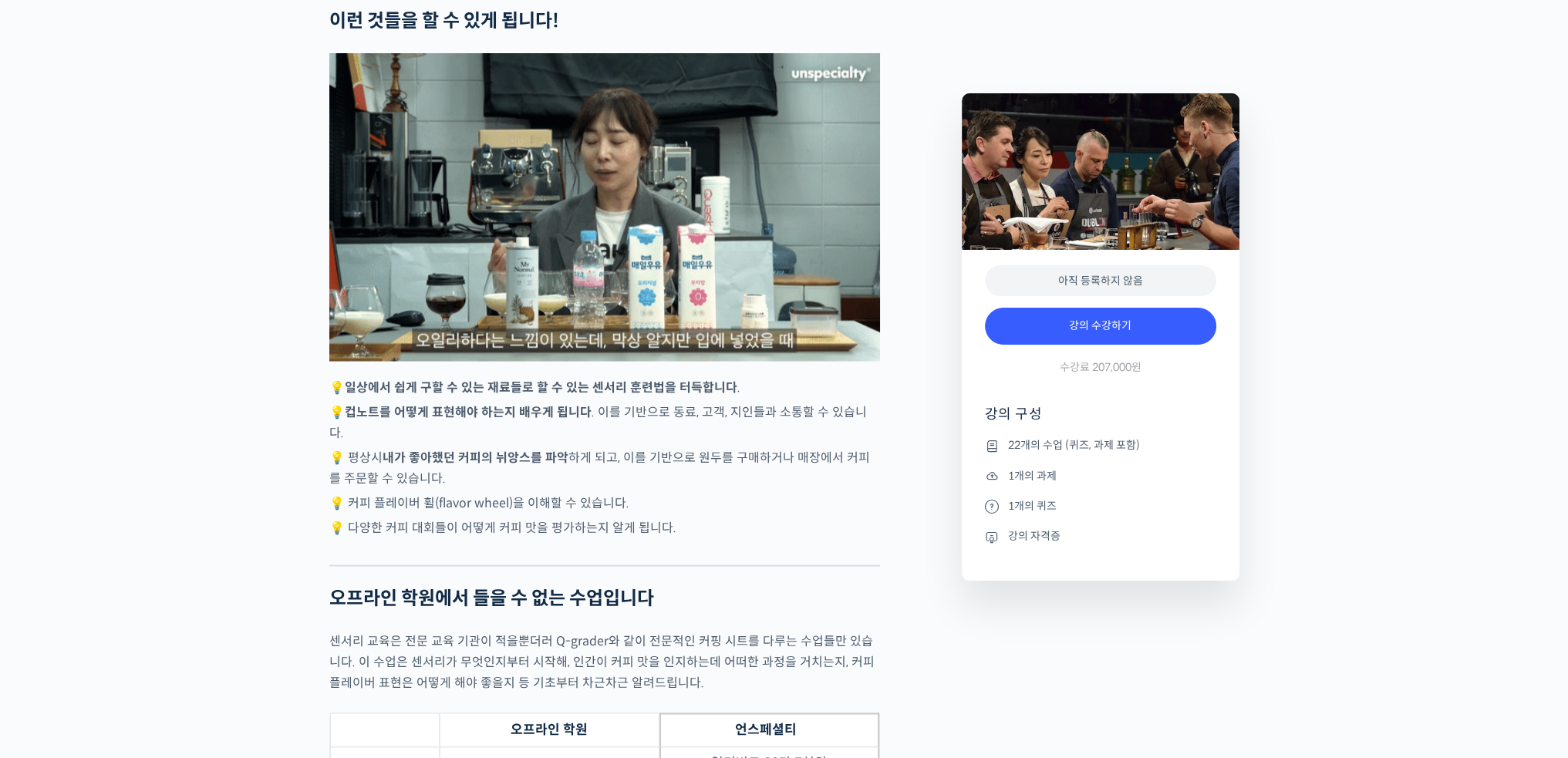
scroll to position [4011, 0]
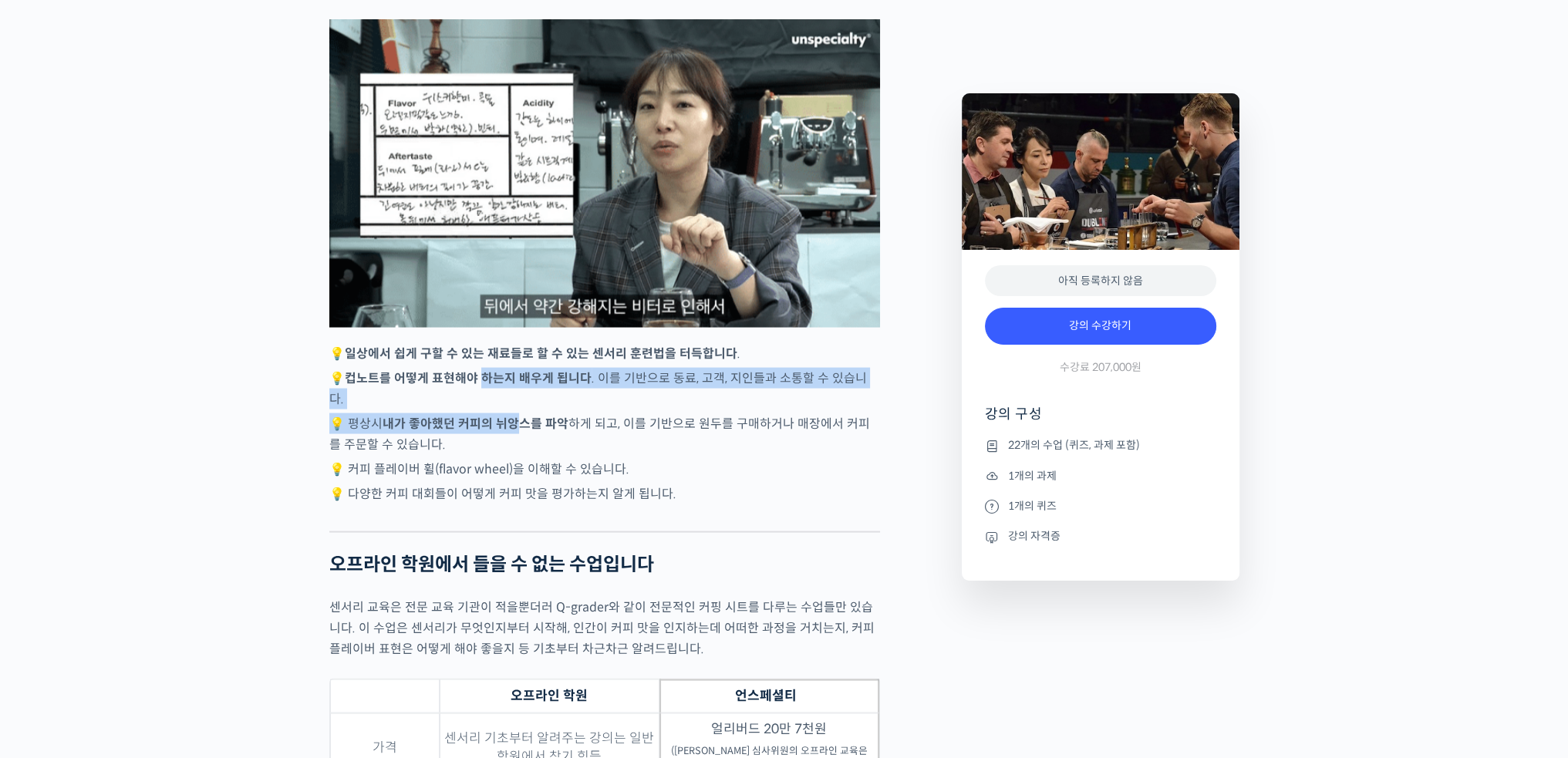
drag, startPoint x: 483, startPoint y: 403, endPoint x: 521, endPoint y: 443, distance: 55.2
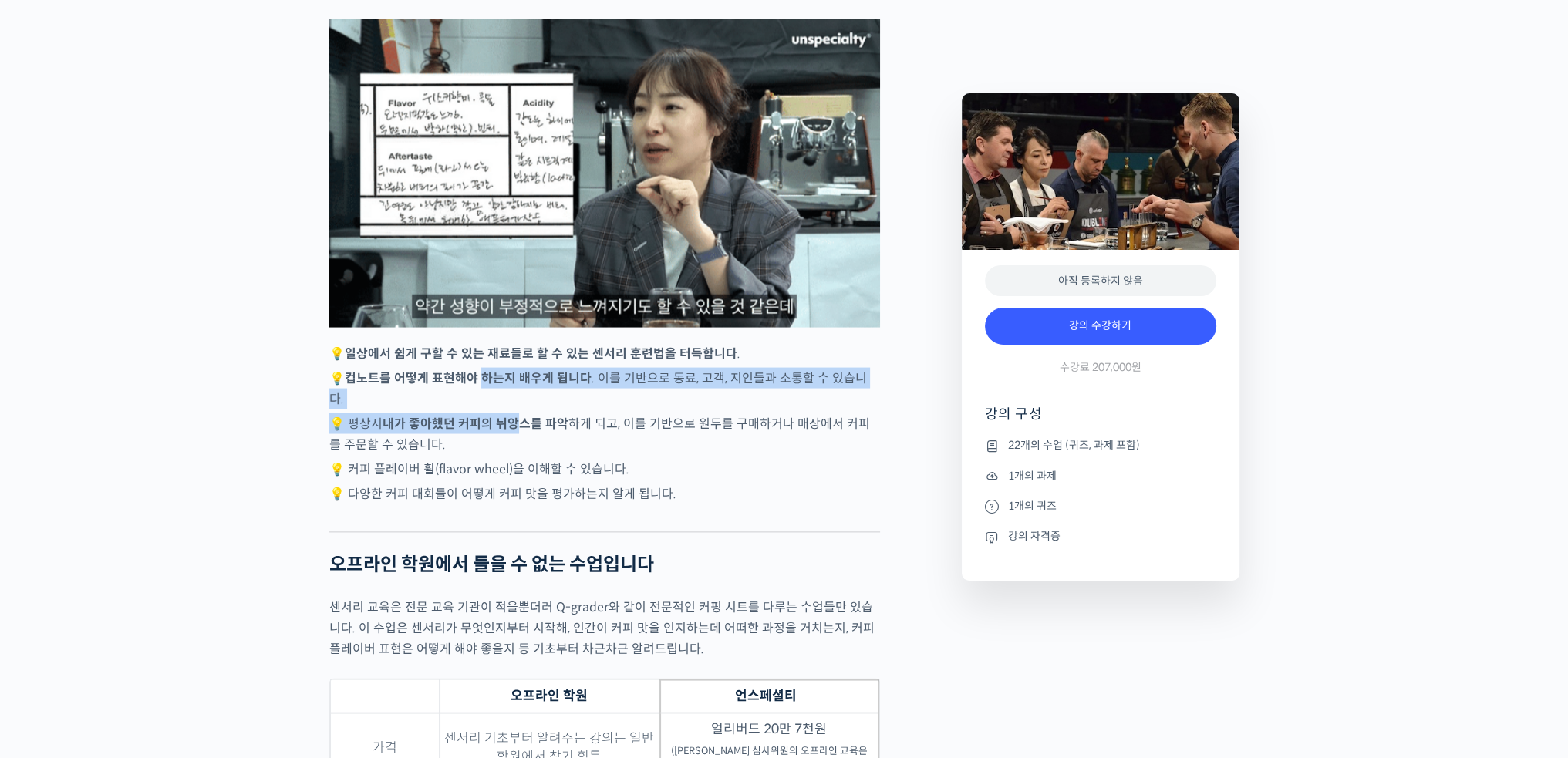
click at [521, 443] on div "[PERSON_NAME] 센서리 심사위원을 소개합니다! 세계 대회 센서리 심사위원 CBSC International 이사 심사경력 WBC(Wo…" at bounding box center [604, 663] width 550 height 8076
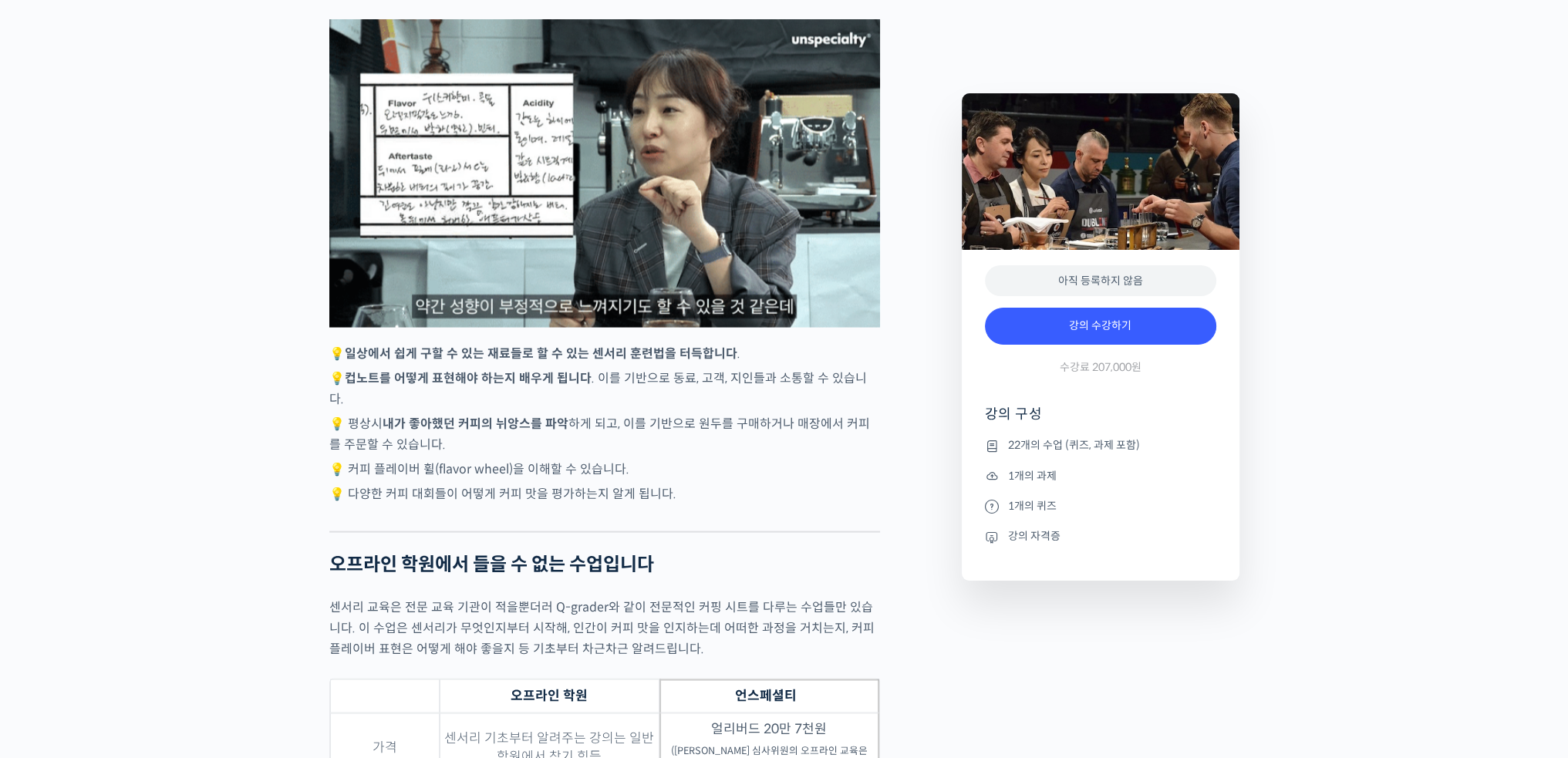
click at [583, 475] on p "💡 커피 플레이버 휠(flavor wheel)을 이해할 수 있습니다." at bounding box center [604, 469] width 550 height 21
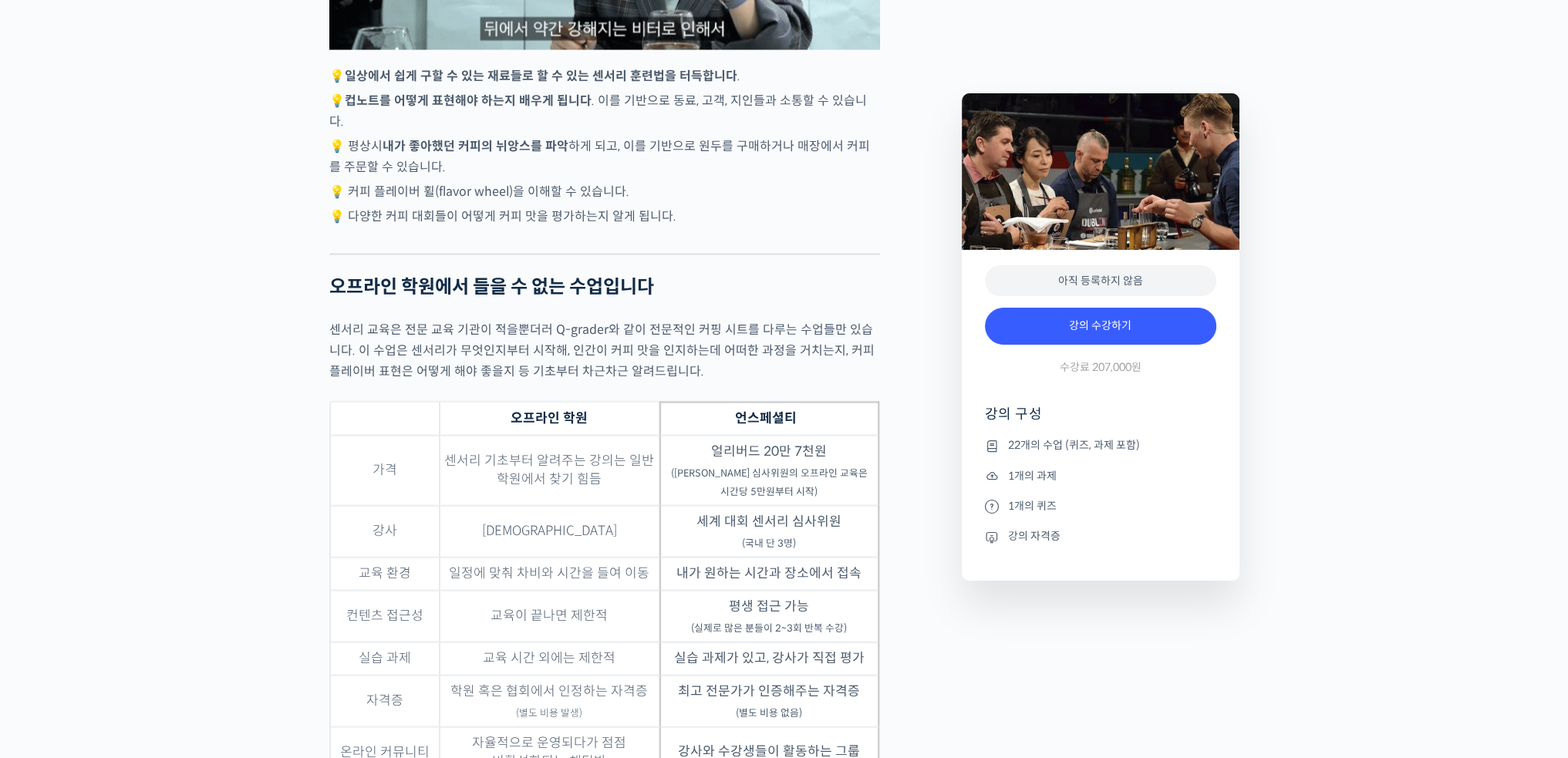
scroll to position [4319, 0]
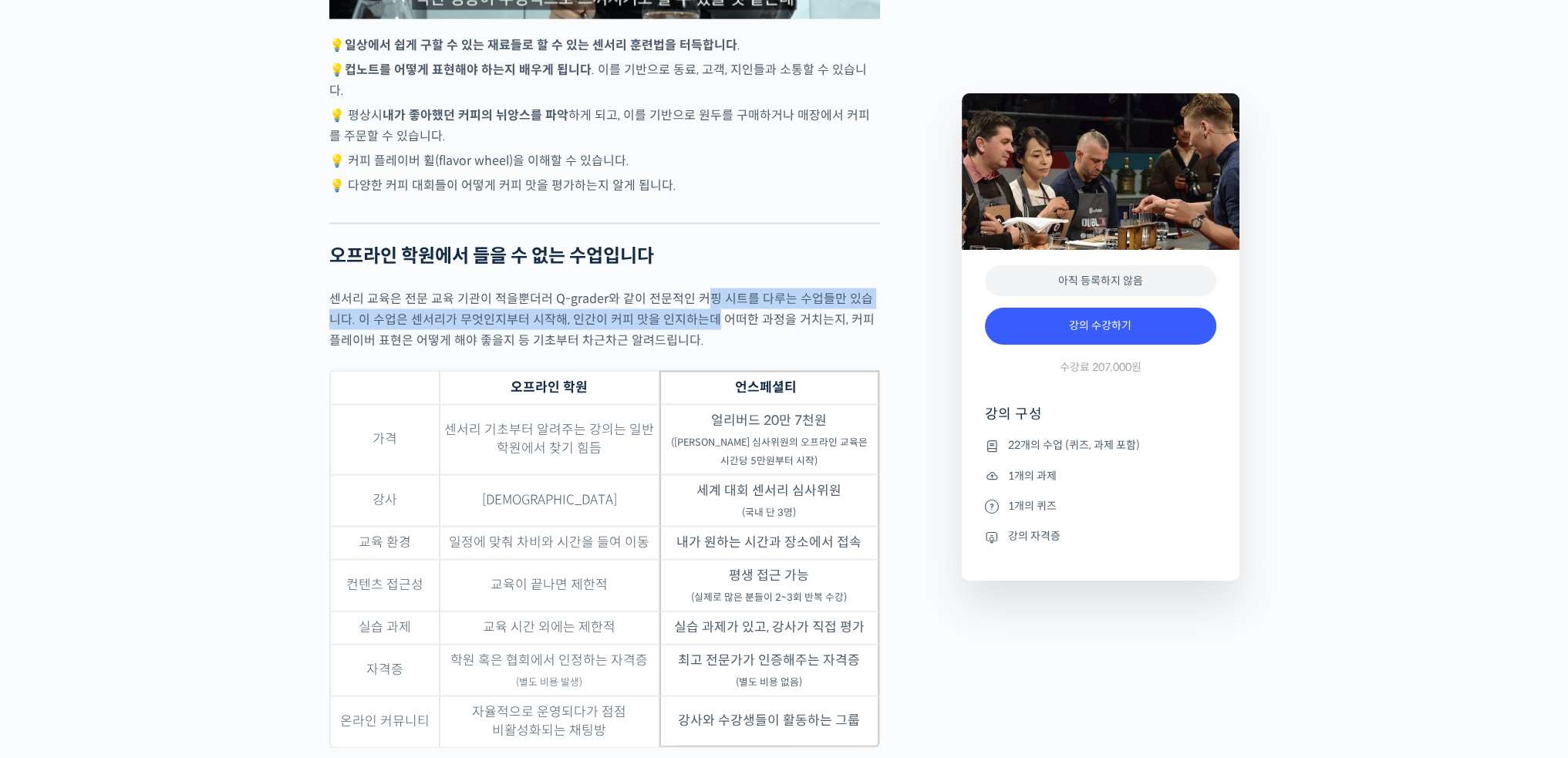
drag, startPoint x: 695, startPoint y: 311, endPoint x: 699, endPoint y: 333, distance: 22.4
click at [699, 333] on p "센서리 교육은 전문 교육 기관이 적을뿐더러 Q-grader와 같이 전문적인 커핑 시트를 다루는 수업들만 있습니다. 이 수업은 센서리가 무엇인지…" at bounding box center [604, 319] width 550 height 63
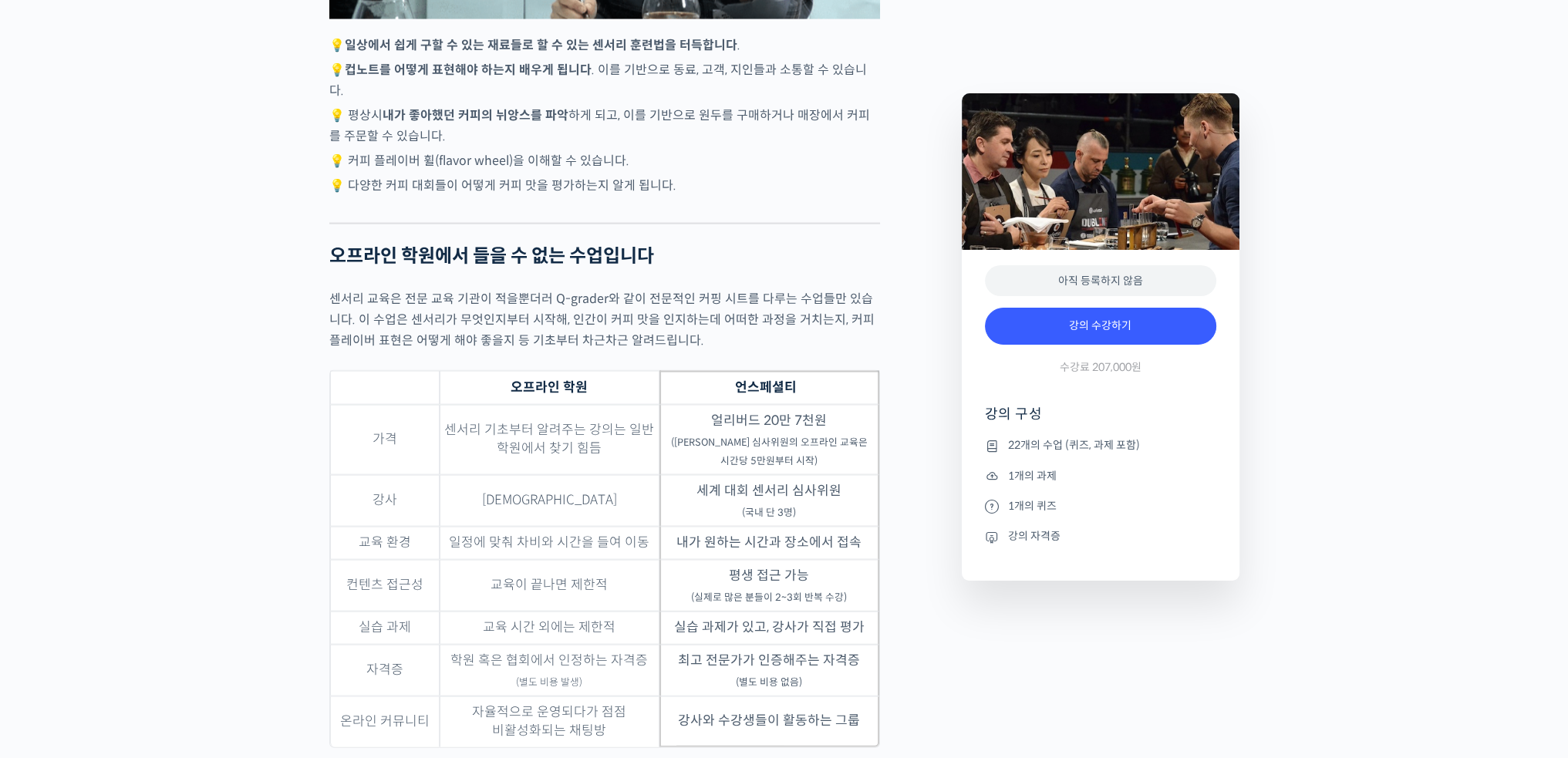
click at [740, 351] on p "센서리 교육은 전문 교육 기관이 적을뿐더러 Q-grader와 같이 전문적인 커핑 시트를 다루는 수업들만 있습니다. 이 수업은 센서리가 무엇인지…" at bounding box center [604, 319] width 550 height 63
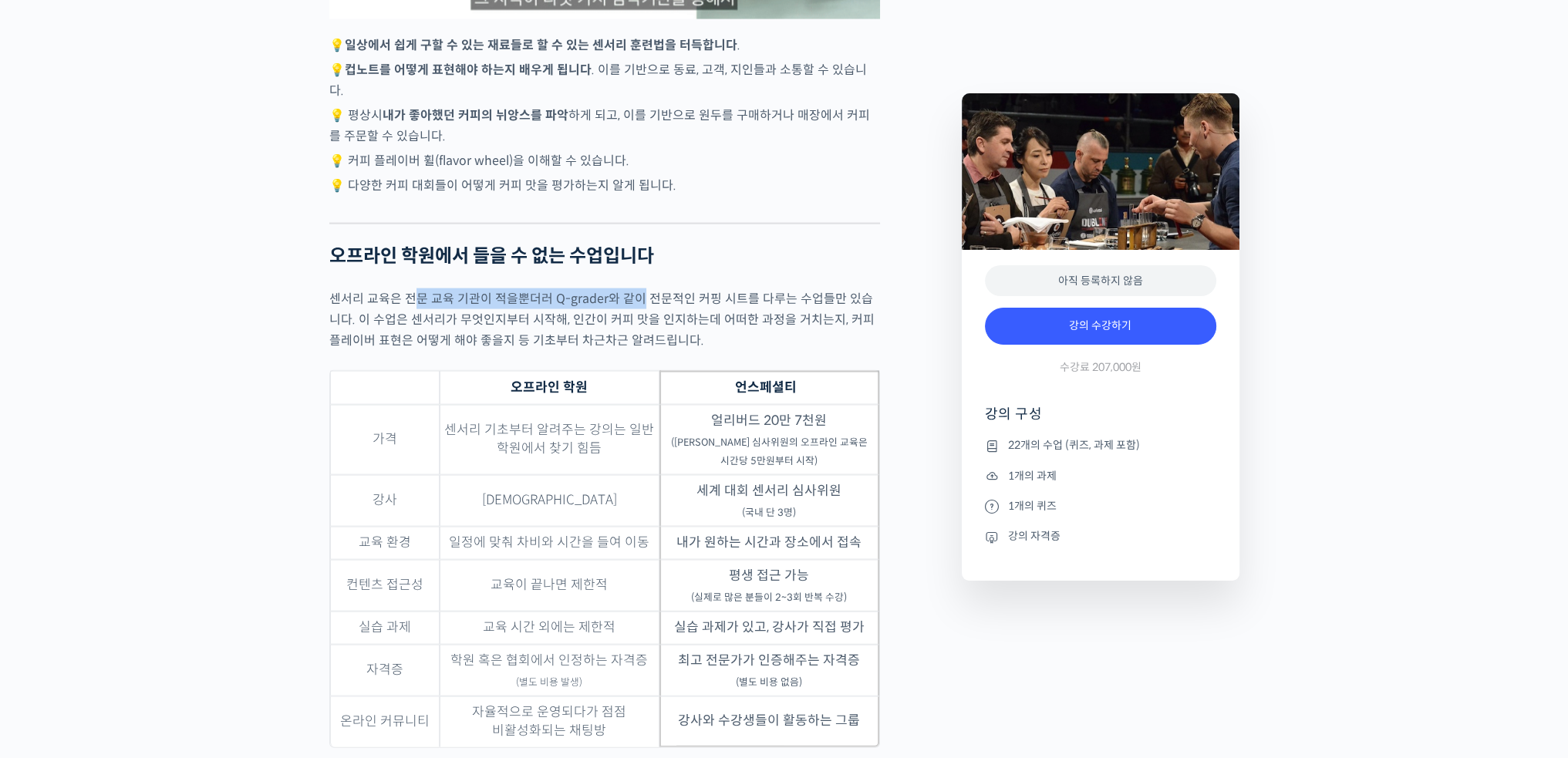
drag, startPoint x: 434, startPoint y: 314, endPoint x: 636, endPoint y: 311, distance: 202.0
click at [636, 311] on p "센서리 교육은 전문 교육 기관이 적을뿐더러 Q-grader와 같이 전문적인 커핑 시트를 다루는 수업들만 있습니다. 이 수업은 센서리가 무엇인지…" at bounding box center [604, 319] width 550 height 63
click at [638, 311] on p "센서리 교육은 전문 교육 기관이 적을뿐더러 Q-grader와 같이 전문적인 커핑 시트를 다루는 수업들만 있습니다. 이 수업은 센서리가 무엇인지…" at bounding box center [604, 319] width 550 height 63
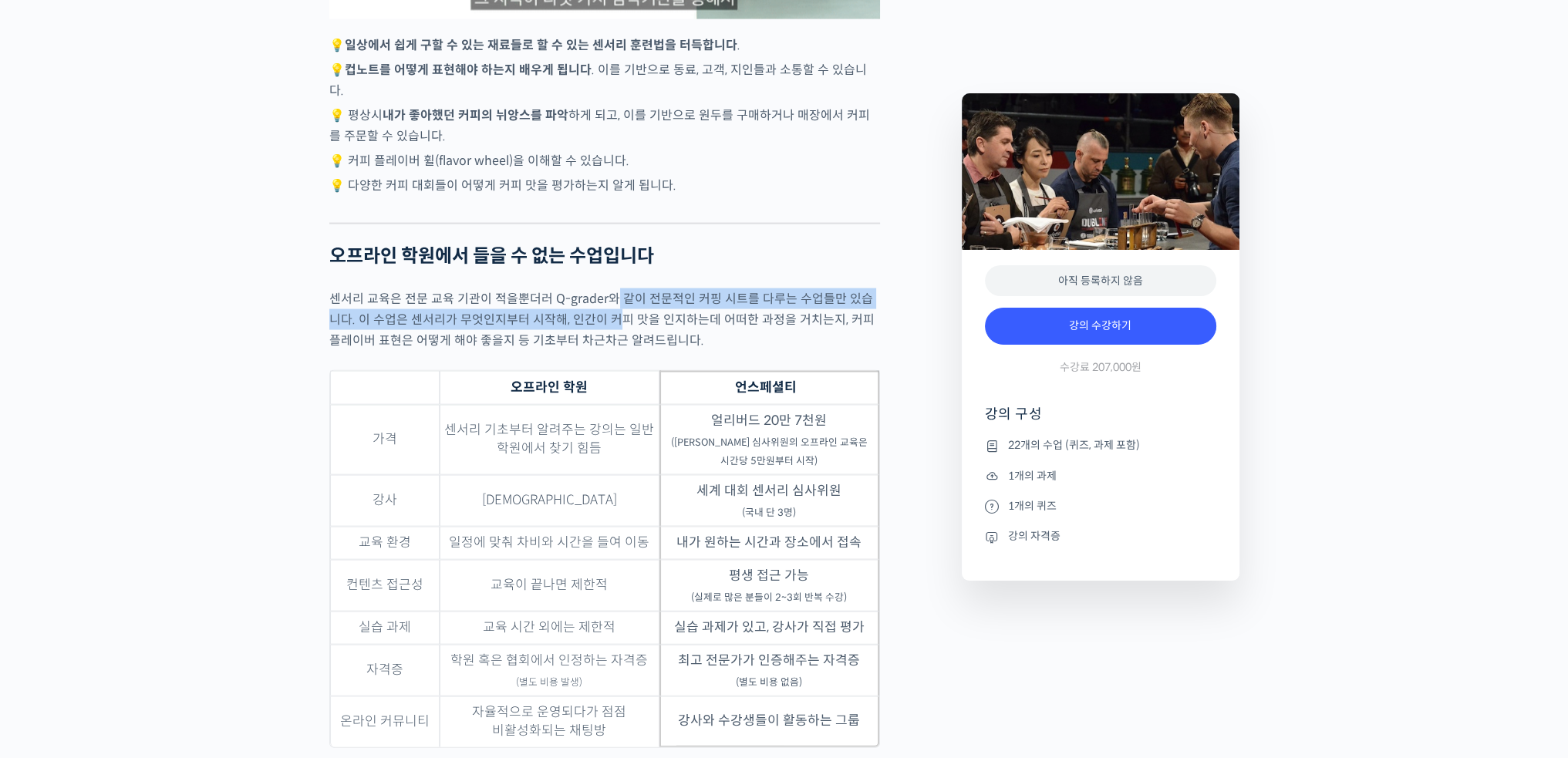
drag, startPoint x: 608, startPoint y: 311, endPoint x: 603, endPoint y: 325, distance: 14.9
click at [603, 325] on p "센서리 교육은 전문 교육 기관이 적을뿐더러 Q-grader와 같이 전문적인 커핑 시트를 다루는 수업들만 있습니다. 이 수업은 센서리가 무엇인지…" at bounding box center [604, 319] width 550 height 63
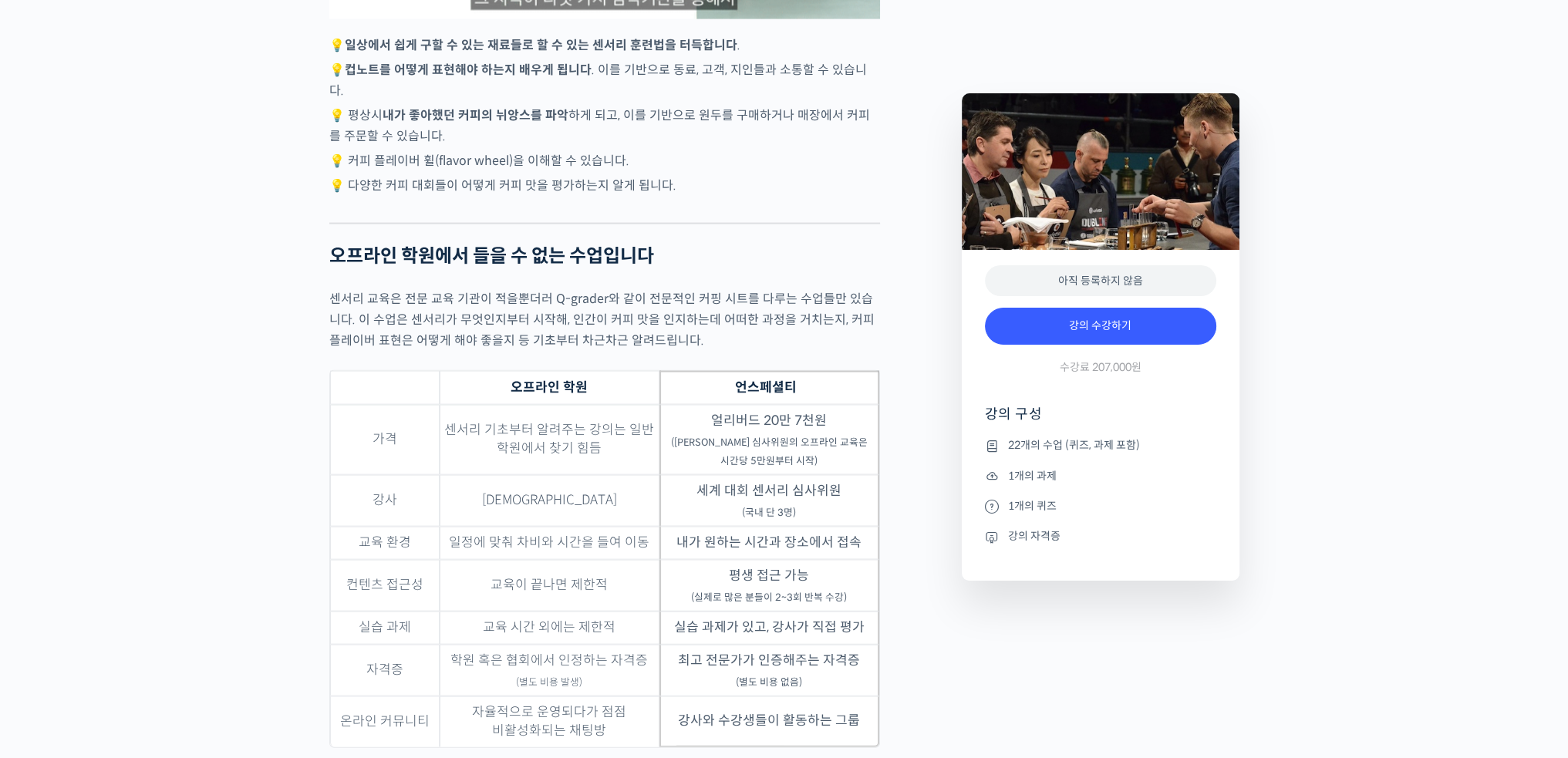
click at [621, 332] on p "센서리 교육은 전문 교육 기관이 적을뿐더러 Q-grader와 같이 전문적인 커핑 시트를 다루는 수업들만 있습니다. 이 수업은 센서리가 무엇인지…" at bounding box center [604, 319] width 550 height 63
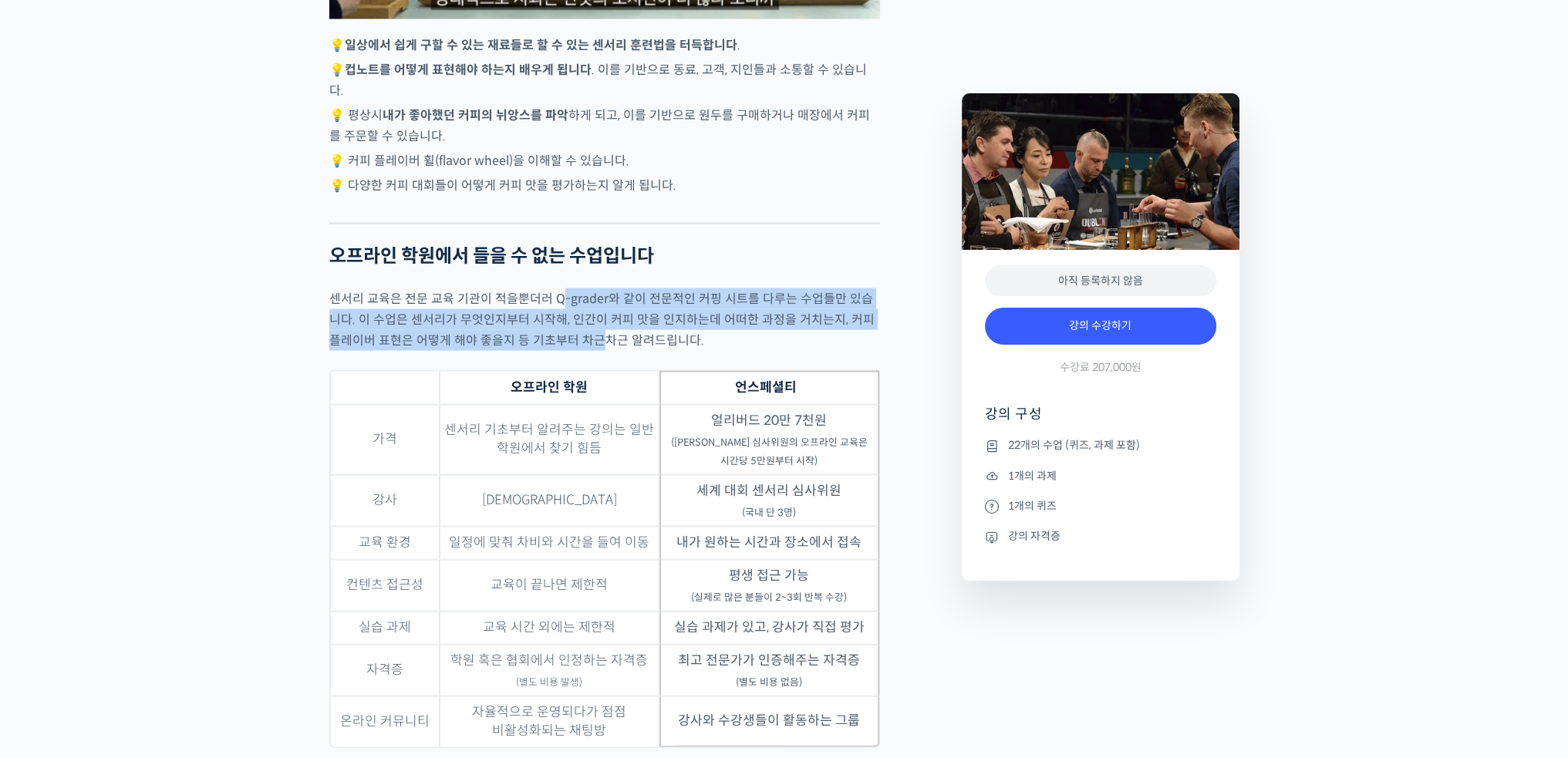
drag, startPoint x: 562, startPoint y: 314, endPoint x: 571, endPoint y: 363, distance: 49.8
click at [571, 351] on p "센서리 교육은 전문 교육 기관이 적을뿐더러 Q-grader와 같이 전문적인 커핑 시트를 다루는 수업들만 있습니다. 이 수업은 센서리가 무엇인지…" at bounding box center [604, 319] width 550 height 63
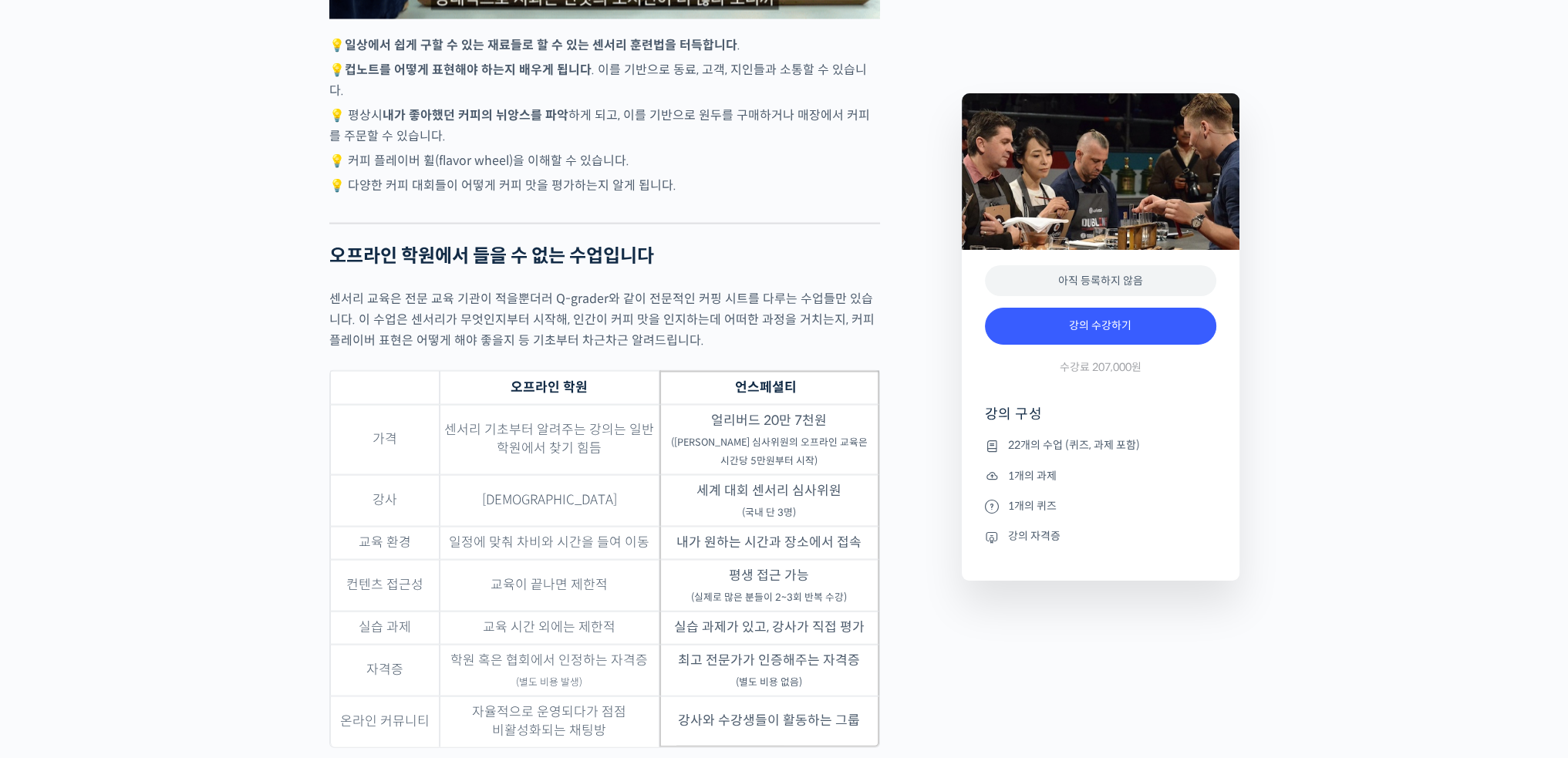
click at [657, 366] on div at bounding box center [604, 363] width 550 height 15
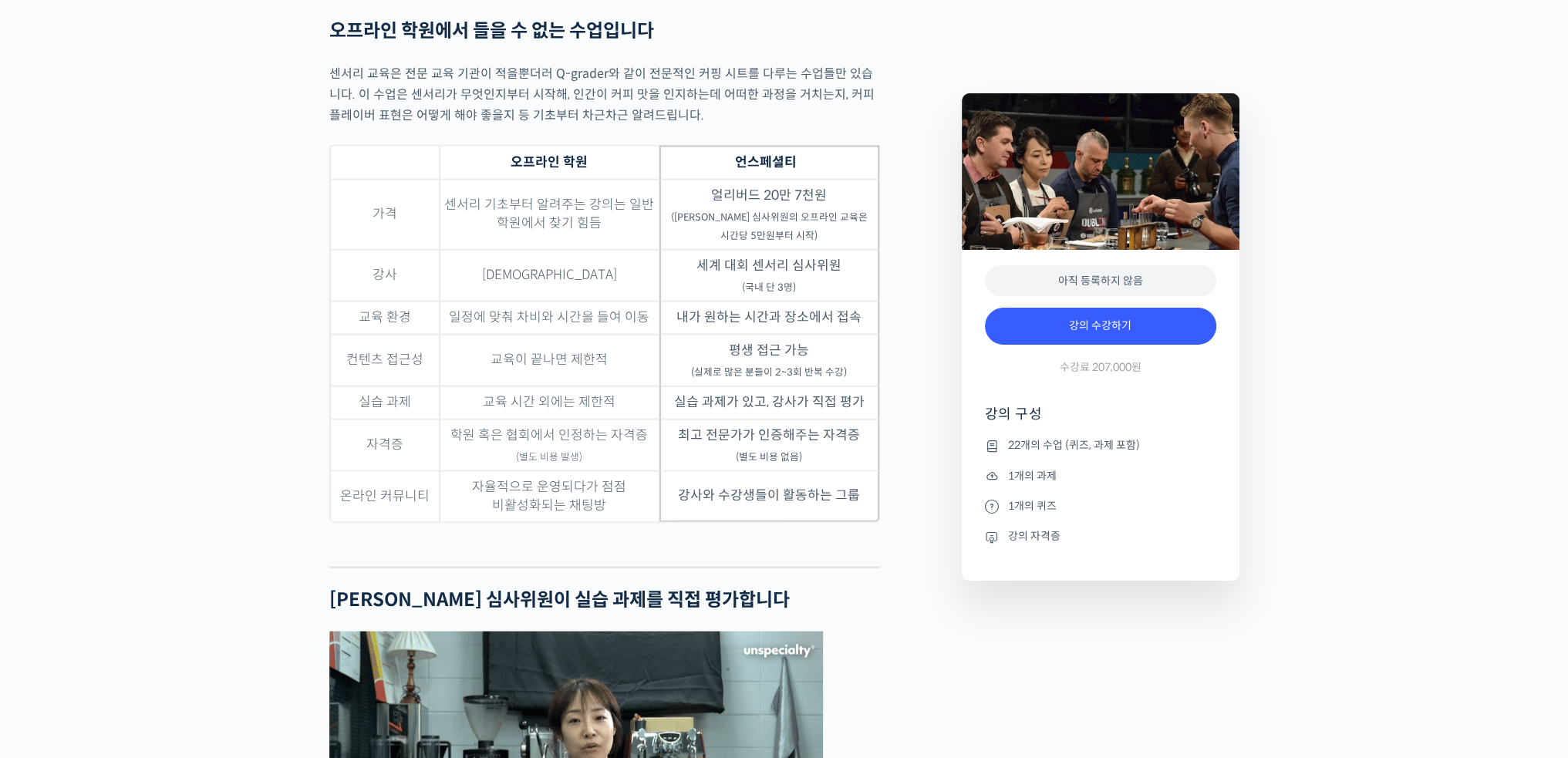
scroll to position [4551, 0]
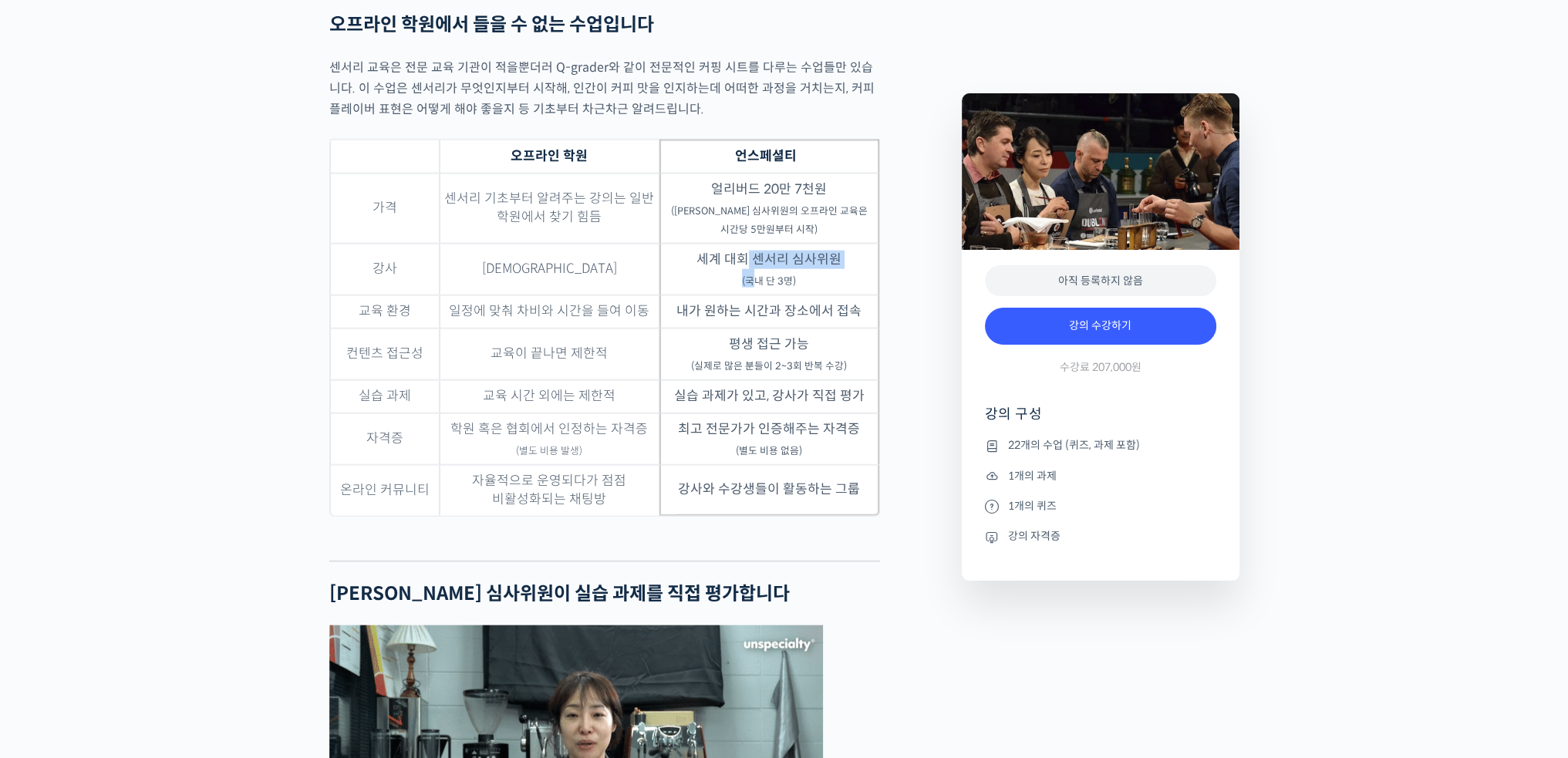
click at [754, 287] on td "세계 대회 센서리 심사위원 (국내 단 3명)" at bounding box center [769, 269] width 219 height 51
click at [774, 308] on td "내가 원하는 시간과 장소에서 접속" at bounding box center [769, 312] width 219 height 33
click at [761, 322] on td "내가 원하는 시간과 장소에서 접속" at bounding box center [769, 312] width 219 height 33
click at [770, 364] on td "평생 접근 가능 (실제로 많은 분들이 2~3회 반복 수강)" at bounding box center [769, 354] width 219 height 51
click at [779, 403] on td "실습 과제가 있고, 강사가 직접 평가" at bounding box center [769, 396] width 219 height 33
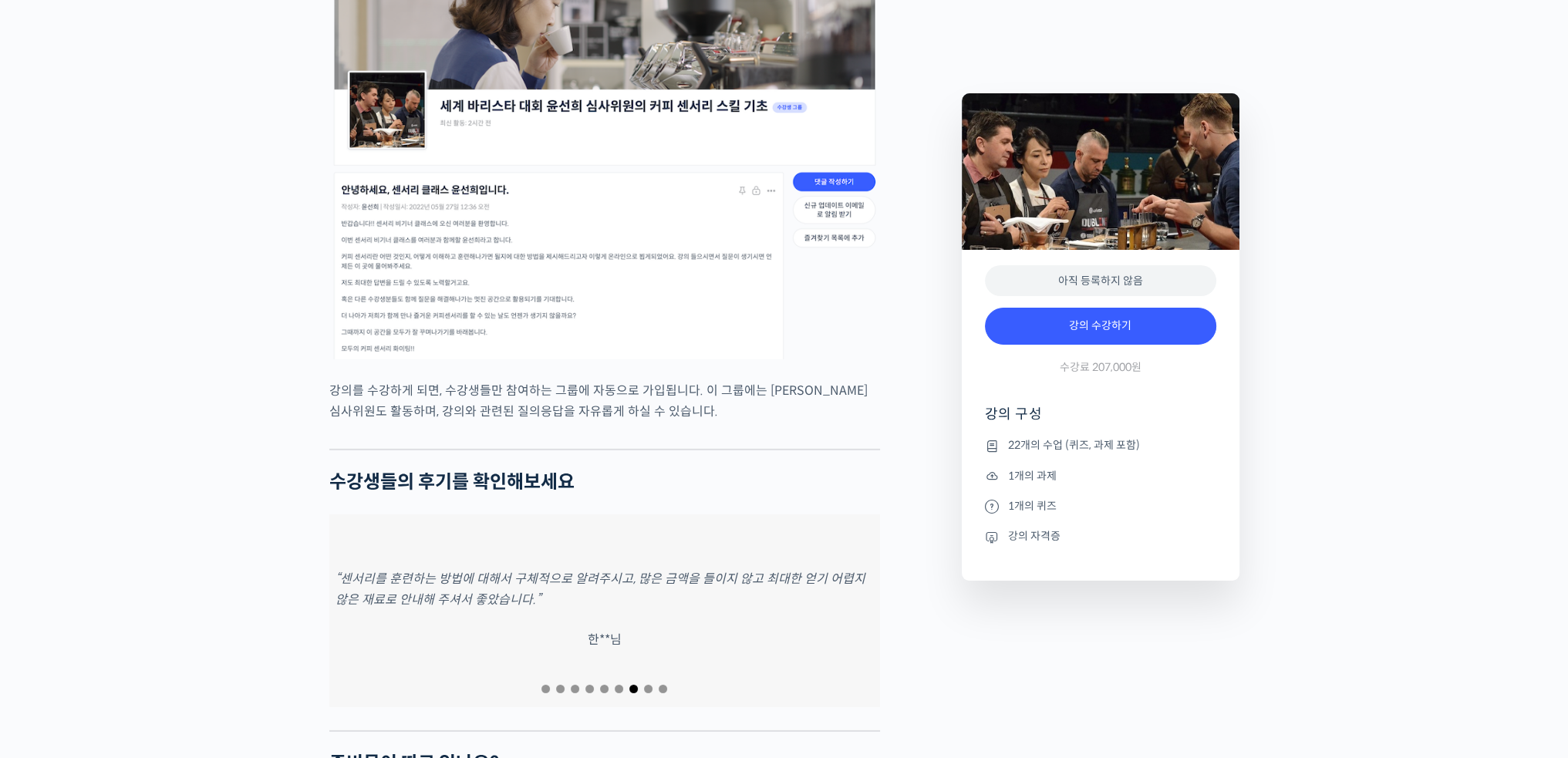
scroll to position [6247, 0]
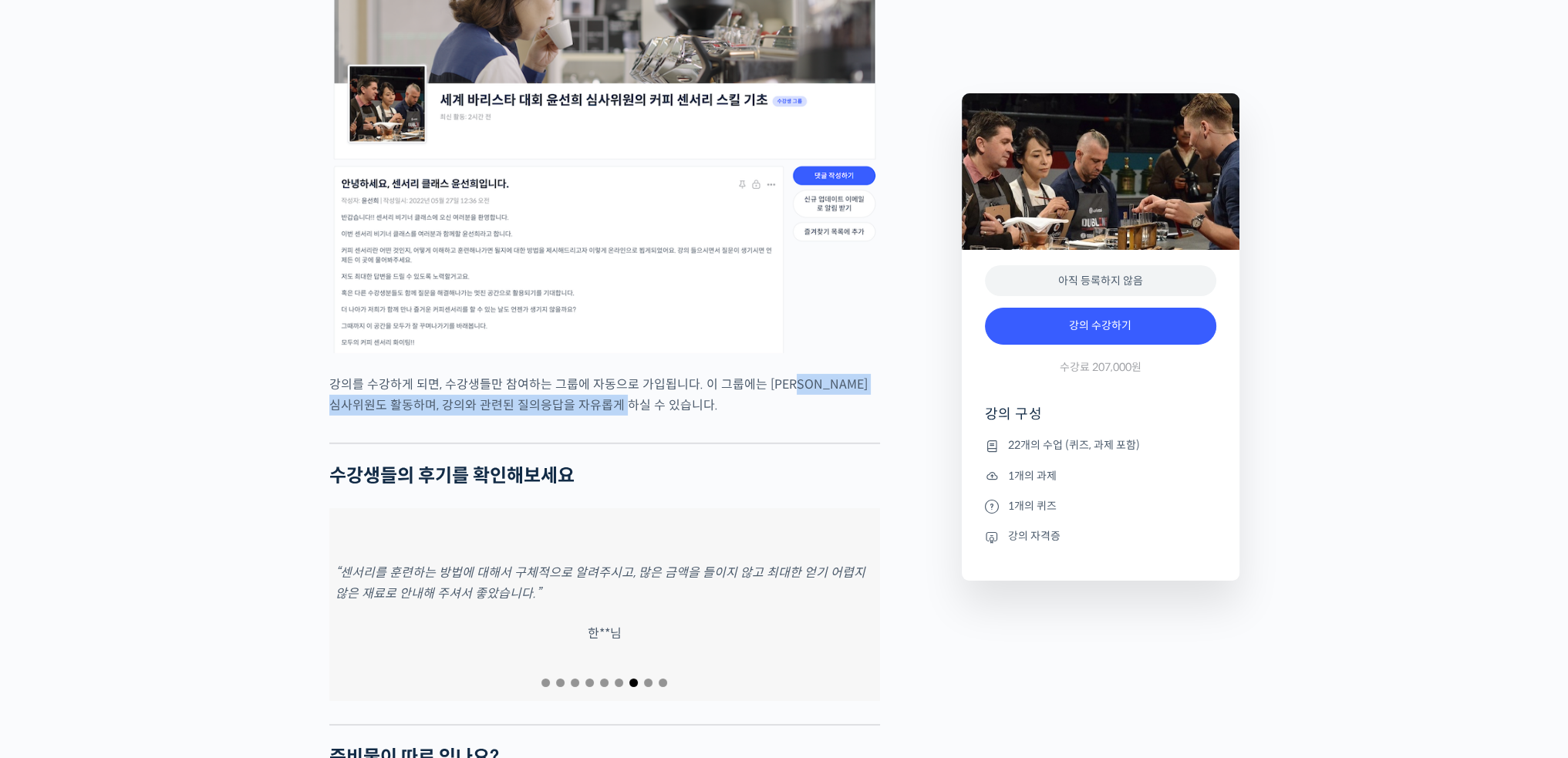
drag, startPoint x: 796, startPoint y: 345, endPoint x: 805, endPoint y: 380, distance: 36.1
click at [805, 380] on p "강의를 수강하게 되면, 수강생들만 참여하는 그룹에 자동으로 가입됩니다. 이 그룹에는 [PERSON_NAME] 심사위원도 활동하며, 강의와 관련…" at bounding box center [604, 394] width 550 height 42
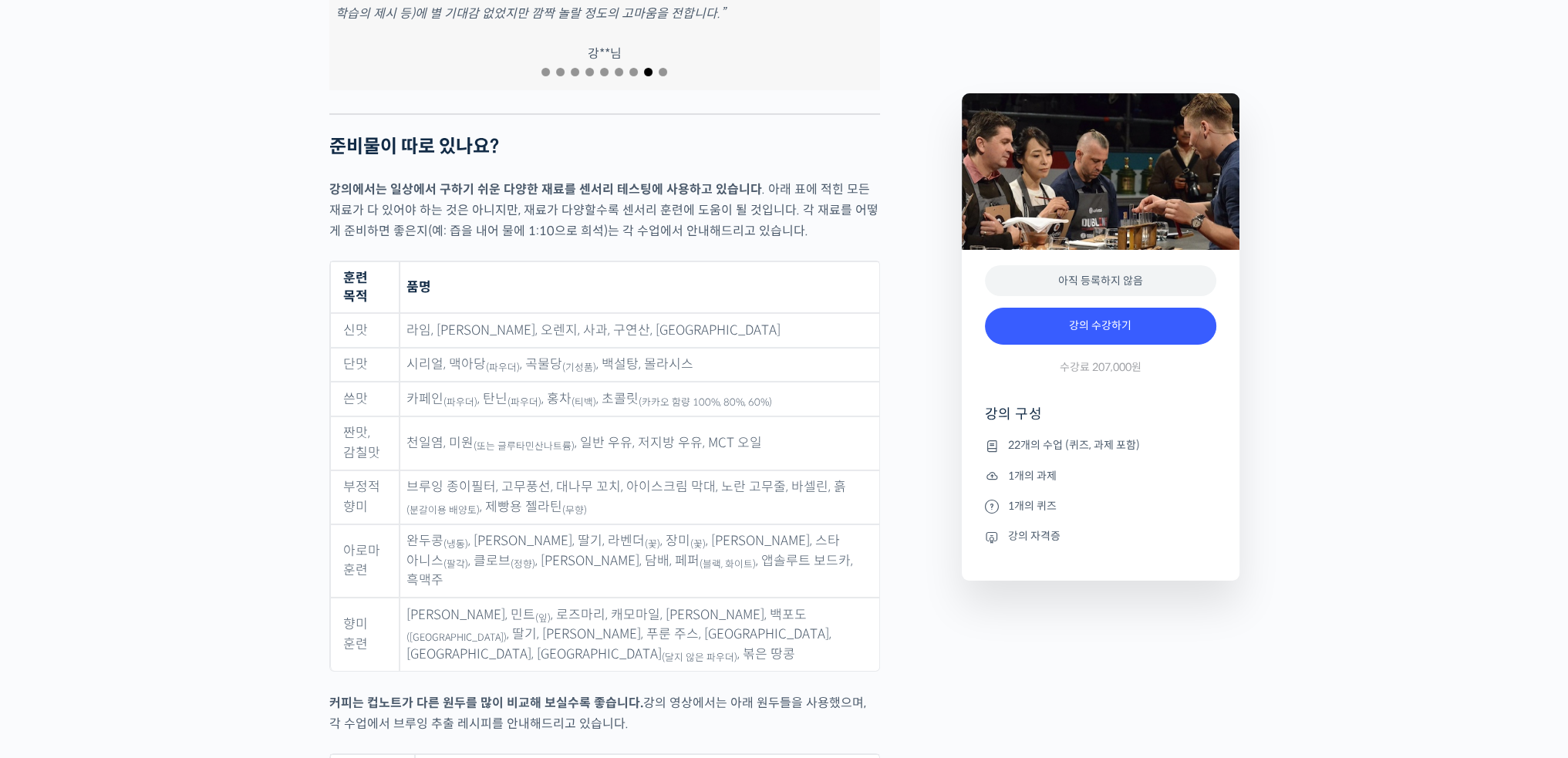
scroll to position [6865, 0]
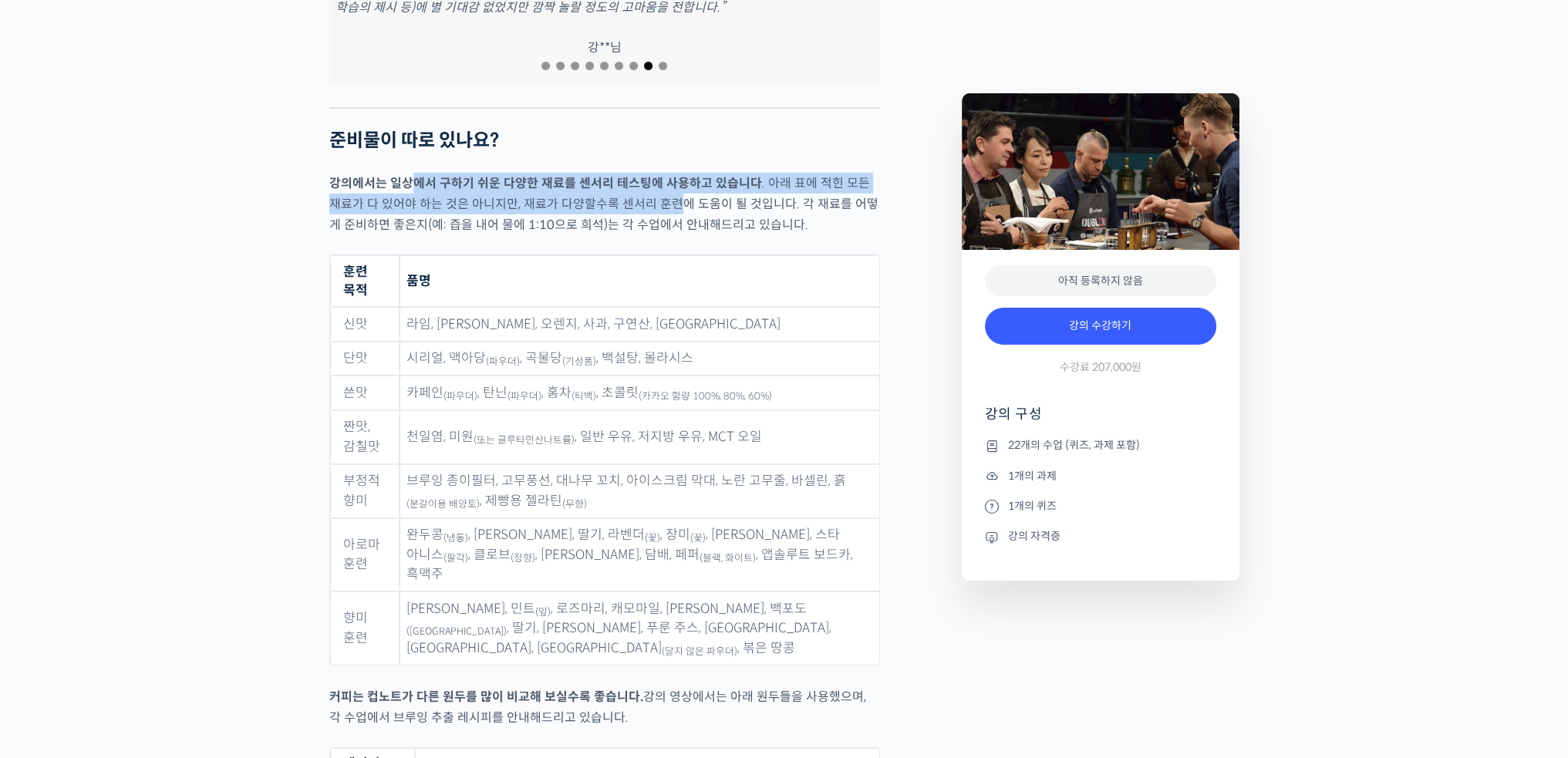
drag, startPoint x: 411, startPoint y: 156, endPoint x: 665, endPoint y: 165, distance: 254.2
click at [665, 172] on p "강의에서는 일상에서 구하기 쉬운 다양한 재료를 센서리 테스팅에 사용하고 있습니다 . 아래 표에 적힌 모든 재료가 다 있어야 하는 것은 아니지만…" at bounding box center [604, 203] width 550 height 63
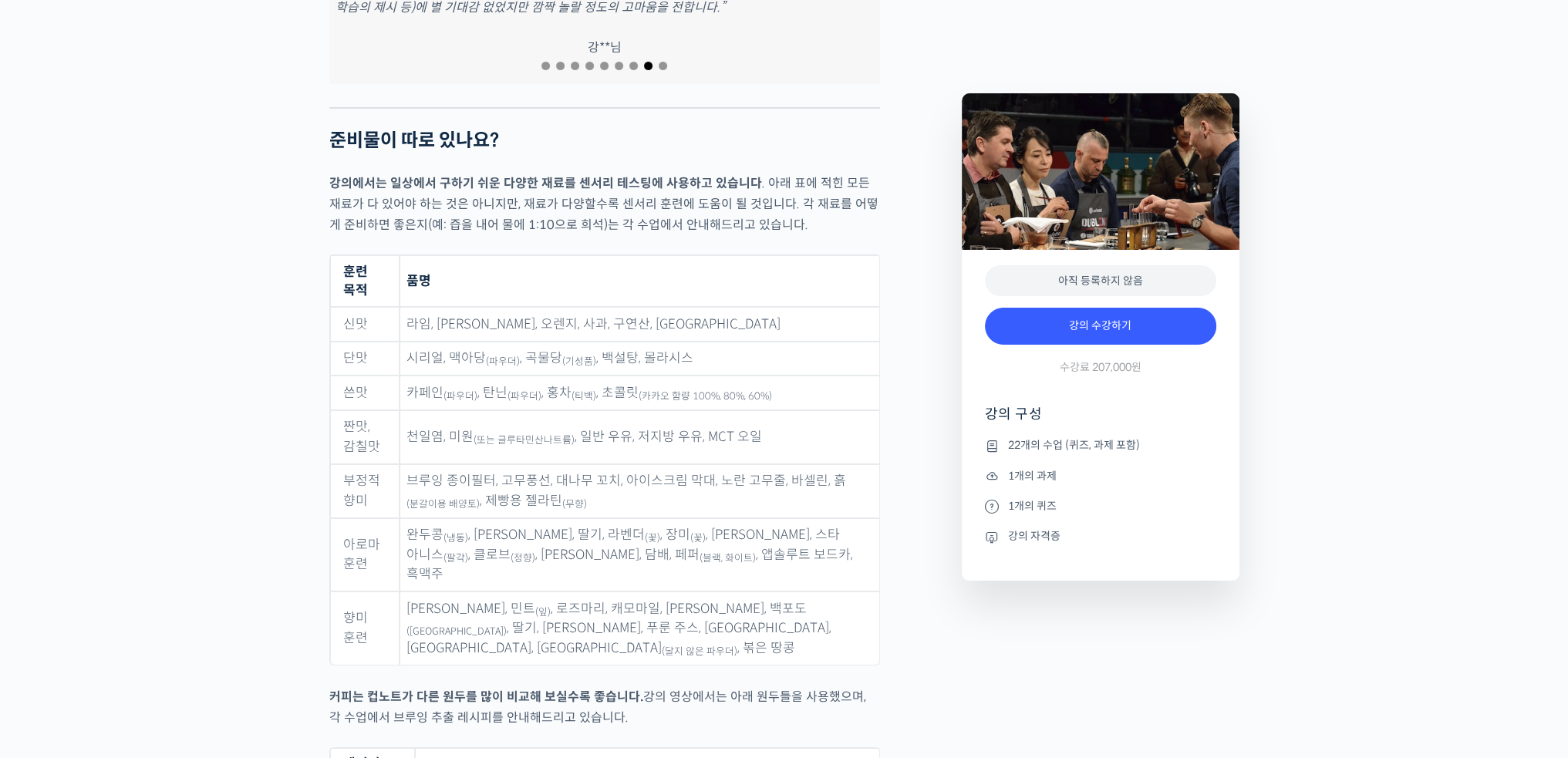
click at [670, 189] on p "강의에서는 일상에서 구하기 쉬운 다양한 재료를 센서리 테스팅에 사용하고 있습니다 . 아래 표에 적힌 모든 재료가 다 있어야 하는 것은 아니지만…" at bounding box center [604, 203] width 550 height 63
click at [669, 256] on th "품명" at bounding box center [640, 281] width 480 height 51
drag, startPoint x: 512, startPoint y: 162, endPoint x: 583, endPoint y: 181, distance: 73.5
click at [553, 175] on p "강의에서는 일상에서 구하기 쉬운 다양한 재료를 센서리 테스팅에 사용하고 있습니다 . 아래 표에 적힌 모든 재료가 다 있어야 하는 것은 아니지만…" at bounding box center [604, 203] width 550 height 63
click at [604, 184] on p "강의에서는 일상에서 구하기 쉬운 다양한 재료를 센서리 테스팅에 사용하고 있습니다 . 아래 표에 적힌 모든 재료가 다 있어야 하는 것은 아니지만…" at bounding box center [604, 203] width 550 height 63
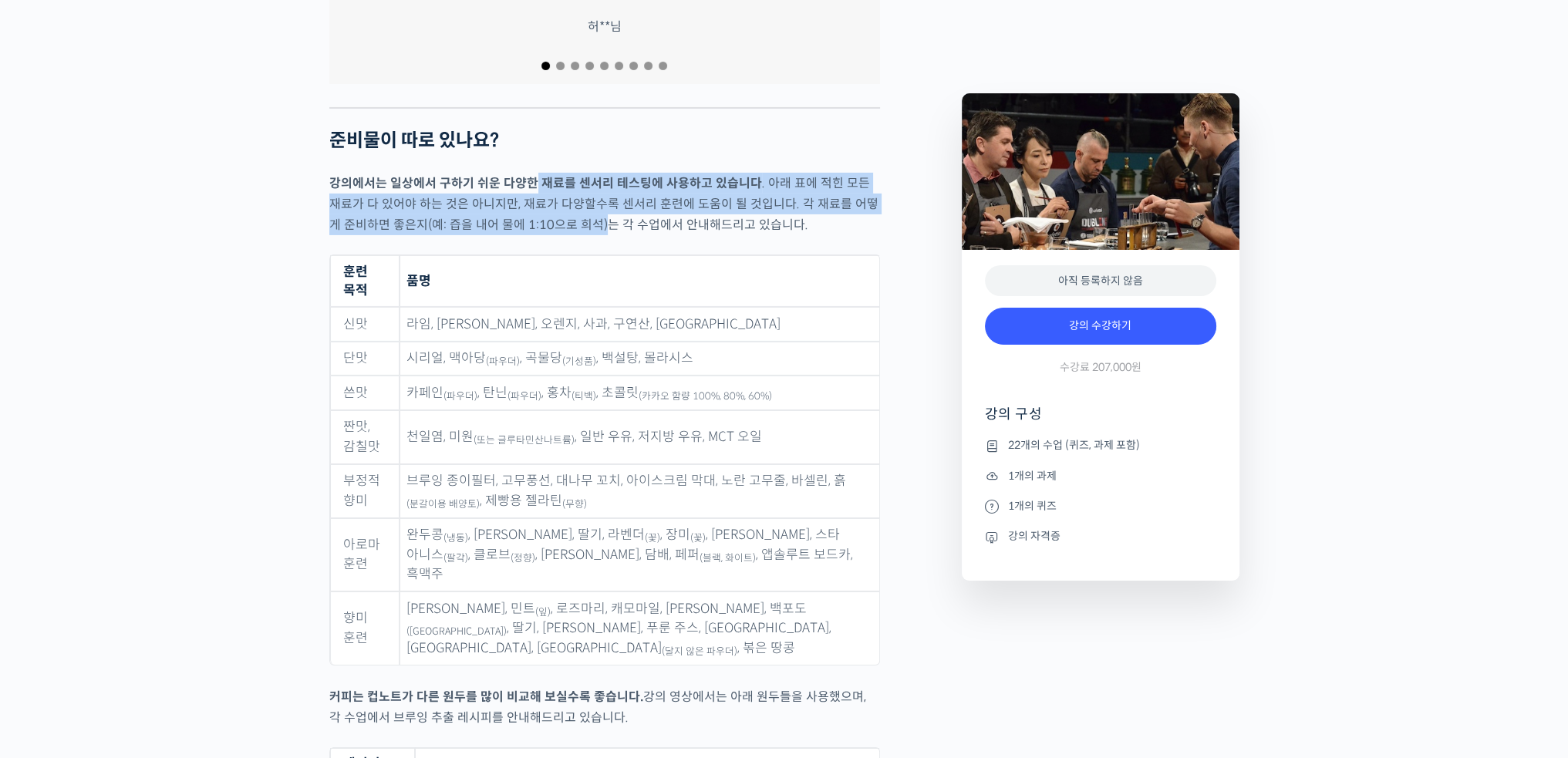
drag, startPoint x: 527, startPoint y: 147, endPoint x: 579, endPoint y: 182, distance: 62.7
click at [579, 182] on p "강의에서는 일상에서 구하기 쉬운 다양한 재료를 센서리 테스팅에 사용하고 있습니다 . 아래 표에 적힌 모든 재료가 다 있어야 하는 것은 아니지만…" at bounding box center [604, 203] width 550 height 63
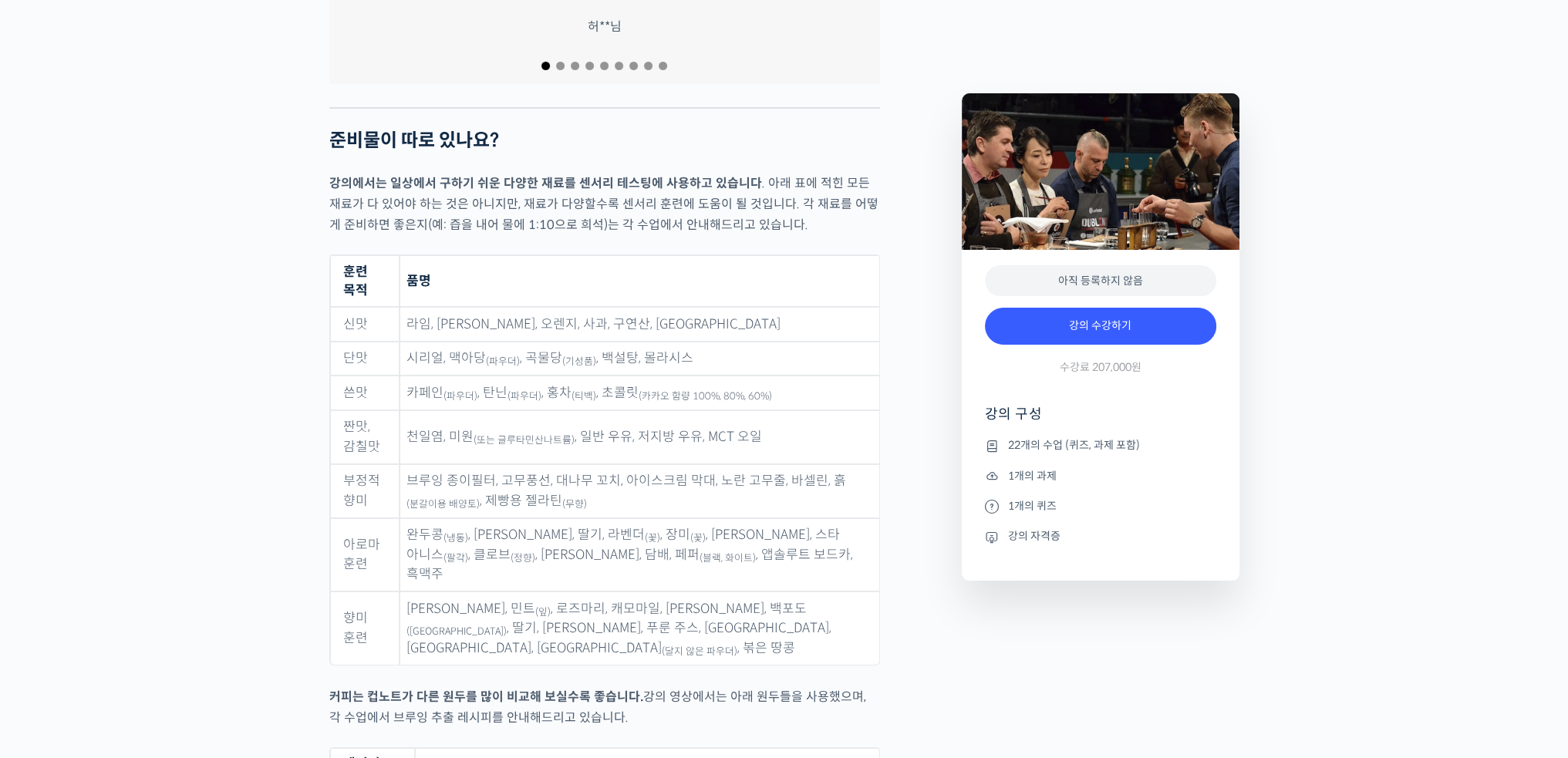
click at [631, 196] on p "강의에서는 일상에서 구하기 쉬운 다양한 재료를 센서리 테스팅에 사용하고 있습니다 . 아래 표에 적힌 모든 재료가 다 있어야 하는 것은 아니지만…" at bounding box center [604, 203] width 550 height 63
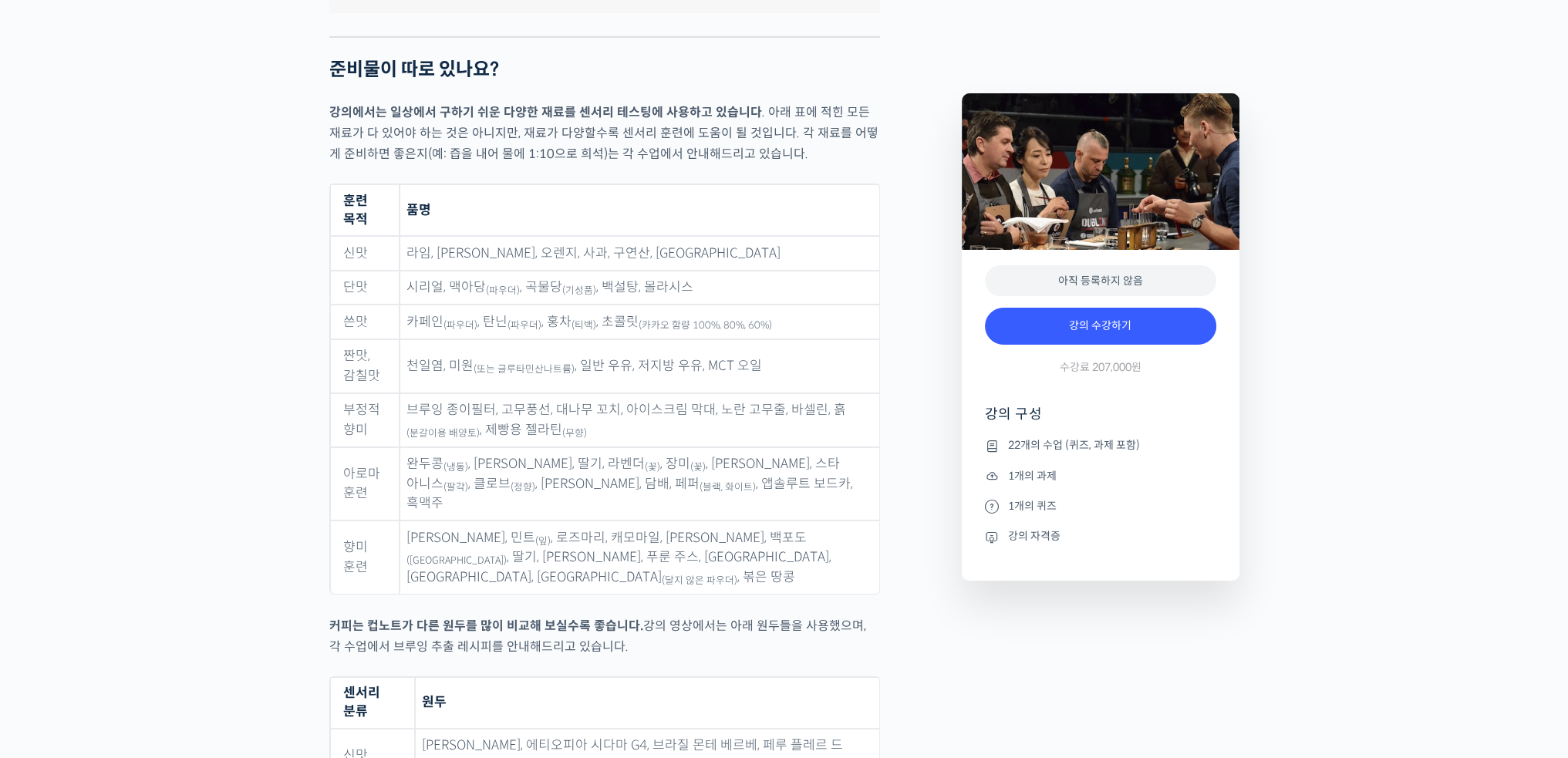
scroll to position [6942, 0]
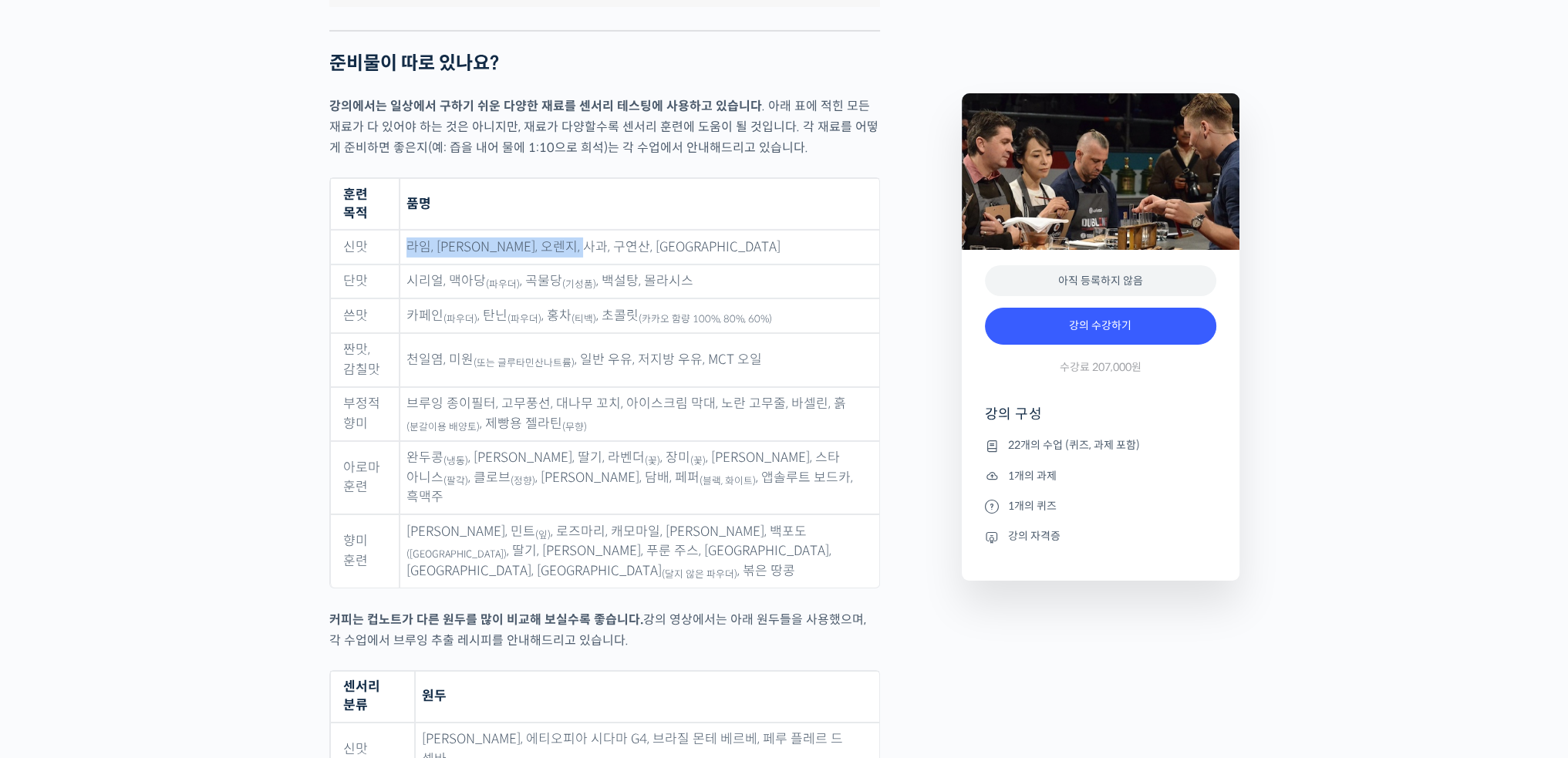
drag, startPoint x: 417, startPoint y: 191, endPoint x: 606, endPoint y: 194, distance: 189.0
click at [606, 230] on td "라임, [PERSON_NAME], 오렌지, 사과, 구연산, [GEOGRAPHIC_DATA]" at bounding box center [640, 247] width 480 height 34
click at [614, 230] on td "라임, [PERSON_NAME], 오렌지, 사과, 구연산, [GEOGRAPHIC_DATA]" at bounding box center [640, 247] width 480 height 34
drag, startPoint x: 427, startPoint y: 225, endPoint x: 649, endPoint y: 231, distance: 222.1
click at [649, 265] on td "시리얼, 맥아당 (파우더) , 곡물당 (기성품) , 백설탕, 몰라시스" at bounding box center [640, 282] width 480 height 34
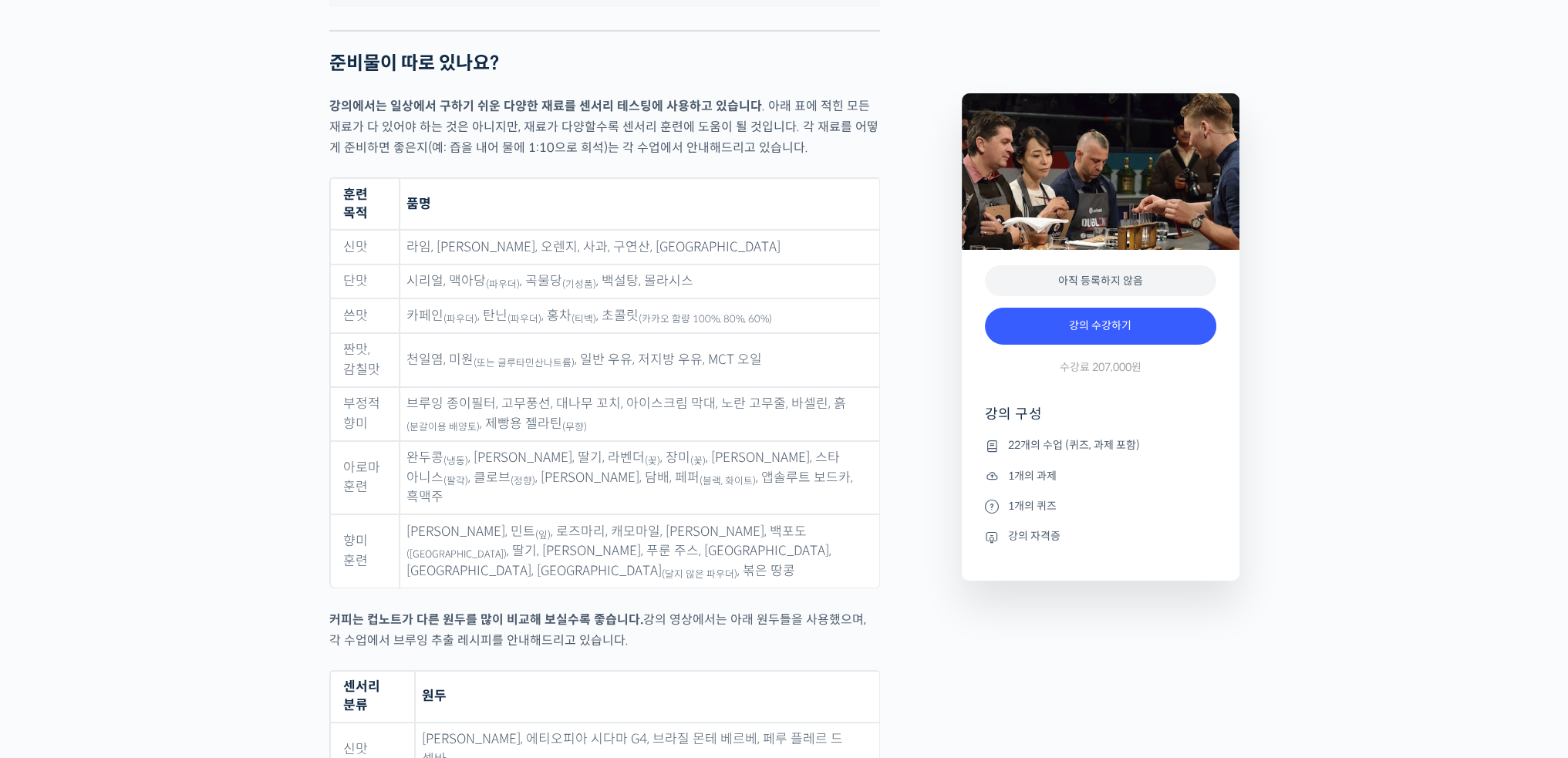
drag, startPoint x: 657, startPoint y: 259, endPoint x: 647, endPoint y: 262, distance: 10.4
click at [652, 298] on td "카페인 (파우더) , 탄닌 (파우더) , 홍차 (티백) , 초콜릿 (카카오 함량 100%, 80%, 60%)" at bounding box center [640, 316] width 480 height 34
click at [613, 298] on td "카페인 (파우더) , 탄닌 (파우더) , 홍차 (티백) , 초콜릿 (카카오 함량 100%, 80%, 60%)" at bounding box center [640, 316] width 480 height 34
click at [526, 298] on td "카페인 (파우더) , 탄닌 (파우더) , 홍차 (티백) , 초콜릿 (카카오 함량 100%, 80%, 60%)" at bounding box center [640, 316] width 480 height 34
drag, startPoint x: 449, startPoint y: 256, endPoint x: 572, endPoint y: 258, distance: 123.0
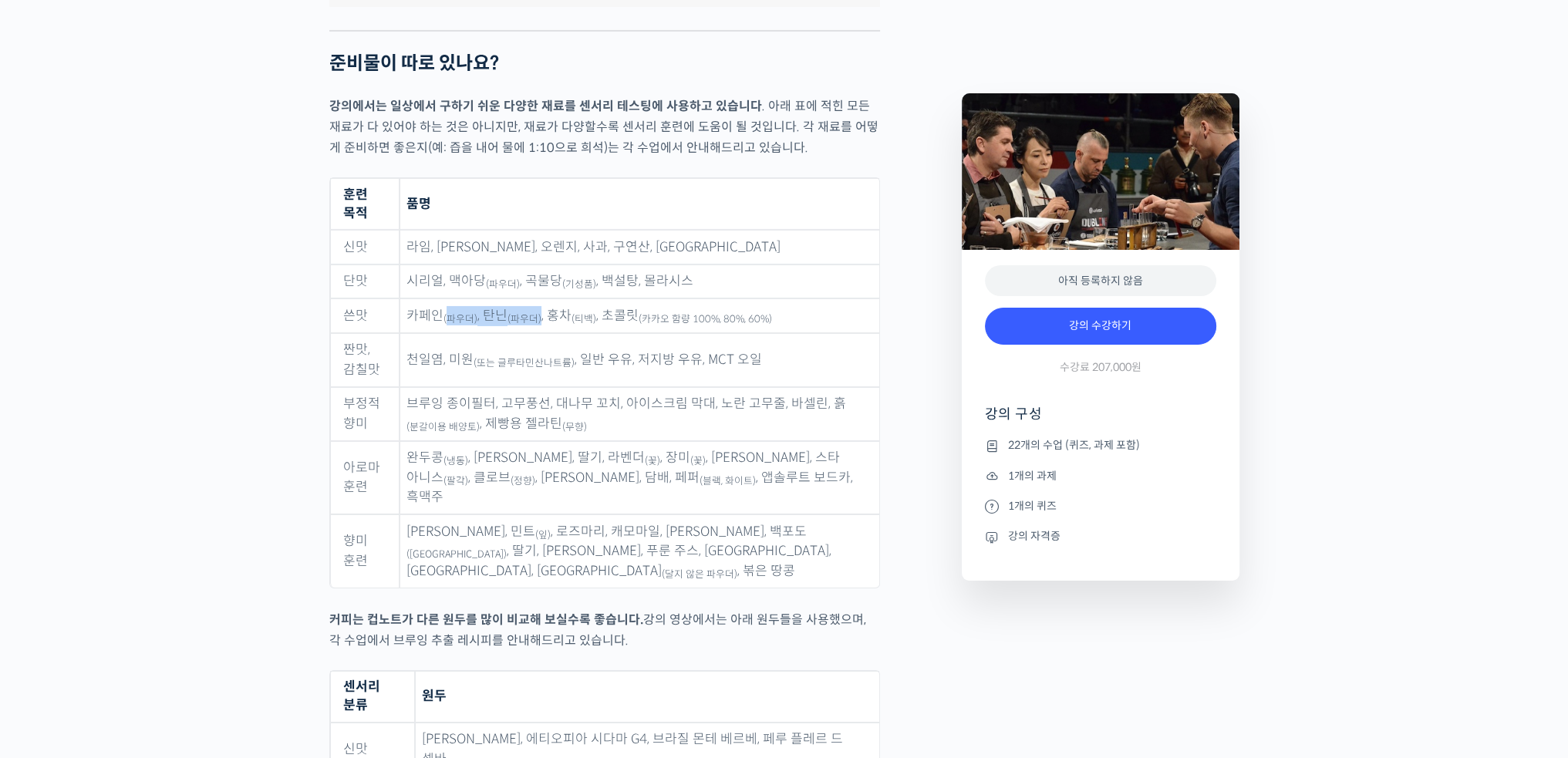
click at [544, 298] on td "카페인 (파우더) , 탄닌 (파우더) , 홍차 (티백) , 초콜릿 (카카오 함량 100%, 80%, 60%)" at bounding box center [640, 316] width 480 height 34
drag, startPoint x: 598, startPoint y: 258, endPoint x: 658, endPoint y: 261, distance: 60.1
click at [641, 298] on td "카페인 (파우더) , 탄닌 (파우더) , 홍차 (티백) , 초콜릿 (카카오 함량 100%, 80%, 60%)" at bounding box center [640, 316] width 480 height 34
click at [658, 313] on sub "(카카오 함량 100%, 80%, 60%)" at bounding box center [706, 319] width 134 height 12
click at [729, 313] on sub "(카카오 함량 100%, 80%, 60%)" at bounding box center [706, 319] width 134 height 12
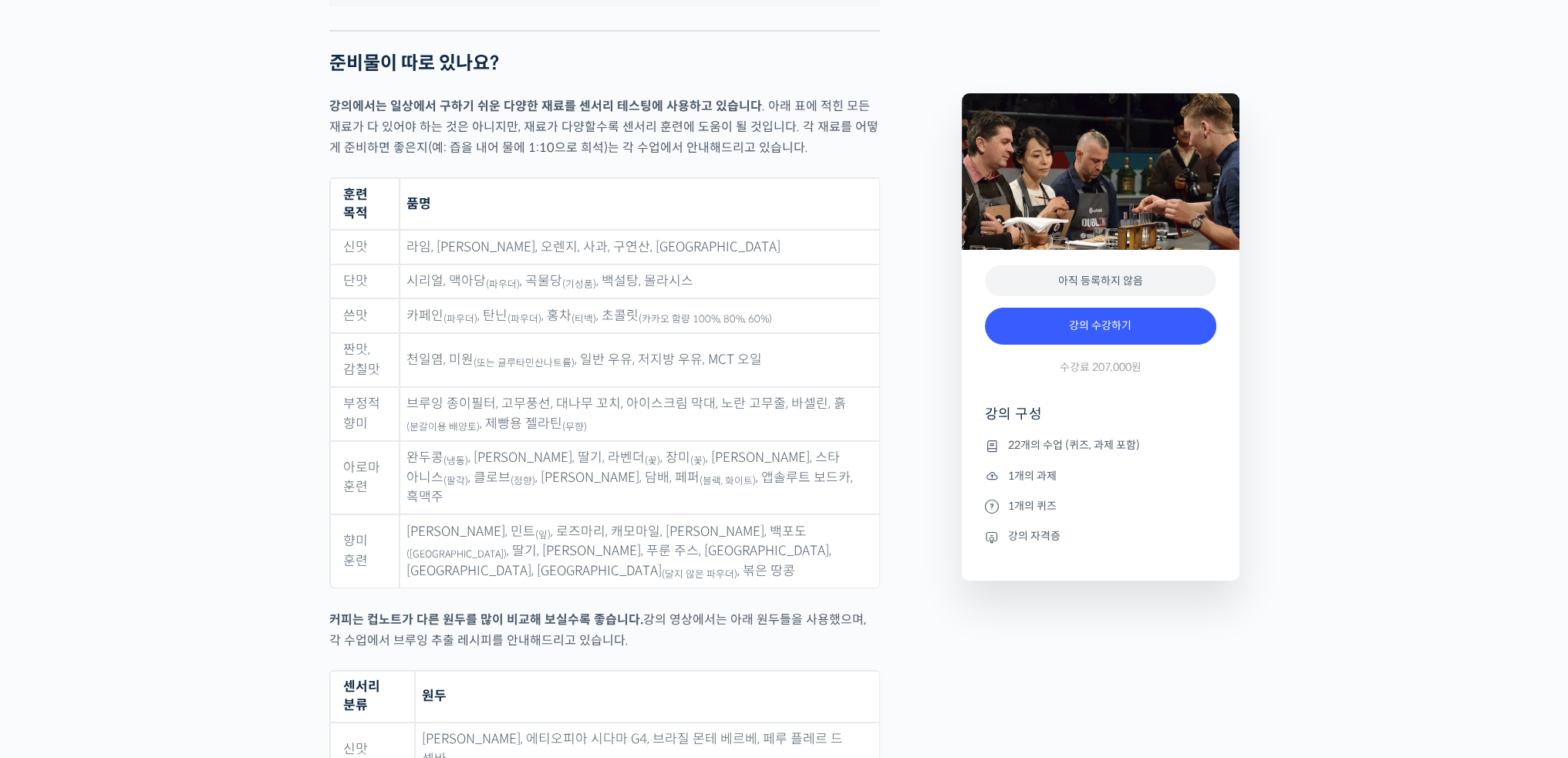
click at [635, 334] on td "천일염, 미원 (또는 글루타민산나트륨) , 일반 우유, 저지방 우유, MCT 오일" at bounding box center [640, 360] width 480 height 54
drag, startPoint x: 423, startPoint y: 304, endPoint x: 472, endPoint y: 304, distance: 49.0
click at [471, 334] on td "천일염, 미원 (또는 글루타민산나트륨) , 일반 우유, 저지방 우유, MCT 오일" at bounding box center [640, 360] width 480 height 54
click at [514, 357] on sub "(또는 글루타민산나트륨)" at bounding box center [524, 363] width 101 height 12
drag, startPoint x: 528, startPoint y: 315, endPoint x: 487, endPoint y: 310, distance: 41.3
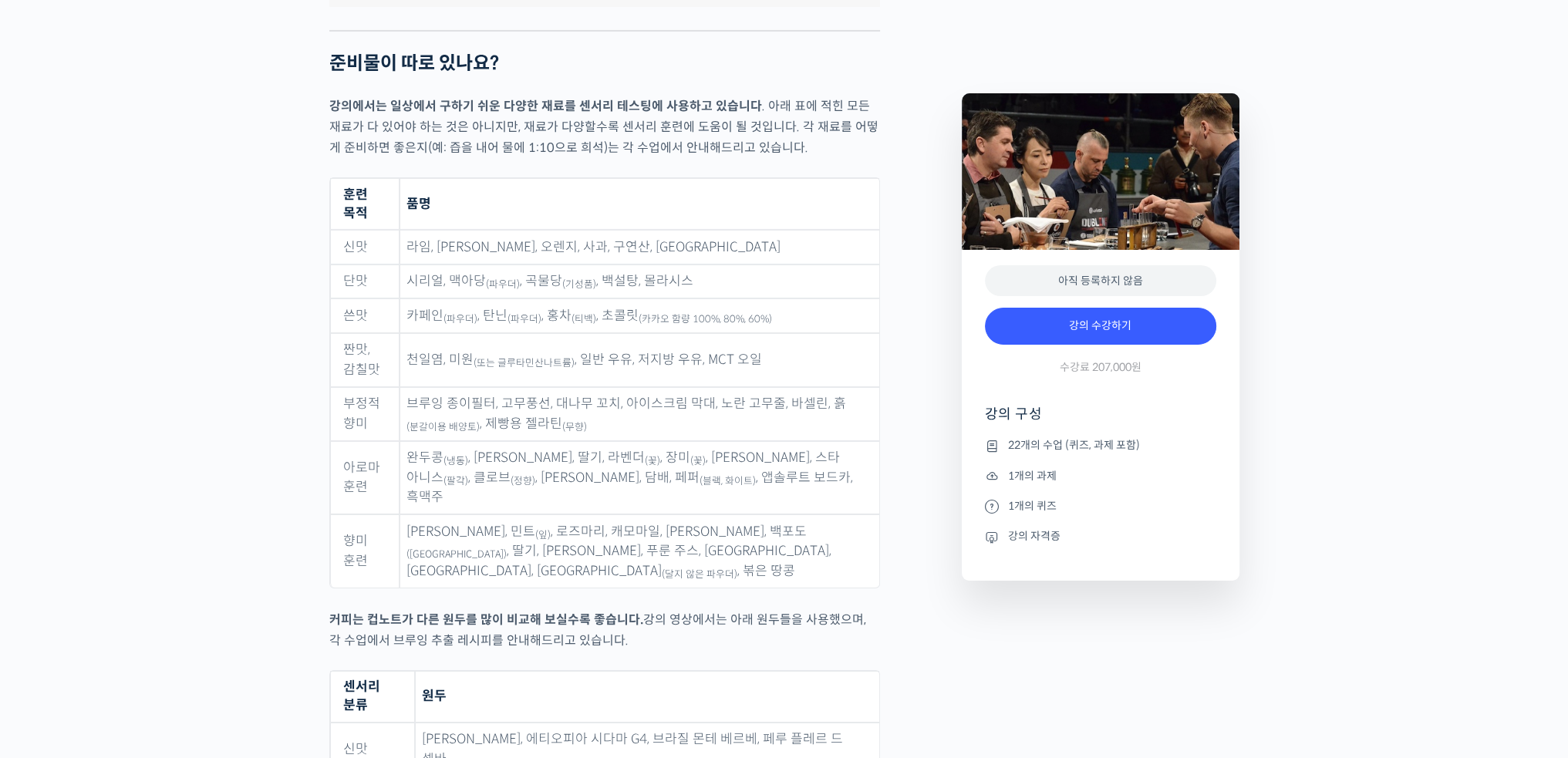
click at [515, 357] on sub "(또는 글루타민산나트륨)" at bounding box center [524, 363] width 101 height 12
drag, startPoint x: 472, startPoint y: 305, endPoint x: 515, endPoint y: 305, distance: 43.0
click at [512, 334] on td "천일염, 미원 (또는 글루타민산나트륨) , 일반 우유, 저지방 우유, MCT 오일" at bounding box center [640, 360] width 480 height 54
drag, startPoint x: 583, startPoint y: 307, endPoint x: 670, endPoint y: 311, distance: 87.1
click at [635, 334] on td "천일염, 미원 (또는 글루타민산나트륨) , 일반 우유, 저지방 우유, MCT 오일" at bounding box center [640, 360] width 480 height 54
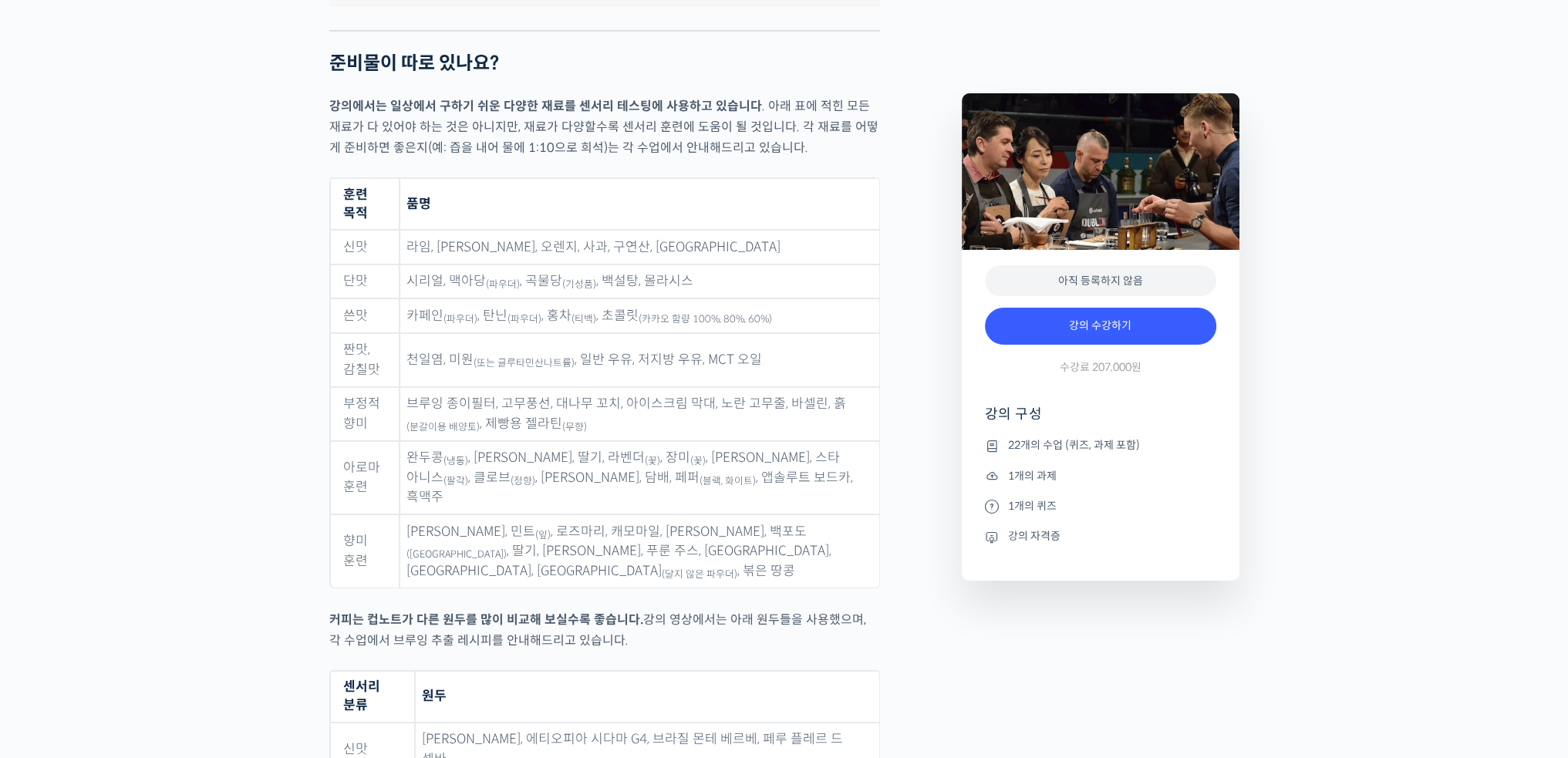
click at [670, 334] on td "천일염, 미원 (또는 글루타민산나트륨) , 일반 우유, 저지방 우유, MCT 오일" at bounding box center [640, 360] width 480 height 54
drag, startPoint x: 608, startPoint y: 372, endPoint x: 477, endPoint y: 346, distance: 133.6
click at [608, 388] on td "브루잉 종이필터, 고무풍선, 대나무 꼬치, 아이스크림 막대, 노란 고무줄, 바셀린, 흙 (분갈이용 배양토) , 제빵용 젤라틴 (무향)" at bounding box center [640, 414] width 480 height 54
drag, startPoint x: 432, startPoint y: 341, endPoint x: 501, endPoint y: 341, distance: 69.0
click at [501, 388] on td "브루잉 종이필터, 고무풍선, 대나무 꼬치, 아이스크림 막대, 노란 고무줄, 바셀린, 흙 (분갈이용 배양토) , 제빵용 젤라틴 (무향)" at bounding box center [640, 414] width 480 height 54
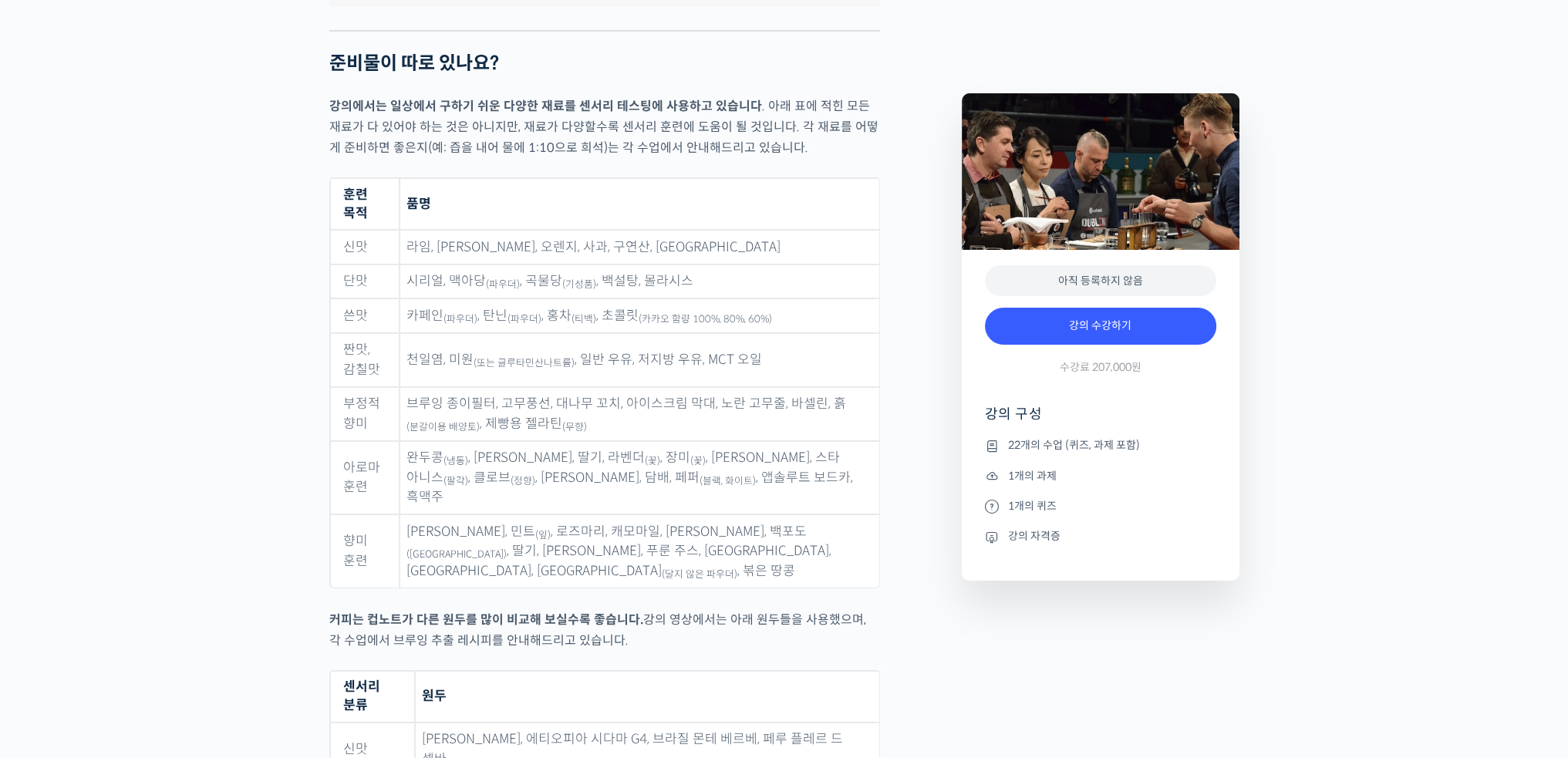
drag, startPoint x: 527, startPoint y: 342, endPoint x: 535, endPoint y: 344, distance: 8.2
click at [532, 388] on td "브루잉 종이필터, 고무풍선, 대나무 꼬치, 아이스크림 막대, 노란 고무줄, 바셀린, 흙 (분갈이용 배양토) , 제빵용 젤라틴 (무향)" at bounding box center [640, 414] width 480 height 54
drag, startPoint x: 544, startPoint y: 345, endPoint x: 516, endPoint y: 345, distance: 28.0
click at [544, 388] on td "브루잉 종이필터, 고무풍선, 대나무 꼬치, 아이스크림 막대, 노란 고무줄, 바셀린, 흙 (분갈이용 배양토) , 제빵용 젤라틴 (무향)" at bounding box center [640, 414] width 480 height 54
click at [488, 388] on td "브루잉 종이필터, 고무풍선, 대나무 꼬치, 아이스크림 막대, 노란 고무줄, 바셀린, 흙 (분갈이용 배양토) , 제빵용 젤라틴 (무향)" at bounding box center [640, 414] width 480 height 54
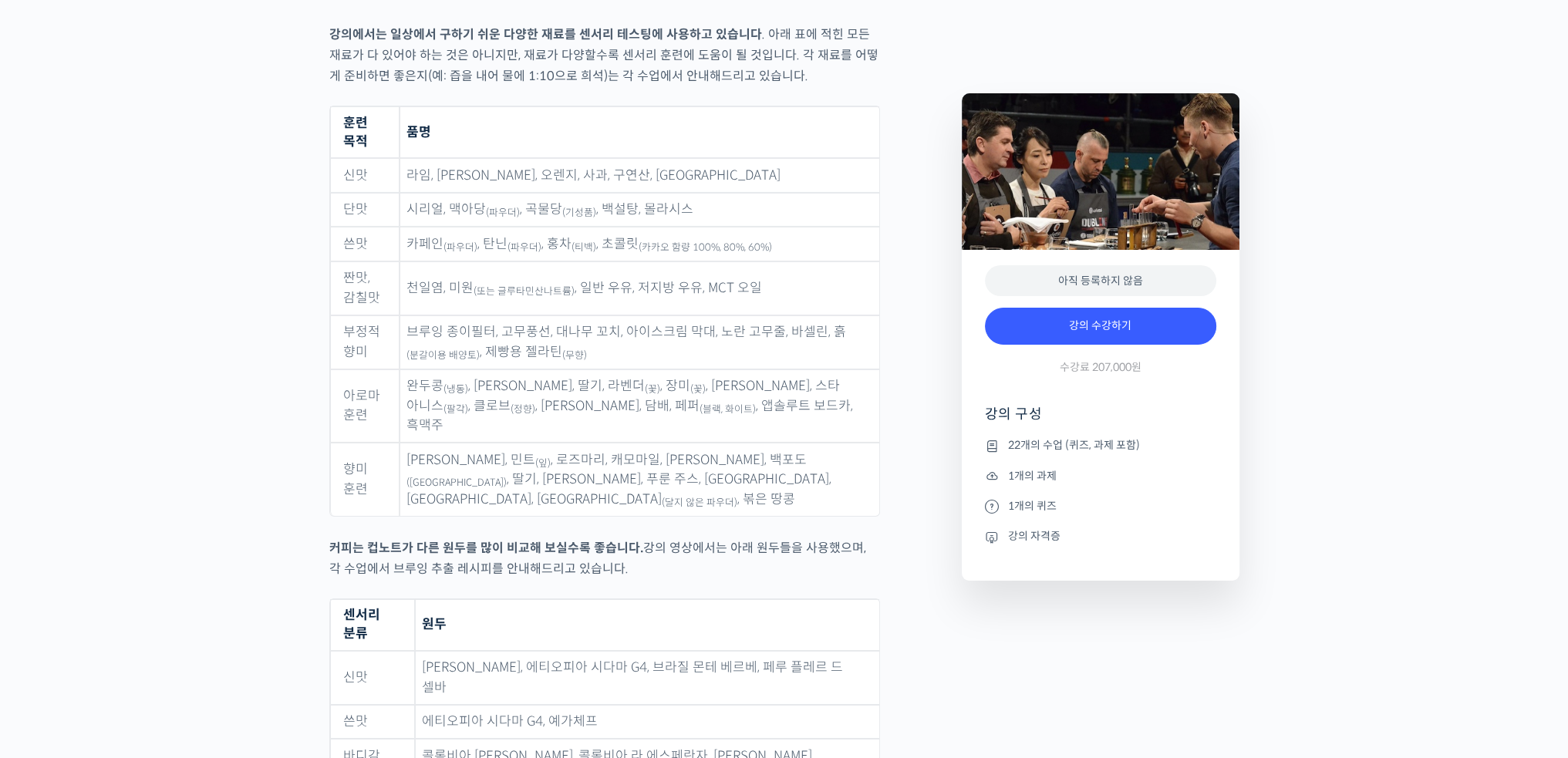
scroll to position [7019, 0]
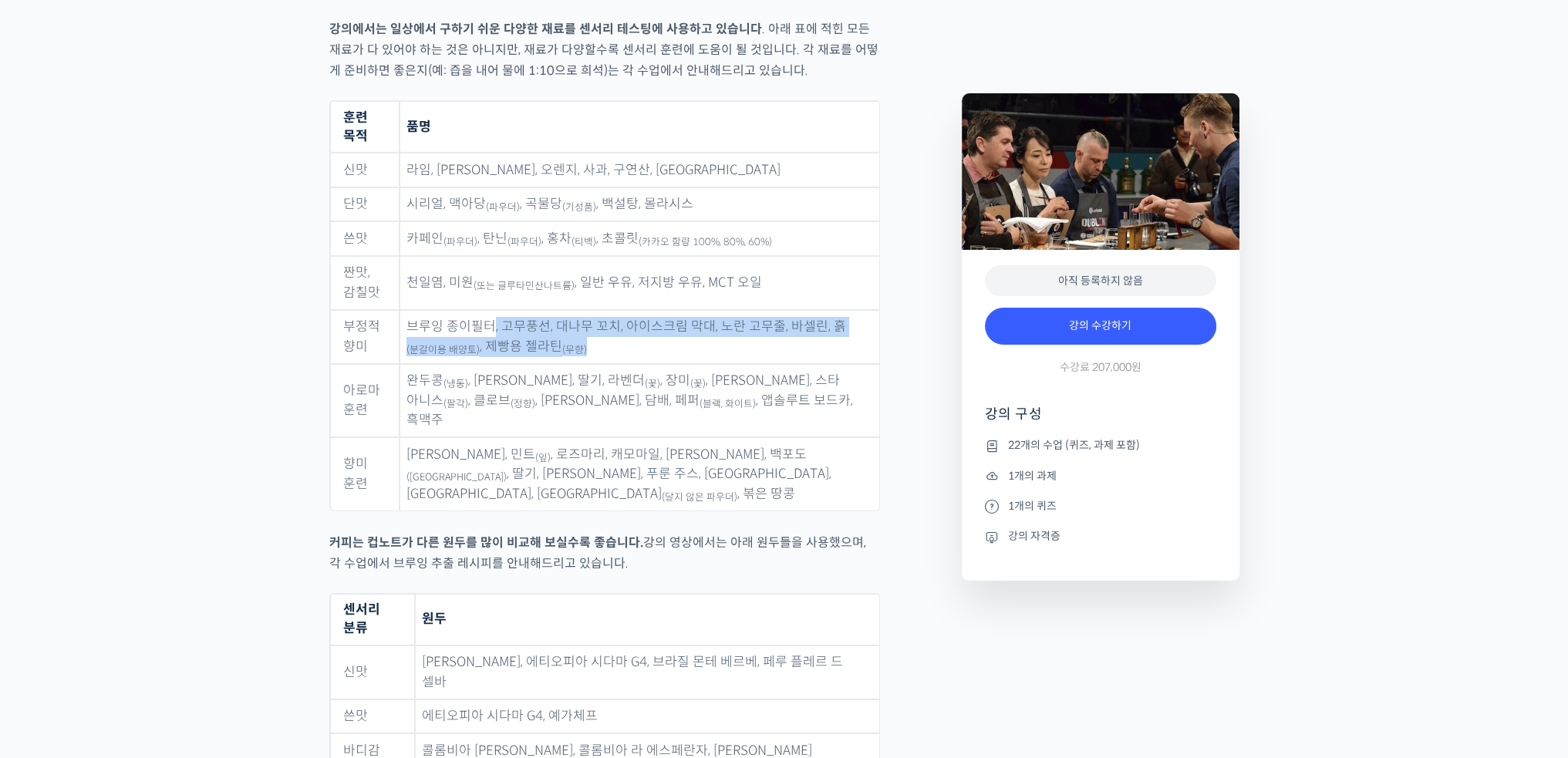
drag
click at [683, 310] on td "브루잉 종이필터, 고무풍선, 대나무 꼬치, 아이스크림 막대, 노란 고무줄, 바셀린, 흙 (분갈이용 배양토) , 제빵용 젤라틴 (무향)" at bounding box center [640, 337] width 480 height 54
click at [617, 364] on td "완두콩 (냉동) , 파마산 치즈, 딸기, 라벤더 (꽃) , 장미 (꽃) , 바닐라 빈, 스타 아니스 (팔각) , 클로브 (정향) , 시나몬 파…" at bounding box center [640, 401] width 480 height 74
click at [700, 398] on sub "(블랙, 화이트)" at bounding box center [728, 404] width 57 height 12
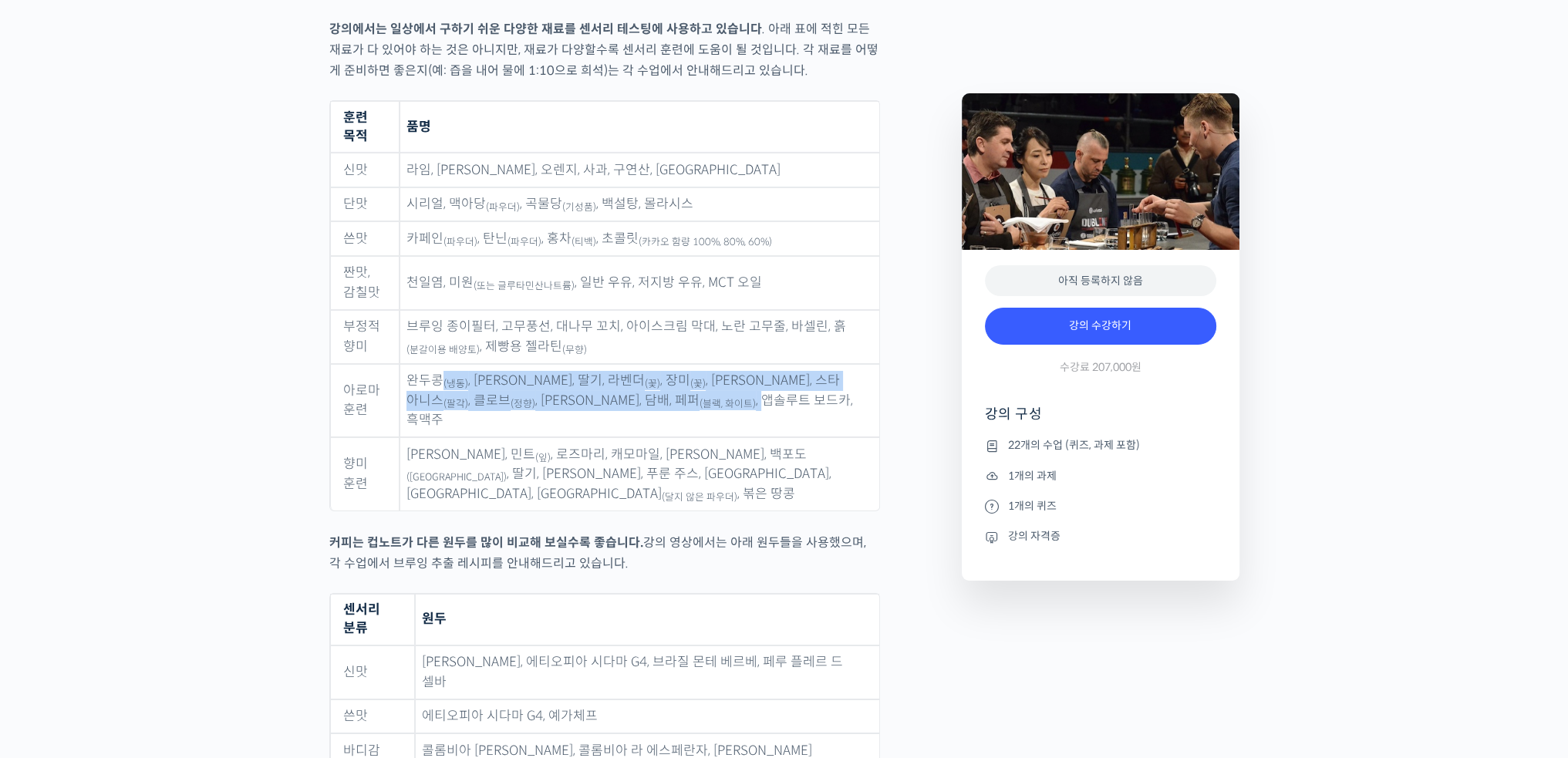
drag, startPoint x: 448, startPoint y: 322, endPoint x: 638, endPoint y: 343, distance: 191.2
click at [634, 364] on td "완두콩 (냉동) , 파마산 치즈, 딸기, 라벤더 (꽃) , 장미 (꽃) , 바닐라 빈, 스타 아니스 (팔각) , 클로브 (정향) , 시나몬 파…" at bounding box center [640, 401] width 480 height 74
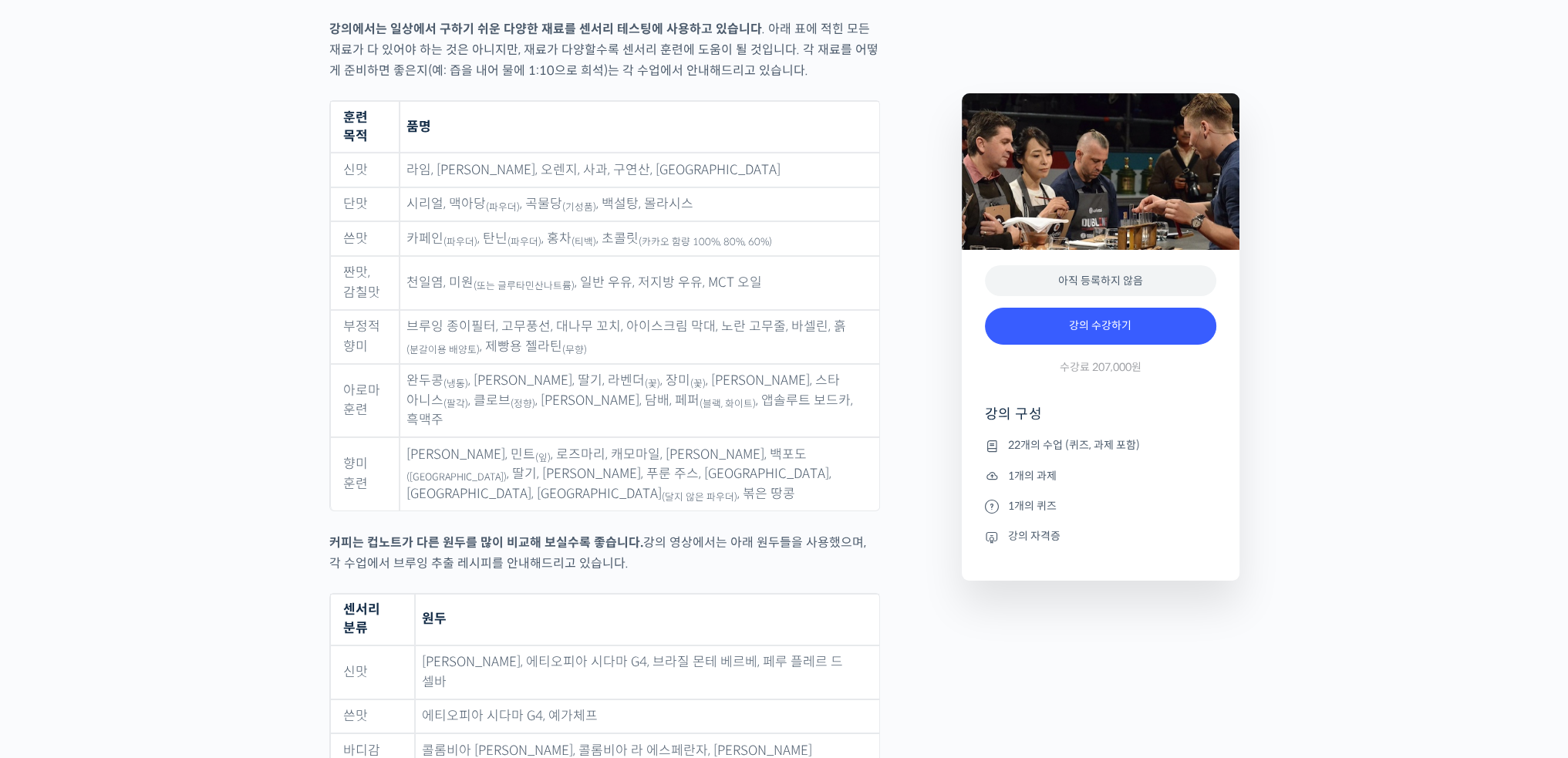
click at [657, 364] on td "완두콩 (냉동) , 파마산 치즈, 딸기, 라벤더 (꽃) , 장미 (꽃) , 바닐라 빈, 스타 아니스 (팔각) , 클로브 (정향) , 시나몬 파…" at bounding box center [640, 401] width 480 height 74
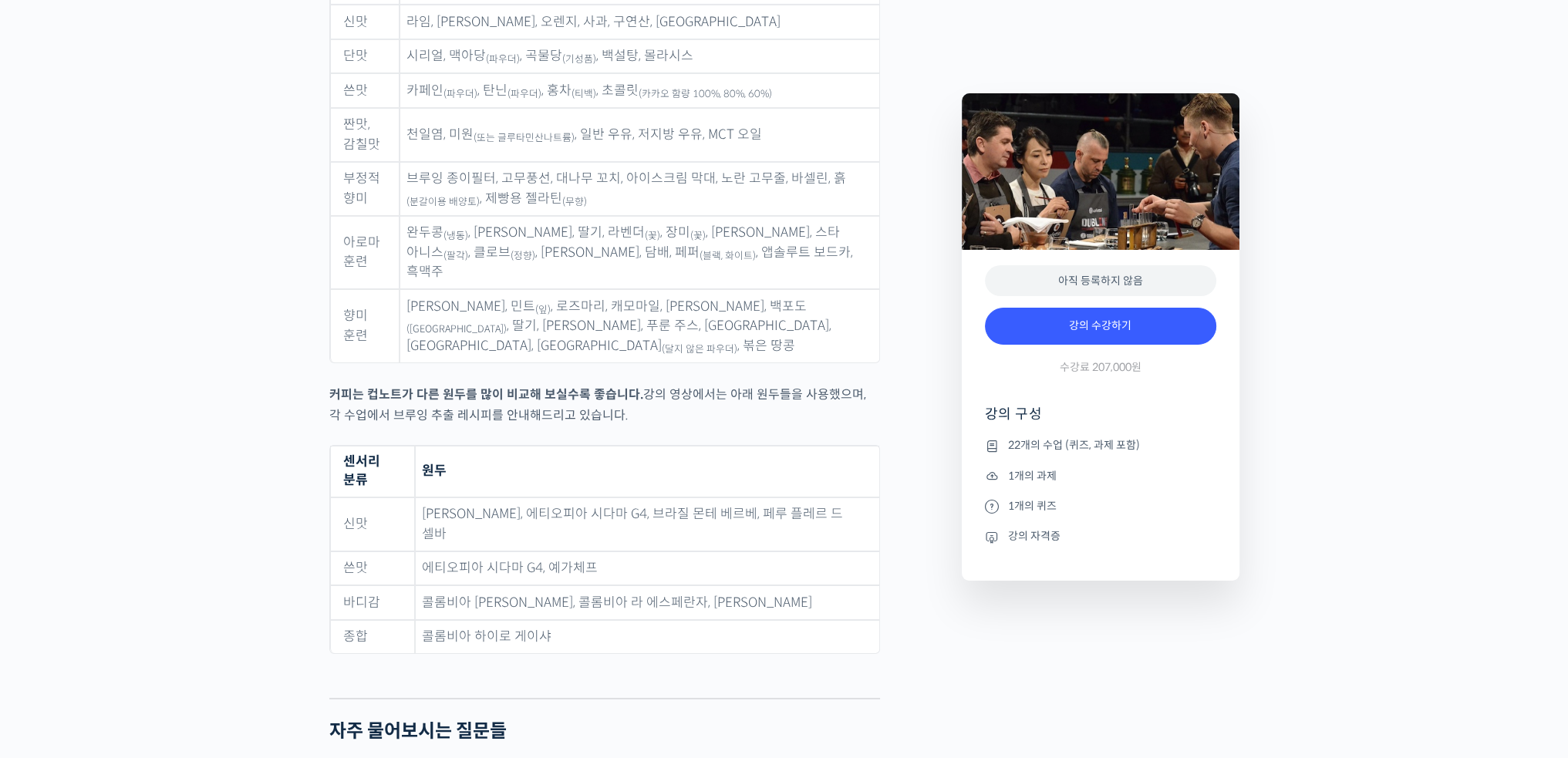
scroll to position [7174, 0]
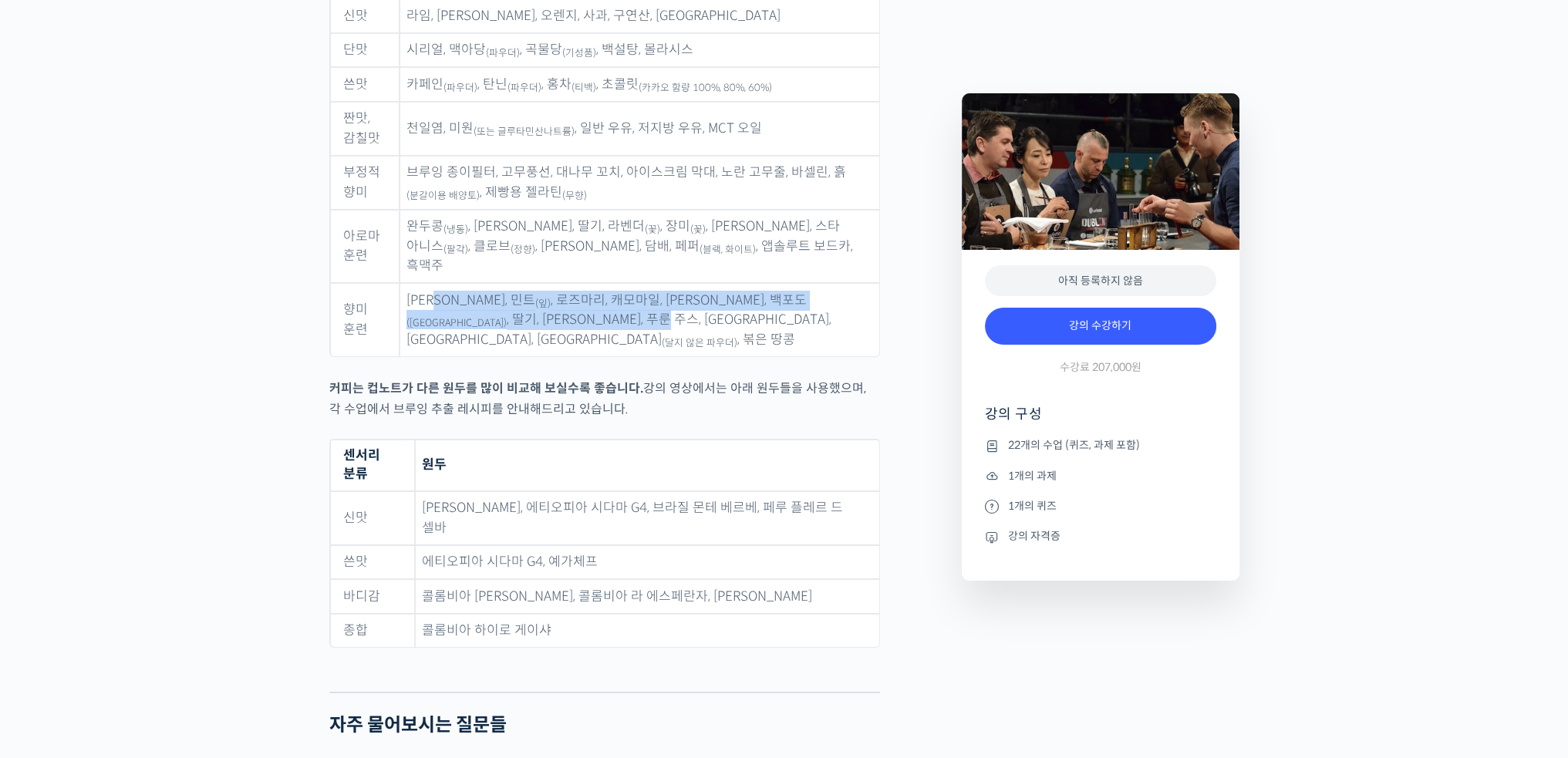
drag, startPoint x: 453, startPoint y: 219, endPoint x: 509, endPoint y: 238, distance: 59.1
click at [509, 283] on td "파슬리 파우더, 민트 (잎) , 로즈마리, 캐모마일, 바닐라 빈, 백포도 (건포도) , 딸기, 블루베리, [GEOGRAPHIC_DATA], […" at bounding box center [640, 319] width 480 height 73
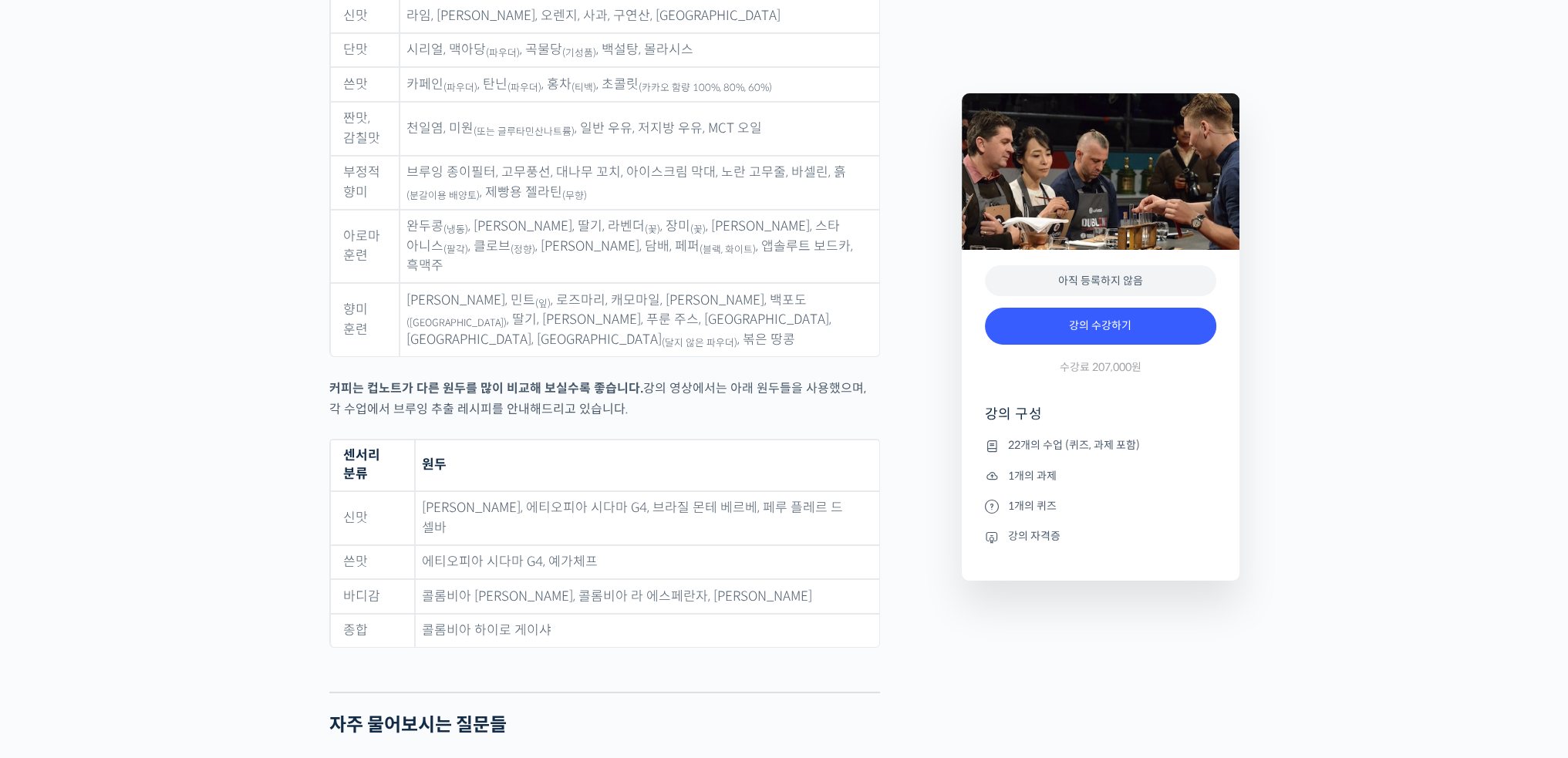
click at [562, 262] on figure "훈련 목적 품명 신맛 라임, 레몬, 오렌지, 사과, 구연산, 아세트산 단맛 시리얼, 맥아당 (파우더) , 곡물당 (기성품) , 백설탕, 몰라시…" at bounding box center [604, 162] width 550 height 432
click at [595, 380] on strong "커피는 컵노트가 다른 원두를 많이 비교해 보실수록 좋습니다." at bounding box center [486, 388] width 314 height 16
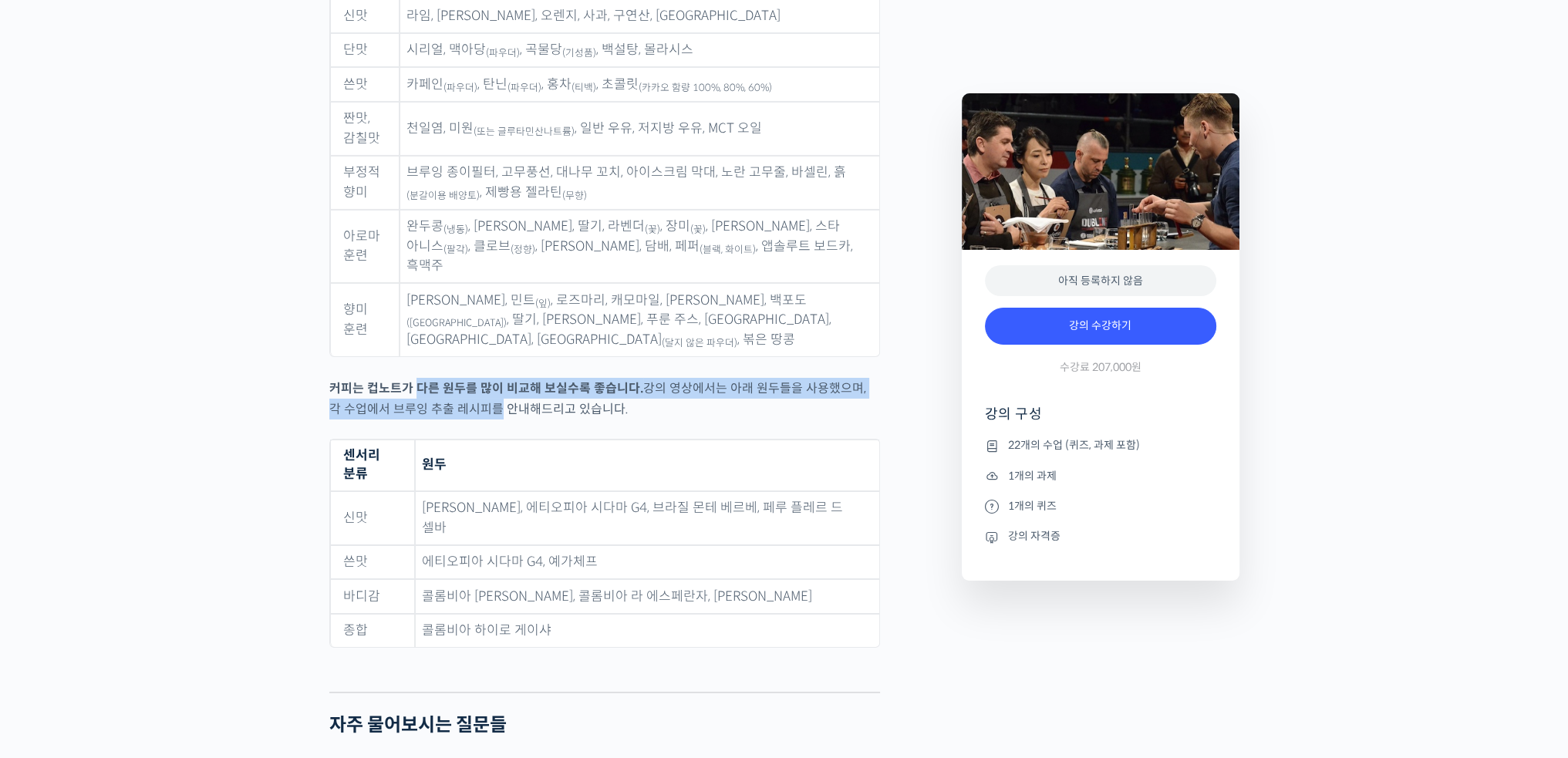
drag, startPoint x: 418, startPoint y: 293, endPoint x: 472, endPoint y: 309, distance: 56.3
click at [472, 378] on p "커피는 컵노트가 다른 원두를 많이 비교해 보실수록 좋습니다. 강의 영상에서는 아래 원두들을 사용했으며, 각 수업에서 브루잉 추출 레시피를 안내…" at bounding box center [604, 399] width 550 height 42
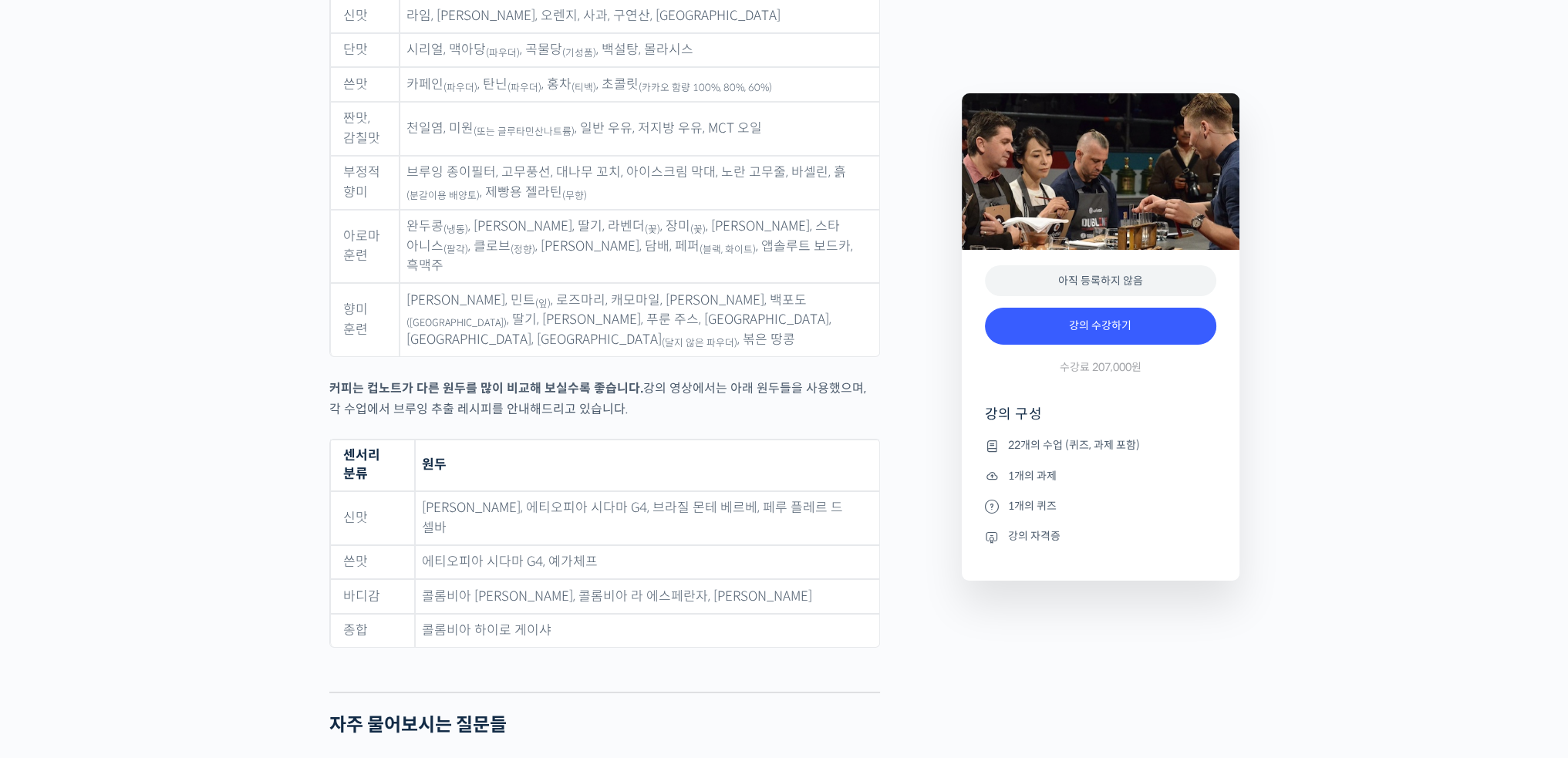
click at [518, 378] on p "커피는 컵노트가 다른 원두를 많이 비교해 보실수록 좋습니다. 강의 영상에서는 아래 원두들을 사용했으며, 각 수업에서 브루잉 추출 레시피를 안내…" at bounding box center [604, 399] width 550 height 42
click at [509, 378] on p "커피는 컵노트가 다른 원두를 많이 비교해 보실수록 좋습니다. 강의 영상에서는 아래 원두들을 사용했으며, 각 수업에서 브루잉 추출 레시피를 안내…" at bounding box center [604, 399] width 550 height 42
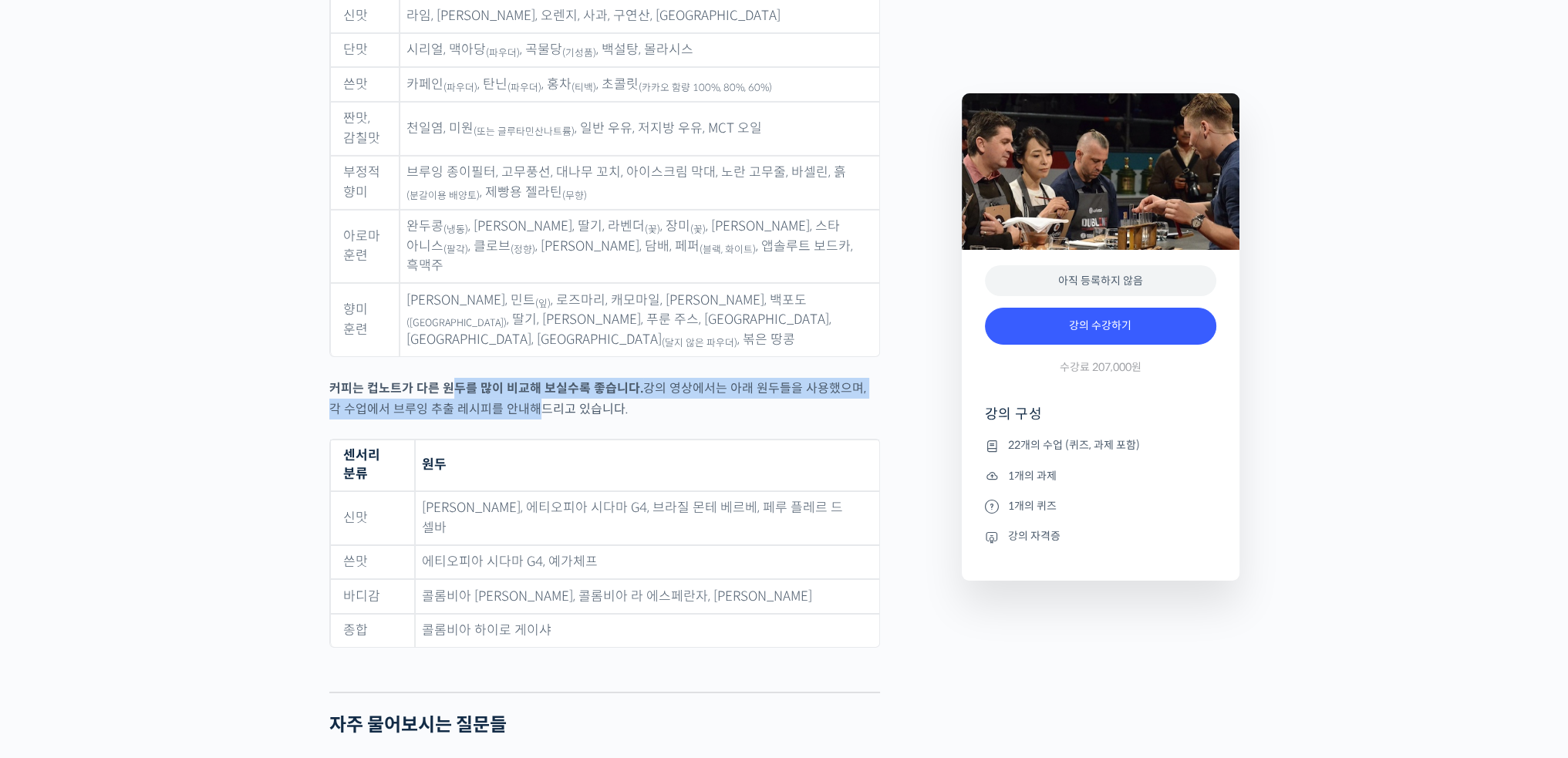
click at [504, 378] on p "커피는 컵노트가 다른 원두를 많이 비교해 보실수록 좋습니다. 강의 영상에서는 아래 원두들을 사용했으며, 각 수업에서 브루잉 추출 레시피를 안내…" at bounding box center [604, 399] width 550 height 42
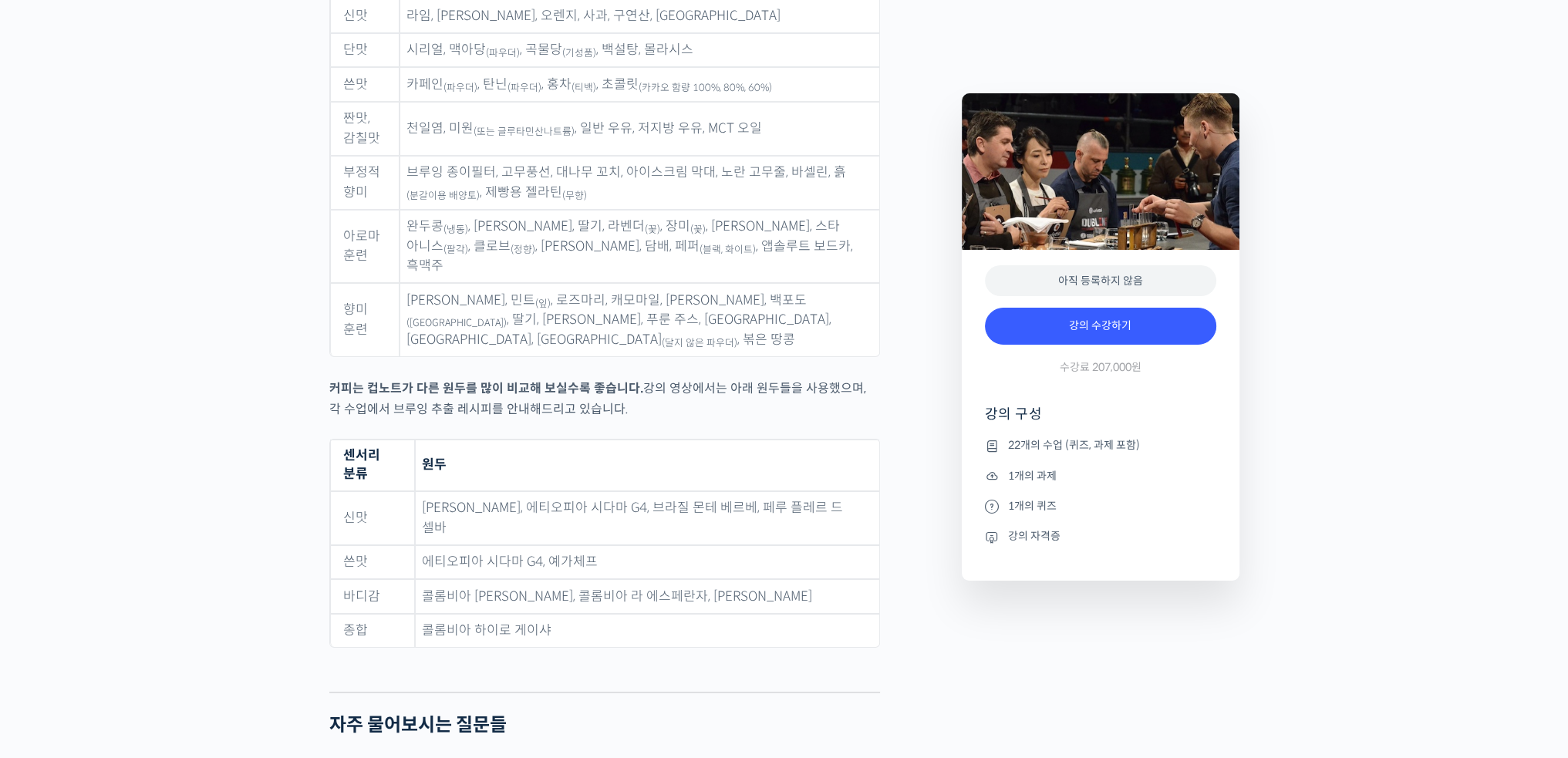
click at [556, 424] on div at bounding box center [604, 431] width 550 height 15
click at [550, 424] on div at bounding box center [604, 431] width 550 height 15
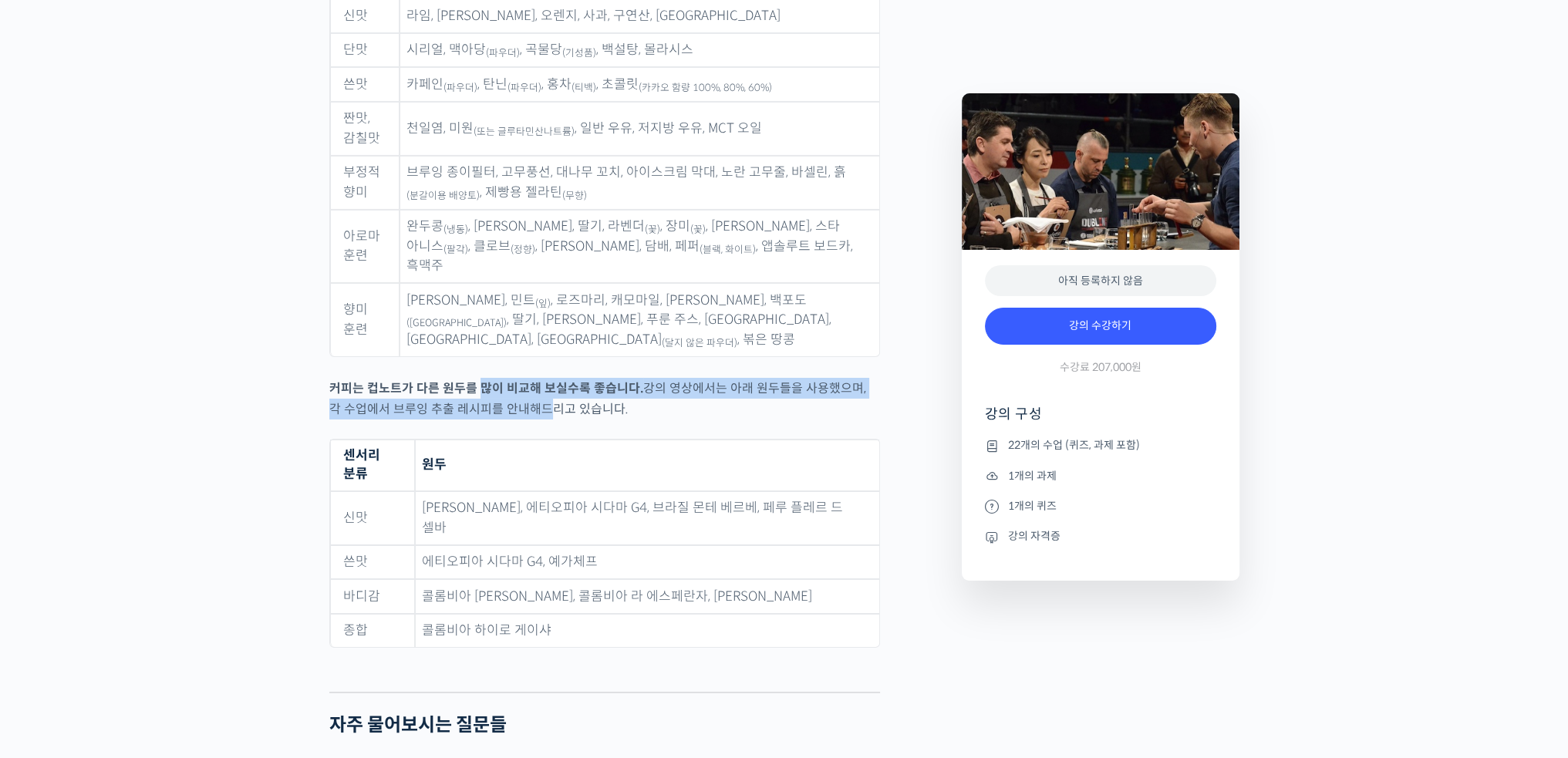
click at [518, 378] on p "커피는 컵노트가 다른 원두를 많이 비교해 보실수록 좋습니다. 강의 영상에서는 아래 원두들을 사용했으며, 각 수업에서 브루잉 추출 레시피를 안내…" at bounding box center [604, 399] width 550 height 42
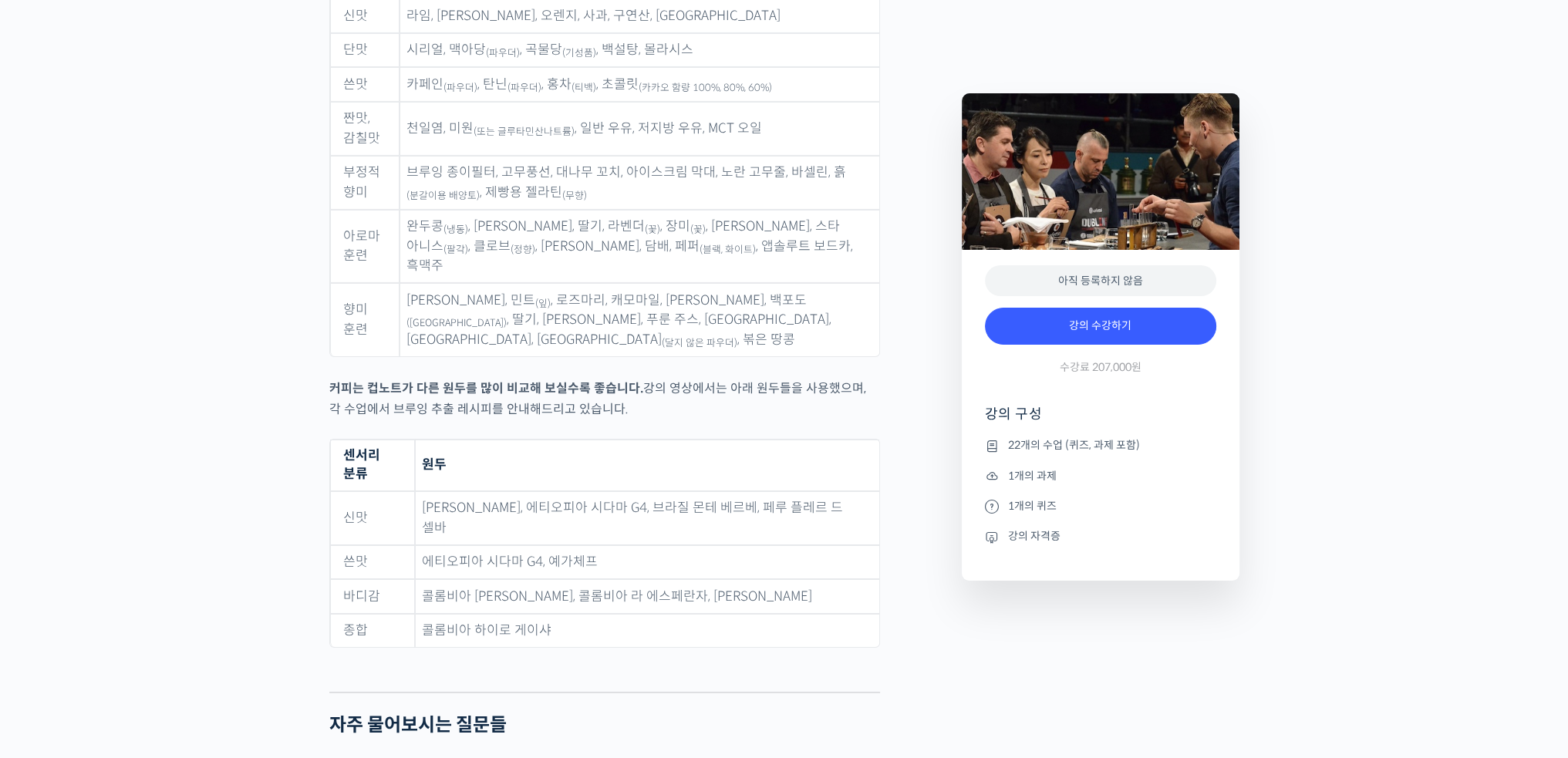
click at [540, 378] on p "커피는 컵노트가 다른 원두를 많이 비교해 보실수록 좋습니다. 강의 영상에서는 아래 원두들을 사용했으며, 각 수업에서 브루잉 추출 레시피를 안내…" at bounding box center [604, 399] width 550 height 42
click at [476, 378] on p "커피는 컵노트가 다른 원두를 많이 비교해 보실수록 좋습니다. 강의 영상에서는 아래 원두들을 사용했으며, 각 수업에서 브루잉 추출 레시피를 안내…" at bounding box center [604, 399] width 550 height 42
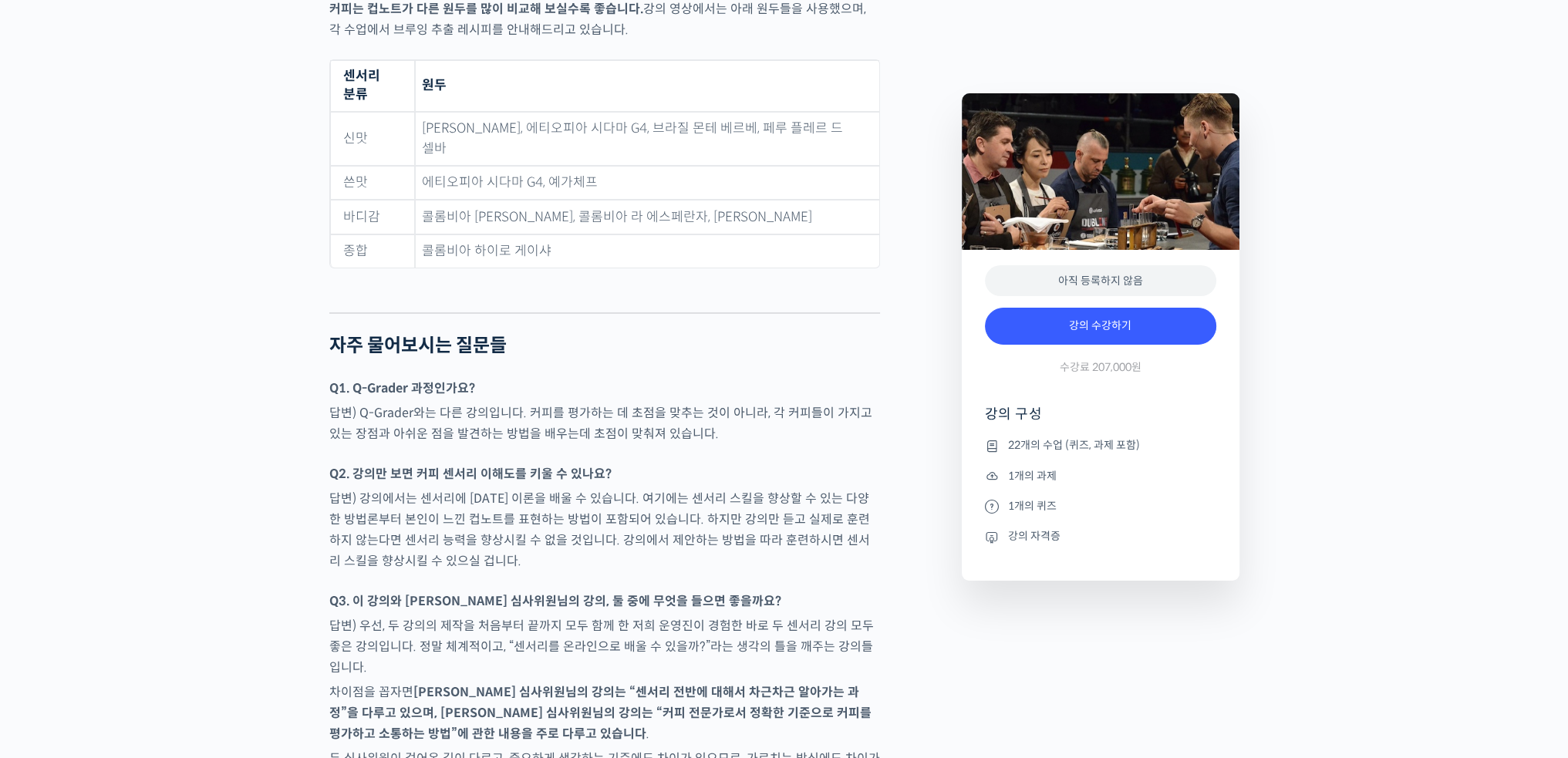
scroll to position [7559, 0]
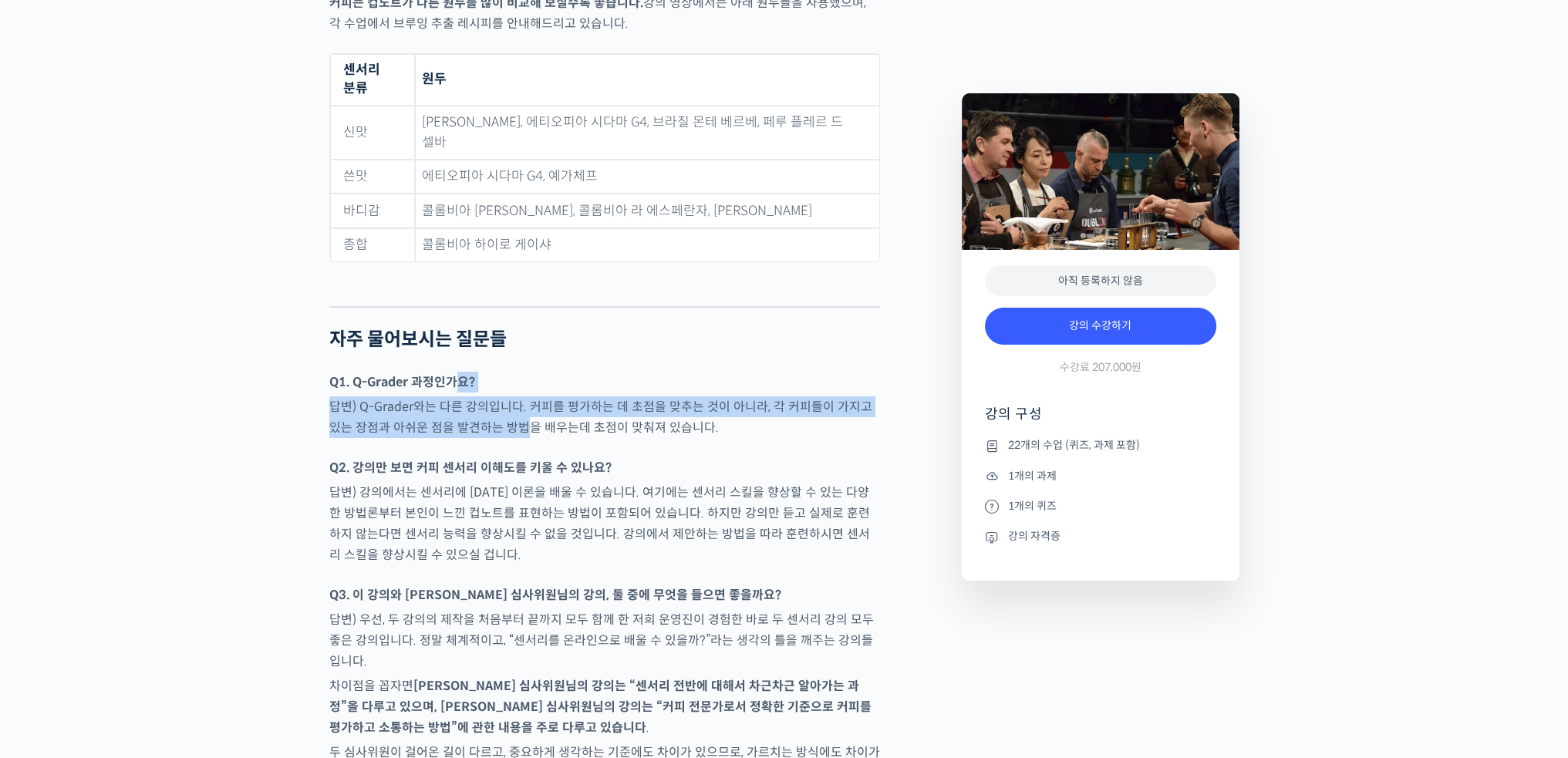
drag, startPoint x: 460, startPoint y: 292, endPoint x: 511, endPoint y: 331, distance: 64.2
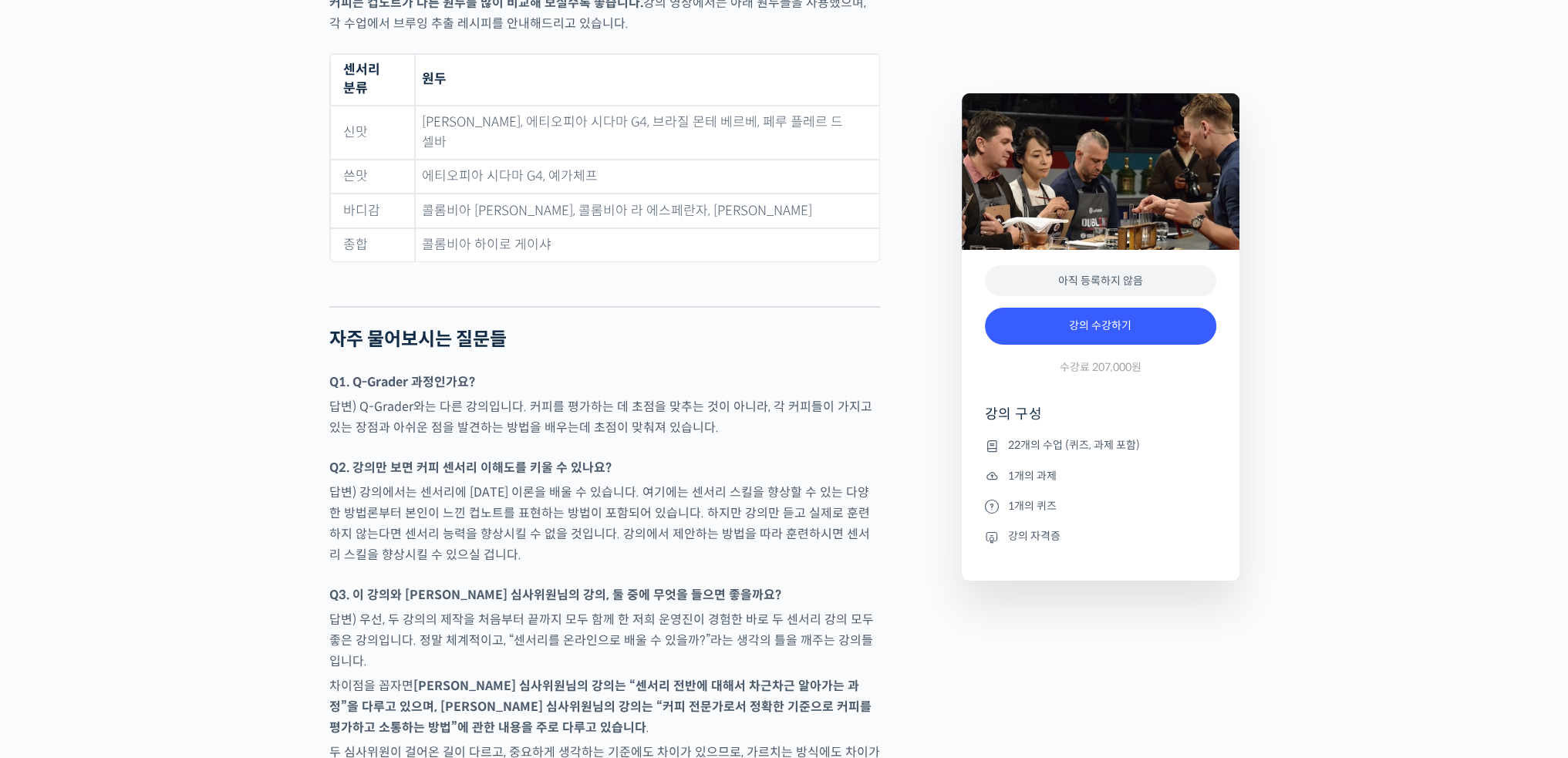
click at [541, 396] on p "답변) Q-Grader와는 다른 강의입니다. 커피를 평가하는 데 초점을 맞추는 것이 아니라, 각 커피들이 가지고 있는 장점과 아쉬운 점을 발견…" at bounding box center [604, 417] width 550 height 42
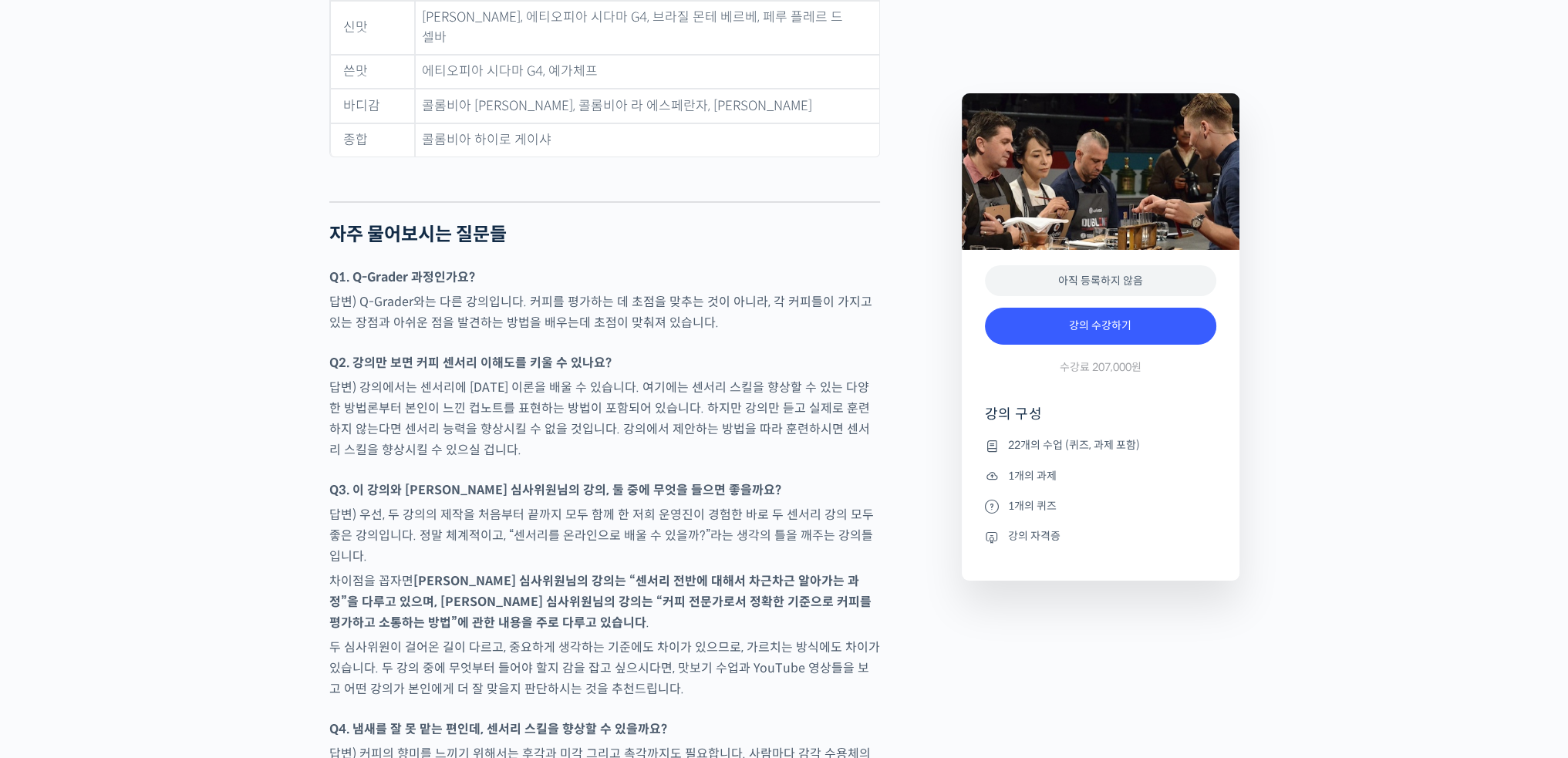
scroll to position [7713, 0]
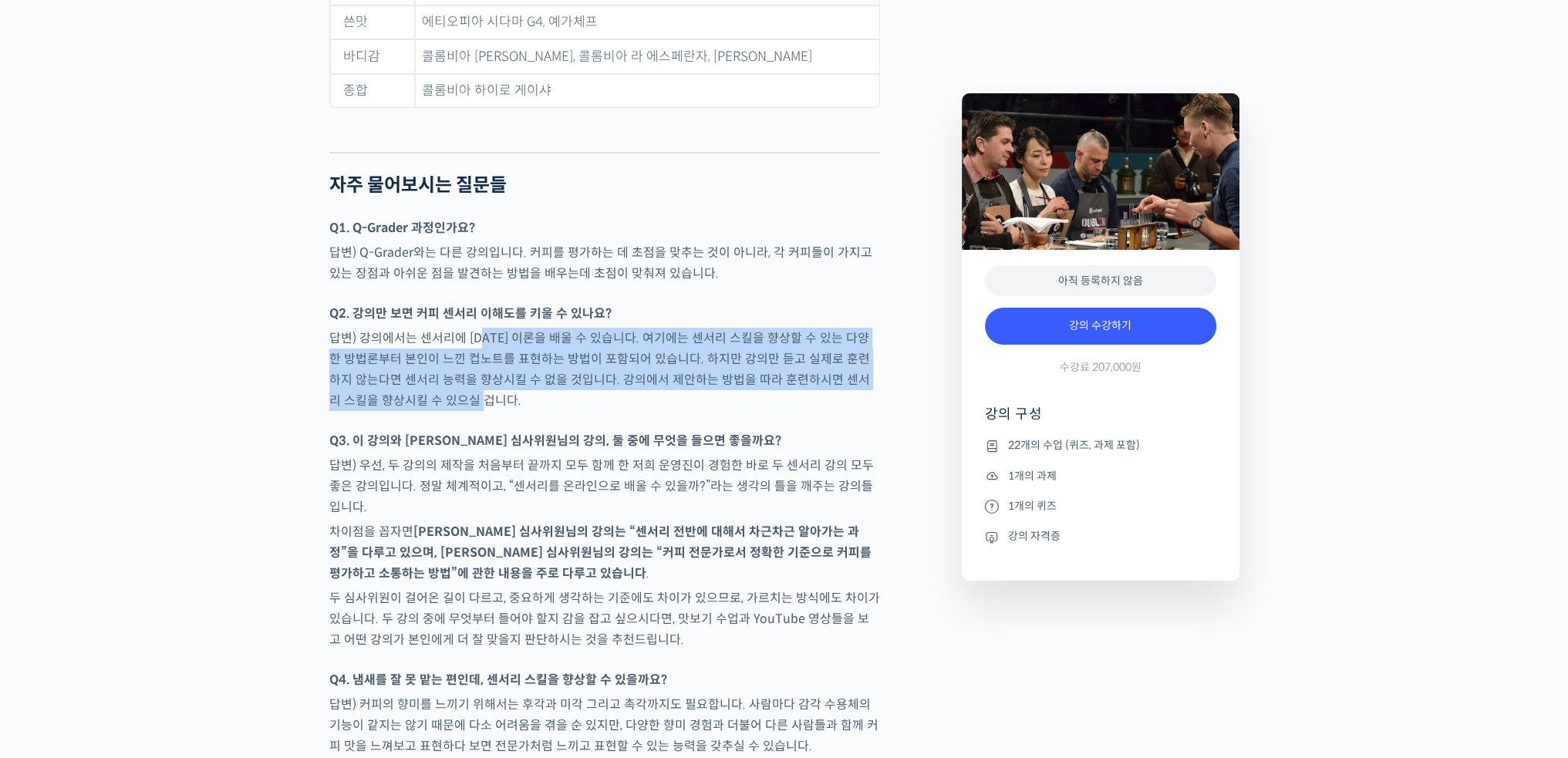
drag, startPoint x: 484, startPoint y: 237, endPoint x: 504, endPoint y: 297, distance: 63.2
click at [504, 328] on p "답변) 강의에서는 센서리에 [DATE] 이론을 배울 수 있습니다. 여기에는 센서리 스킬을 향상할 수 있는 다양한 방법론부터 본인이 느낀 컵노트…" at bounding box center [604, 369] width 550 height 83
click at [556, 328] on p "답변) 강의에서는 센서리에 [DATE] 이론을 배울 수 있습니다. 여기에는 센서리 스킬을 향상할 수 있는 다양한 방법론부터 본인이 느낀 컵노트…" at bounding box center [604, 369] width 550 height 83
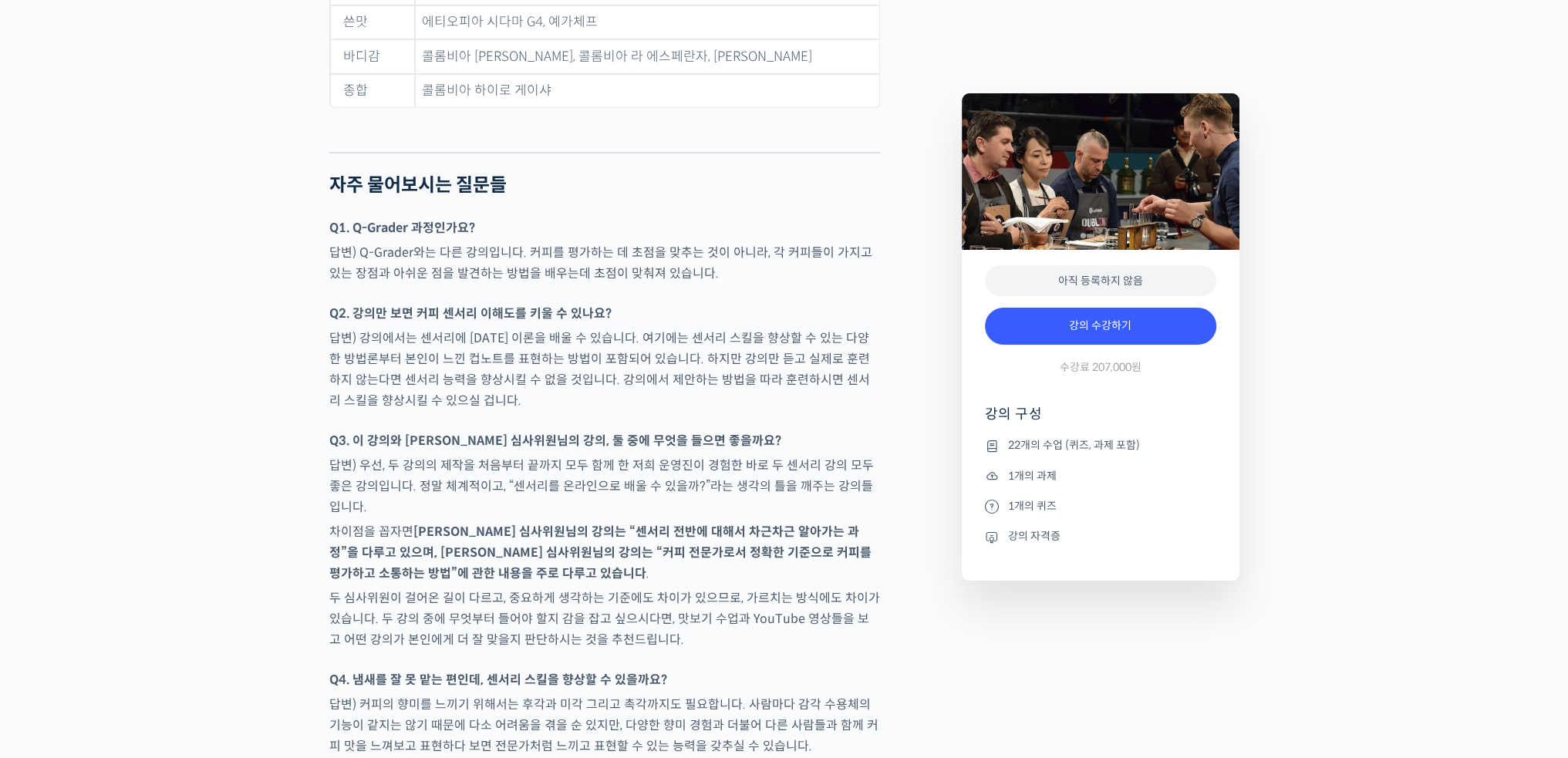
click at [561, 328] on p "답변) 강의에서는 센서리에 [DATE] 이론을 배울 수 있습니다. 여기에는 센서리 스킬을 향상할 수 있는 다양한 방법론부터 본인이 느낀 컵노트…" at bounding box center [604, 369] width 550 height 83
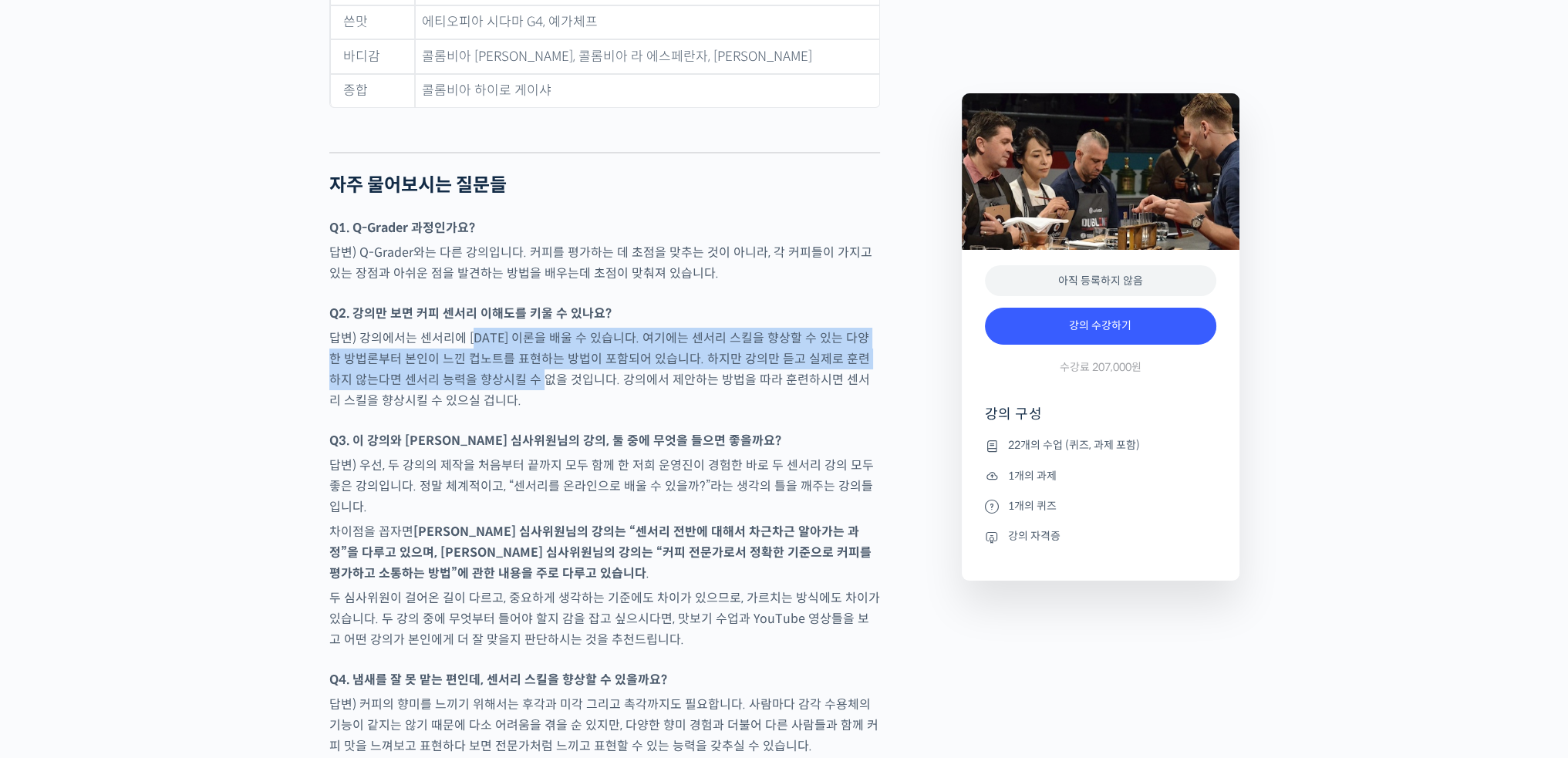
click at [518, 328] on p "답변) 강의에서는 센서리에 [DATE] 이론을 배울 수 있습니다. 여기에는 센서리 스킬을 향상할 수 있는 다양한 방법론부터 본인이 느낀 컵노트…" at bounding box center [604, 369] width 550 height 83
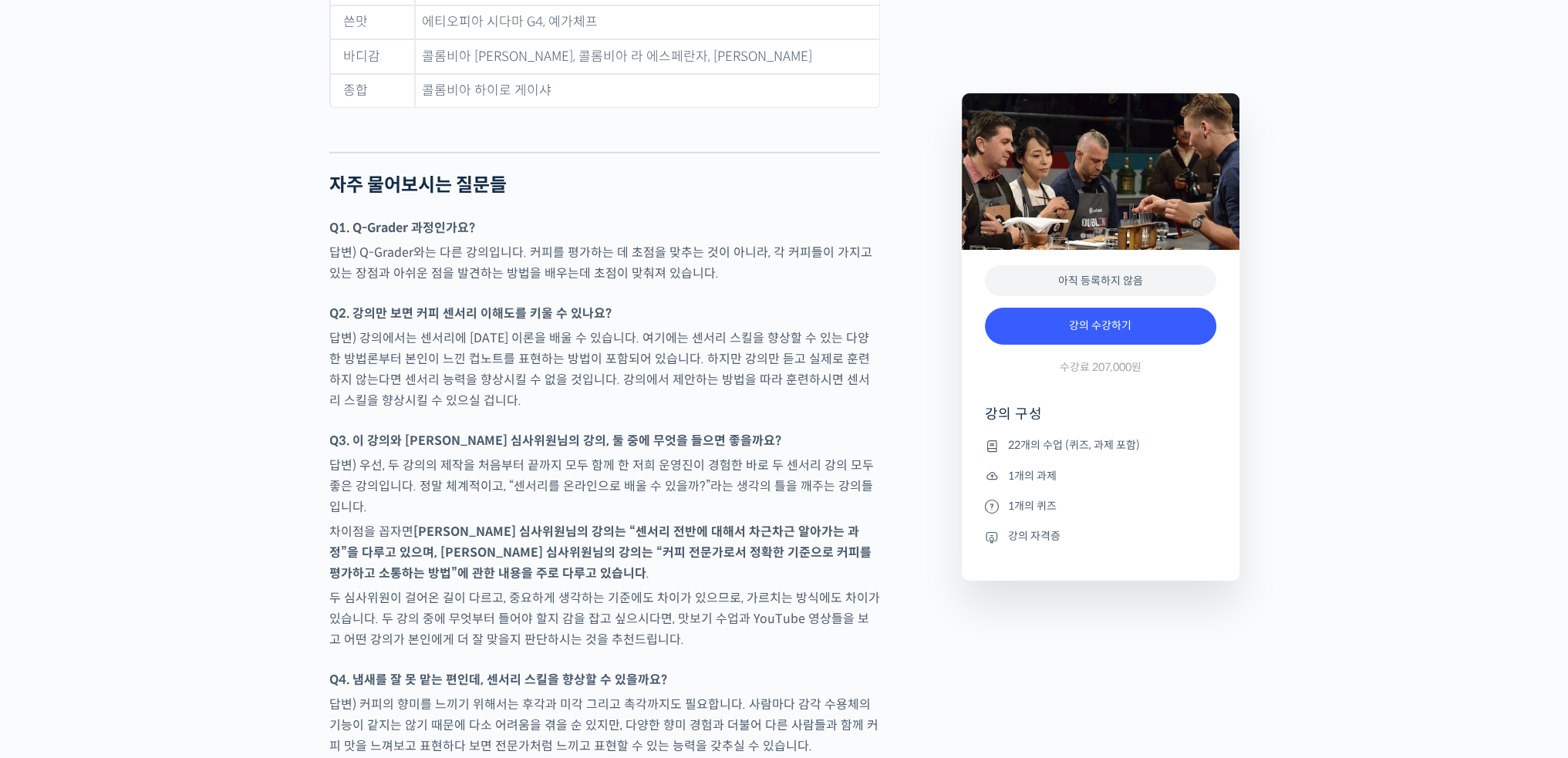
click at [550, 328] on p "답변) 강의에서는 센서리에 [DATE] 이론을 배울 수 있습니다. 여기에는 센서리 스킬을 향상할 수 있는 다양한 방법론부터 본인이 느낀 컵노트…" at bounding box center [604, 369] width 550 height 83
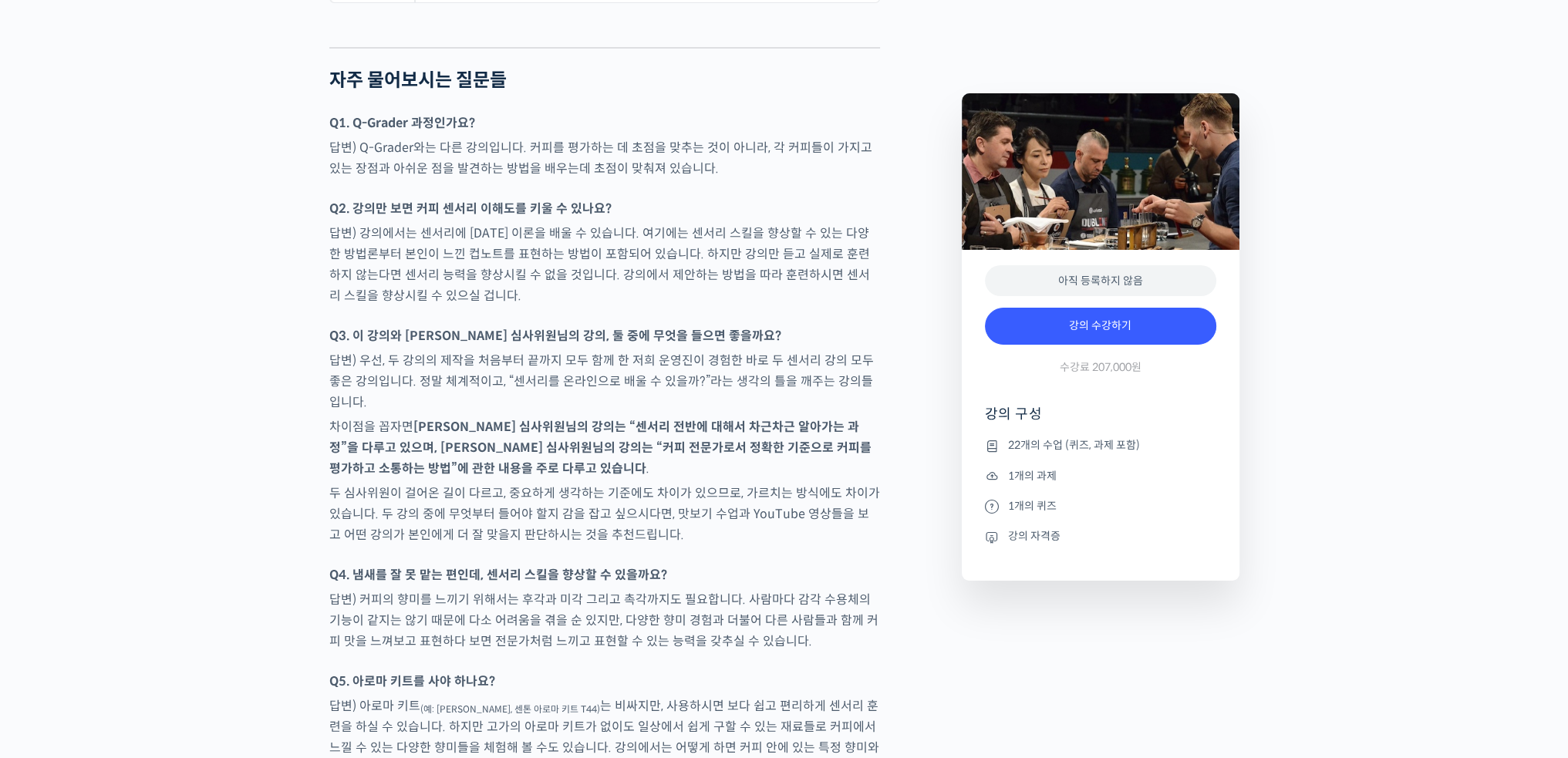
scroll to position [7867, 0]
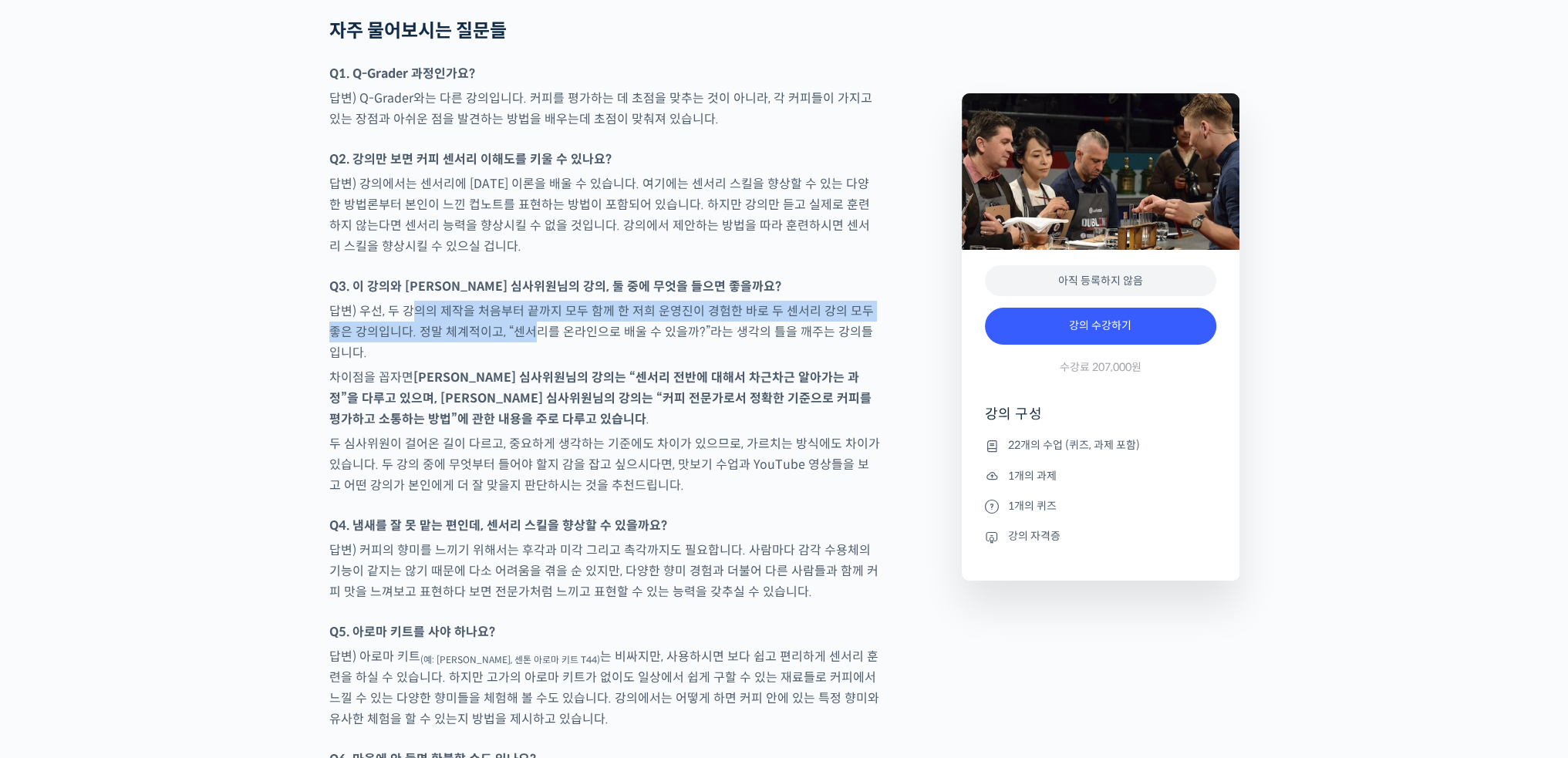
drag, startPoint x: 409, startPoint y: 217, endPoint x: 516, endPoint y: 238, distance: 109.0
click at [516, 301] on p "답변) 우선, 두 강의의 제작을 처음부터 끝까지 모두 함께 한 저희 운영진이 경험한 바로 두 센서리 강의 모두 좋은 강의입니다. 정말 체계적이…" at bounding box center [604, 332] width 550 height 63
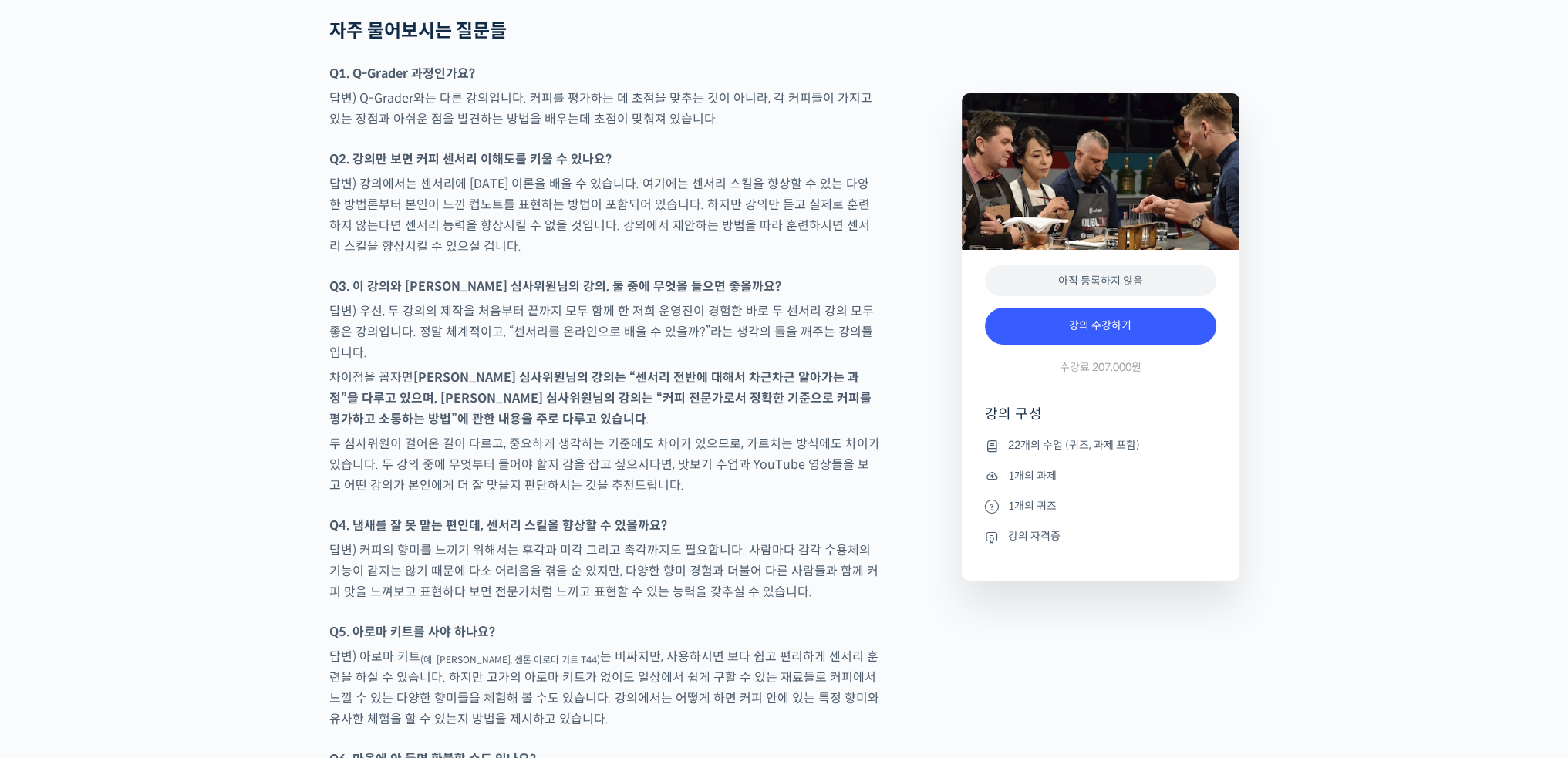
click at [533, 301] on p "답변) 우선, 두 강의의 제작을 처음부터 끝까지 모두 함께 한 저희 운영진이 경험한 바로 두 센서리 강의 모두 좋은 강의입니다. 정말 체계적이…" at bounding box center [604, 332] width 550 height 63
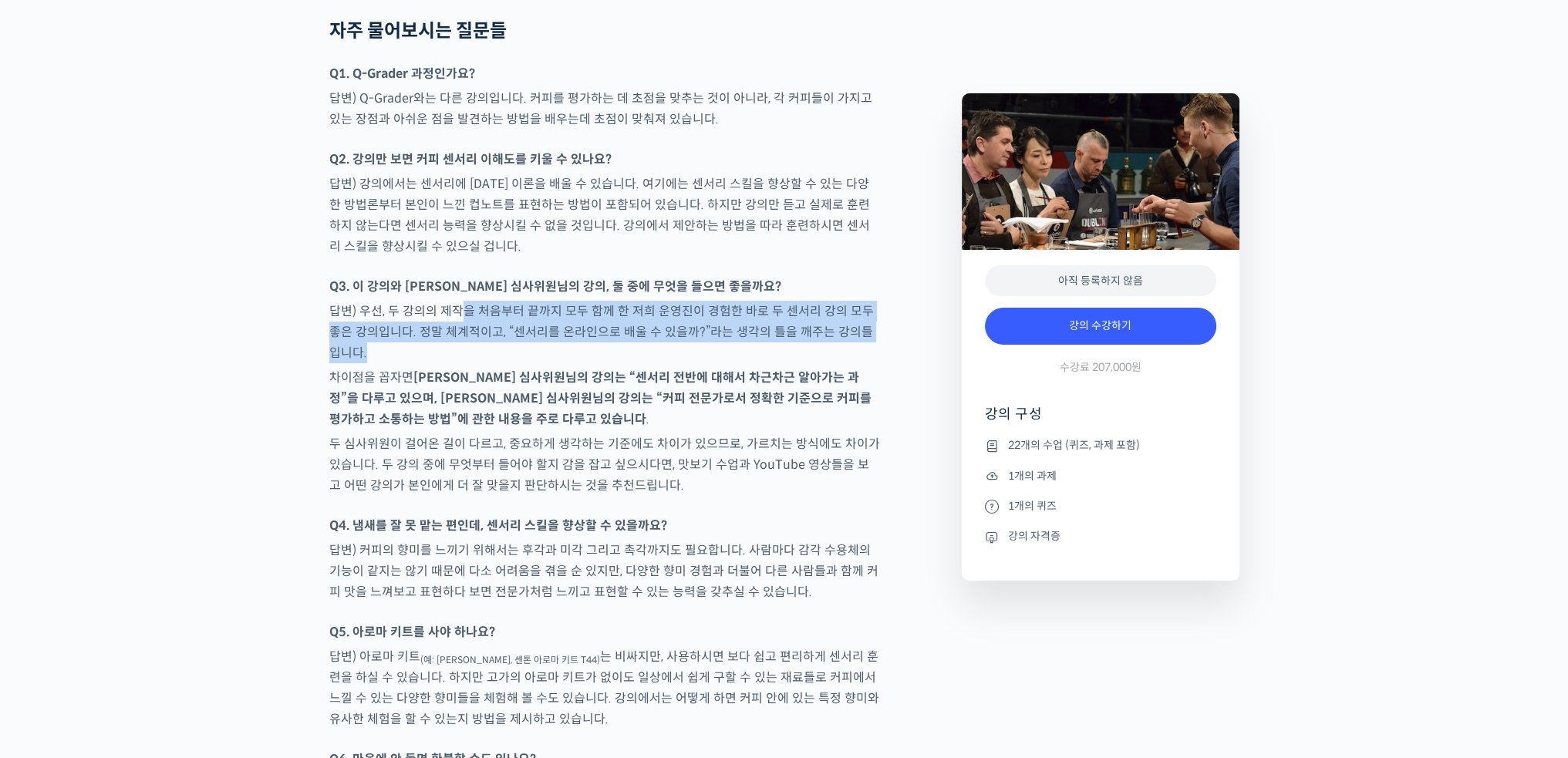
click at [508, 301] on p "답변) 우선, 두 강의의 제작을 처음부터 끝까지 모두 함께 한 저희 운영진이 경험한 바로 두 센서리 강의 모두 좋은 강의입니다. 정말 체계적이…" at bounding box center [604, 332] width 550 height 63
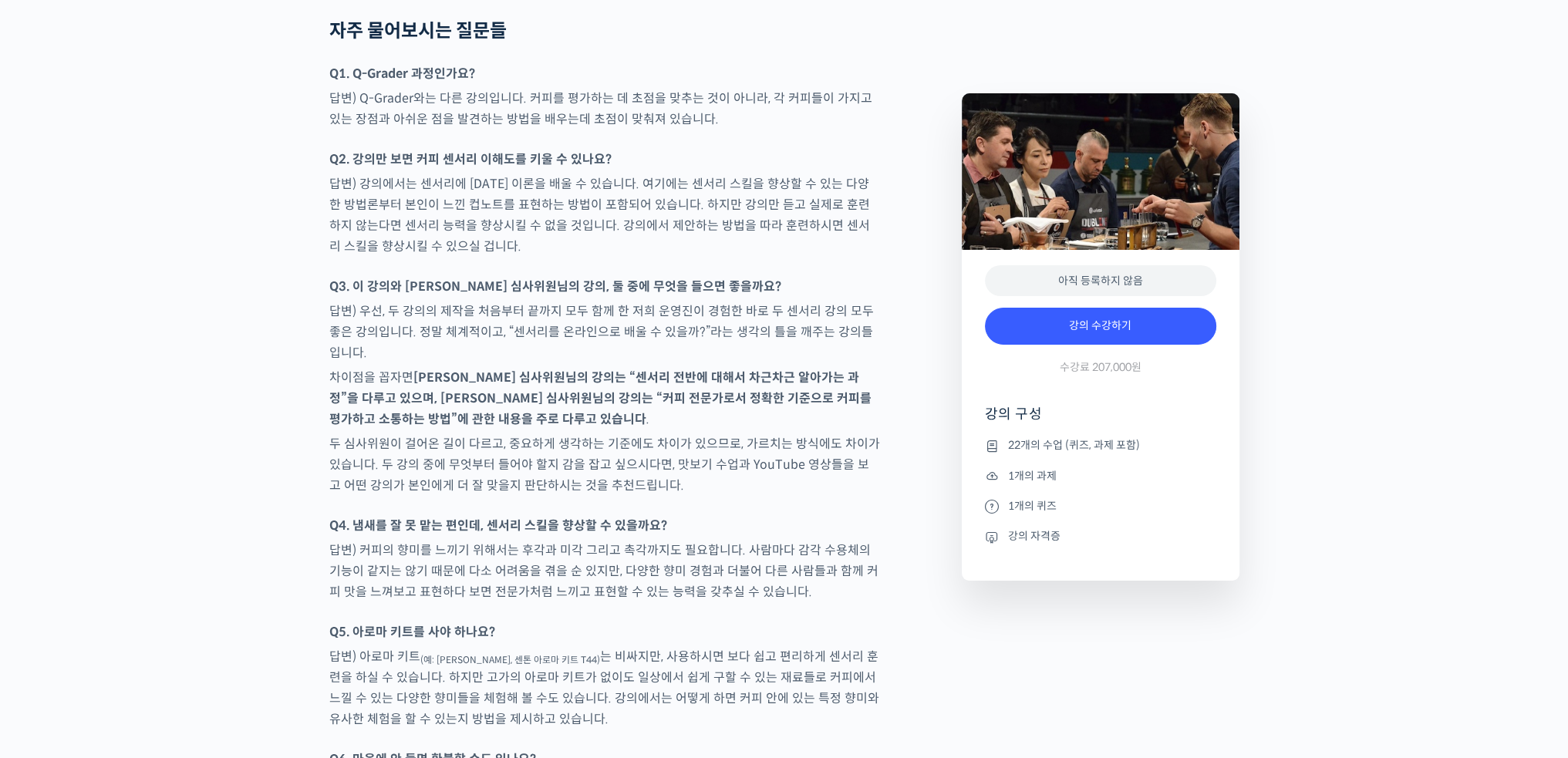
click at [548, 370] on strong "[PERSON_NAME] 심사위원님의 강의는 “센서리 전반에 대해서 차근차근 알아가는 과정”을 다루고 있으며, [PERSON_NAME] 심사위…" at bounding box center [600, 398] width 542 height 57
click at [503, 370] on strong "[PERSON_NAME] 심사위원님의 강의는 “센서리 전반에 대해서 차근차근 알아가는 과정”을 다루고 있으며, [PERSON_NAME] 심사위…" at bounding box center [600, 398] width 542 height 57
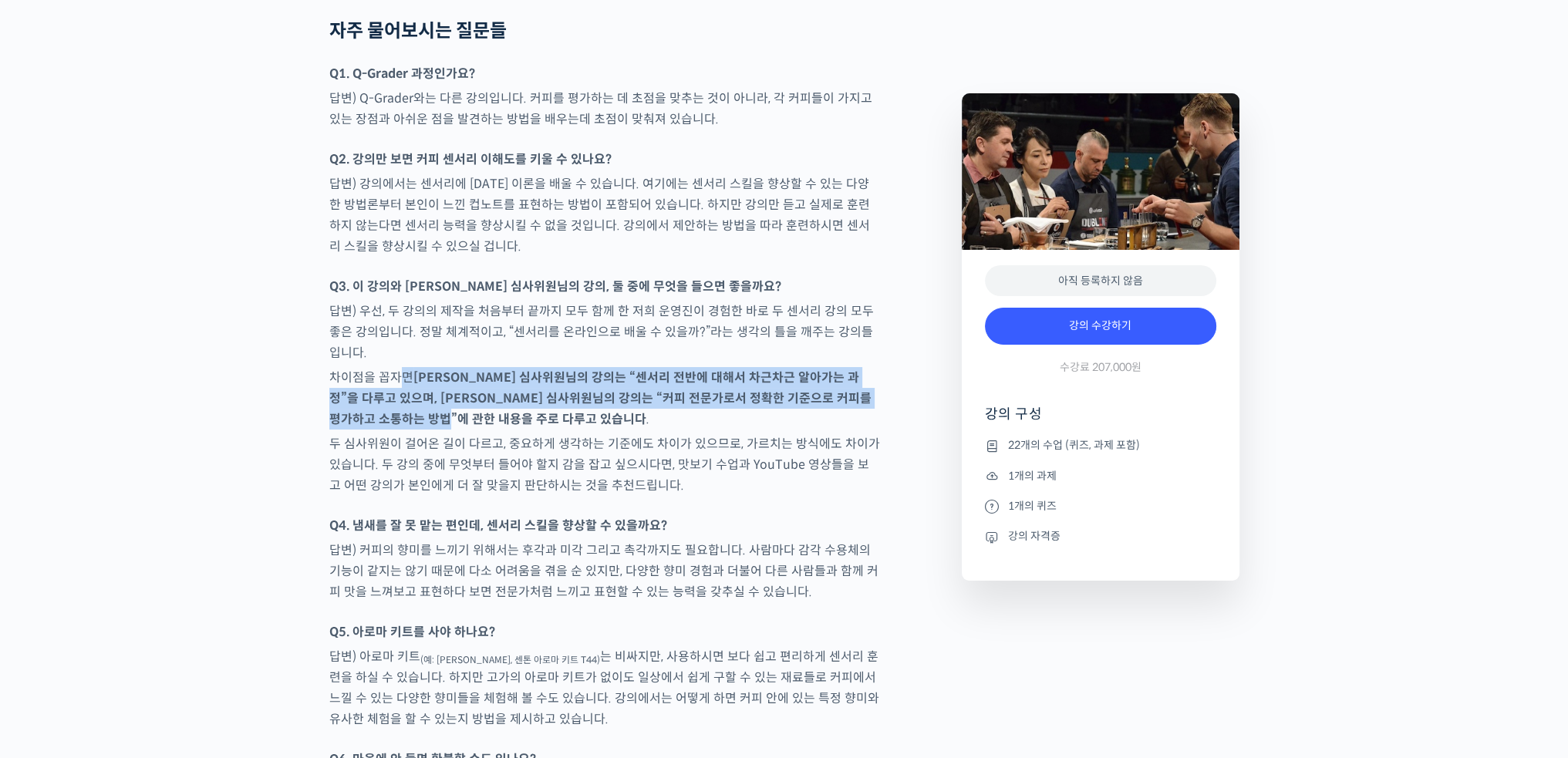
click at [458, 367] on p "차이점을 꼽자면 [PERSON_NAME] 심사위원님의 강의는 “센서리 전반에 대해서 차근차근 알아가는 과정”을 다루고 있으며, [PERSON_…" at bounding box center [604, 398] width 550 height 63
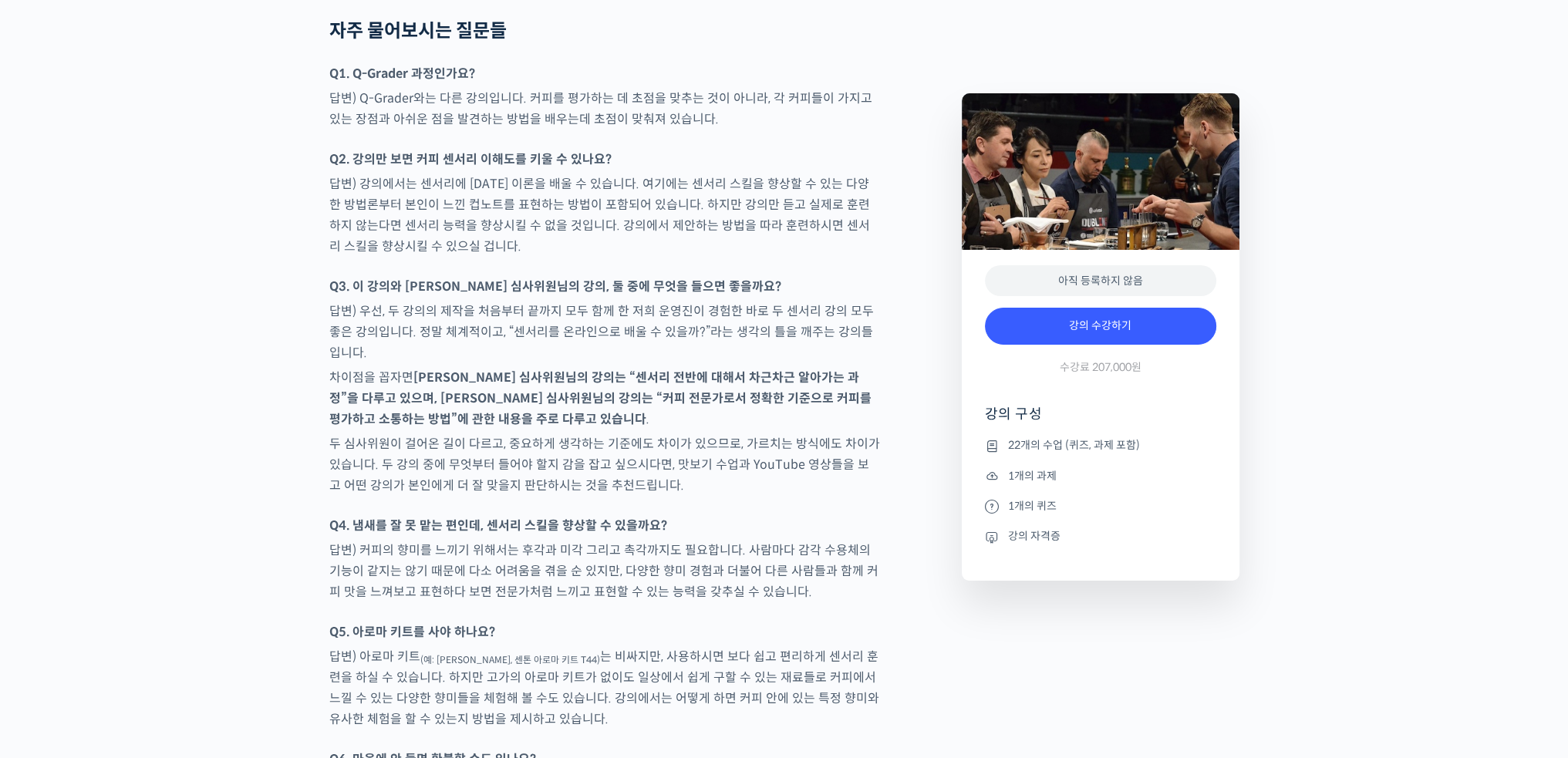
click at [488, 434] on p "두 심사위원이 걸어온 길이 다르고, 중요하게 생각하는 기준에도 차이가 있으므로, 가르치는 방식에도 차이가 있습니다. 두 강의 중에 무엇부터 들…" at bounding box center [604, 465] width 550 height 63
click at [517, 434] on p "두 심사위원이 걸어온 길이 다르고, 중요하게 생각하는 기준에도 차이가 있으므로, 가르치는 방식에도 차이가 있습니다. 두 강의 중에 무엇부터 들…" at bounding box center [604, 465] width 550 height 63
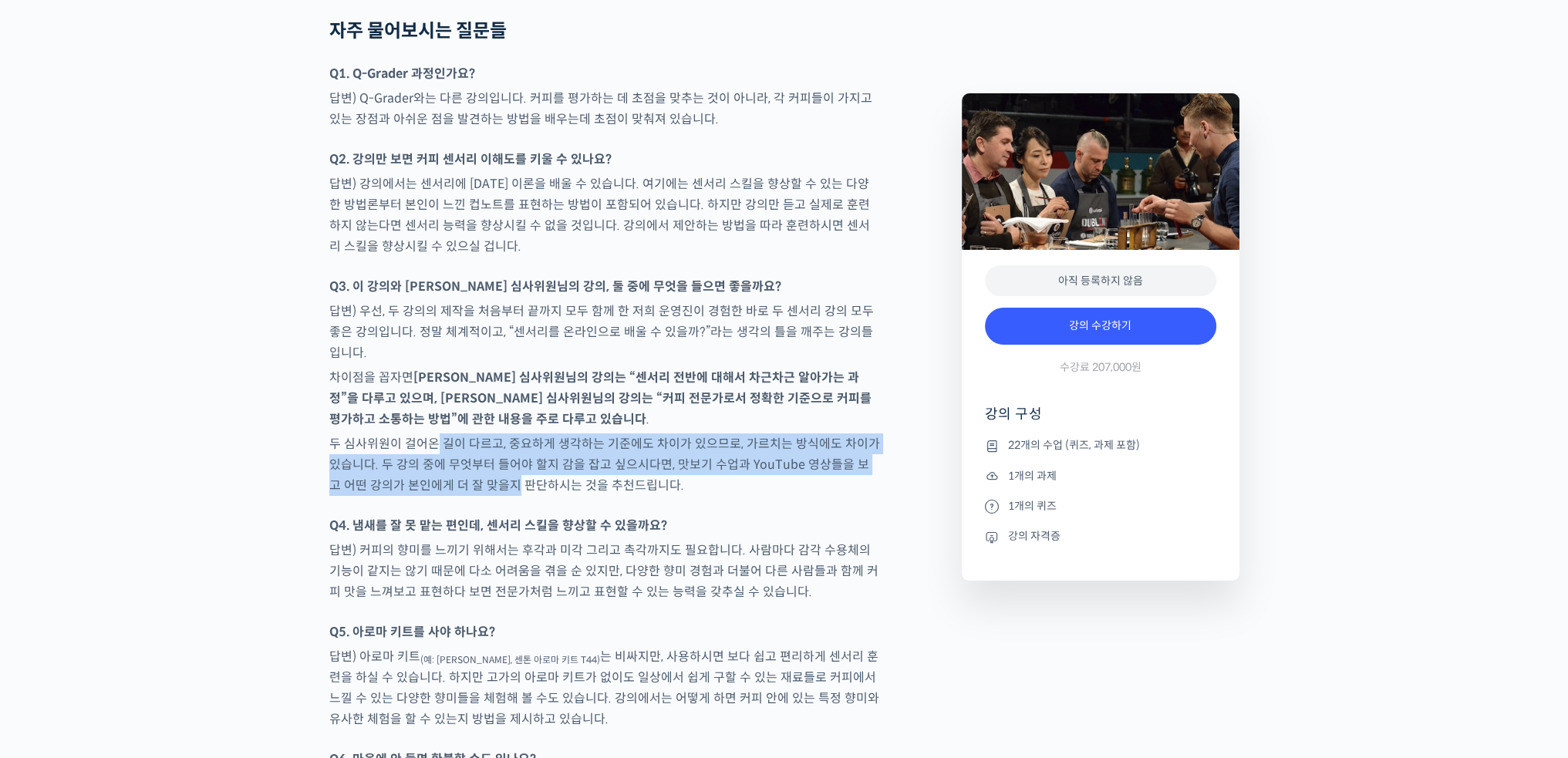
click at [501, 434] on p "두 심사위원이 걸어온 길이 다르고, 중요하게 생각하는 기준에도 차이가 있으므로, 가르치는 방식에도 차이가 있습니다. 두 강의 중에 무엇부터 들…" at bounding box center [604, 465] width 550 height 63
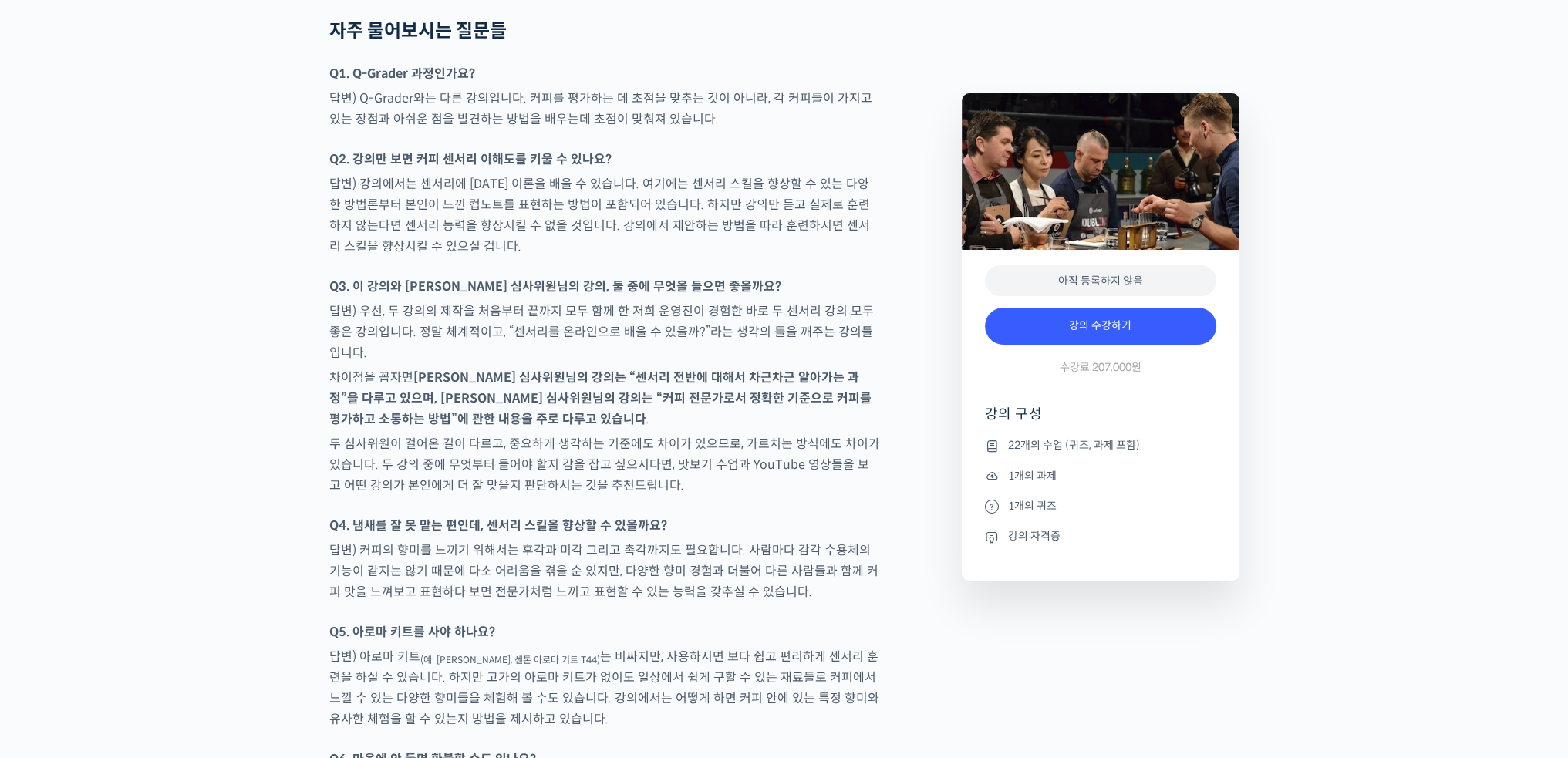
click at [559, 434] on p "두 심사위원이 걸어온 길이 다르고, 중요하게 생각하는 기준에도 차이가 있으므로, 가르치는 방식에도 차이가 있습니다. 두 강의 중에 무엇부터 들…" at bounding box center [604, 465] width 550 height 63
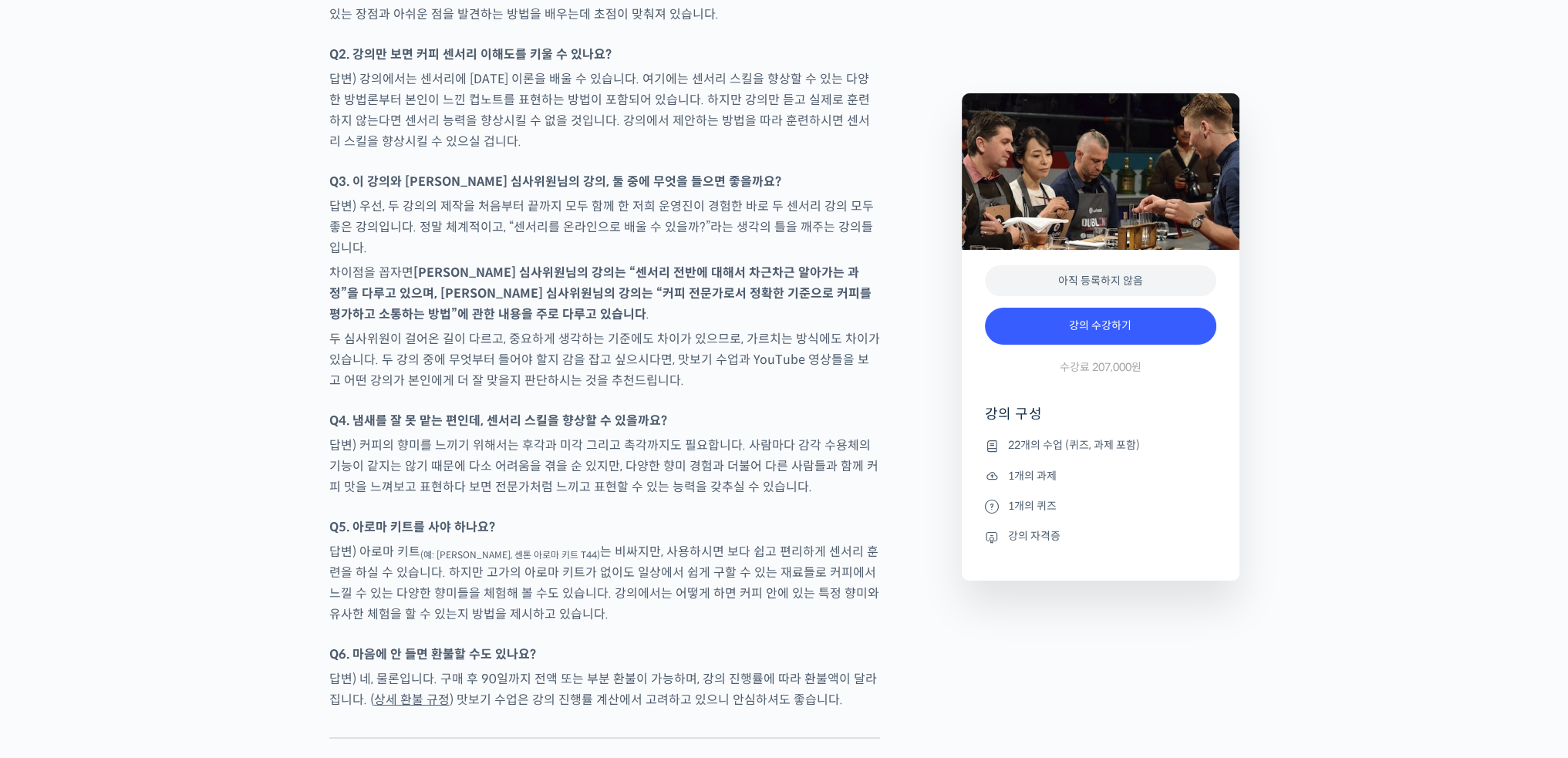
scroll to position [8022, 0]
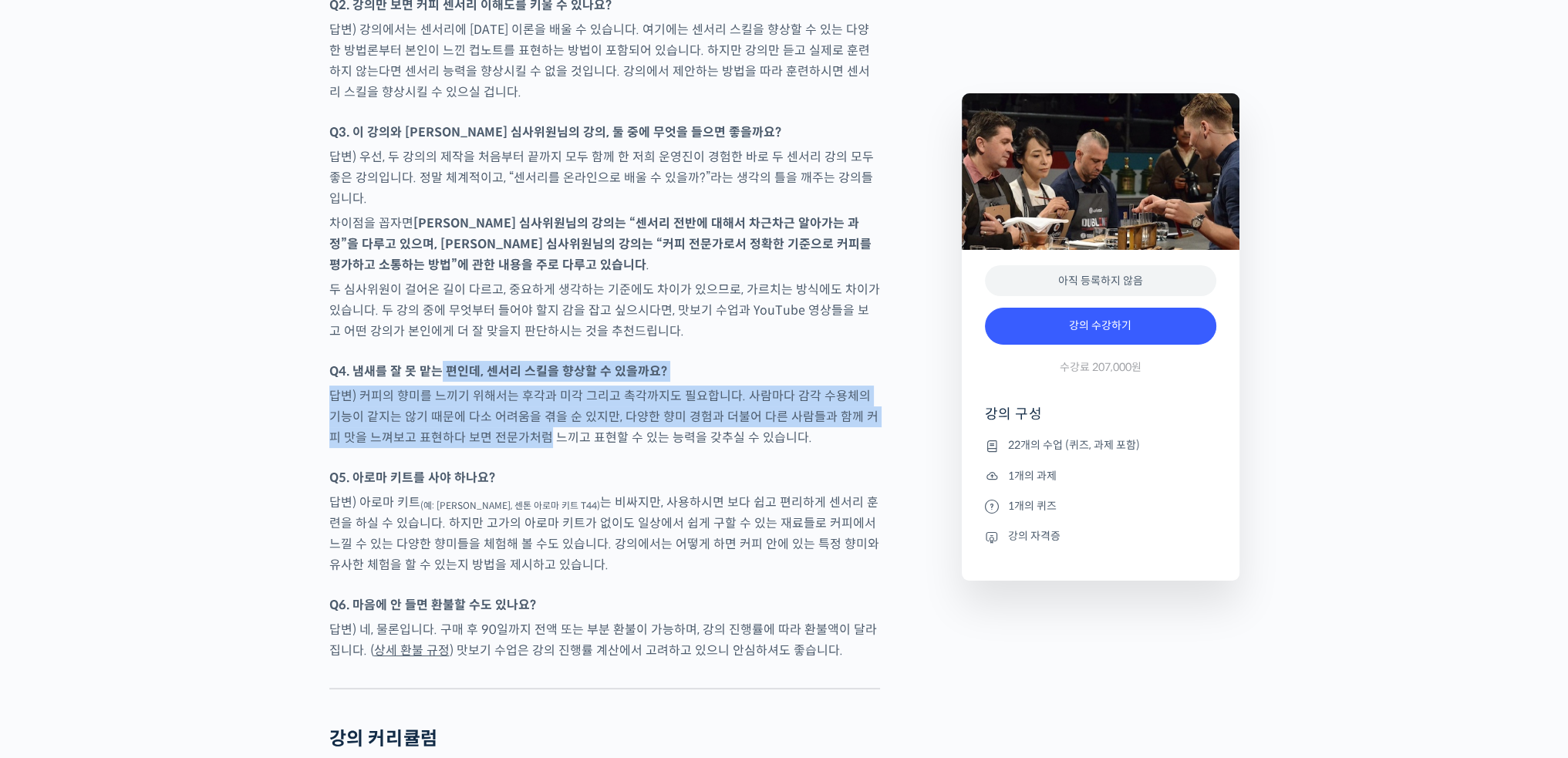
click at [585, 386] on p "답변) 커피의 향미를 느끼기 위해서는 후각과 미각 그리고 촉각까지도 필요합니다. 사람마다 감각 수용체의 기능이 같지는 않기 때문에 다소 어려움…" at bounding box center [604, 417] width 550 height 63
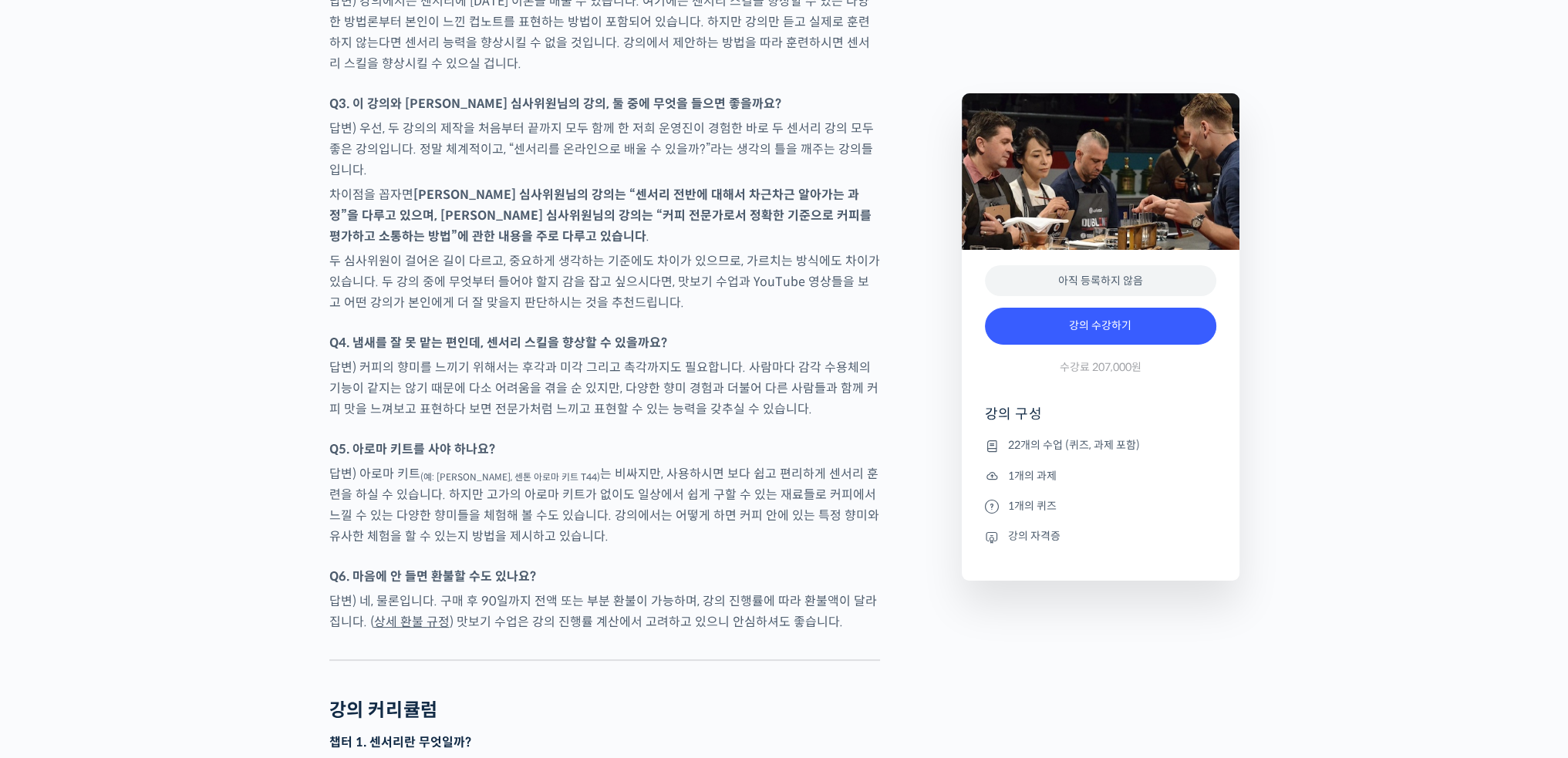
scroll to position [8099, 0]
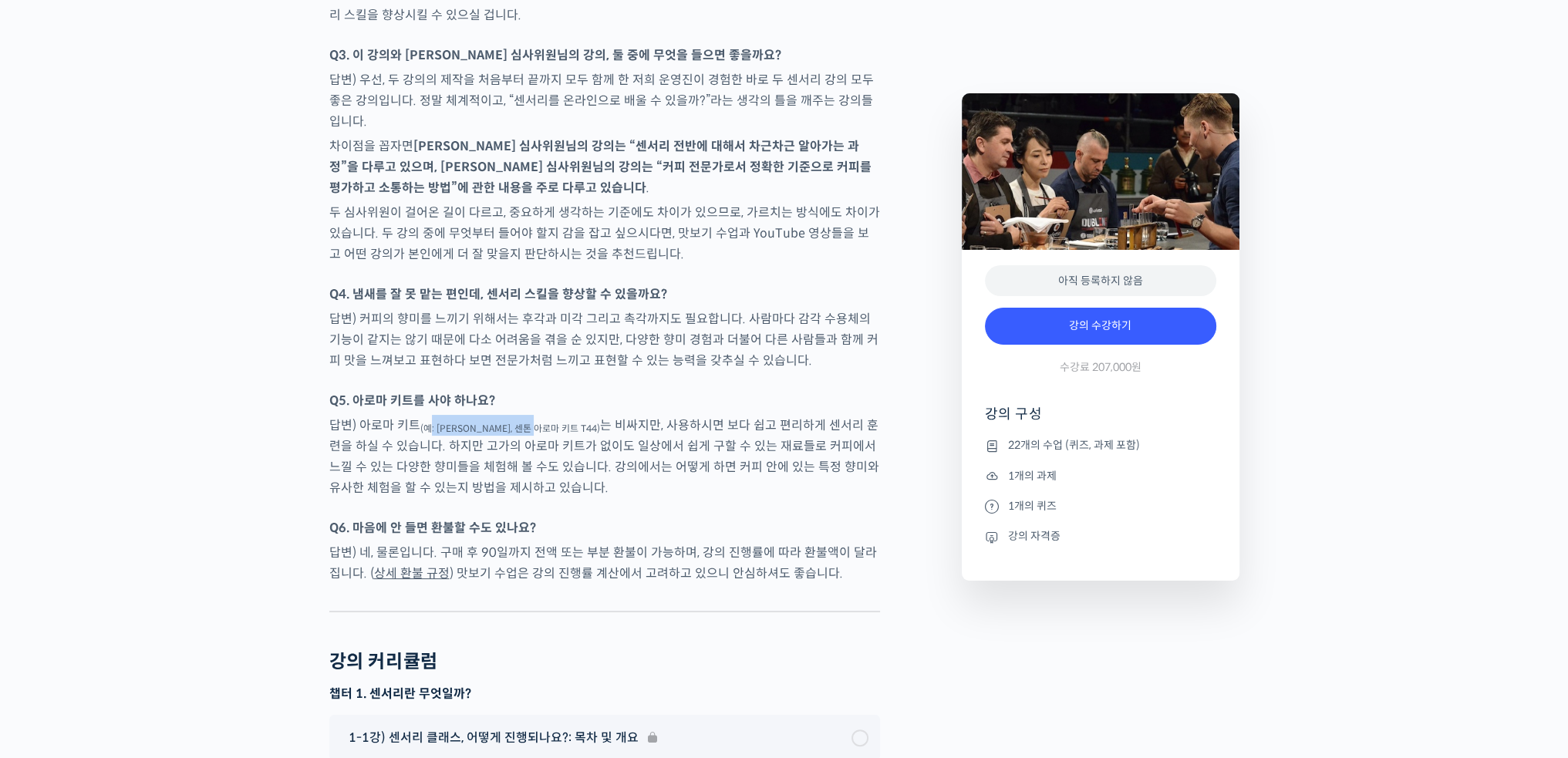
click at [547, 415] on p "답변) 아로마 키트 (예: 르네 뒤 카페, 센톤 아로마 키트 T44) 는 비싸지만, 사용하시면 보다 쉽고 편리하게 센서리 훈련을 하실 수 있습…" at bounding box center [604, 456] width 550 height 83
click at [685, 415] on p "답변) 아로마 키트 (예: 르네 뒤 카페, 센톤 아로마 키트 T44) 는 비싸지만, 사용하시면 보다 쉽고 편리하게 센서리 훈련을 하실 수 있습…" at bounding box center [604, 456] width 550 height 83
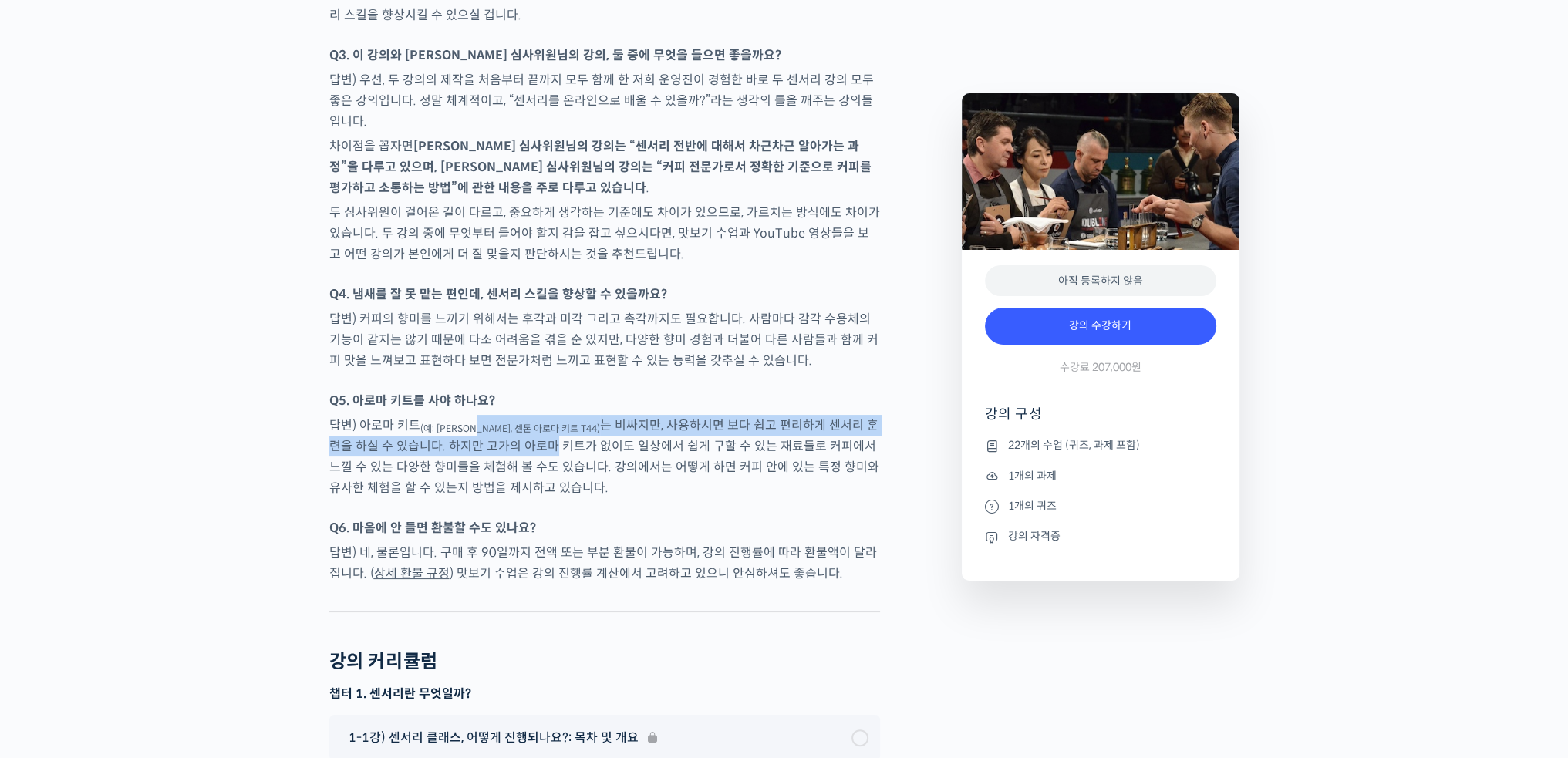
click at [514, 415] on p "답변) 아로마 키트 (예: 르네 뒤 카페, 센톤 아로마 키트 T44) 는 비싸지만, 사용하시면 보다 쉽고 편리하게 센서리 훈련을 하실 수 있습…" at bounding box center [604, 456] width 550 height 83
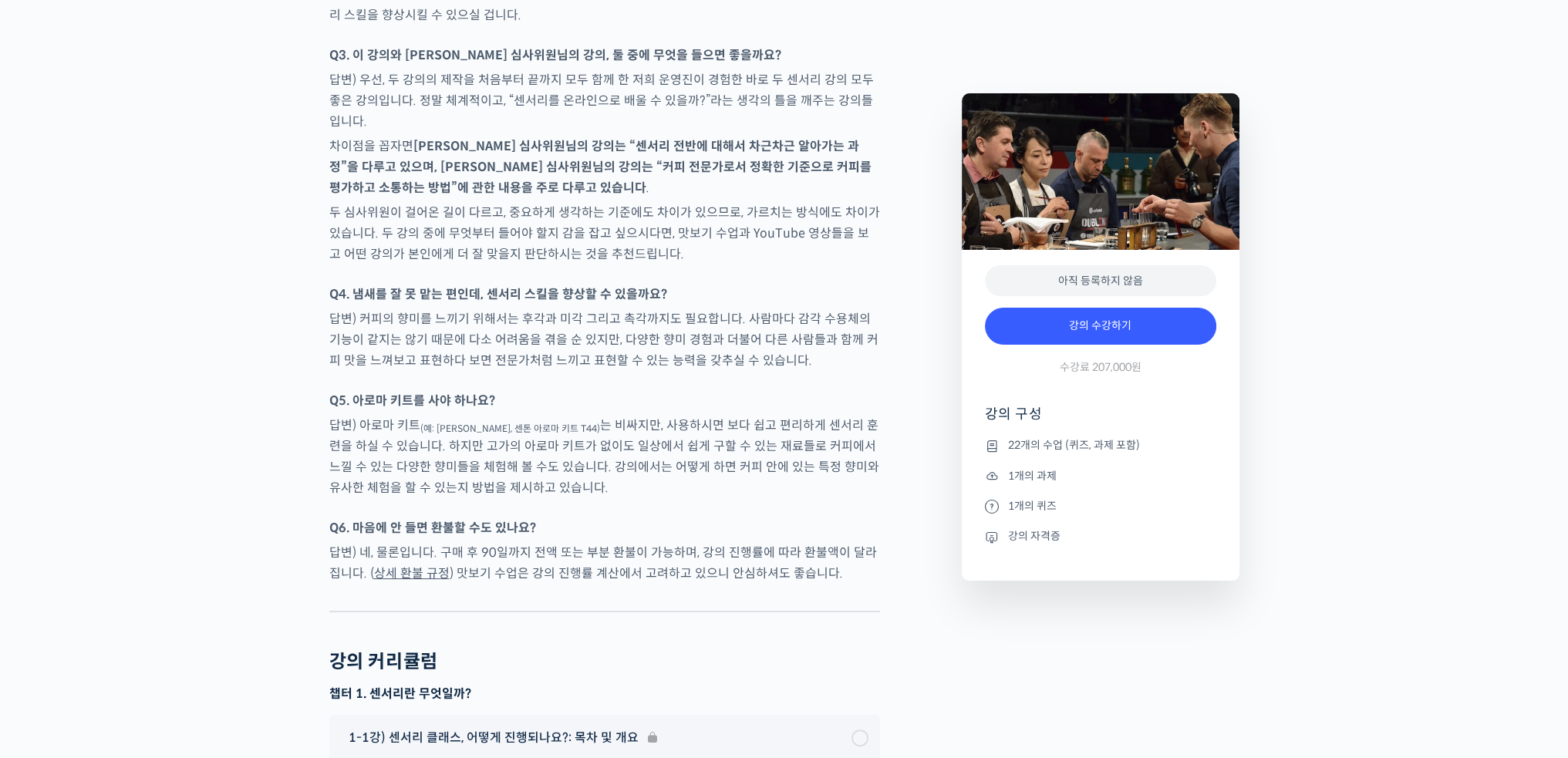
click at [590, 415] on p "답변) 아로마 키트 (예: 르네 뒤 카페, 센톤 아로마 키트 T44) 는 비싸지만, 사용하시면 보다 쉽고 편리하게 센서리 훈련을 하실 수 있습…" at bounding box center [604, 456] width 550 height 83
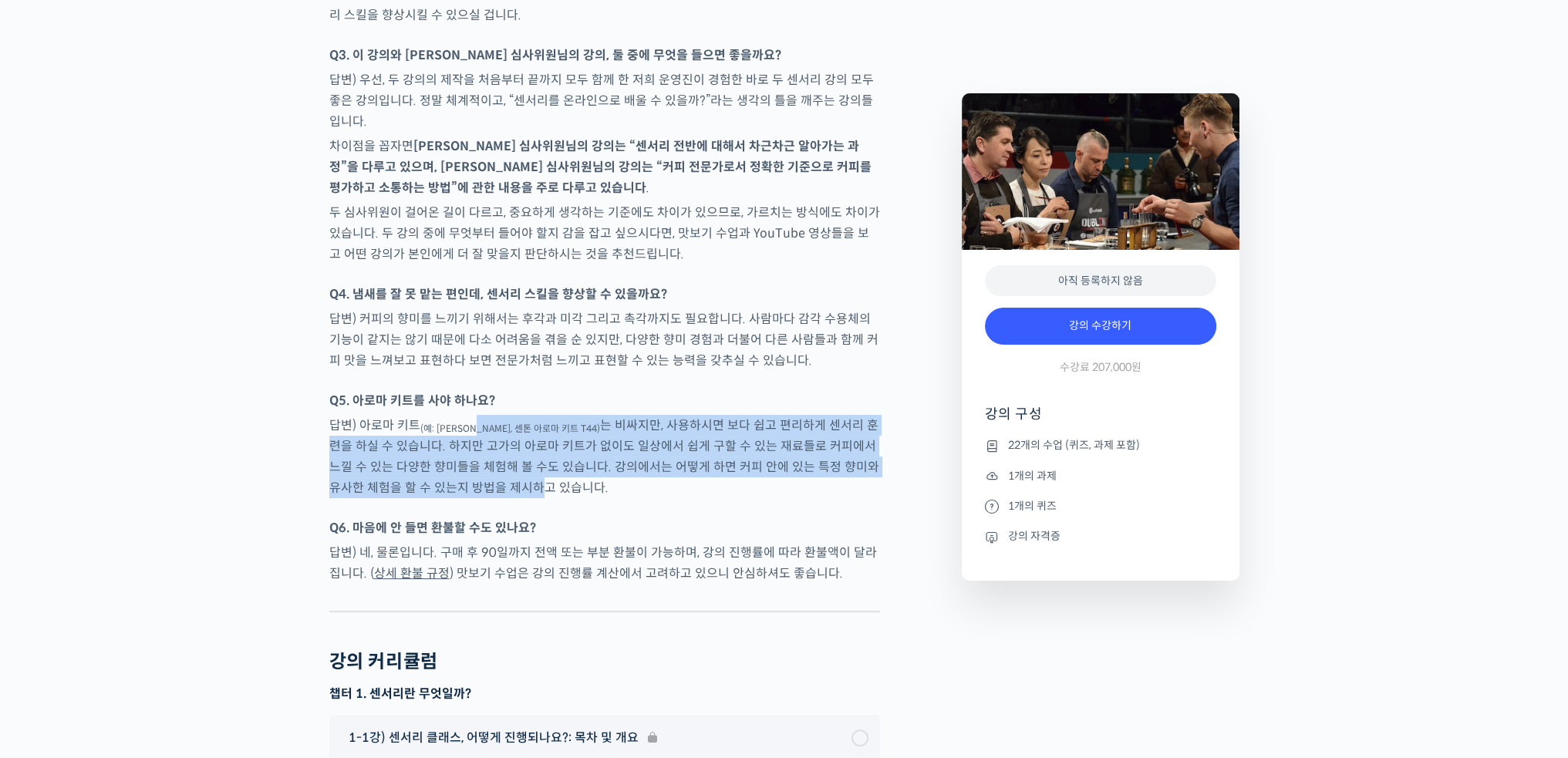
click at [475, 415] on p "답변) 아로마 키트 (예: 르네 뒤 카페, 센톤 아로마 키트 T44) 는 비싸지만, 사용하시면 보다 쉽고 편리하게 센서리 훈련을 하실 수 있습…" at bounding box center [604, 456] width 550 height 83
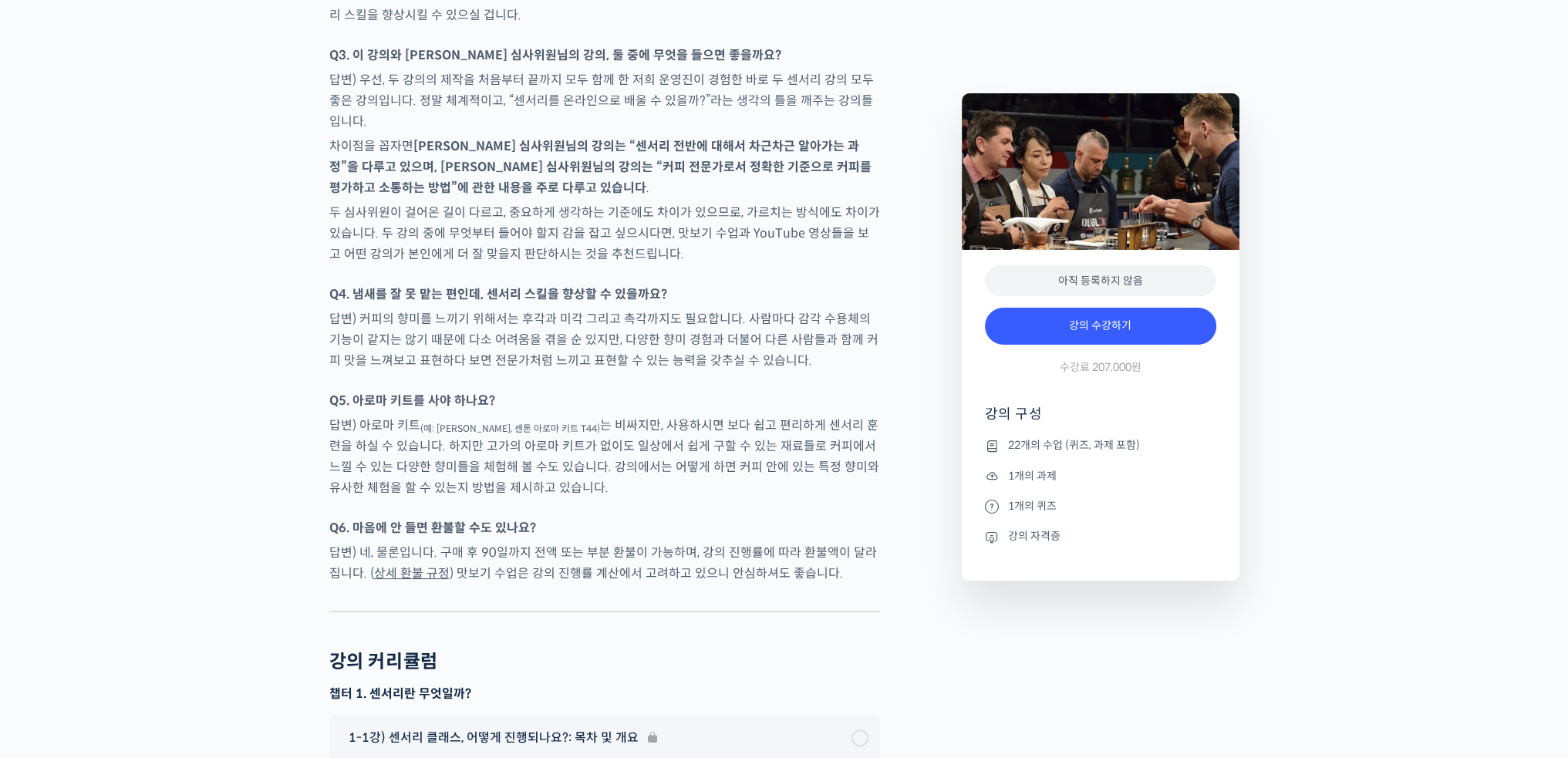
click at [612, 415] on p "답변) 아로마 키트 (예: 르네 뒤 카페, 센톤 아로마 키트 T44) 는 비싸지만, 사용하시면 보다 쉽고 편리하게 센서리 훈련을 하실 수 있습…" at bounding box center [604, 456] width 550 height 83
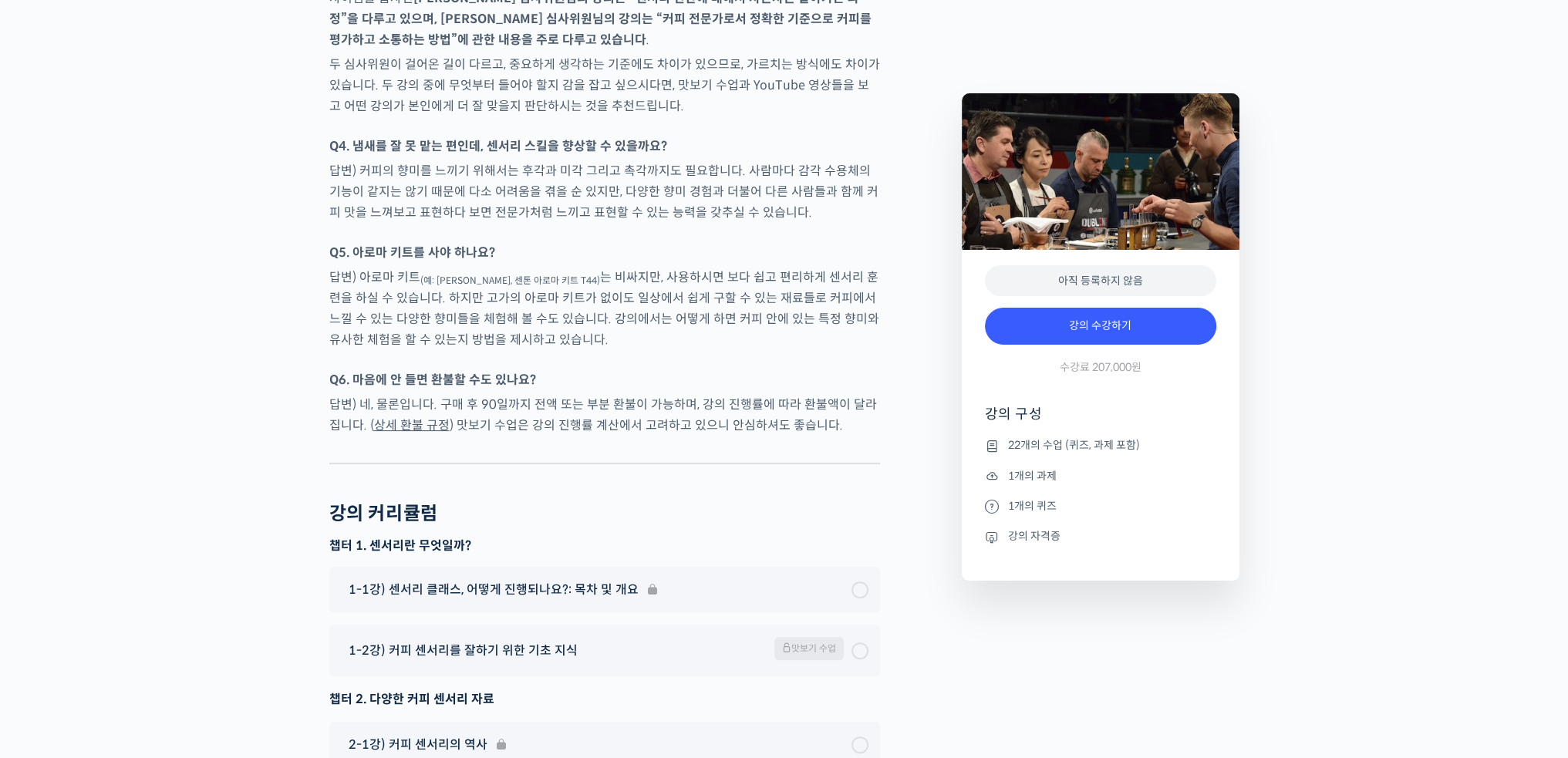
scroll to position [8253, 0]
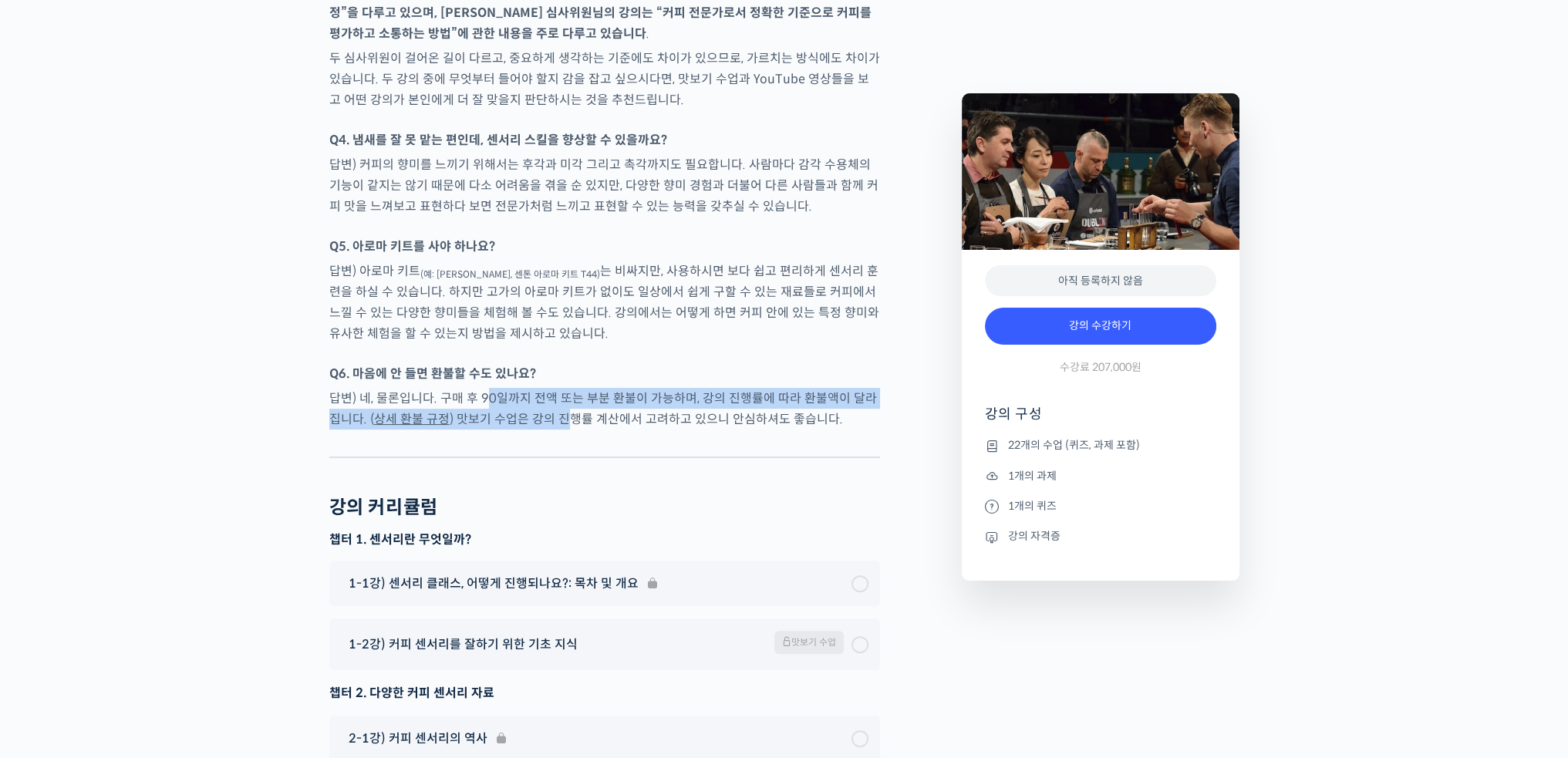
click at [556, 388] on p "답변) 네, 물론입니다. 구매 후 90일까지 전액 또는 부분 환불이 가능하며, 강의 진행률에 따라 환불액이 달라집니다. ( 상세 환불 규정 )…" at bounding box center [604, 408] width 550 height 42
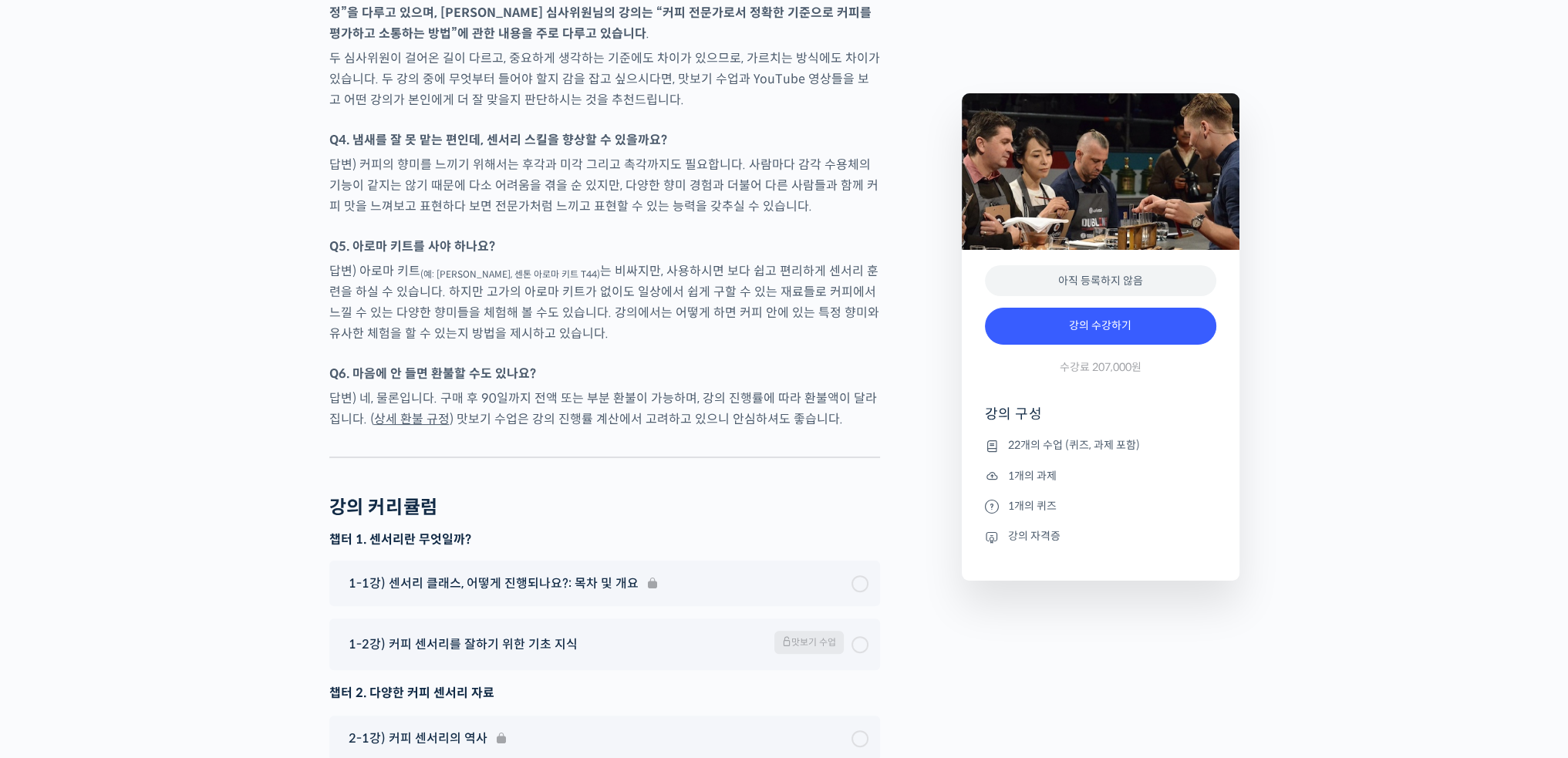
click at [630, 388] on p "답변) 네, 물론입니다. 구매 후 90일까지 전액 또는 부분 환불이 가능하며, 강의 진행률에 따라 환불액이 달라집니다. ( 상세 환불 규정 )…" at bounding box center [604, 408] width 550 height 42
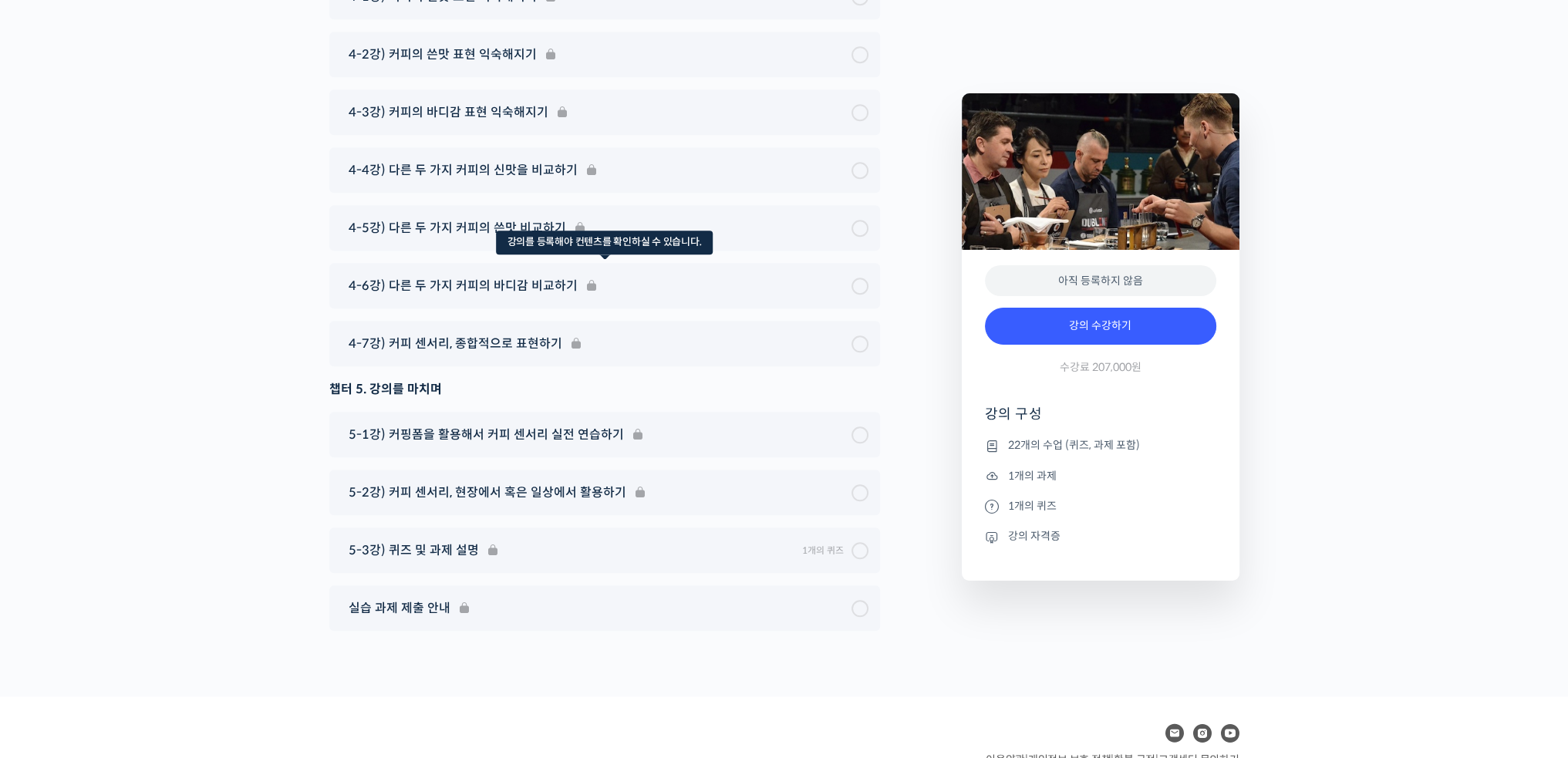
scroll to position [9583, 0]
